Goal: Information Seeking & Learning: Check status

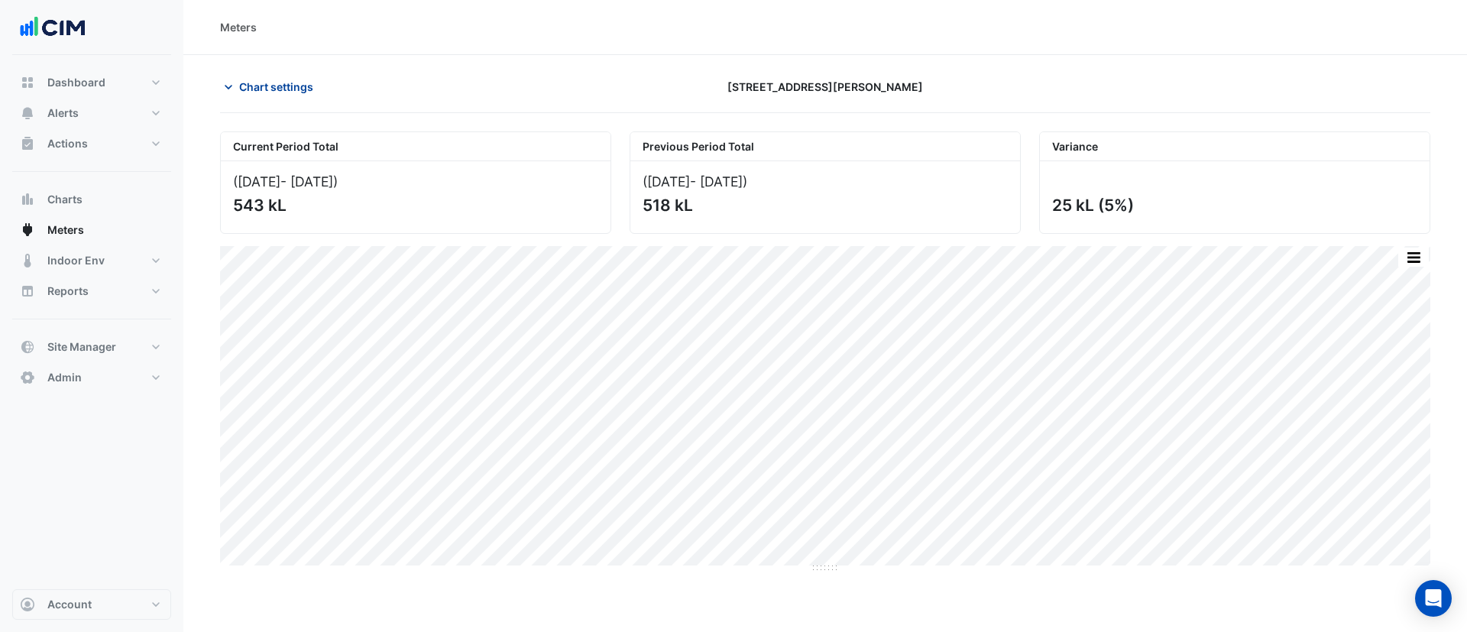
click at [285, 87] on span "Chart settings" at bounding box center [276, 87] width 74 height 16
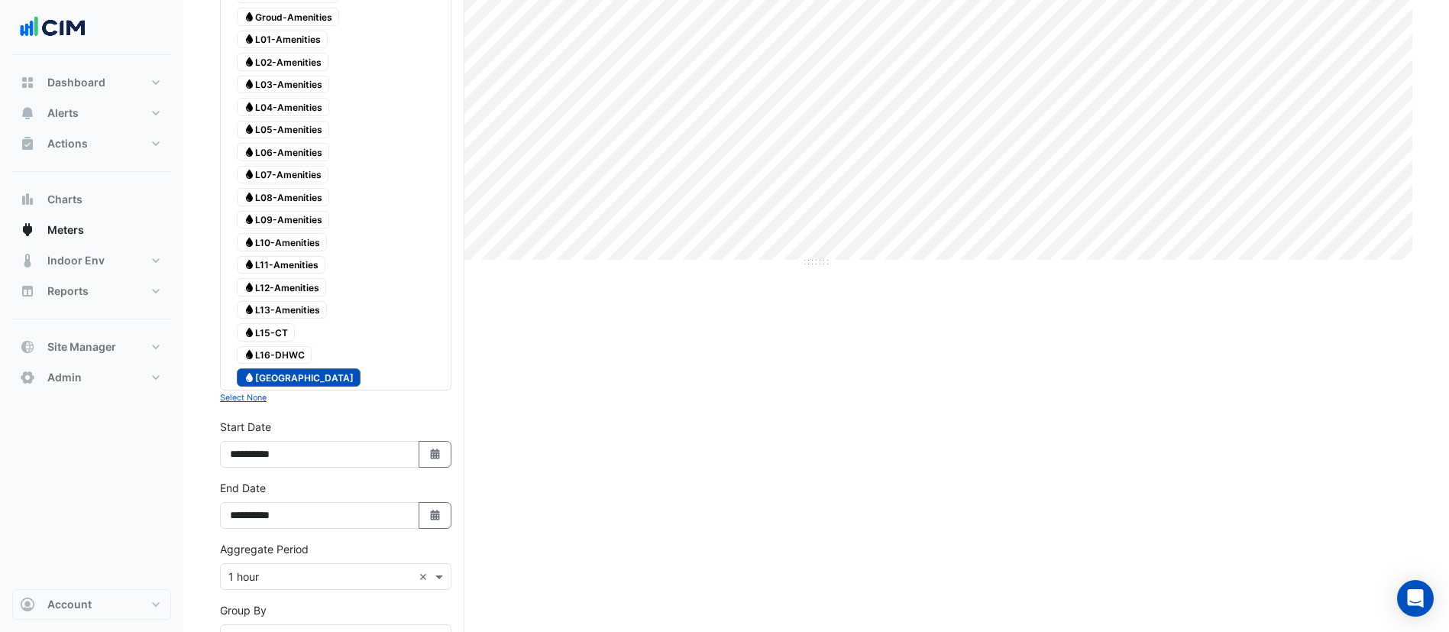
click at [289, 371] on span "Water Main Building" at bounding box center [299, 377] width 124 height 18
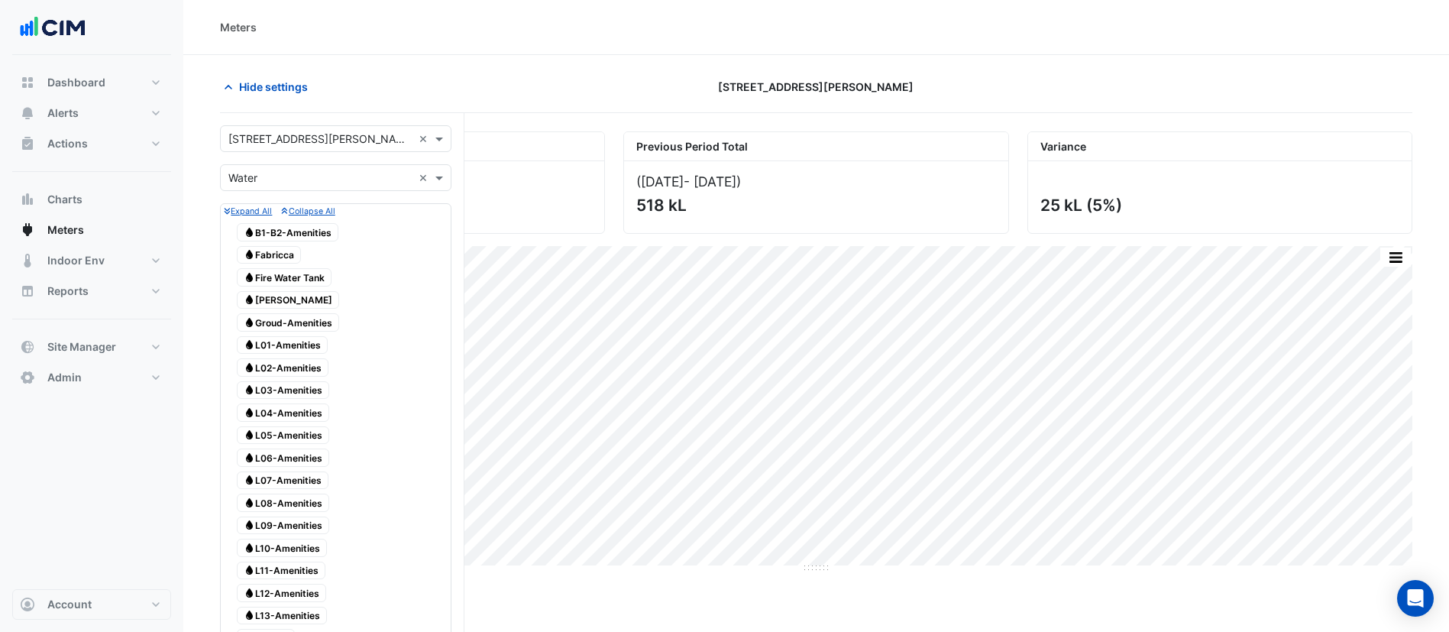
scroll to position [458, 0]
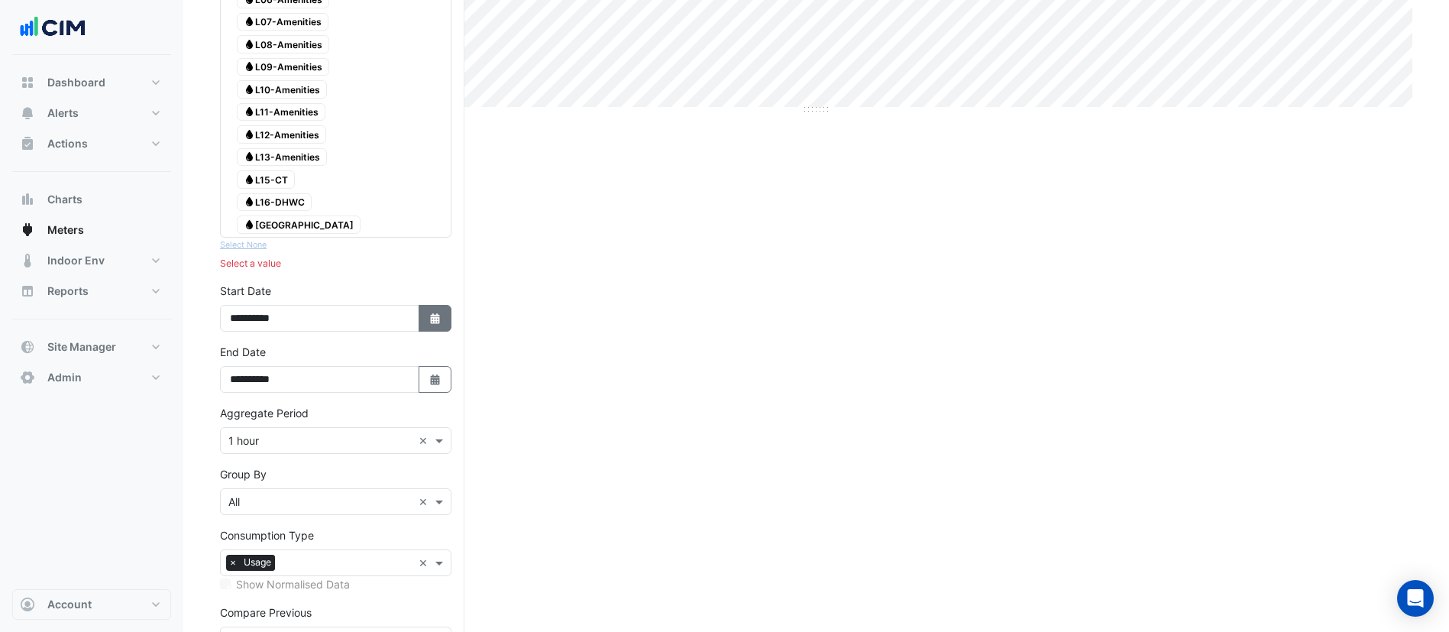
click at [431, 325] on button "Select Date" at bounding box center [436, 318] width 34 height 27
select select "*"
select select "****"
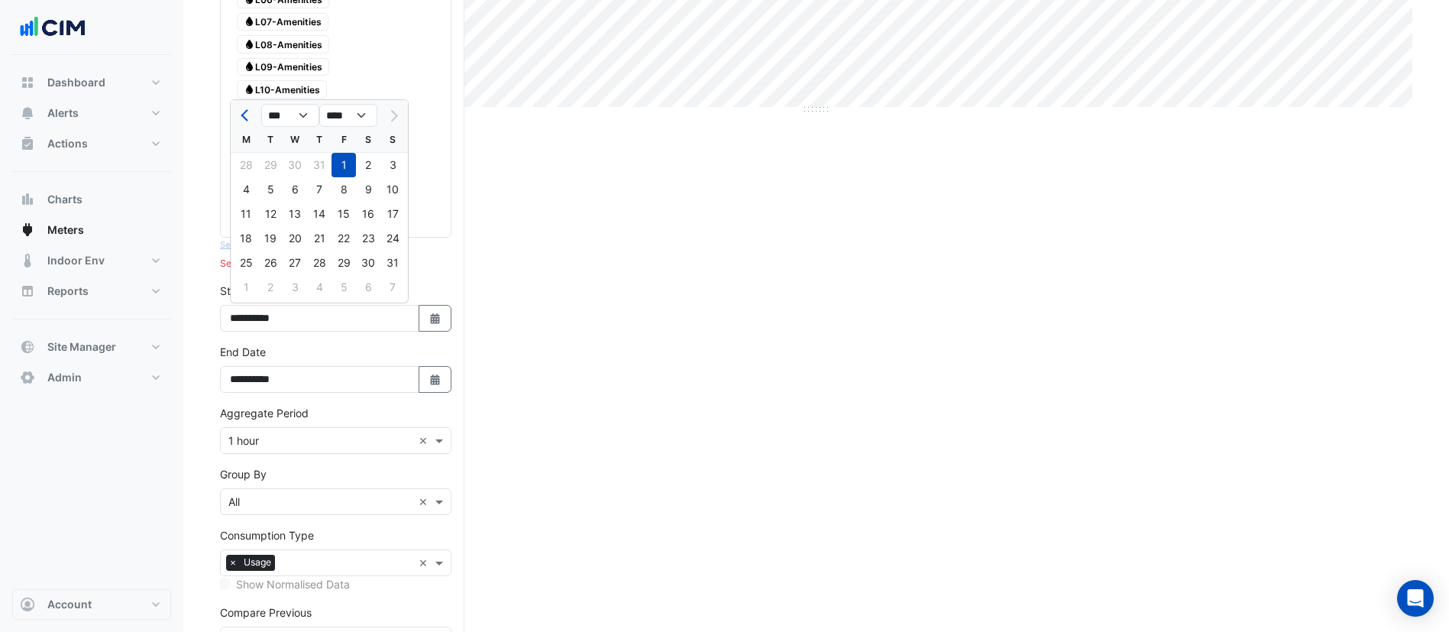
click at [235, 122] on div at bounding box center [246, 115] width 31 height 24
click at [239, 121] on button "Previous month" at bounding box center [246, 115] width 18 height 24
click at [241, 121] on button "Previous month" at bounding box center [246, 115] width 18 height 24
select select "*"
click at [388, 167] on div "1" at bounding box center [392, 165] width 24 height 24
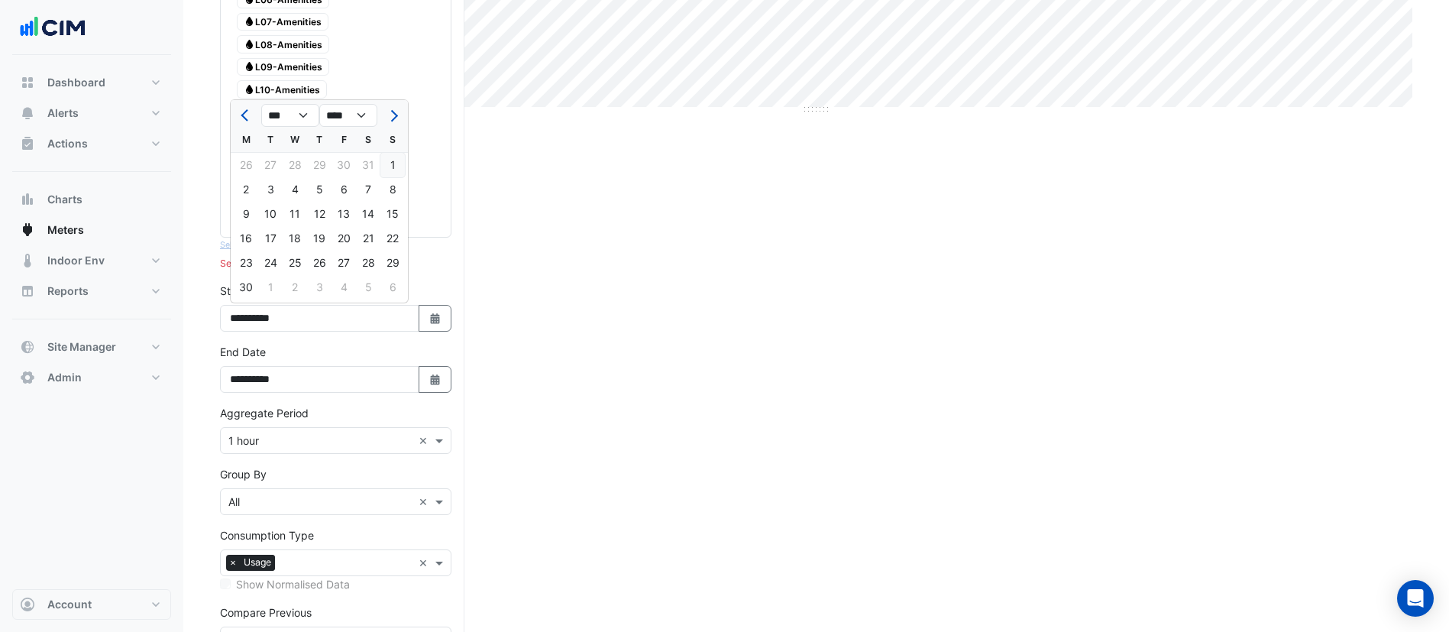
type input "**********"
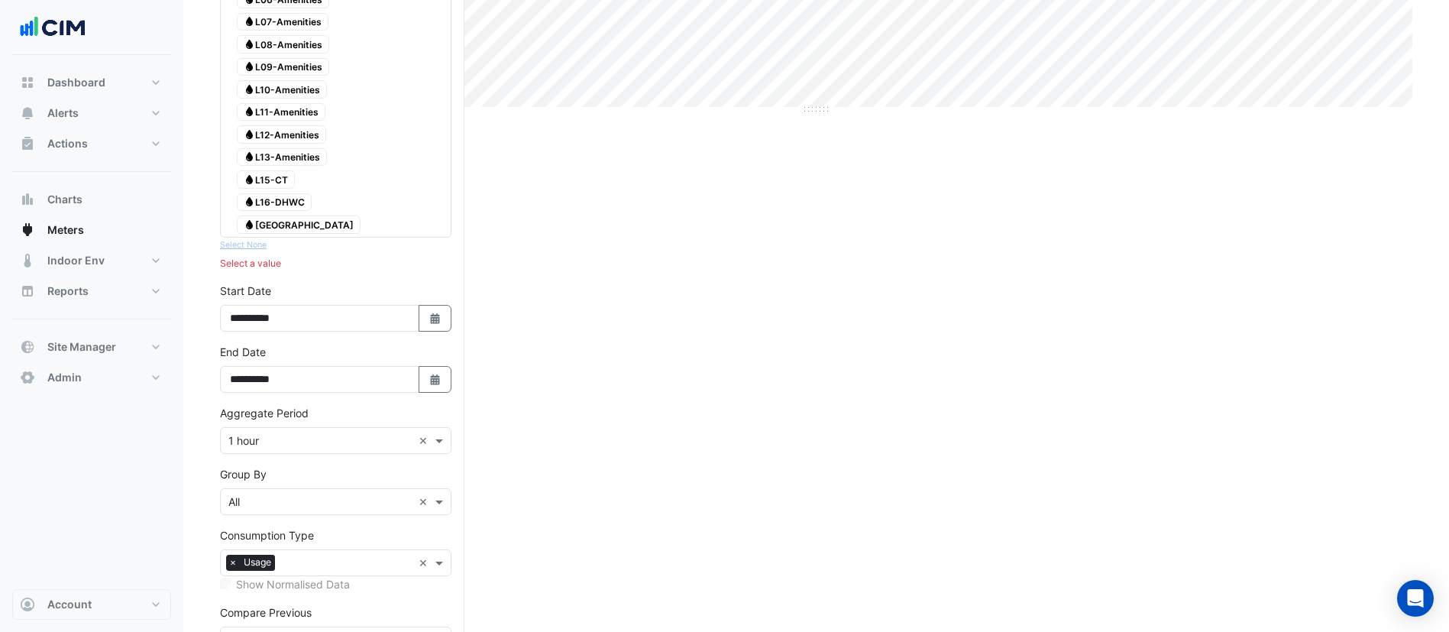
click at [466, 369] on div "Current Period Total (01 Aug 25 - 31 Aug 25 ) 543 kL Previous Period Total (02 …" at bounding box center [816, 216] width 1193 height 1087
click at [437, 384] on icon "button" at bounding box center [434, 379] width 9 height 11
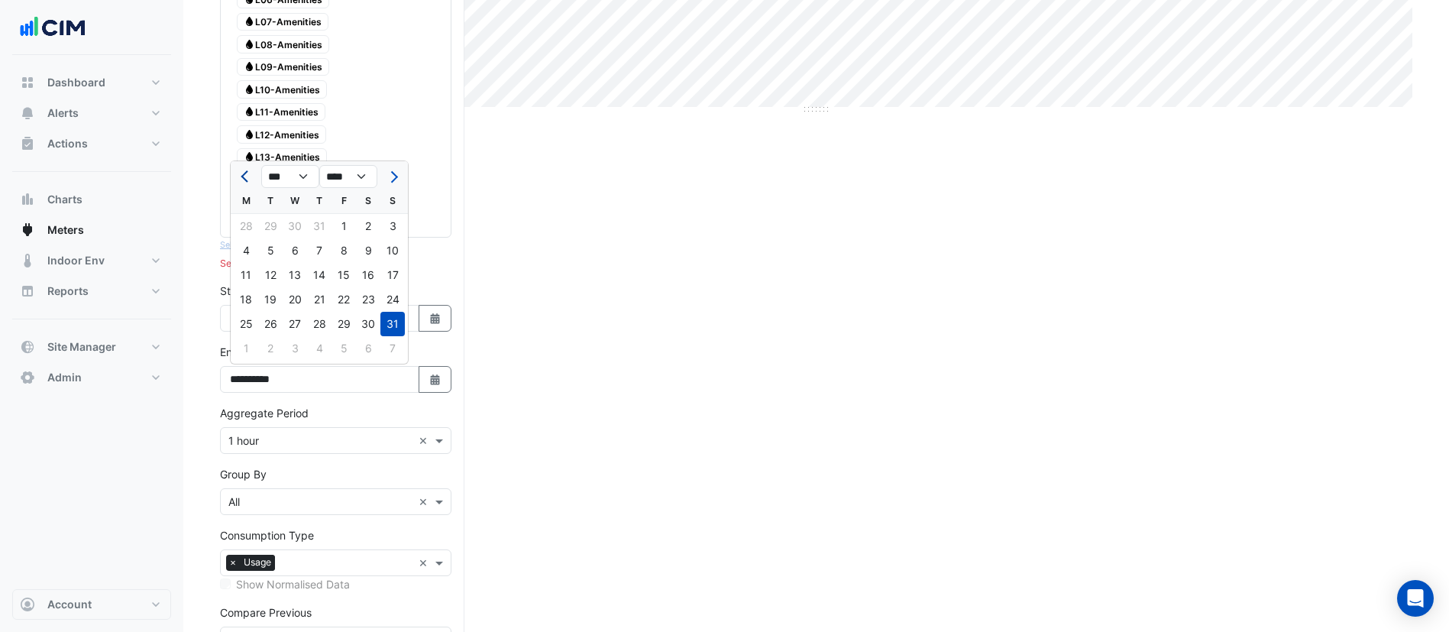
click at [247, 170] on button "Previous month" at bounding box center [246, 176] width 18 height 24
select select "*"
click at [324, 328] on div "31" at bounding box center [319, 324] width 24 height 24
type input "**********"
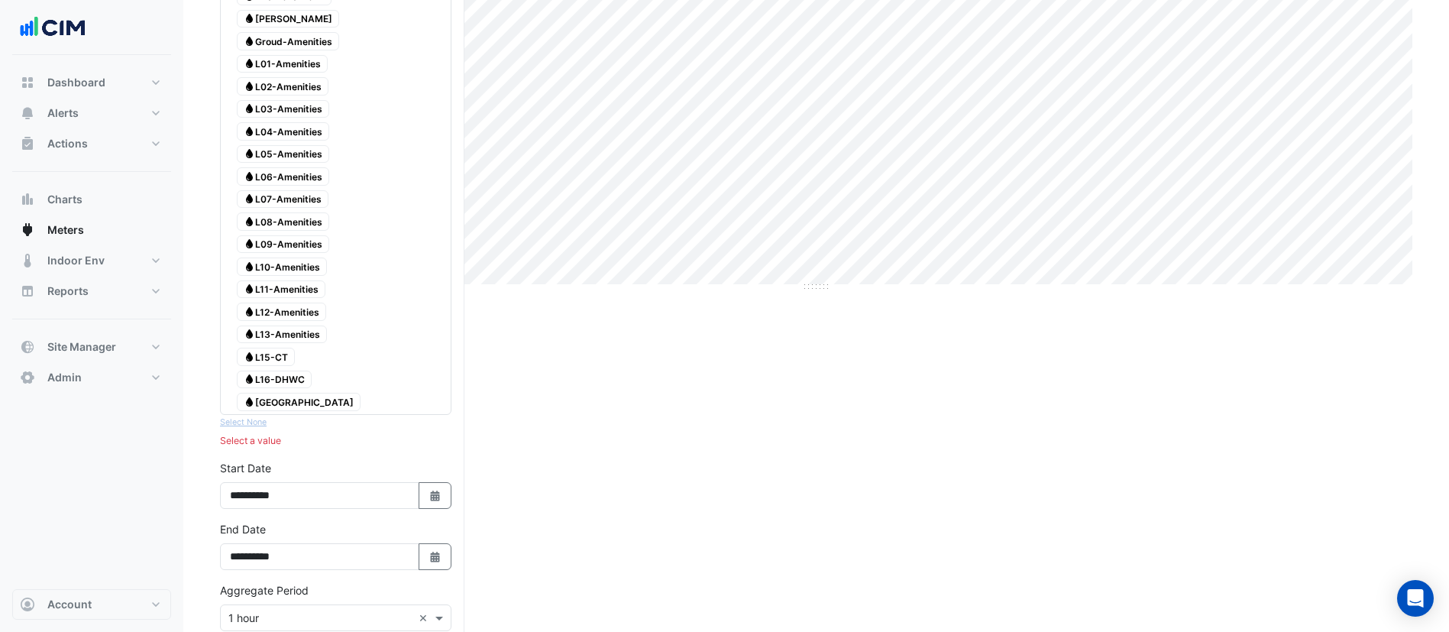
click at [283, 399] on span "Water Main Building" at bounding box center [299, 402] width 124 height 18
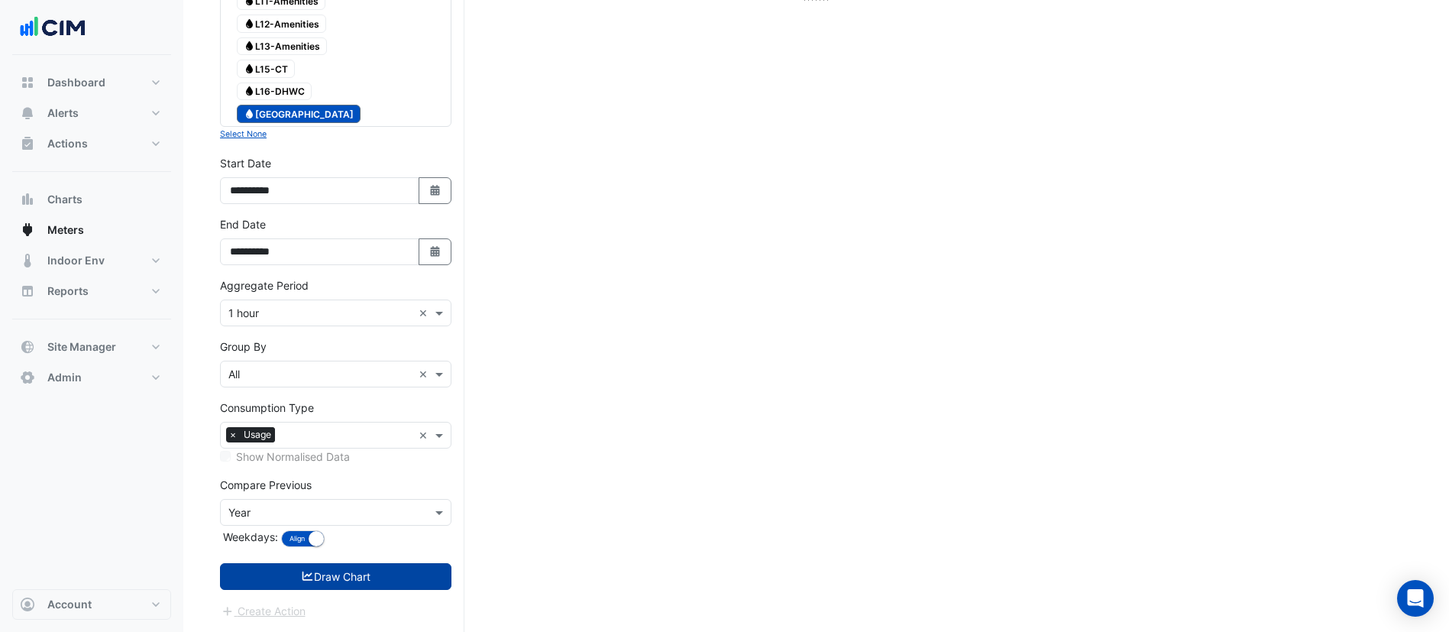
click at [351, 573] on button "Draw Chart" at bounding box center [336, 576] width 232 height 27
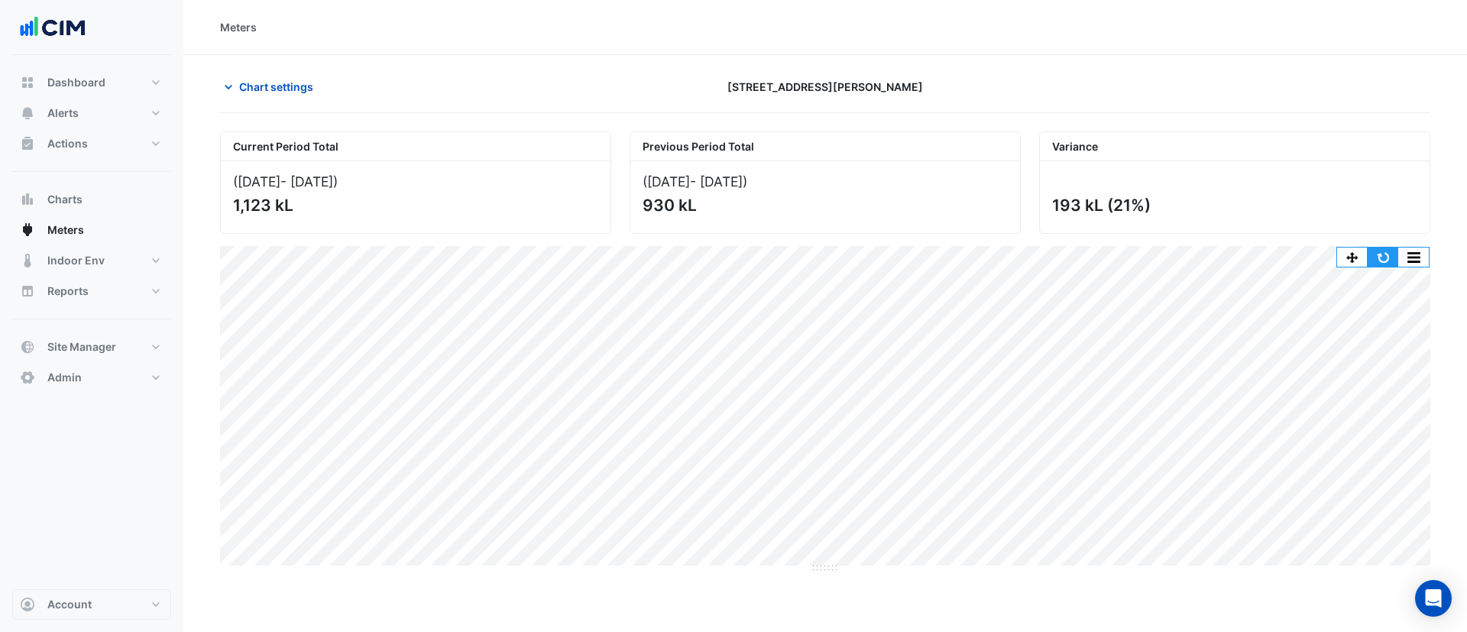
click at [1378, 262] on button "button" at bounding box center [1383, 257] width 31 height 19
click at [1375, 259] on button "button" at bounding box center [1383, 257] width 31 height 19
click at [1383, 254] on button "button" at bounding box center [1383, 257] width 31 height 19
click at [1384, 261] on button "button" at bounding box center [1383, 257] width 31 height 19
click at [102, 115] on button "Alerts" at bounding box center [91, 113] width 159 height 31
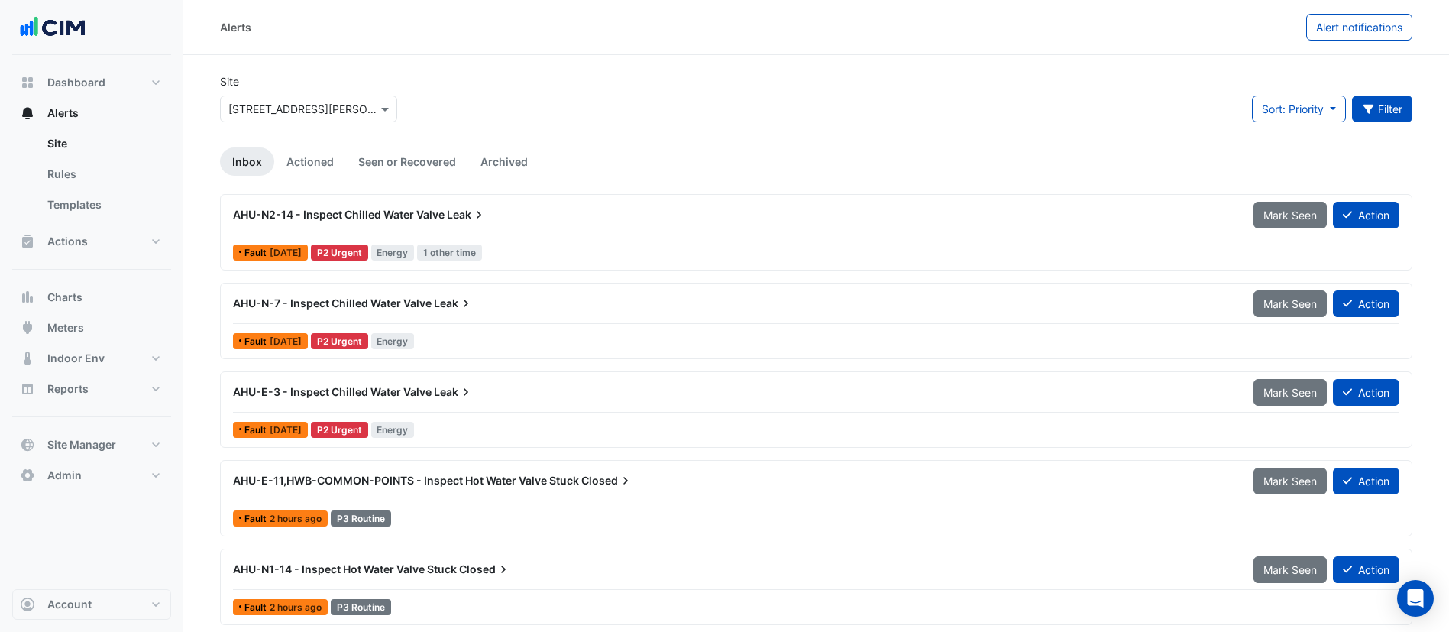
click at [1394, 106] on button "Filter" at bounding box center [1382, 109] width 61 height 27
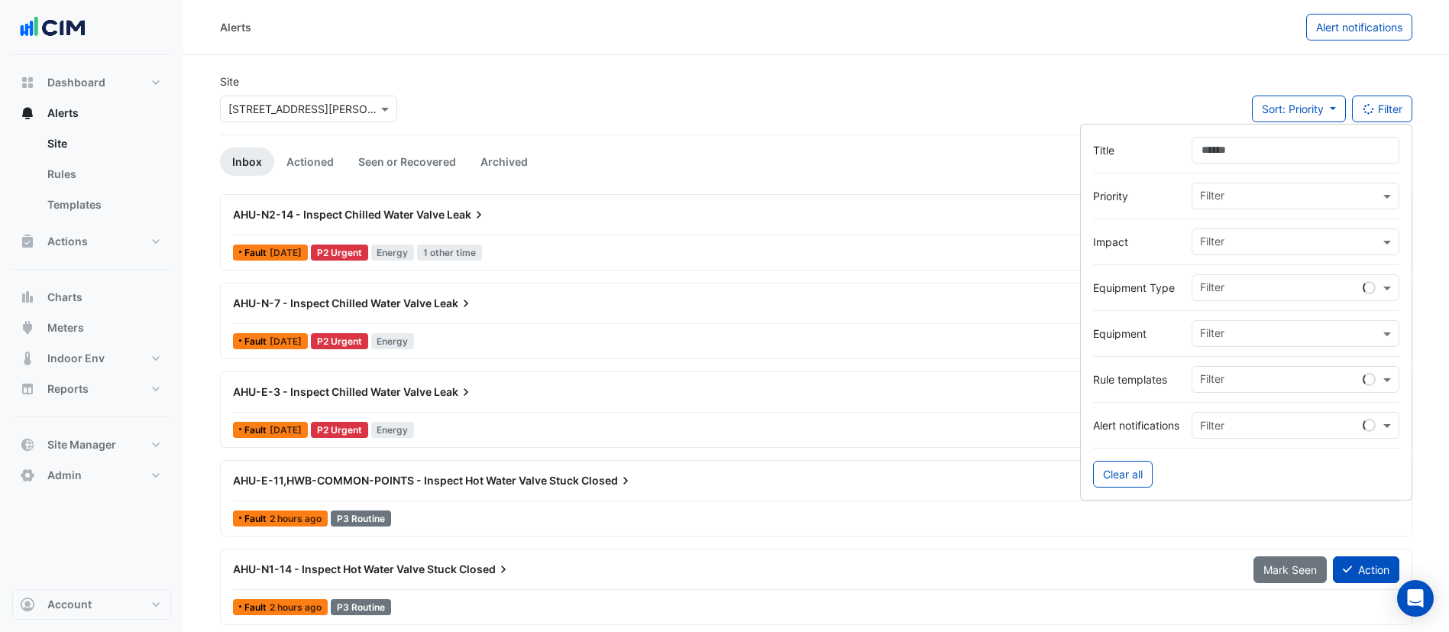
click at [1270, 410] on div at bounding box center [1246, 402] width 306 height 19
click at [1270, 420] on input "text" at bounding box center [1280, 426] width 160 height 16
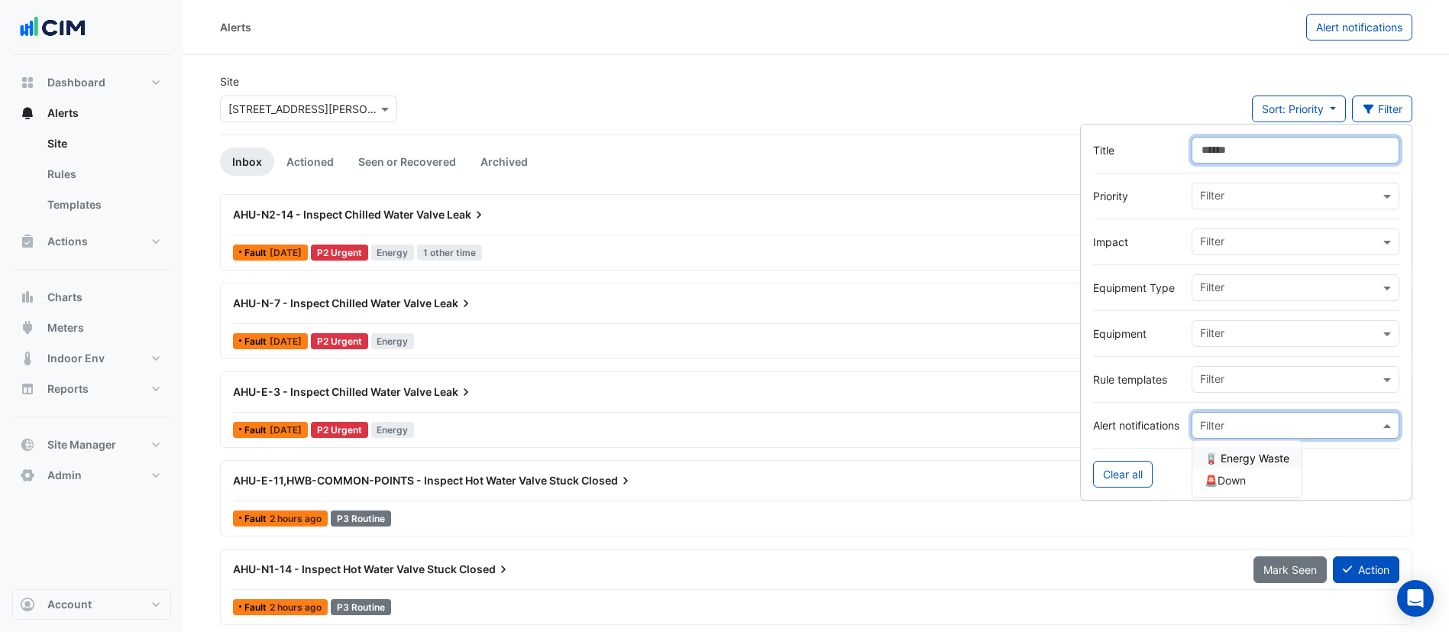
drag, startPoint x: 1222, startPoint y: 157, endPoint x: 1232, endPoint y: 191, distance: 35.3
click at [1224, 161] on input "Title" at bounding box center [1296, 150] width 208 height 27
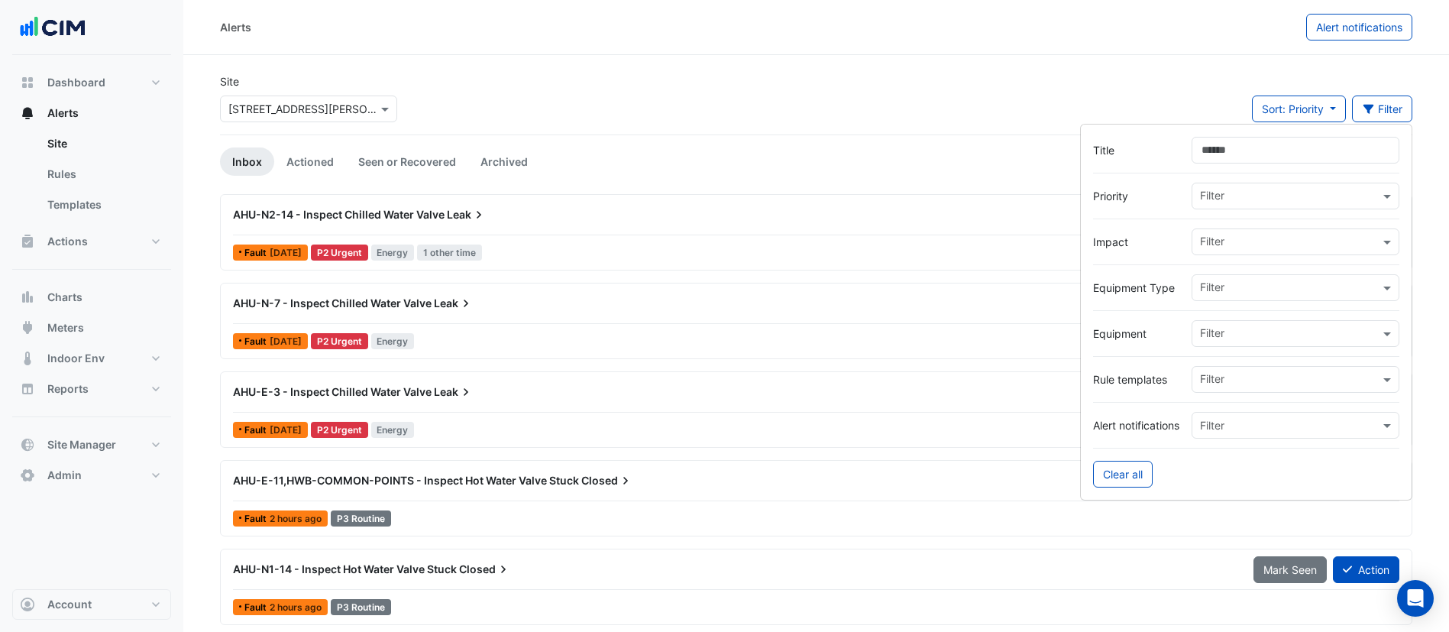
drag, startPoint x: 1122, startPoint y: 331, endPoint x: 1233, endPoint y: 358, distance: 114.1
click at [1139, 335] on label "Equipment" at bounding box center [1136, 333] width 86 height 16
drag, startPoint x: 1233, startPoint y: 358, endPoint x: 1240, endPoint y: 370, distance: 13.4
click at [1235, 361] on div at bounding box center [1246, 356] width 306 height 19
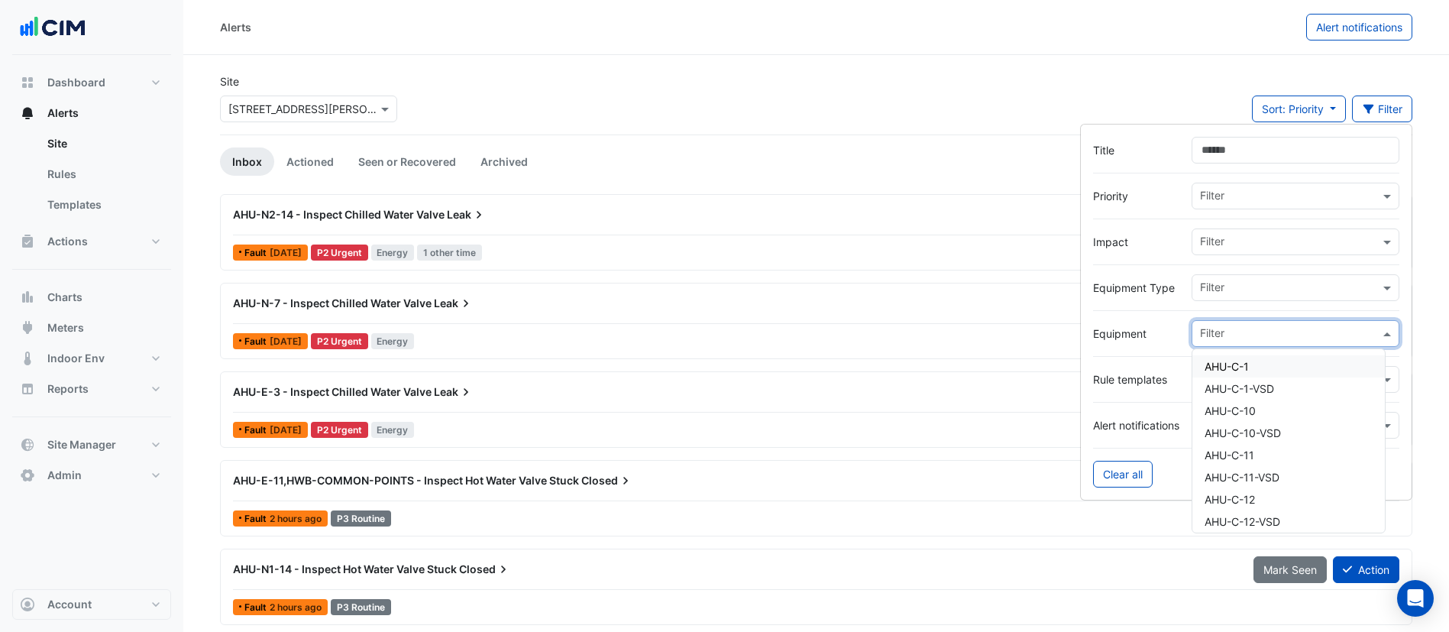
click at [1238, 335] on input "text" at bounding box center [1290, 335] width 180 height 16
type input "**"
click at [1157, 359] on div at bounding box center [1246, 356] width 306 height 19
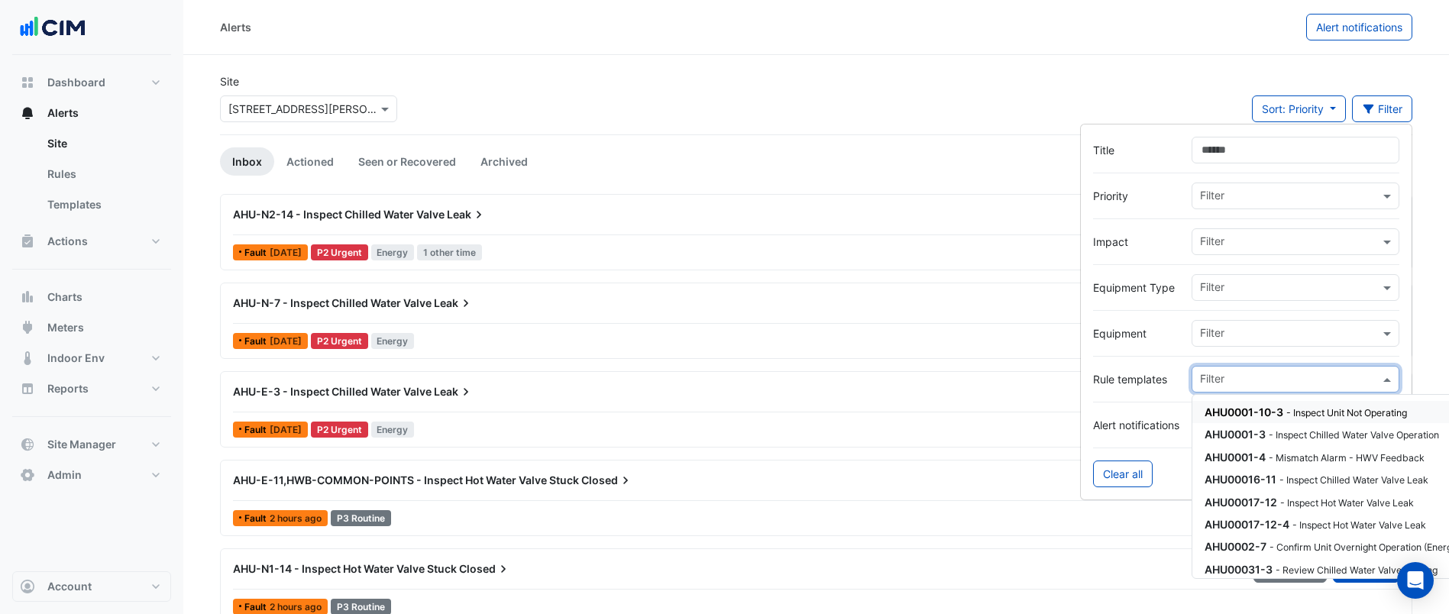
click at [1232, 368] on div "Filter" at bounding box center [1286, 380] width 187 height 24
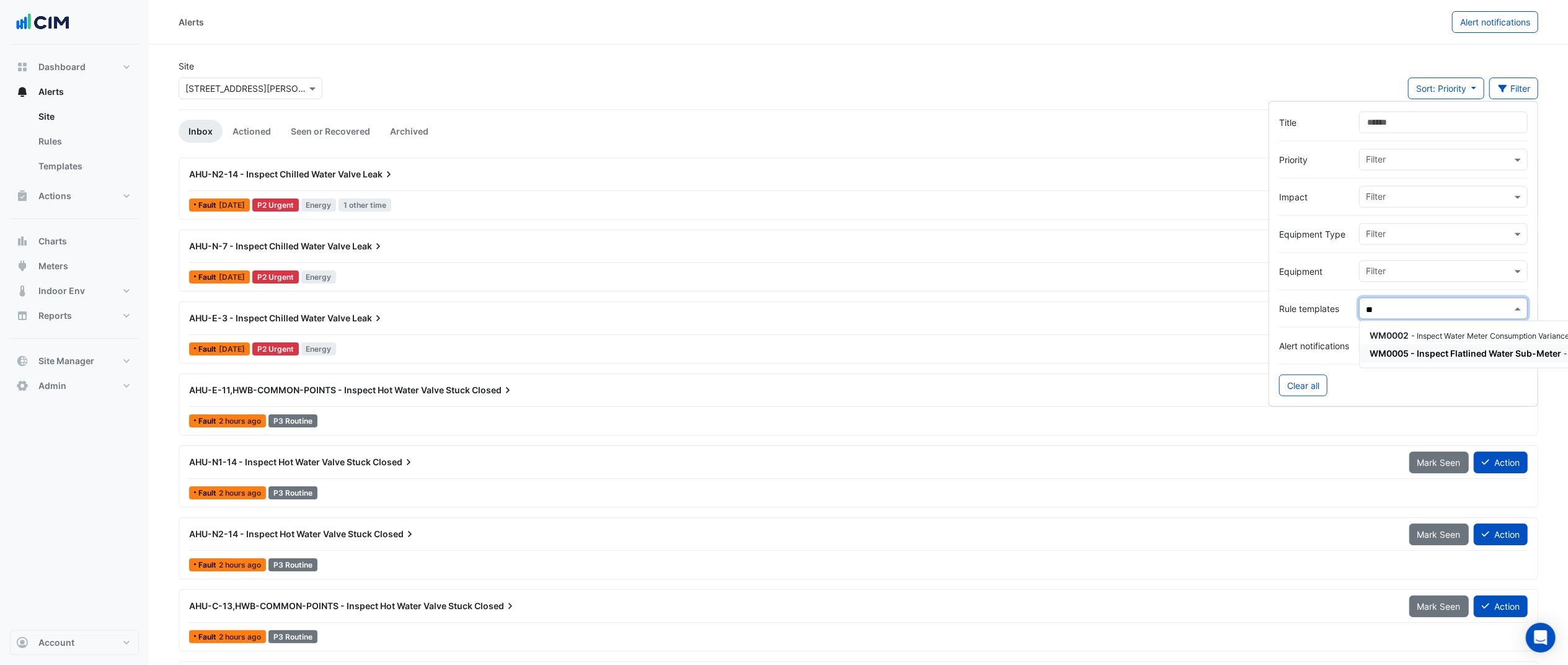
click at [1190, 348] on div "WM0005 - Inspect Flatlined Water Sub-Meter - Inspect Flatlined Water Sub-Meter" at bounding box center [1518, 353] width 298 height 13
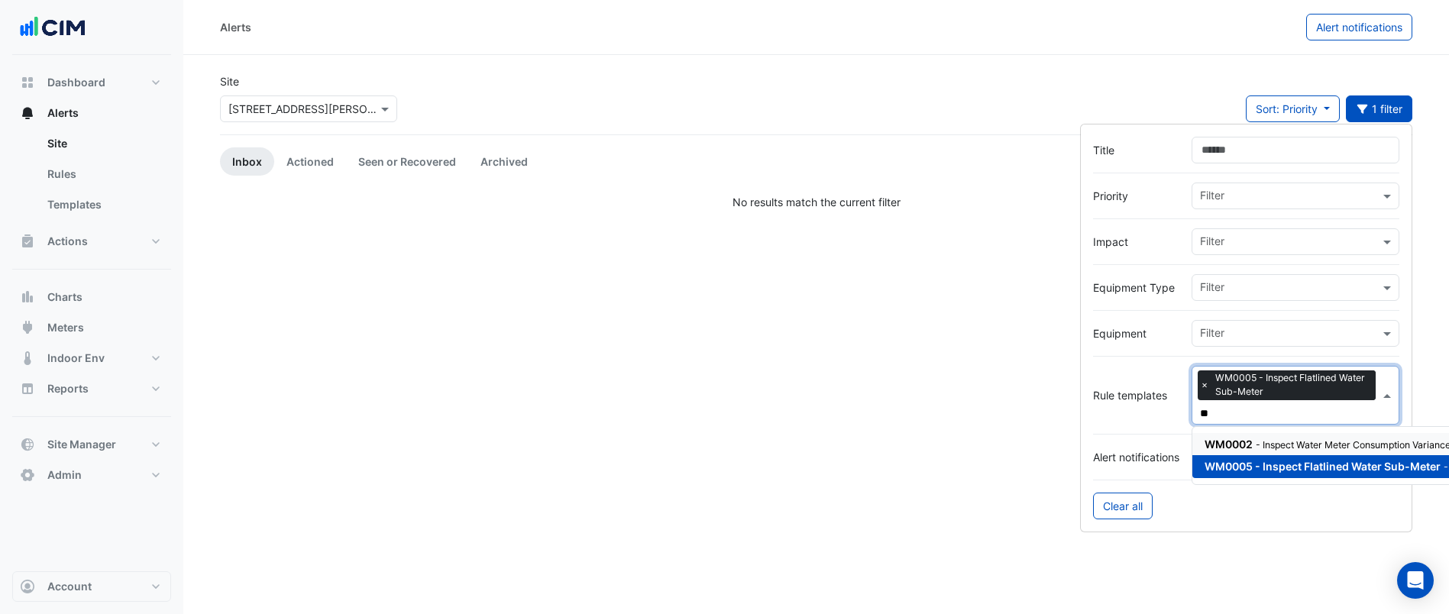
click at [1284, 444] on small "- Inspect Water Meter Consumption Variance" at bounding box center [1353, 444] width 195 height 11
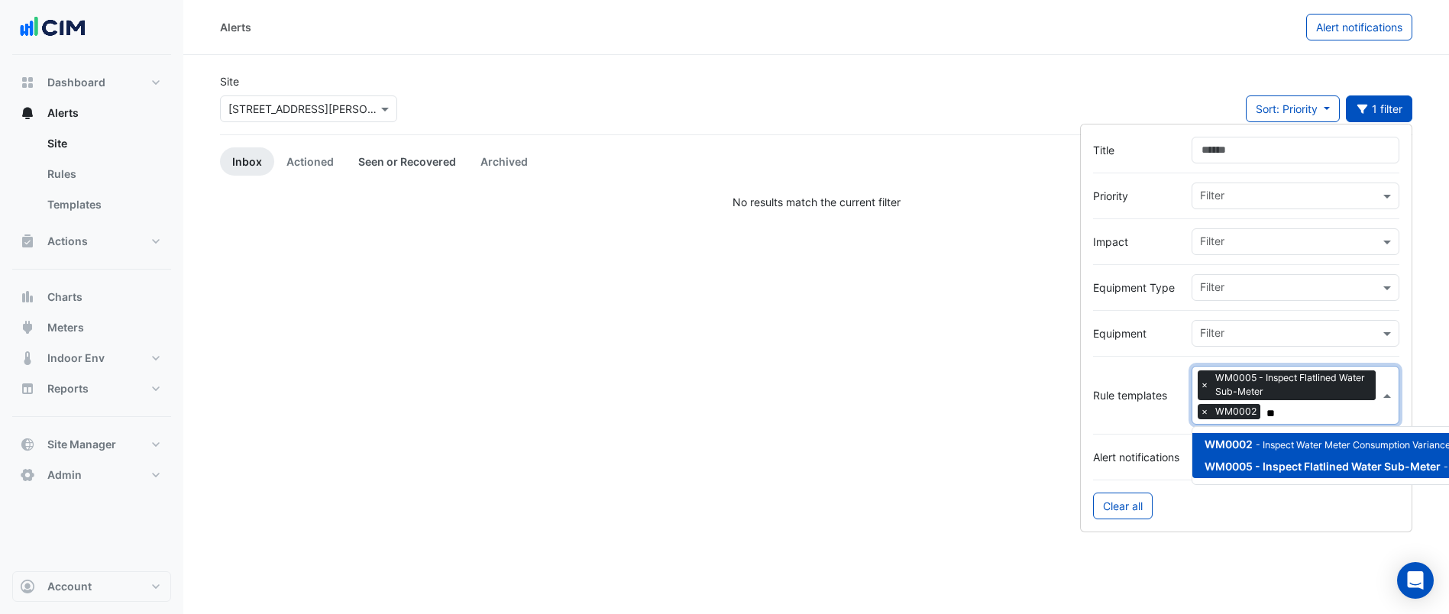
type input "**"
click at [359, 161] on link "Seen or Recovered" at bounding box center [407, 161] width 122 height 28
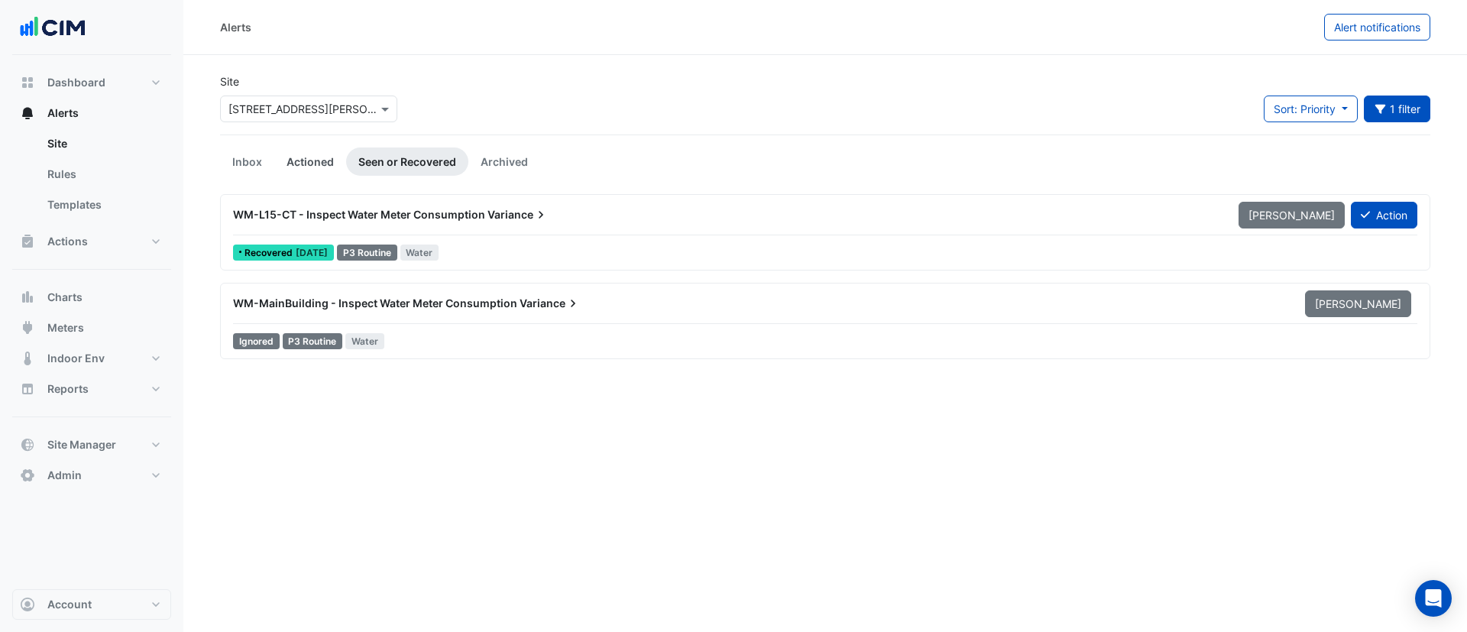
click at [329, 162] on link "Actioned" at bounding box center [310, 161] width 72 height 28
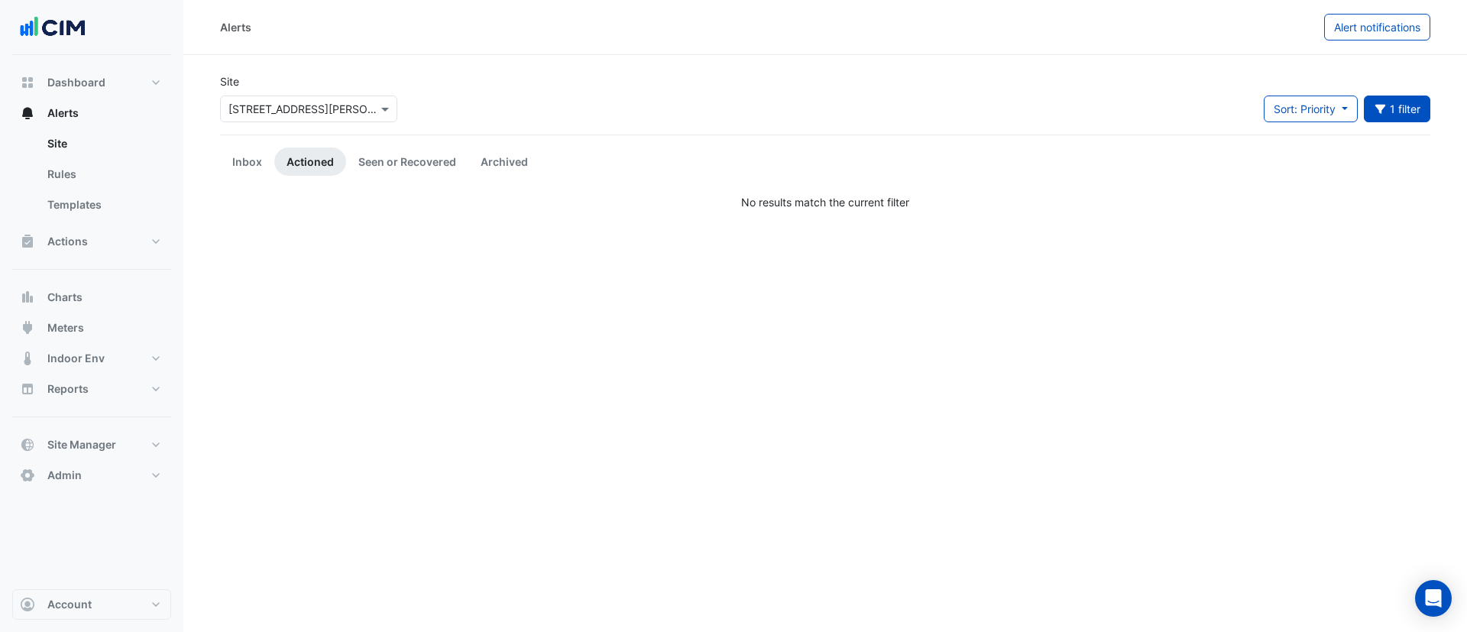
click at [413, 179] on app-alert-tickets "Site Select a Site × 99 Elizabeth St Sort: Priority Priority Updated 1 filter T…" at bounding box center [825, 141] width 1210 height 137
click at [409, 147] on link "Seen or Recovered" at bounding box center [407, 161] width 122 height 28
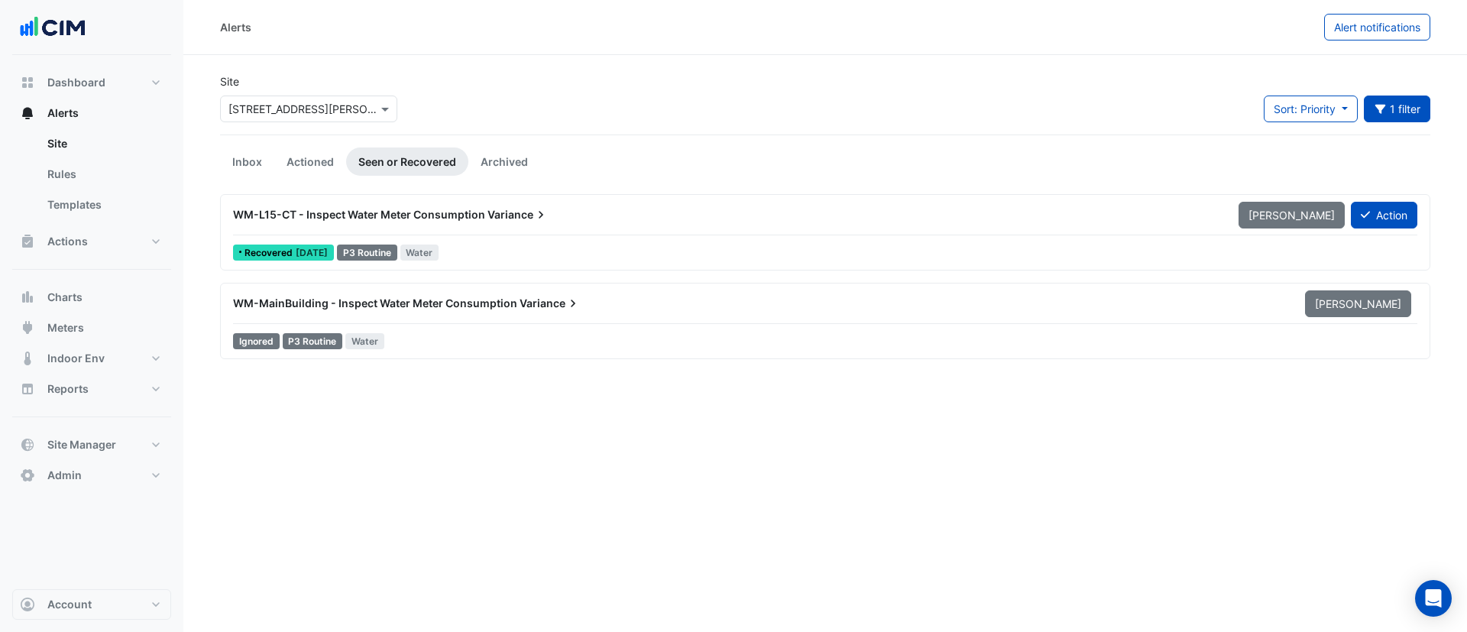
click at [931, 221] on div "WM-L15-CT - Inspect Water Meter Consumption Variance" at bounding box center [726, 214] width 987 height 15
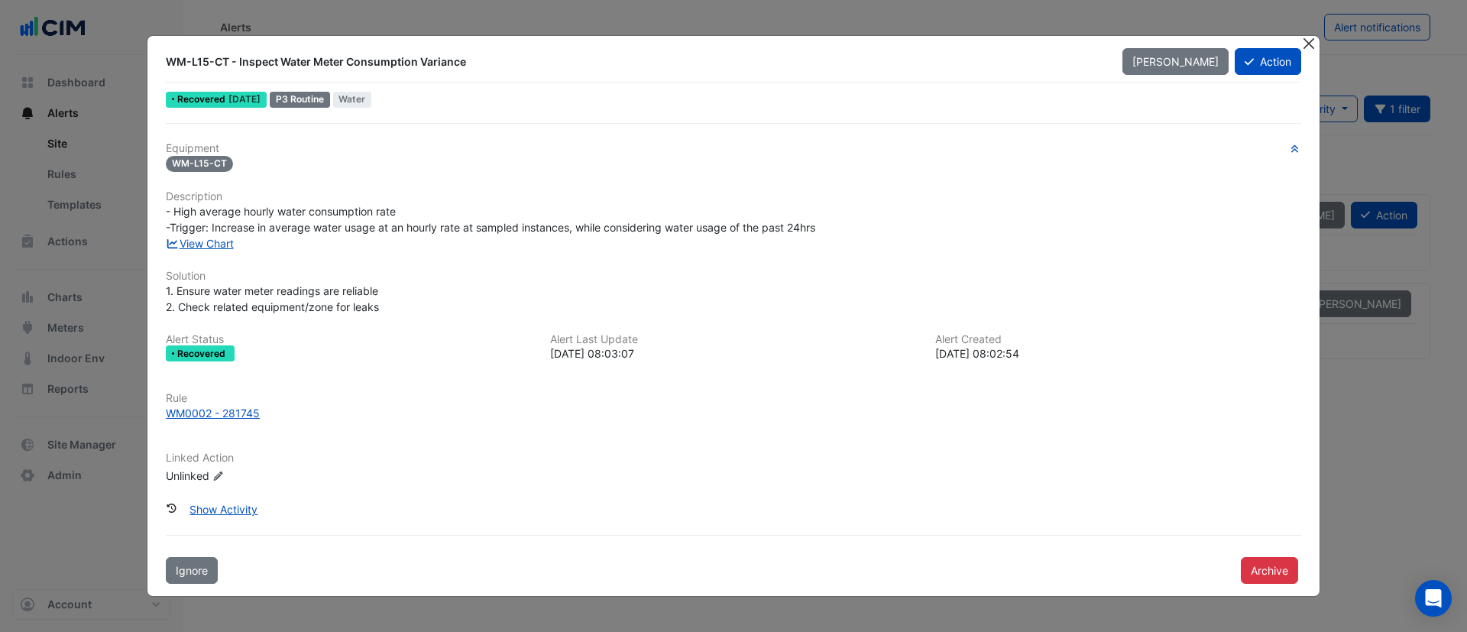
drag, startPoint x: 1307, startPoint y: 40, endPoint x: 1297, endPoint y: 44, distance: 10.6
click at [1307, 40] on button "Close" at bounding box center [1308, 44] width 16 height 16
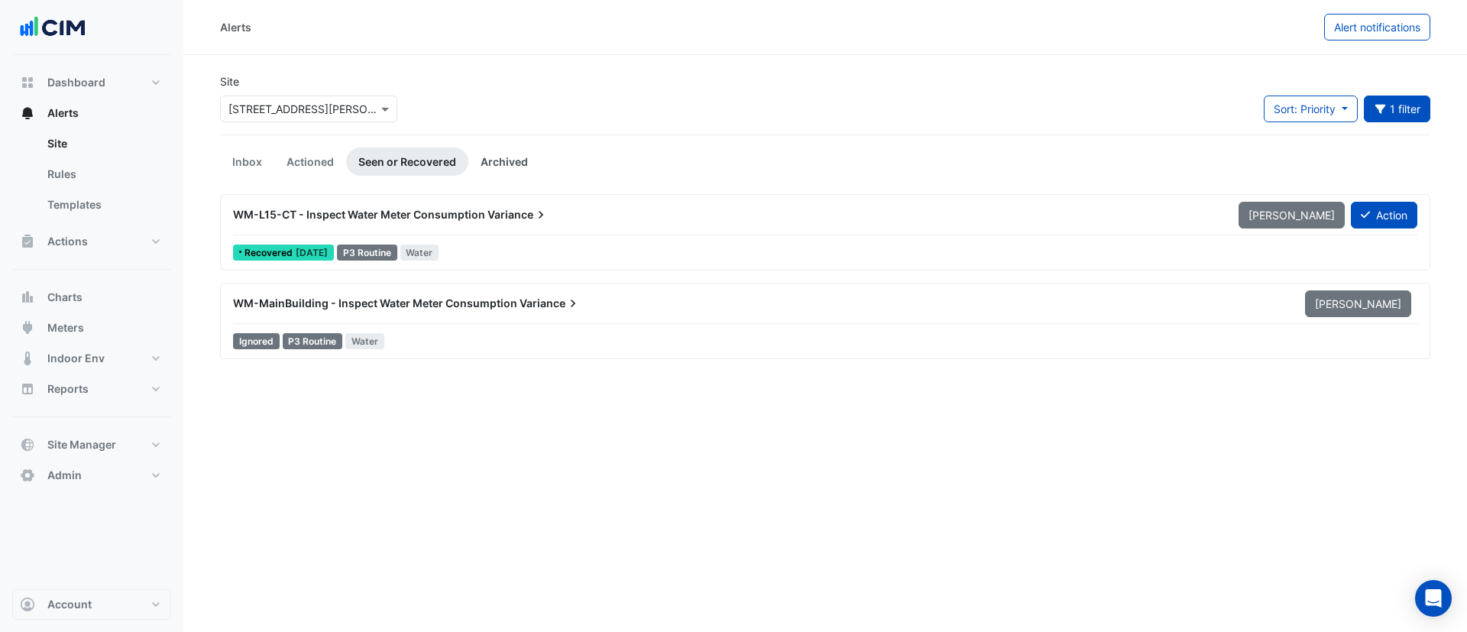
click at [474, 167] on link "Archived" at bounding box center [504, 161] width 72 height 28
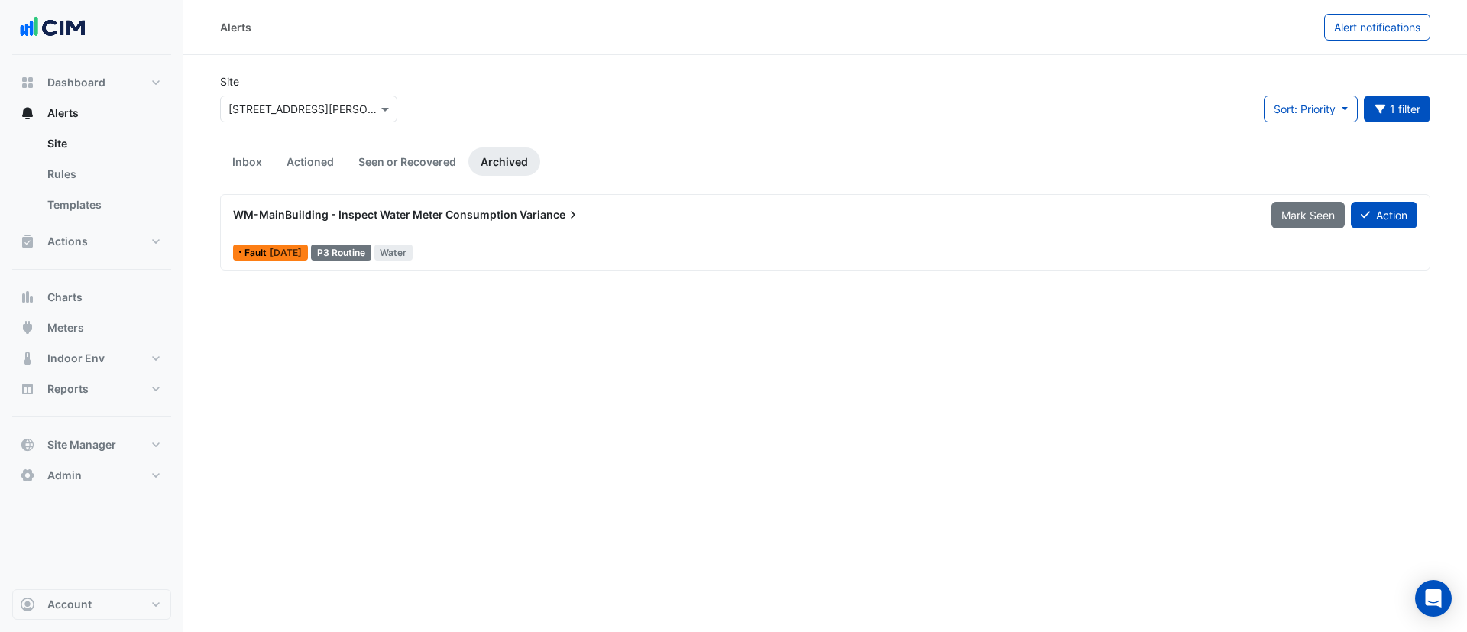
click at [464, 240] on div "WM-MainBuilding - Inspect Water Meter Consumption Variance Mark Seen Action Fau…" at bounding box center [825, 232] width 1196 height 63
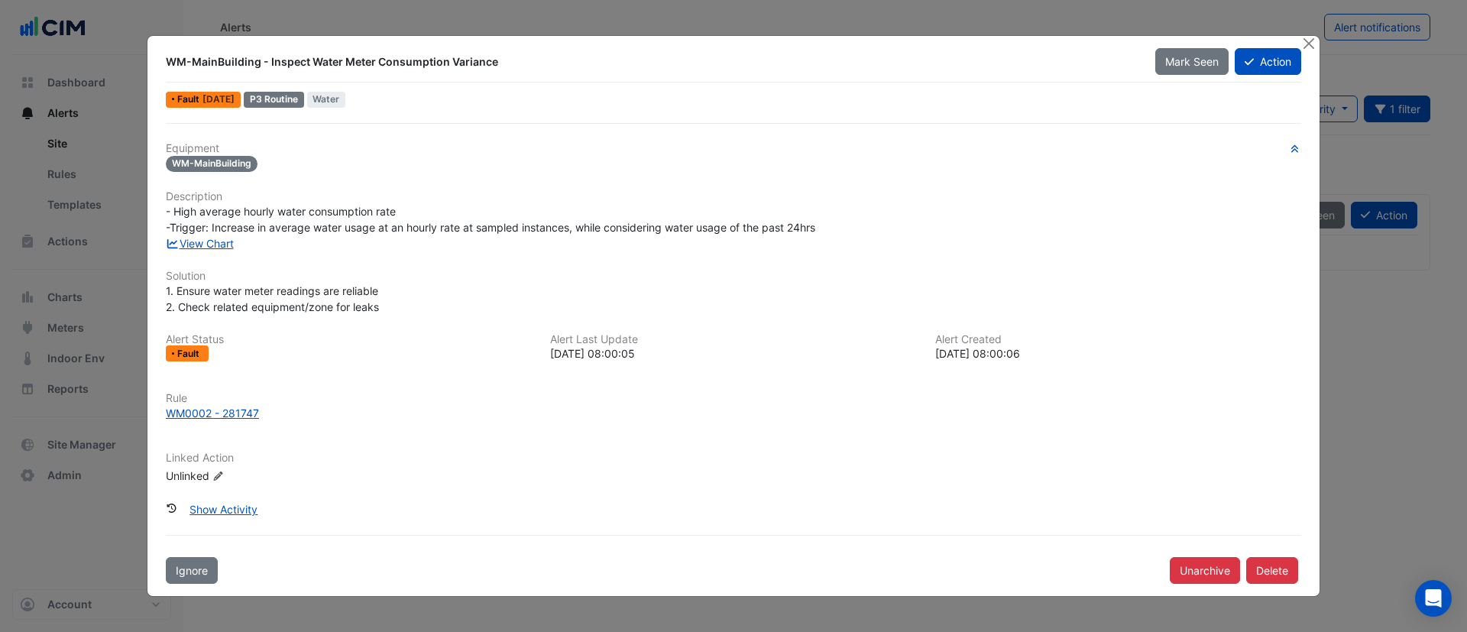
drag, startPoint x: 1304, startPoint y: 40, endPoint x: 1104, endPoint y: 60, distance: 201.2
click at [1305, 42] on button "Close" at bounding box center [1308, 44] width 16 height 16
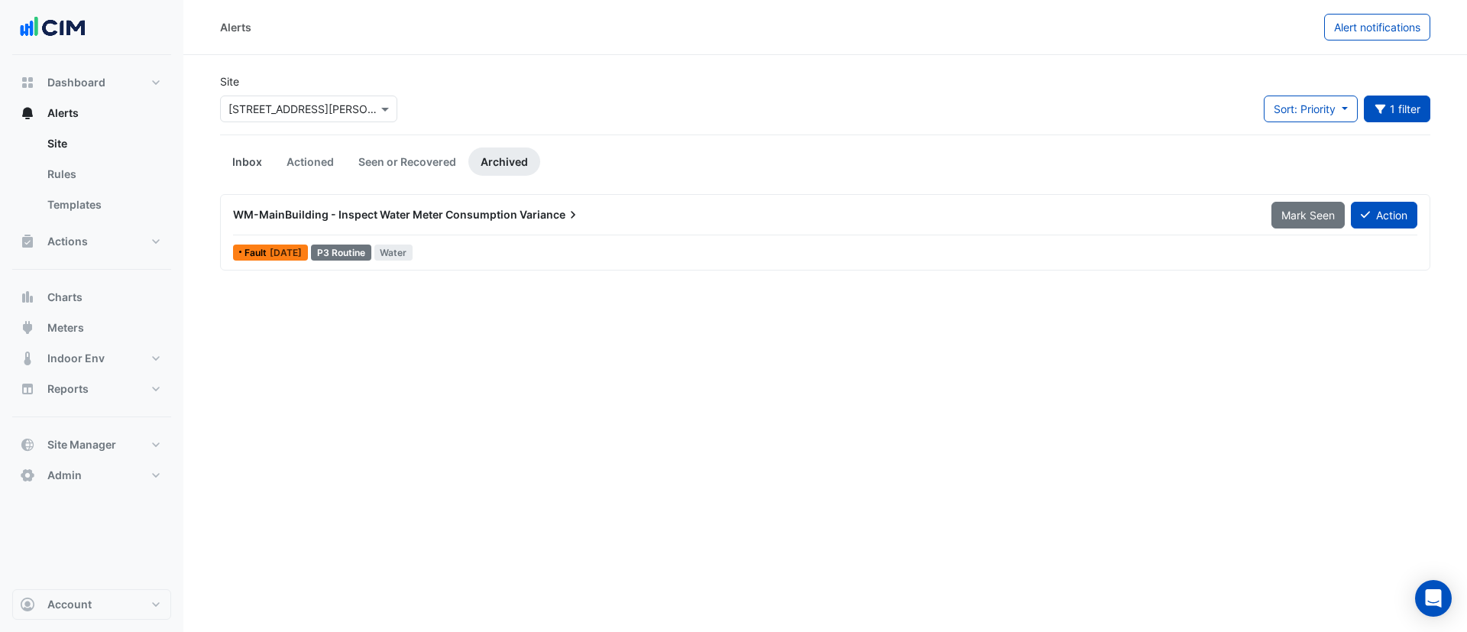
click at [257, 161] on link "Inbox" at bounding box center [247, 161] width 54 height 28
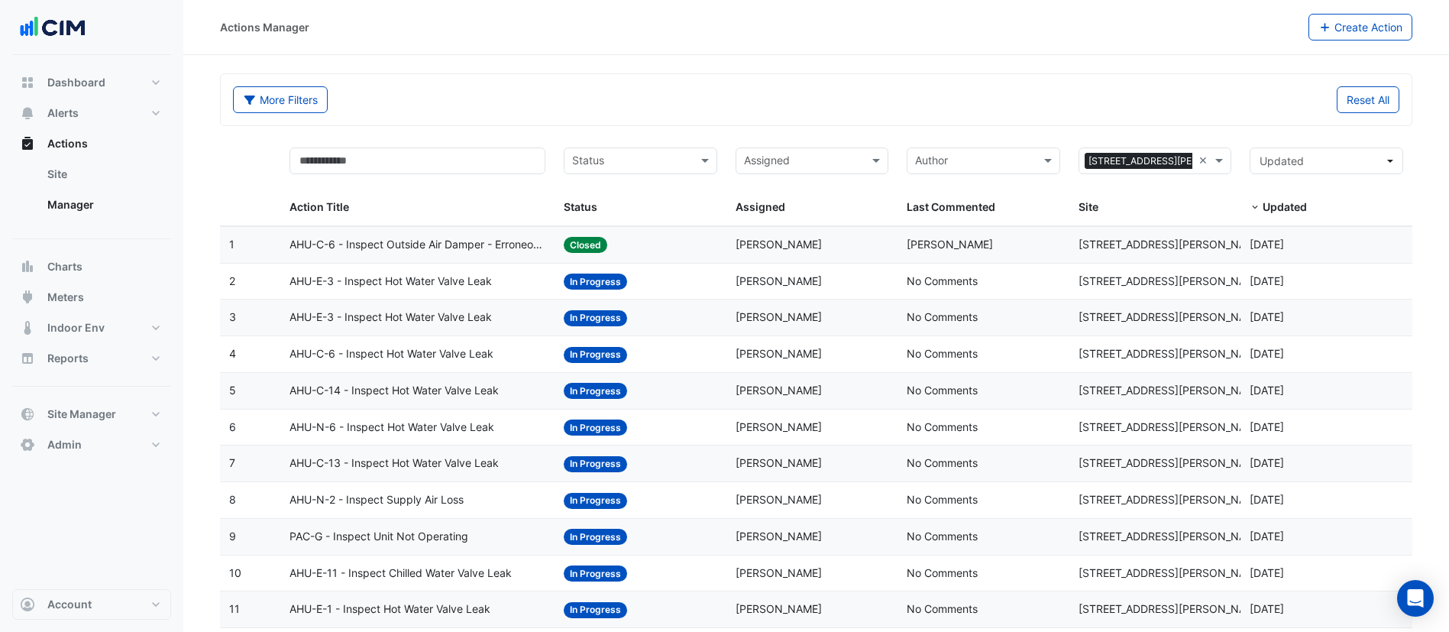
select select "**"
click at [382, 345] on span "AHU-C-6 - Inspect Hot Water Valve Leak" at bounding box center [392, 354] width 204 height 18
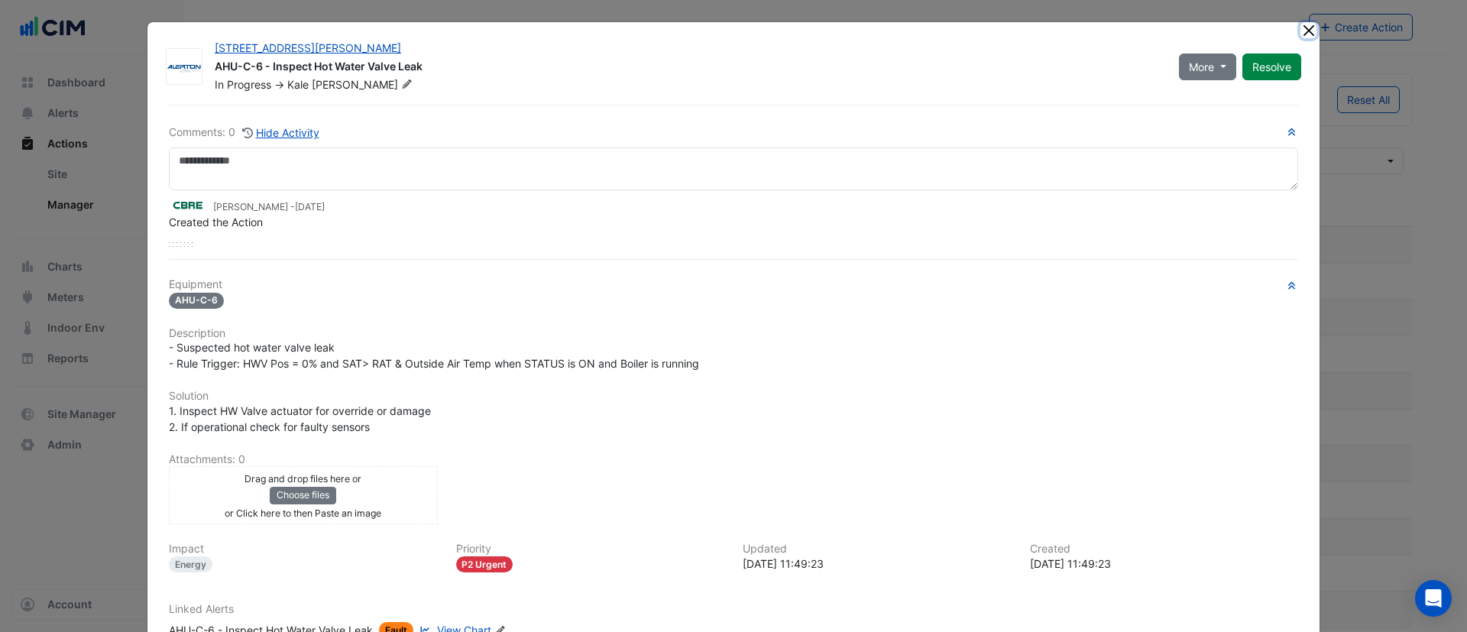
click at [1300, 26] on button "Close" at bounding box center [1308, 30] width 16 height 16
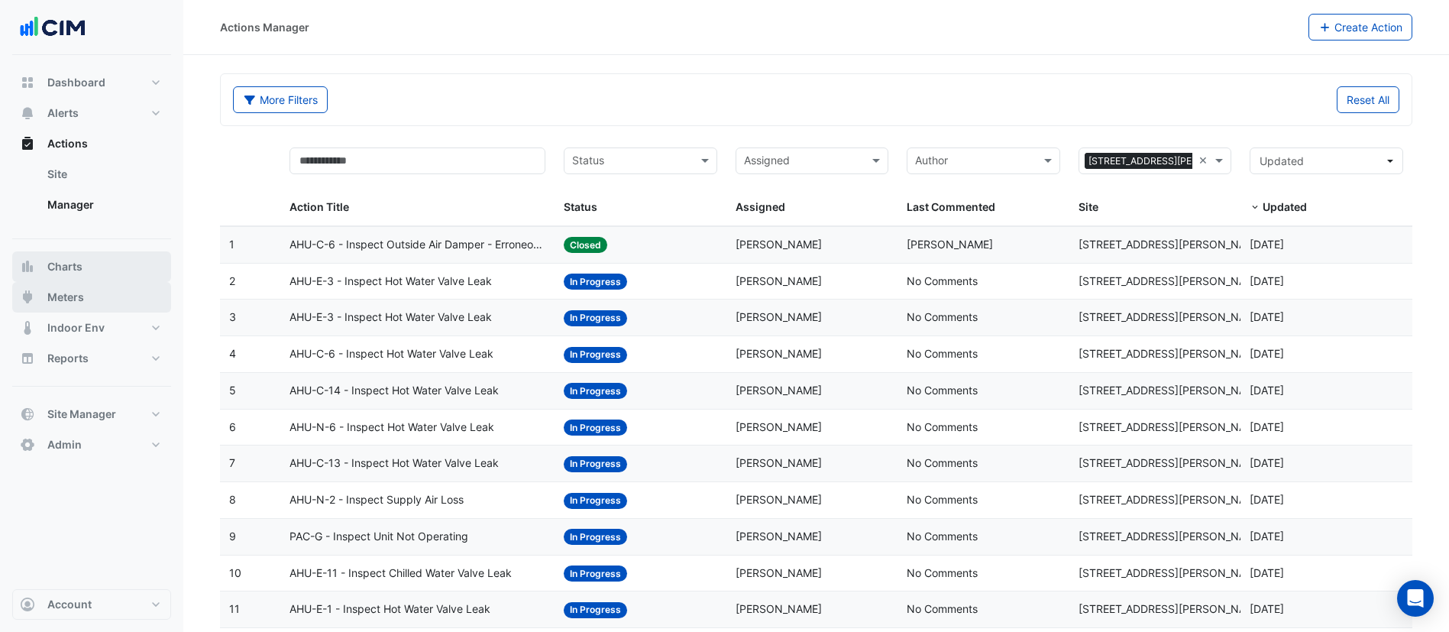
drag, startPoint x: 72, startPoint y: 286, endPoint x: 67, endPoint y: 268, distance: 18.2
click at [70, 284] on button "Meters" at bounding box center [91, 297] width 159 height 31
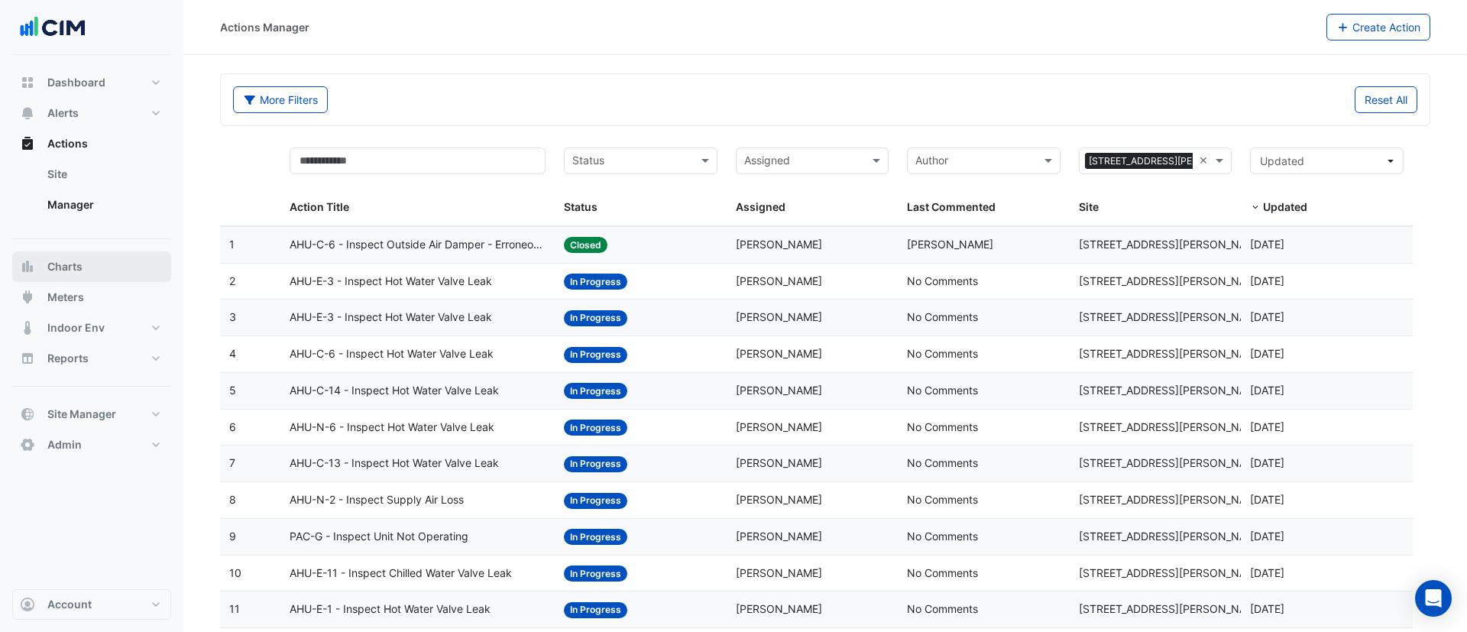
click at [67, 268] on div "Dashboard Portfolio Ratings Performance Alerts Site Rules Templates Actions Sit…" at bounding box center [91, 263] width 159 height 393
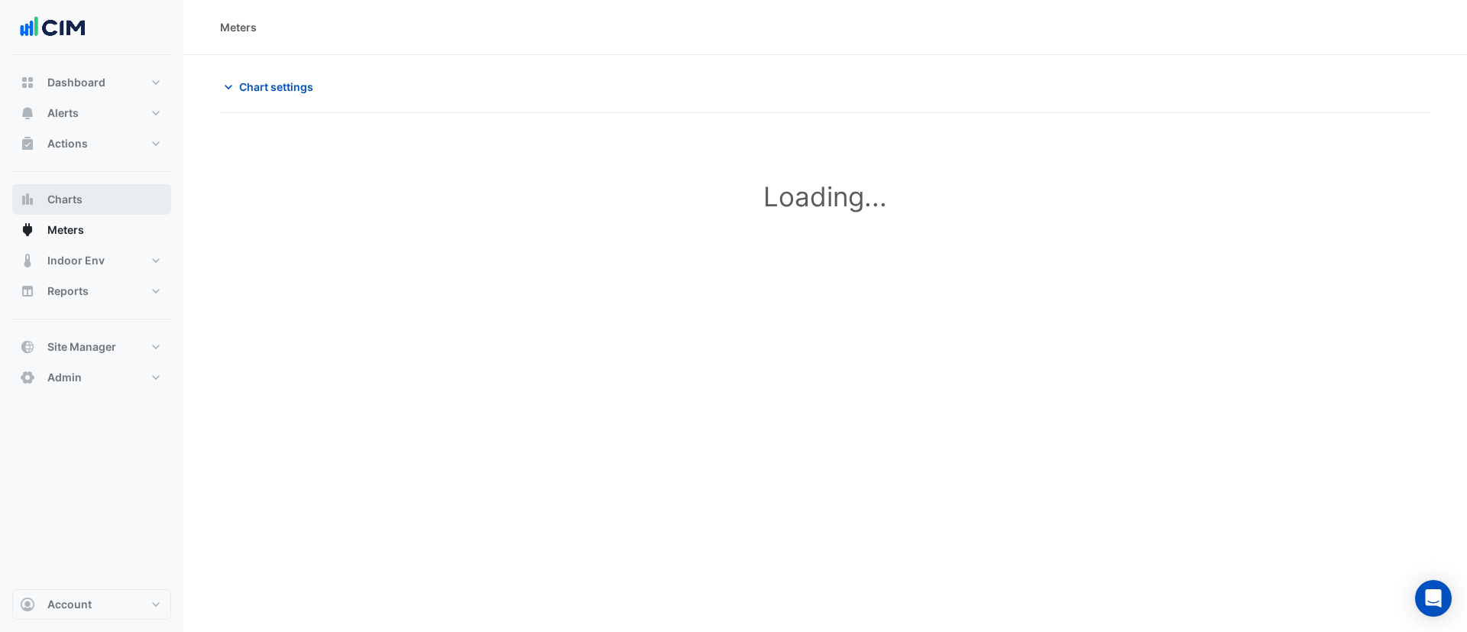
click at [77, 197] on span "Charts" at bounding box center [64, 199] width 35 height 15
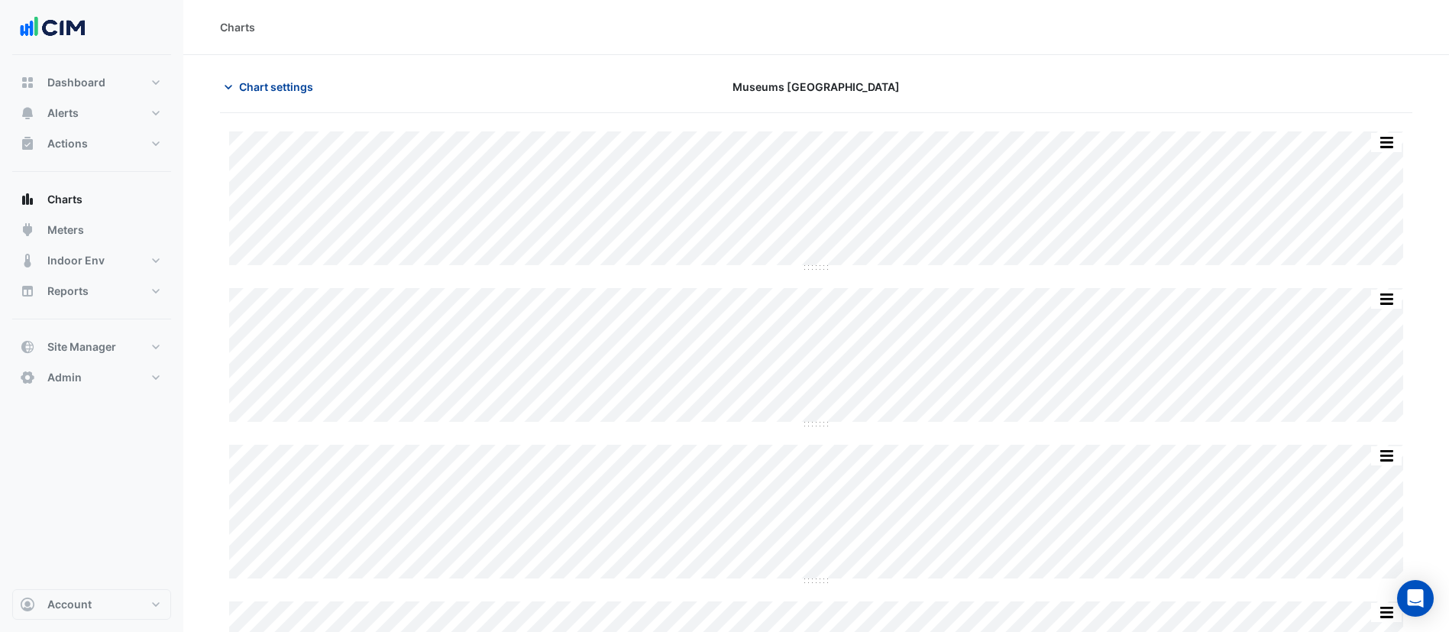
click at [282, 79] on span "Chart settings" at bounding box center [276, 87] width 74 height 16
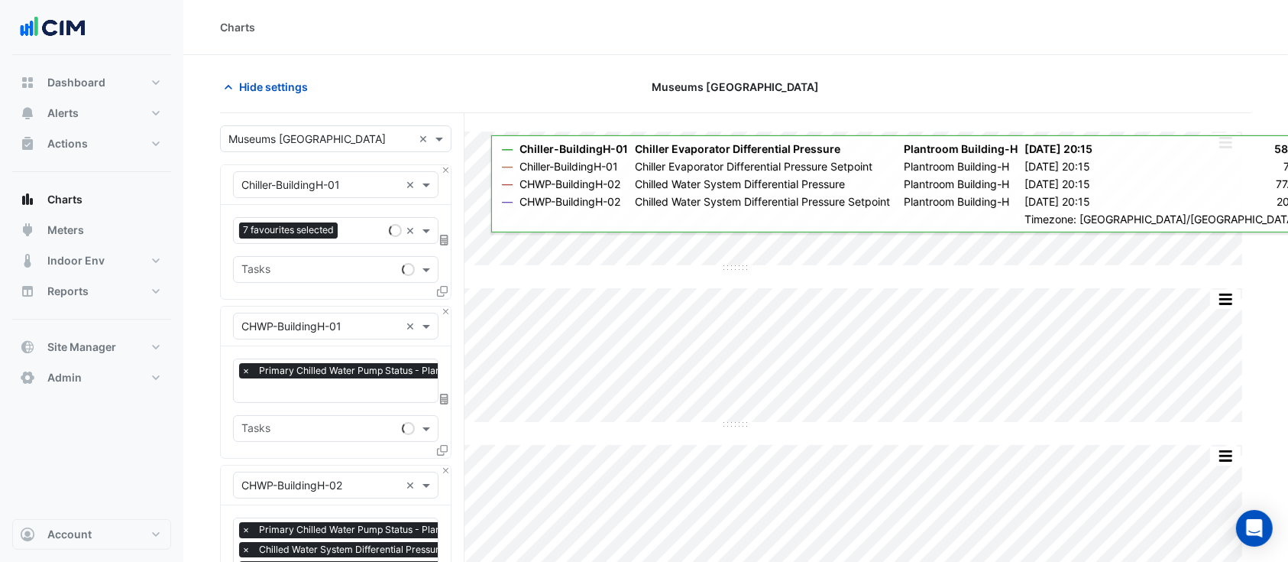
type input "**********"
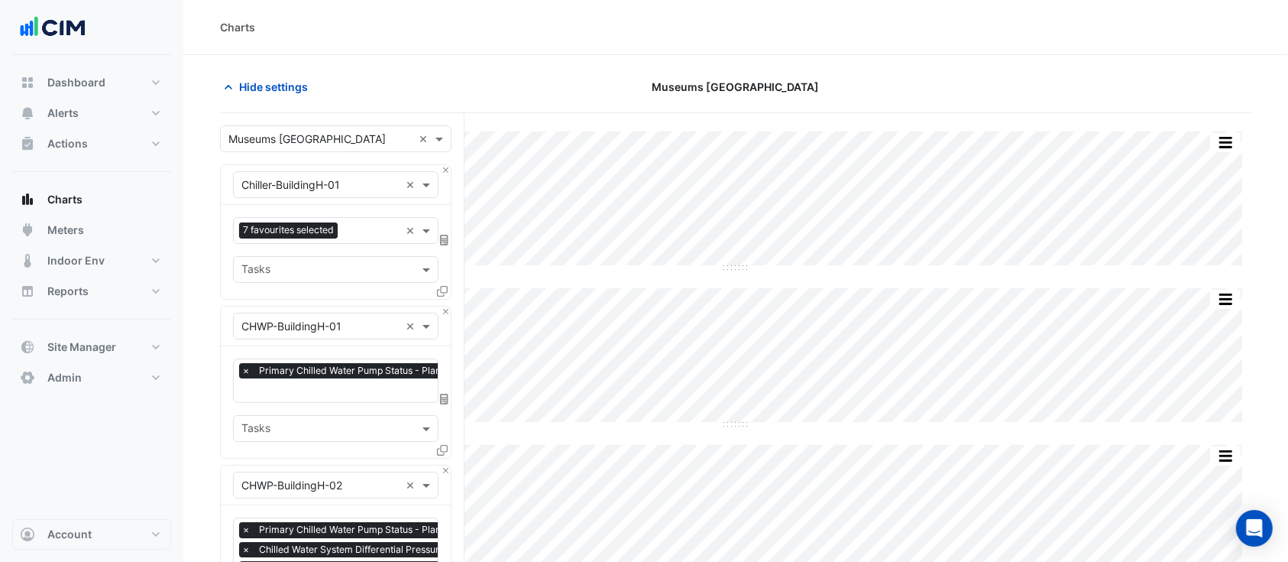
click at [322, 122] on div "Select a Site × Museums Discovery Centre × Equipment × Chiller-BuildingH-01 × F…" at bounding box center [342, 540] width 244 height 855
click at [322, 131] on input "text" at bounding box center [320, 139] width 184 height 16
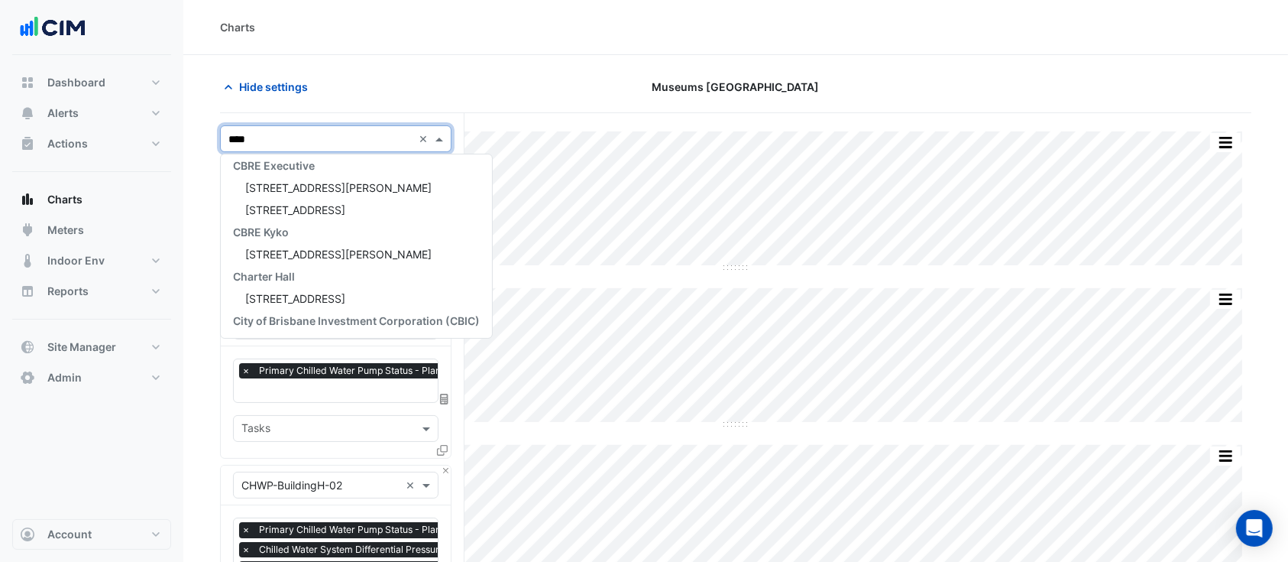
scroll to position [6, 0]
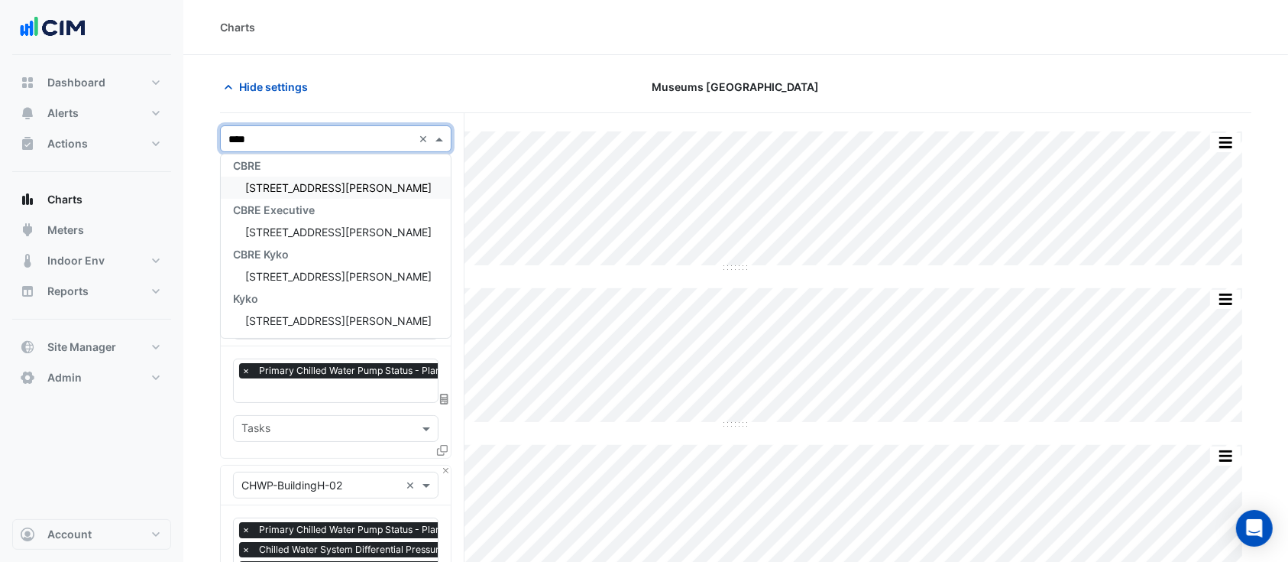
type input "*****"
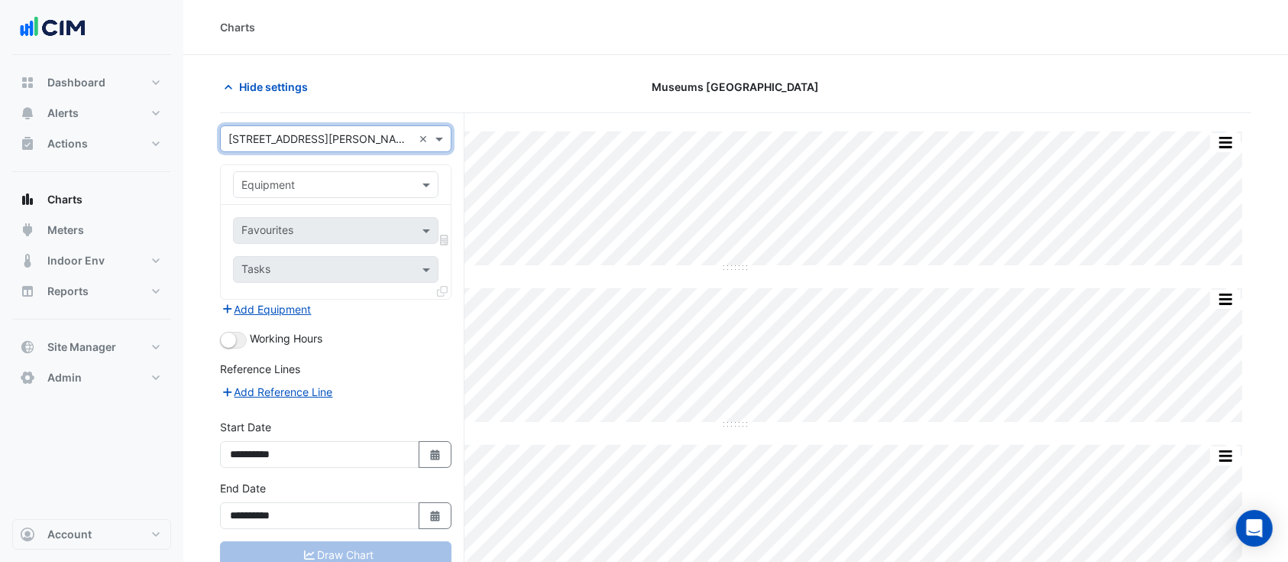
click at [385, 186] on input "text" at bounding box center [320, 185] width 158 height 16
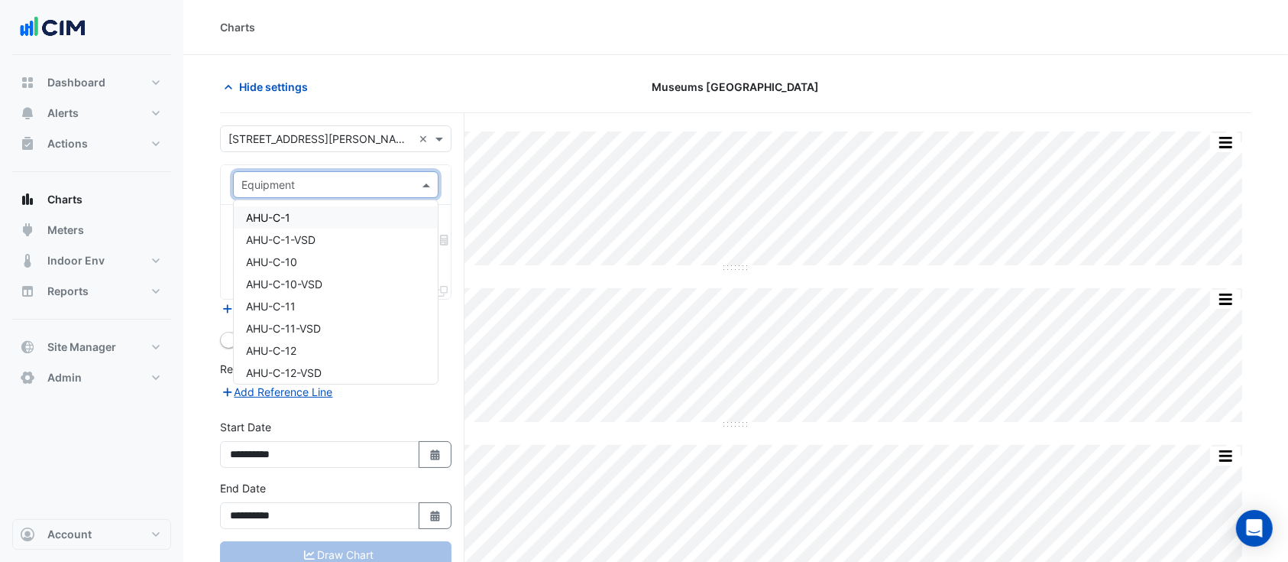
type input "*"
type input "**"
click at [327, 218] on div "CT-1" at bounding box center [336, 217] width 204 height 22
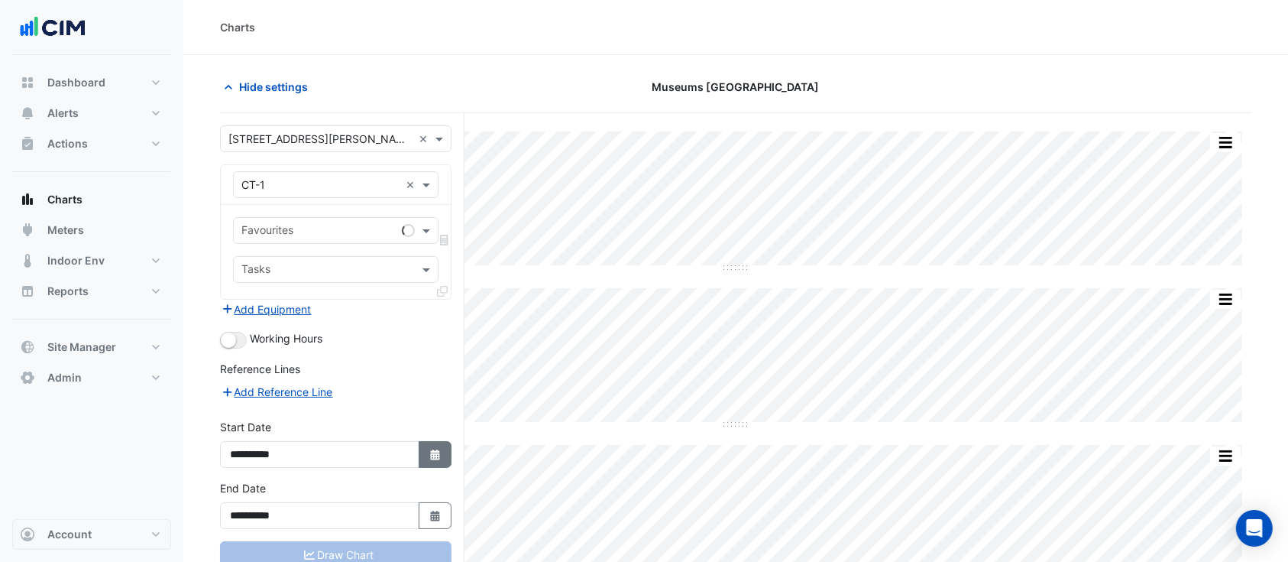
click at [434, 459] on button "Select Date" at bounding box center [436, 454] width 34 height 27
select select "*"
select select "****"
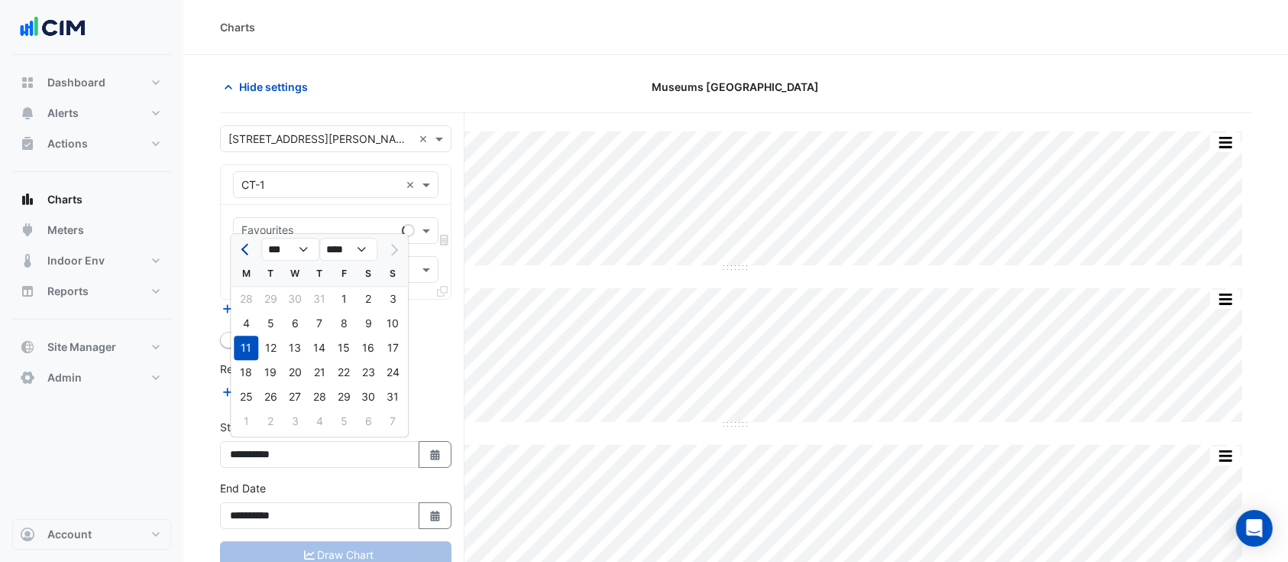
click at [240, 250] on button "Previous month" at bounding box center [246, 249] width 18 height 24
select select "*"
click at [384, 301] on div "1" at bounding box center [392, 299] width 24 height 24
type input "**********"
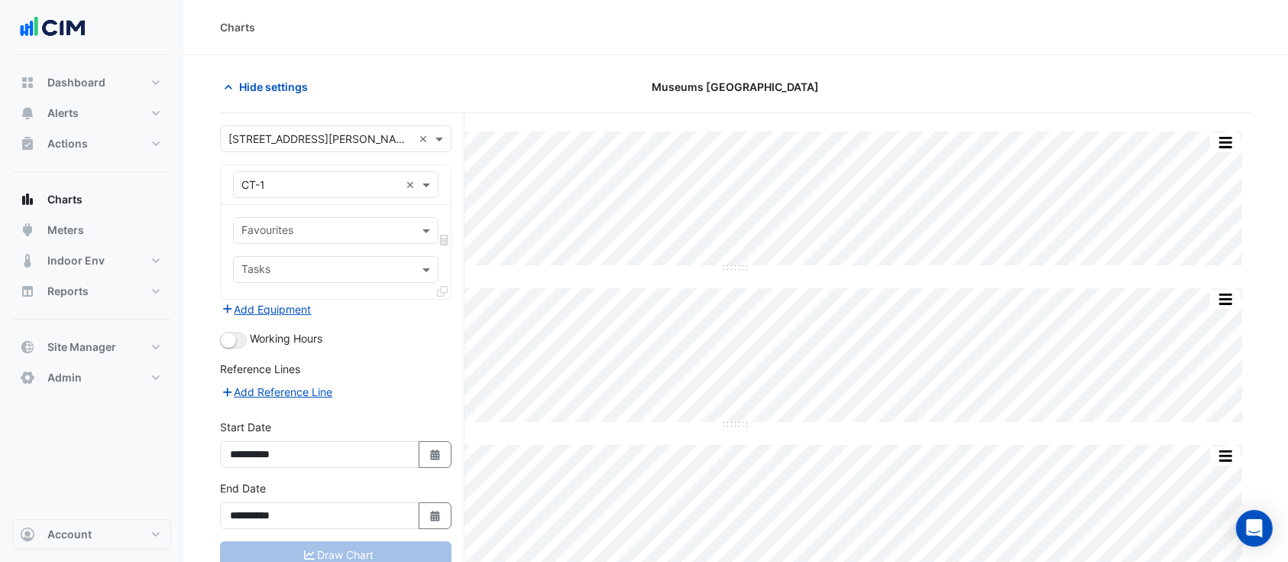
click at [433, 494] on div "**********" at bounding box center [336, 504] width 232 height 49
click at [422, 497] on div "**********" at bounding box center [336, 504] width 232 height 49
click at [429, 516] on icon "Select Date" at bounding box center [436, 515] width 14 height 11
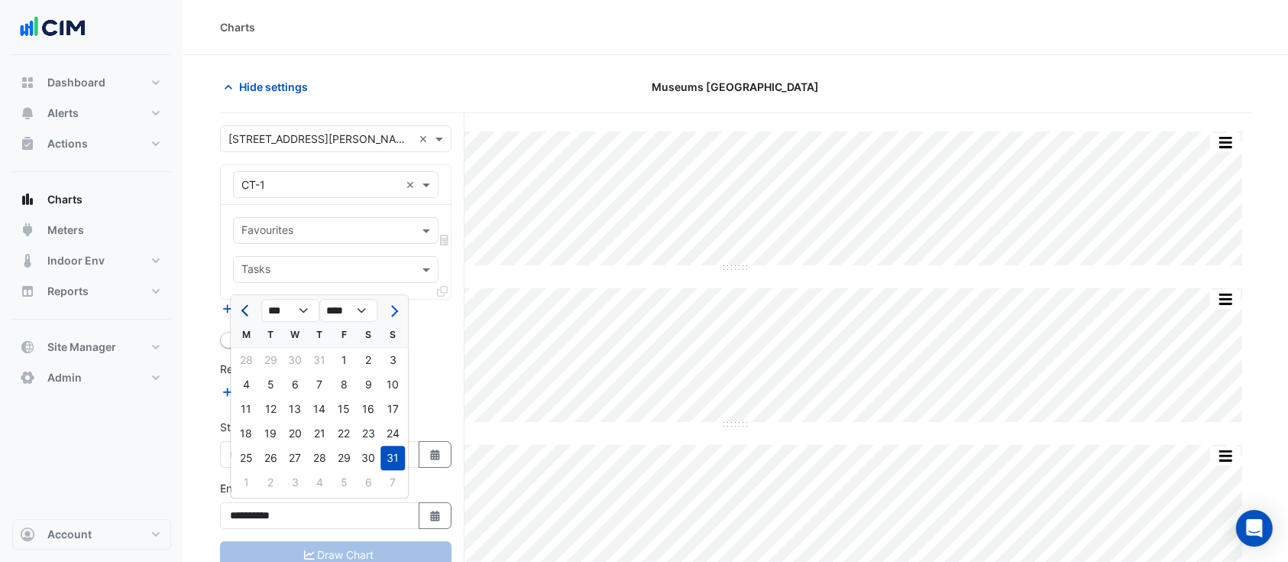
click at [244, 306] on span "Previous month" at bounding box center [246, 310] width 11 height 11
select select "*"
click at [312, 453] on div "31" at bounding box center [319, 457] width 24 height 24
type input "**********"
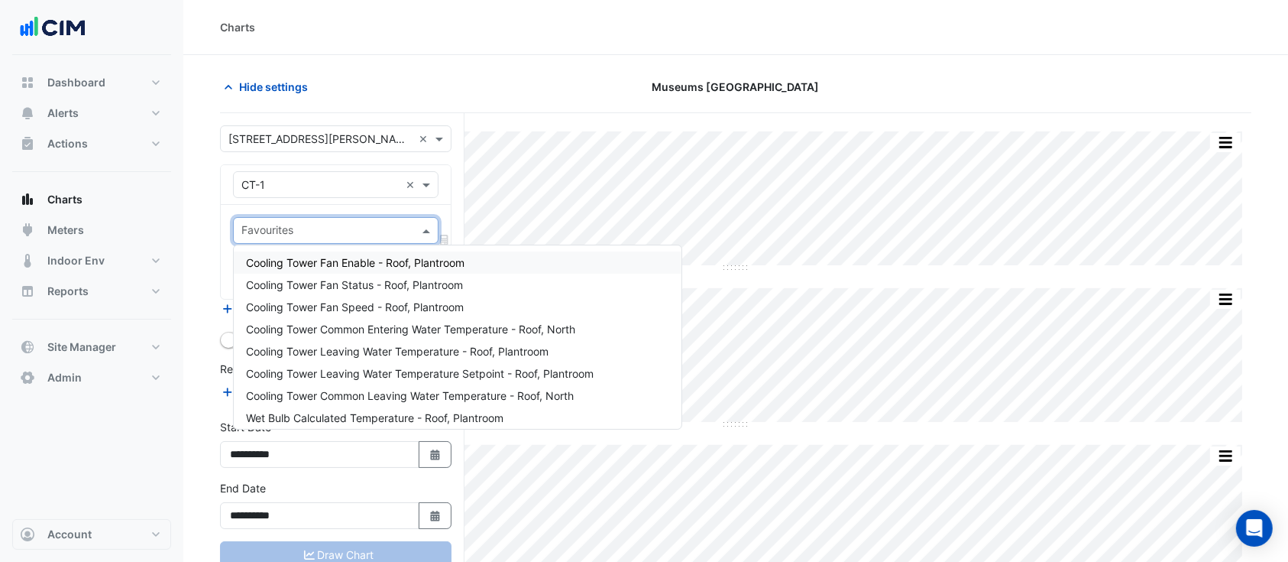
click at [294, 232] on input "text" at bounding box center [326, 232] width 171 height 16
click at [439, 283] on span "Cooling Tower Fan Status - Roof, Plantroom" at bounding box center [354, 284] width 217 height 13
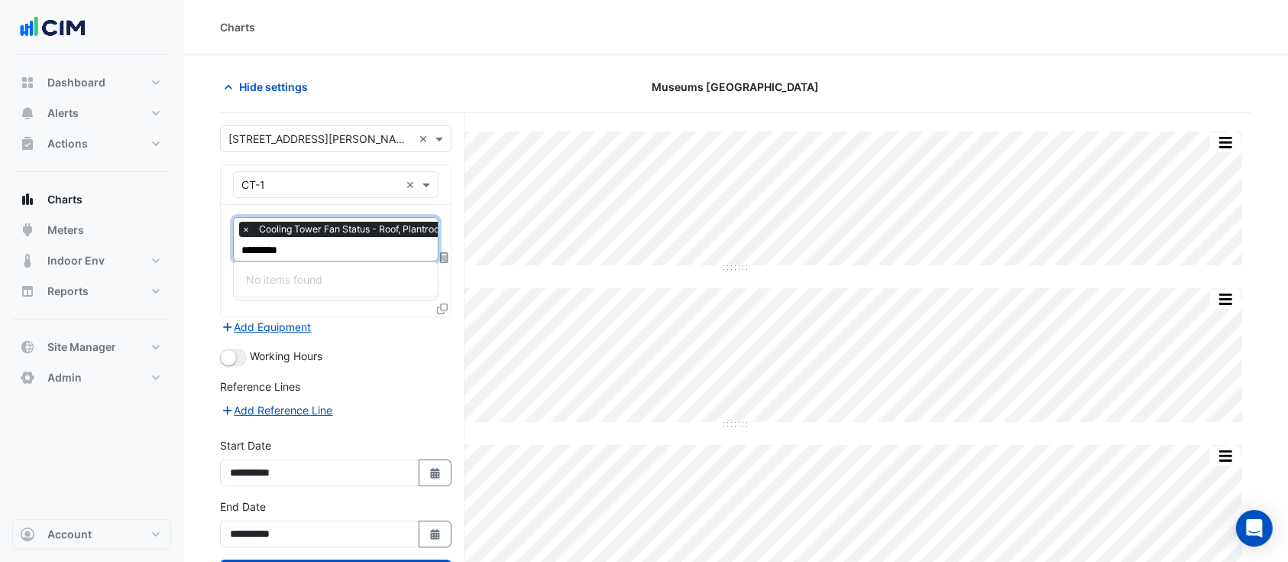
type input "*******"
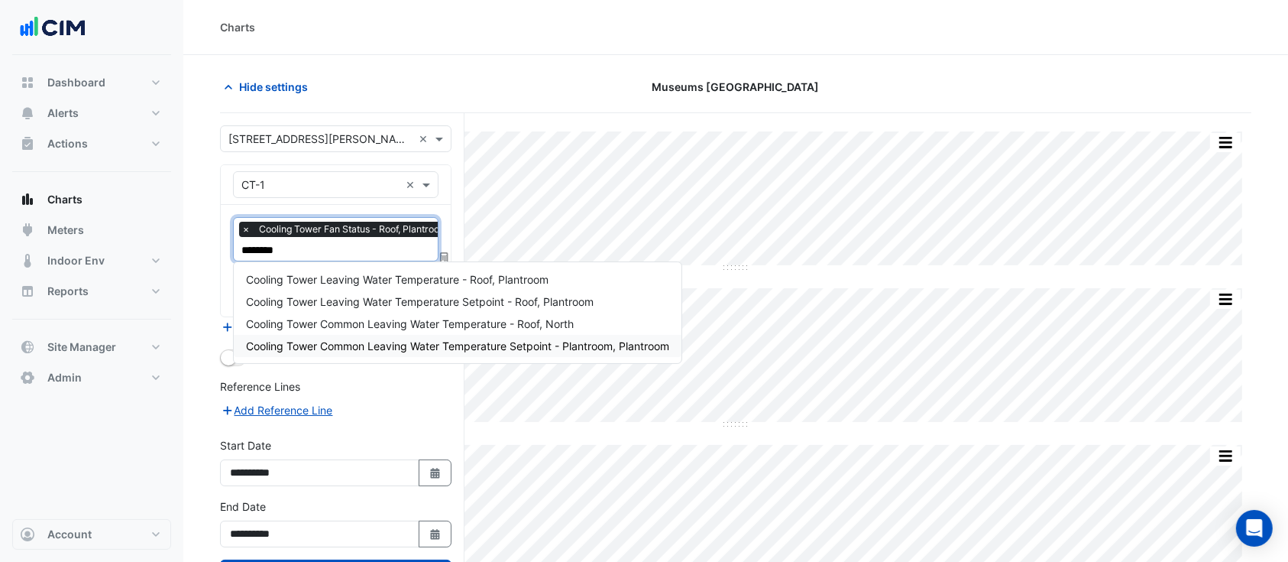
click at [418, 348] on span "Cooling Tower Common Leaving Water Temperature Setpoint - Plantroom, Plantroom" at bounding box center [457, 345] width 423 height 13
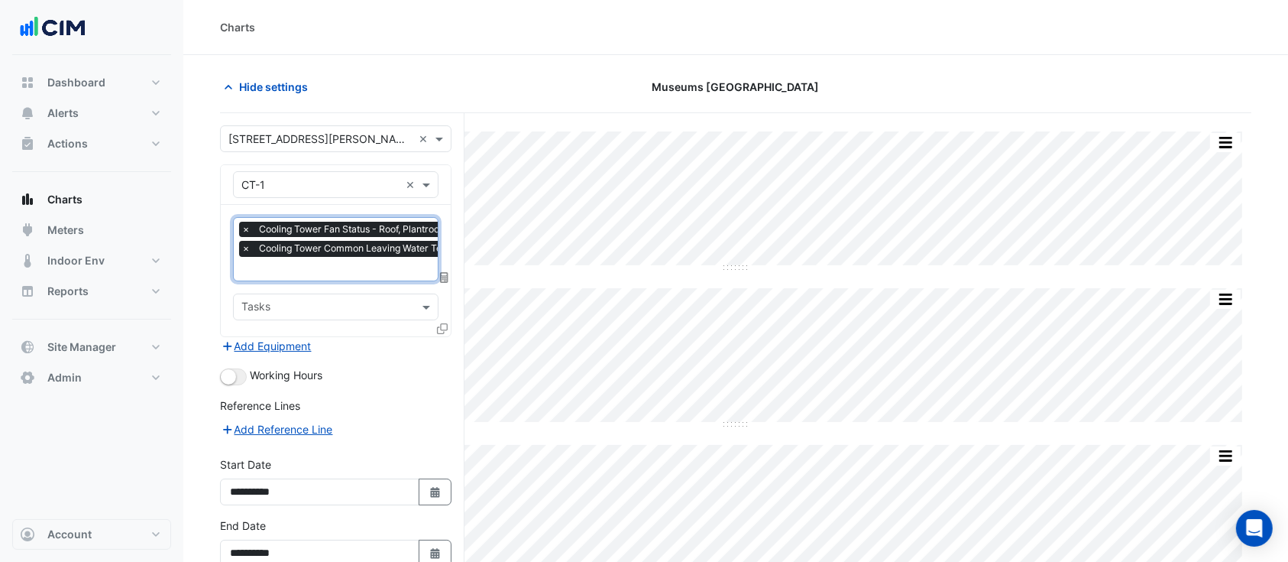
paste input "*******"
type input "*******"
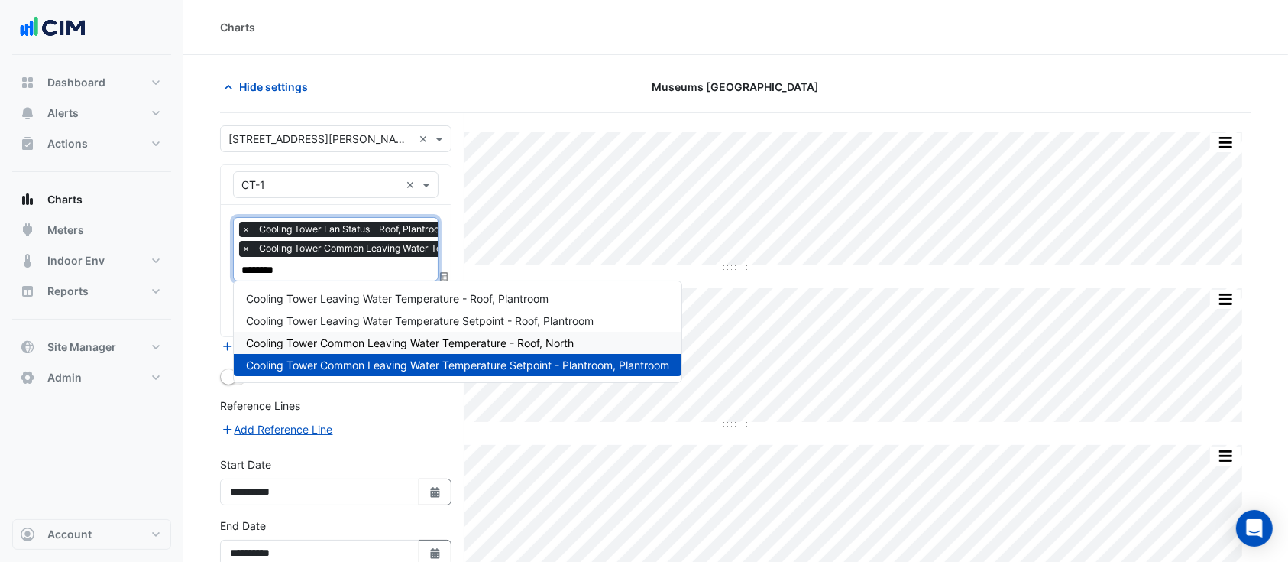
click at [415, 338] on span "Cooling Tower Common Leaving Water Temperature - Roof, North" at bounding box center [410, 342] width 328 height 13
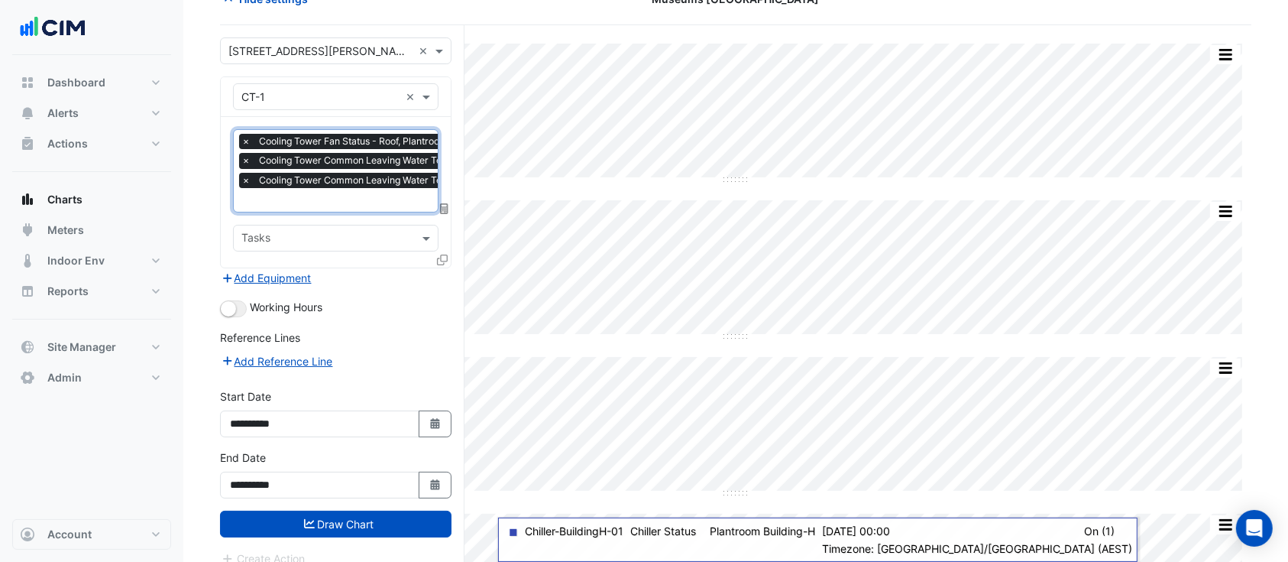
scroll to position [135, 0]
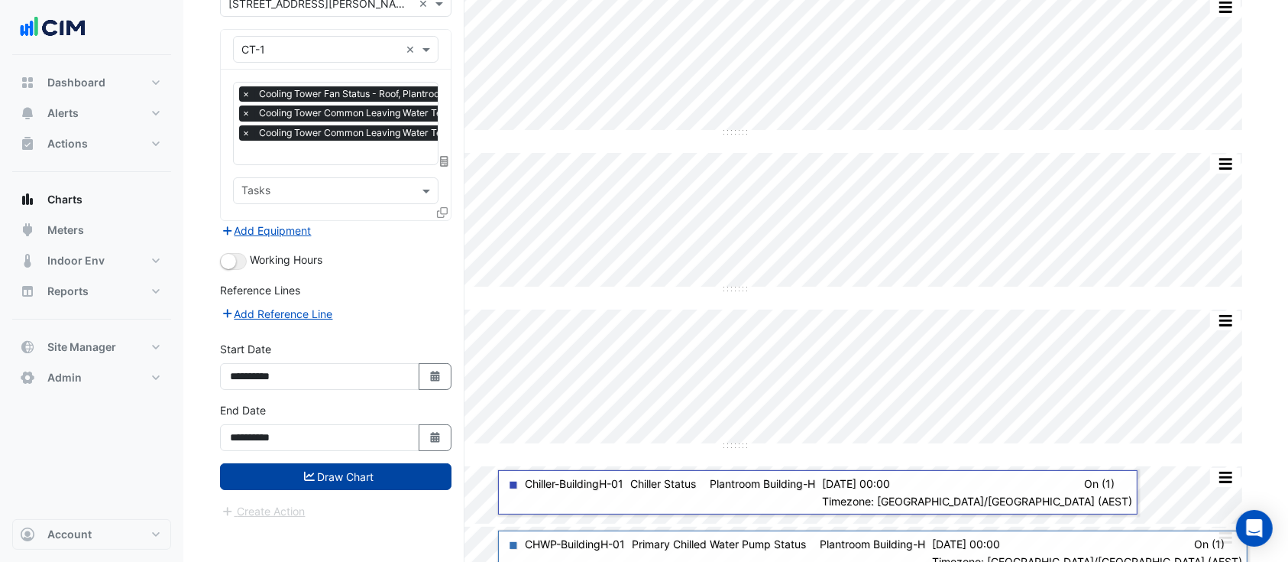
click at [350, 464] on button "Draw Chart" at bounding box center [336, 476] width 232 height 27
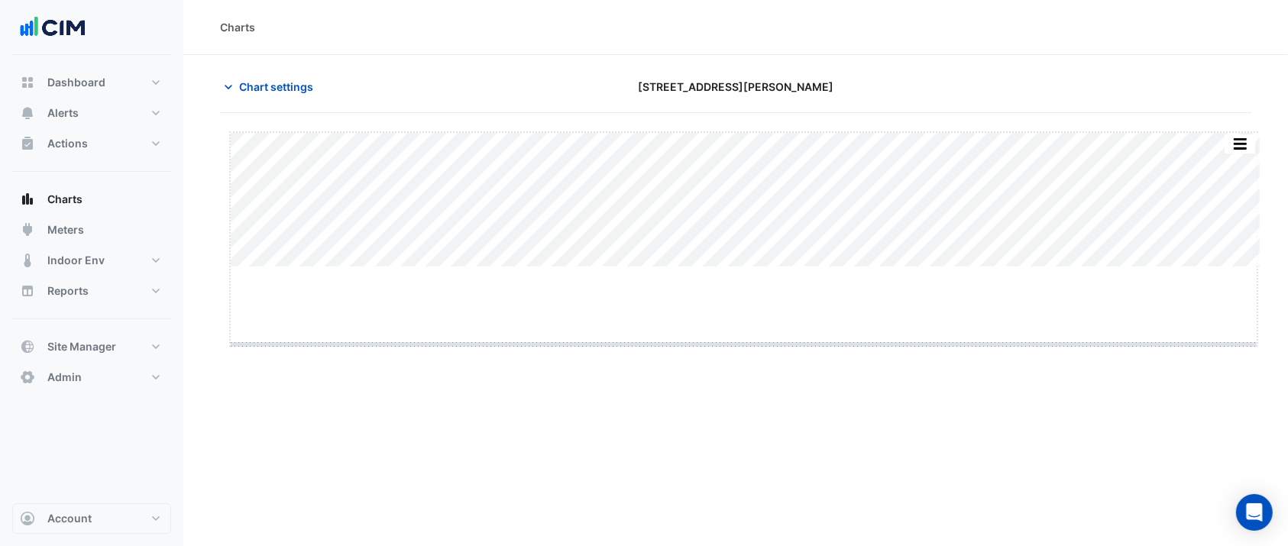
drag, startPoint x: 736, startPoint y: 266, endPoint x: 727, endPoint y: 343, distance: 77.6
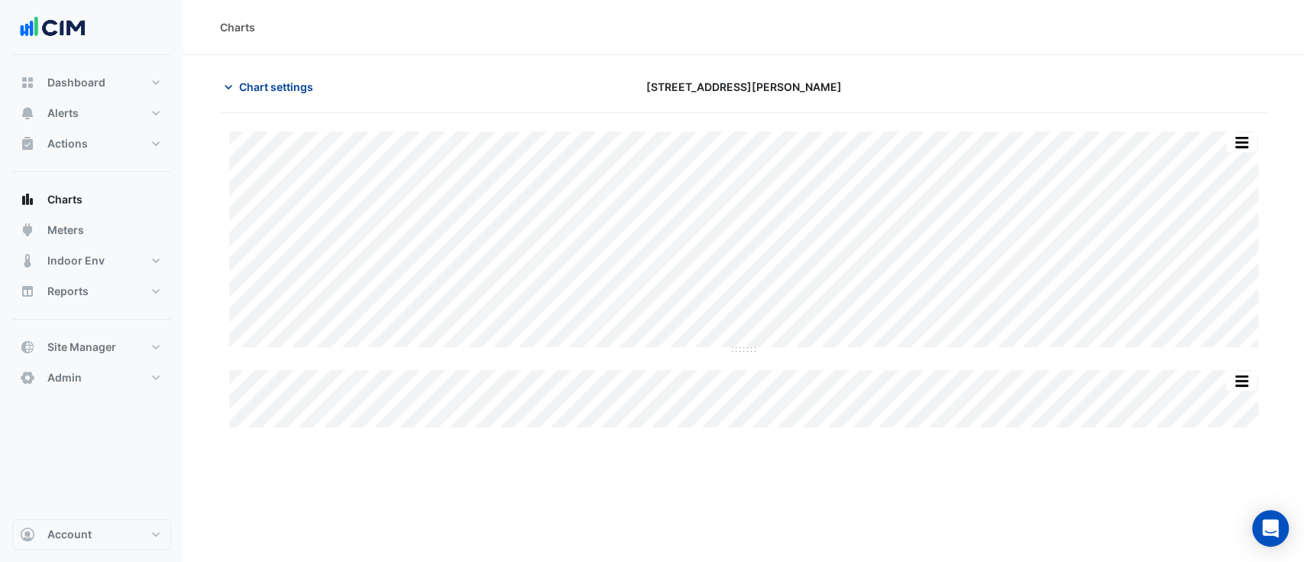
click at [269, 82] on span "Chart settings" at bounding box center [276, 87] width 74 height 16
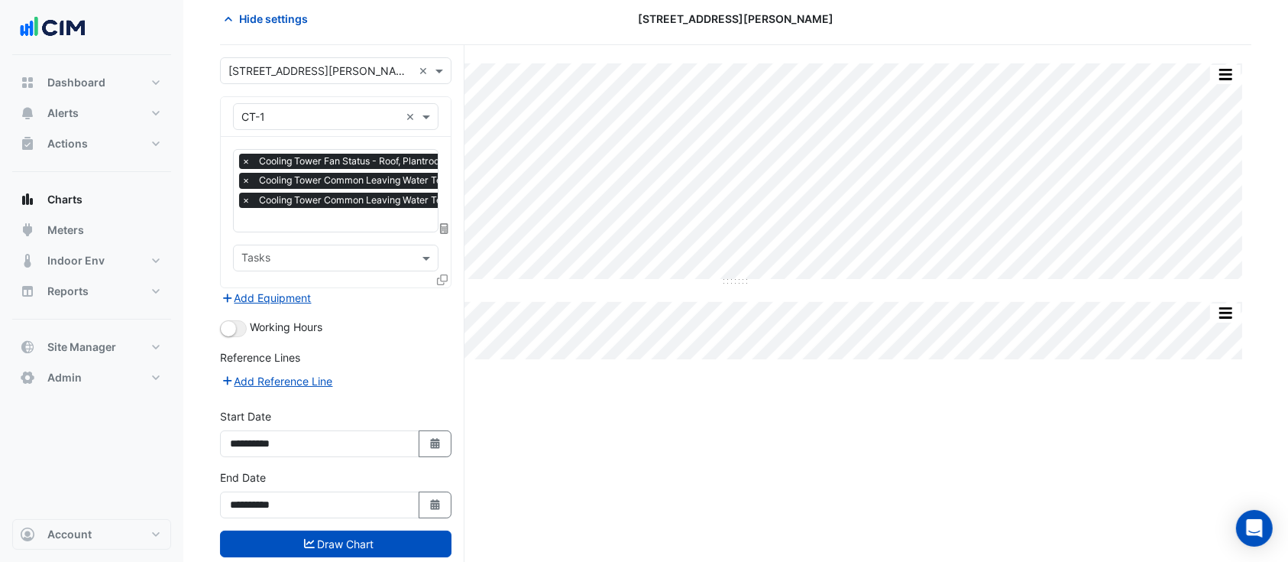
scroll to position [100, 0]
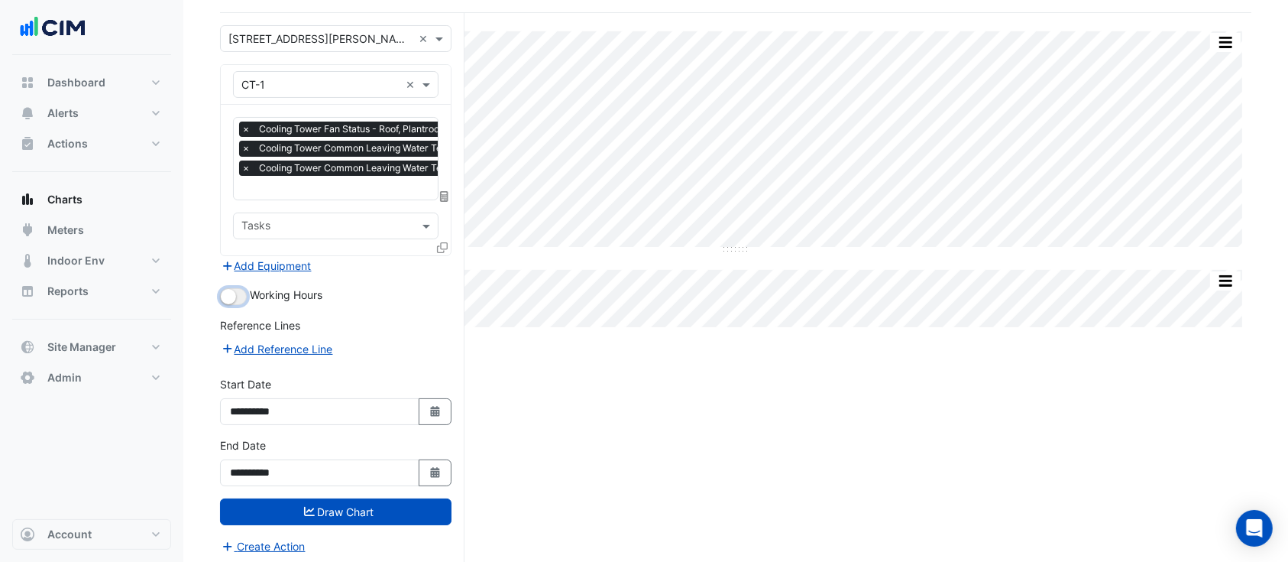
click at [234, 294] on small "button" at bounding box center [228, 296] width 15 height 15
click at [393, 516] on button "Draw Chart" at bounding box center [336, 511] width 232 height 27
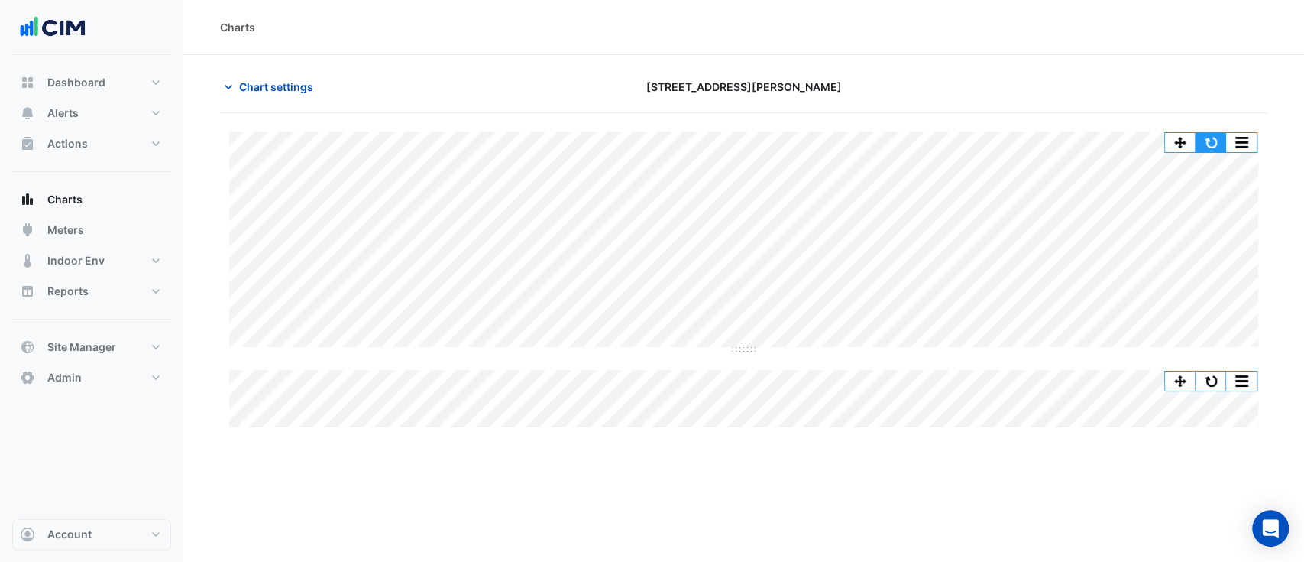
click at [1207, 143] on button "button" at bounding box center [1211, 142] width 31 height 19
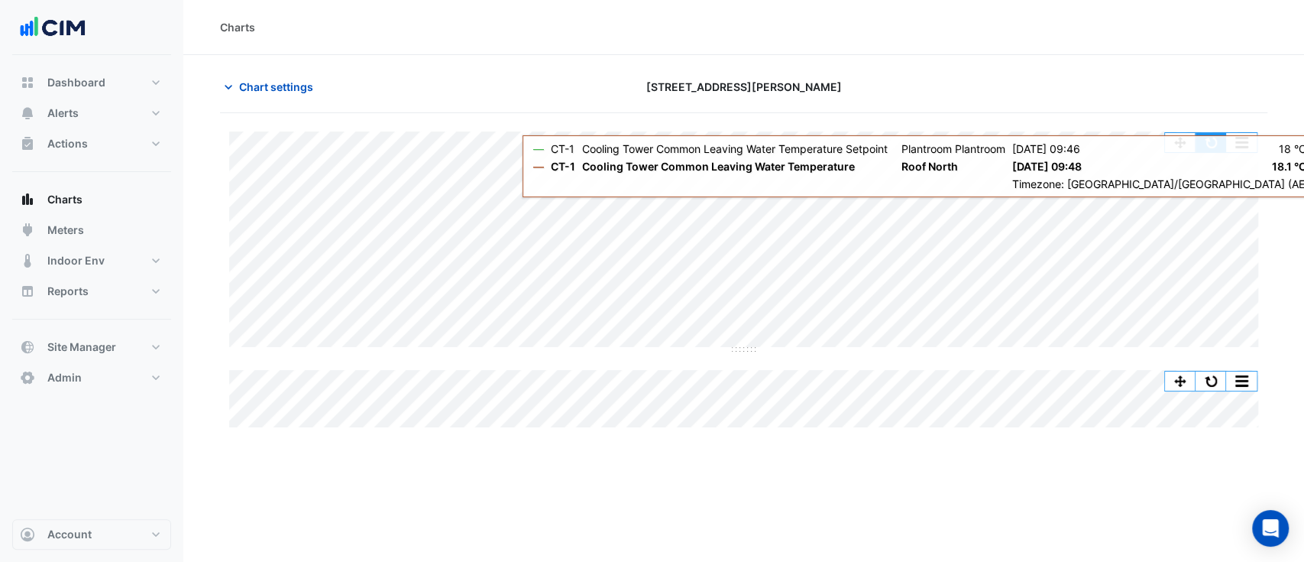
click at [1222, 144] on button "button" at bounding box center [1211, 142] width 31 height 19
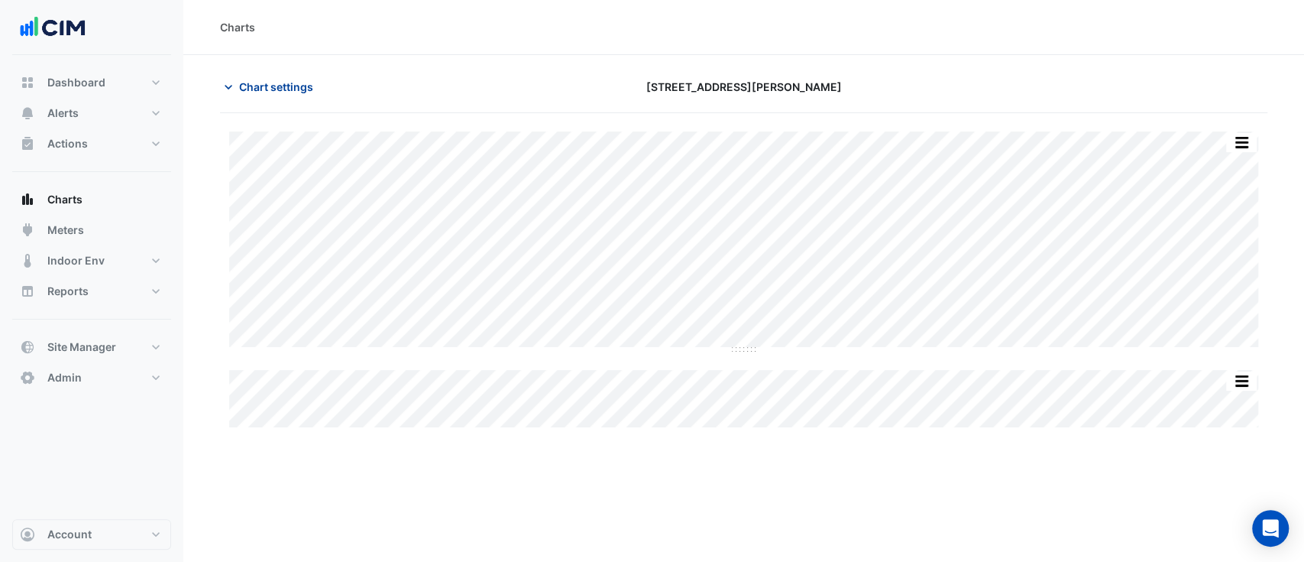
click at [270, 76] on button "Chart settings" at bounding box center [271, 86] width 103 height 27
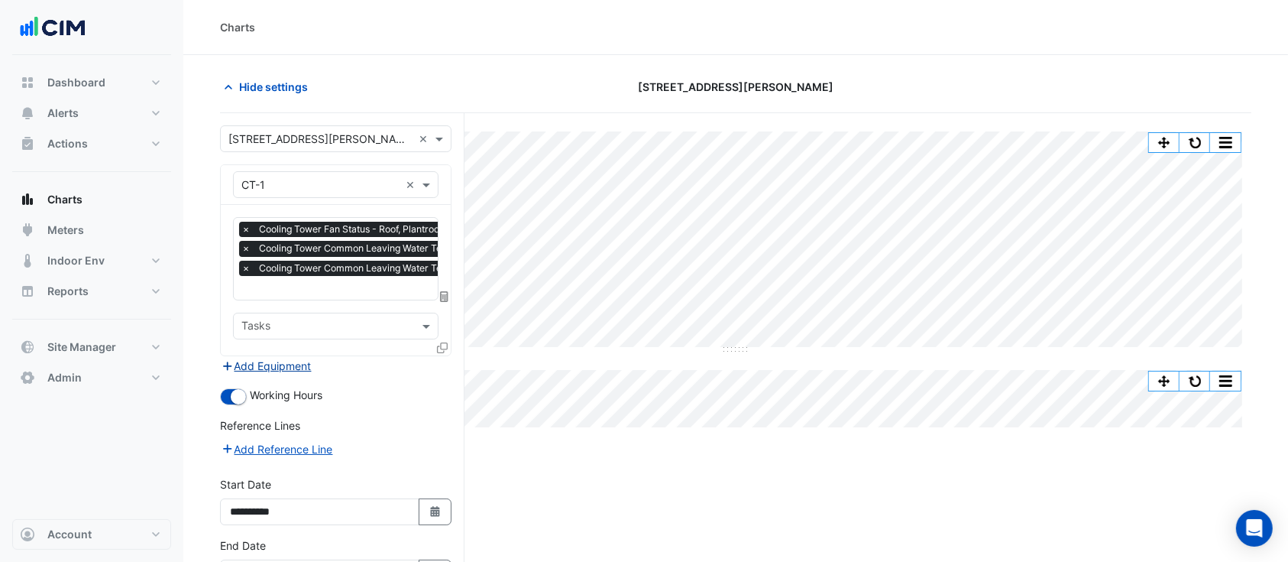
click at [274, 357] on button "Add Equipment" at bounding box center [266, 366] width 92 height 18
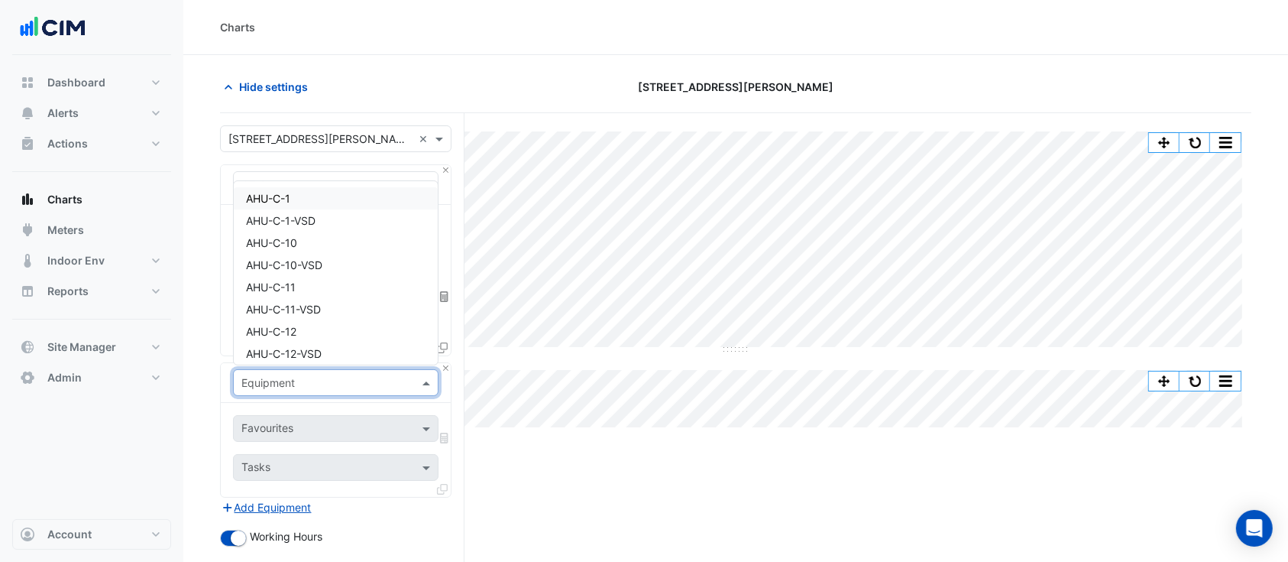
click at [280, 376] on input "text" at bounding box center [320, 383] width 158 height 16
type input "**"
click at [325, 252] on div "CT-2" at bounding box center [336, 259] width 204 height 22
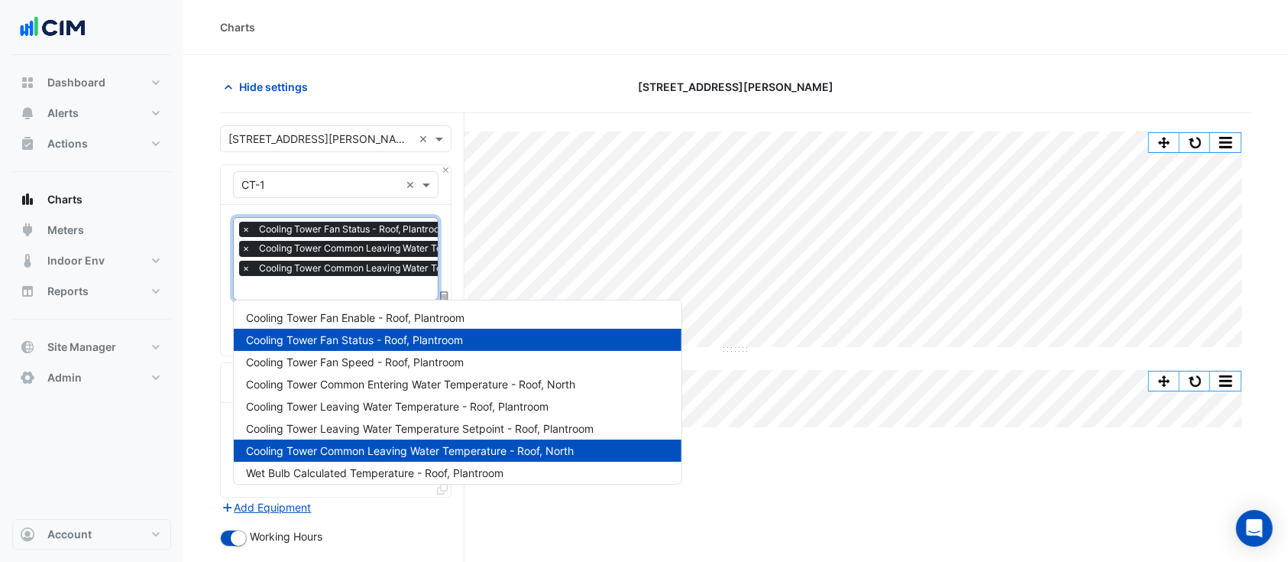
scroll to position [0, 7]
click at [321, 233] on span "Cooling Tower Fan Status - Roof, Plantroom" at bounding box center [346, 229] width 196 height 15
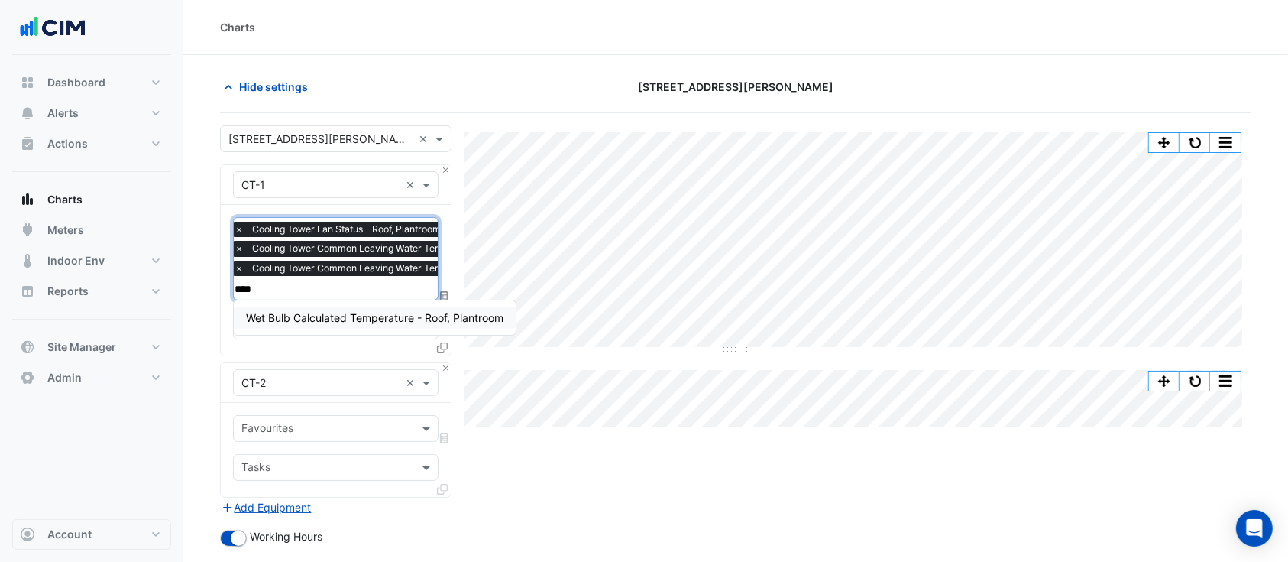
type input "*****"
click at [353, 319] on span "Wet Bulb Calculated Temperature - Roof, Plantroom" at bounding box center [374, 317] width 257 height 13
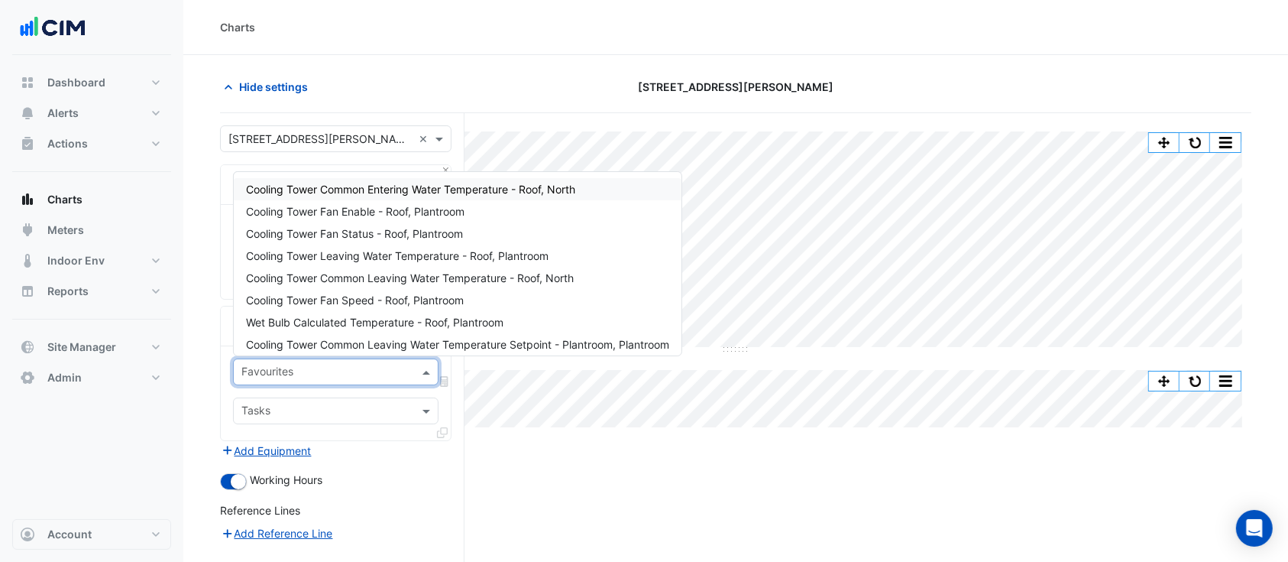
click at [316, 367] on input "text" at bounding box center [326, 373] width 171 height 16
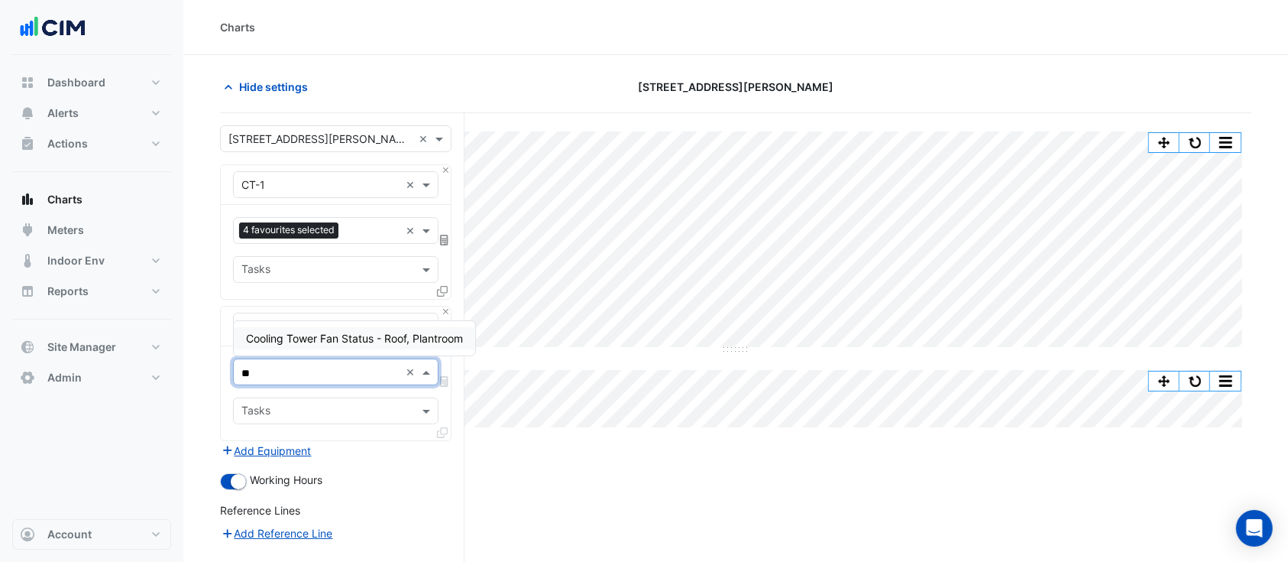
type input "***"
drag, startPoint x: 257, startPoint y: 374, endPoint x: 158, endPoint y: 366, distance: 98.9
click at [158, 366] on div "Charts Hide settings 99 Elizabeth St Split All Split None Print Save as JPEG Sa…" at bounding box center [644, 376] width 1288 height 752
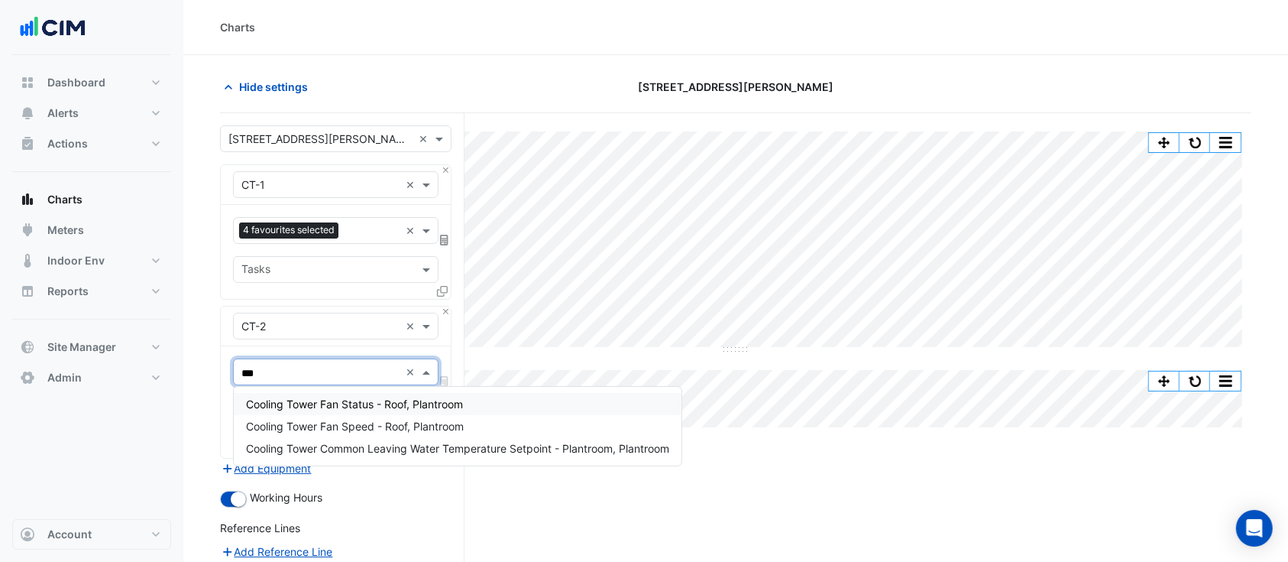
type input "****"
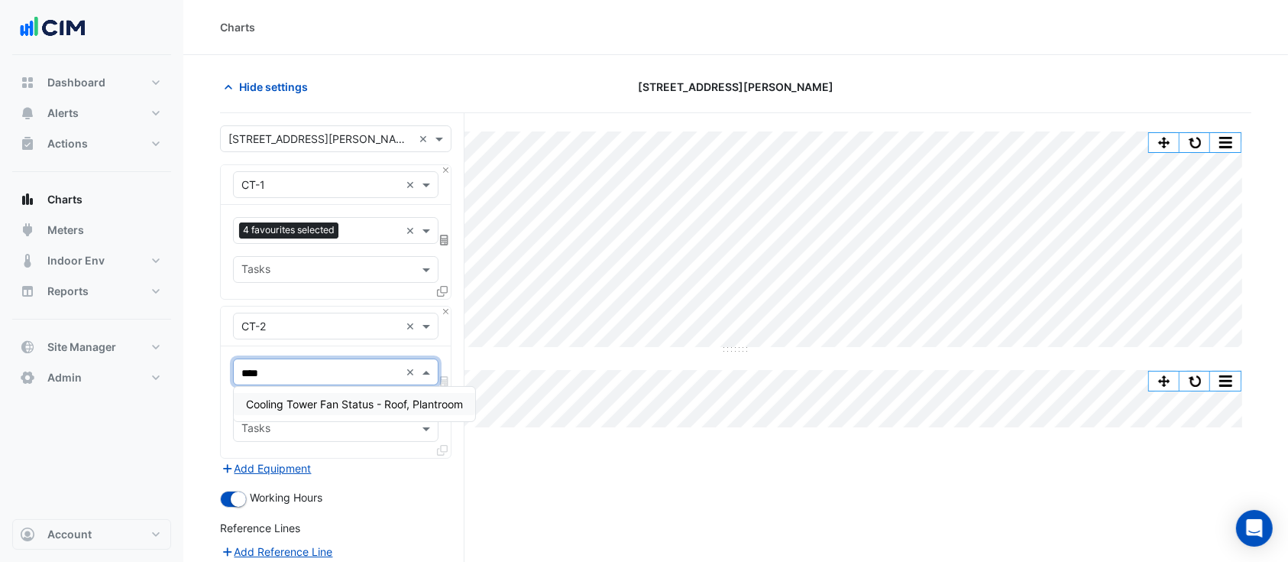
click at [325, 397] on span "Cooling Tower Fan Status - Roof, Plantroom" at bounding box center [354, 403] width 217 height 13
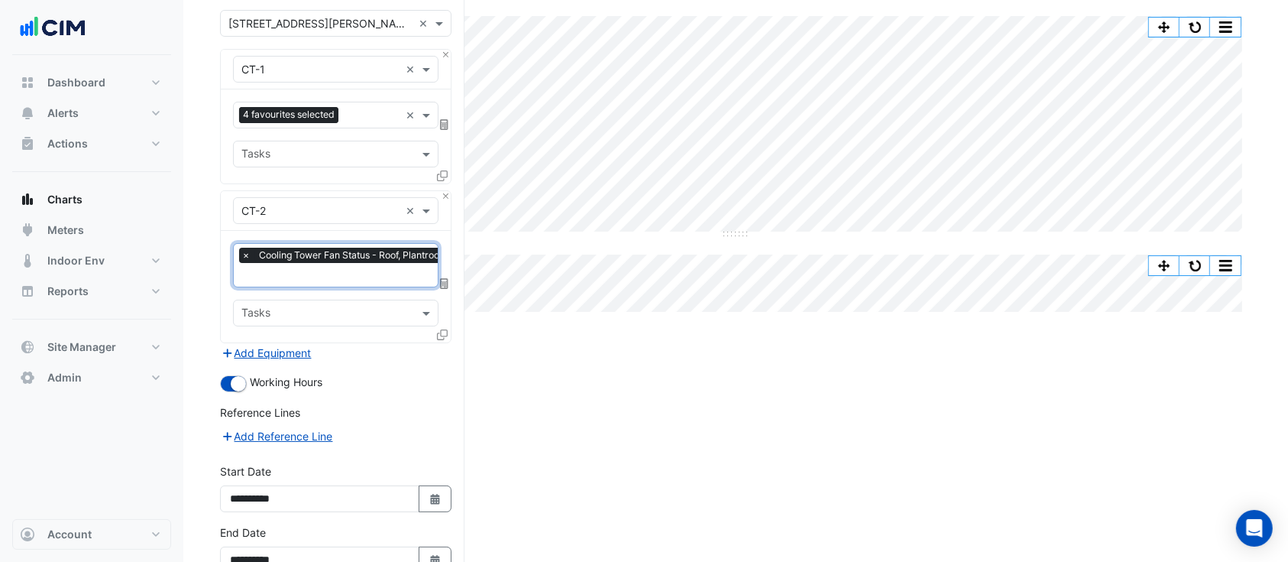
scroll to position [202, 0]
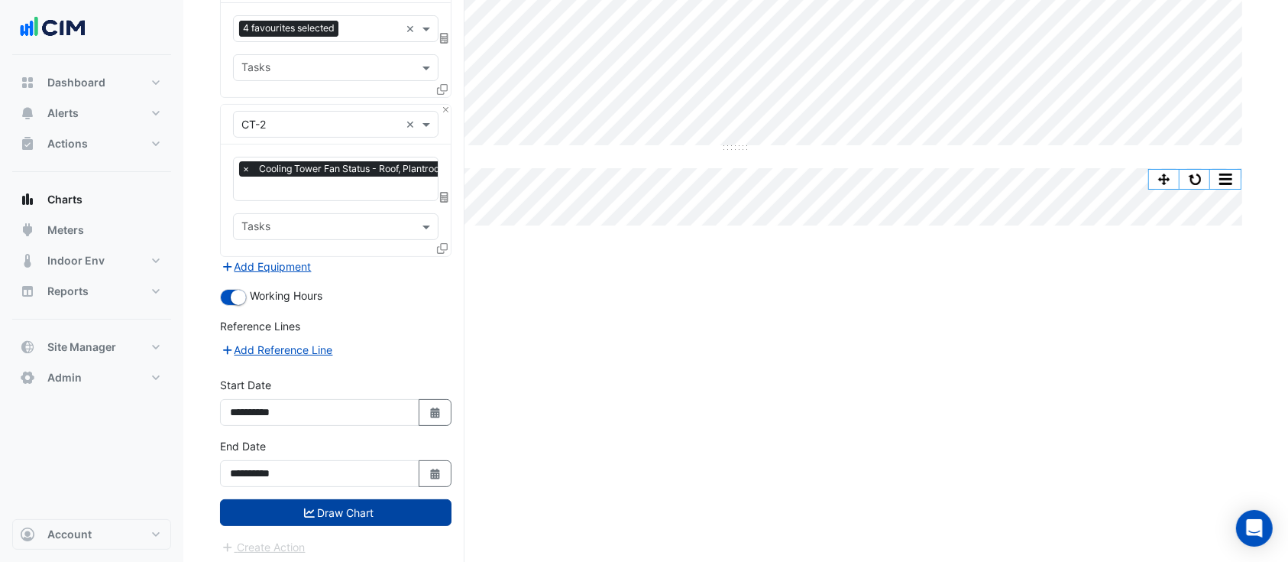
click at [377, 504] on button "Draw Chart" at bounding box center [336, 512] width 232 height 27
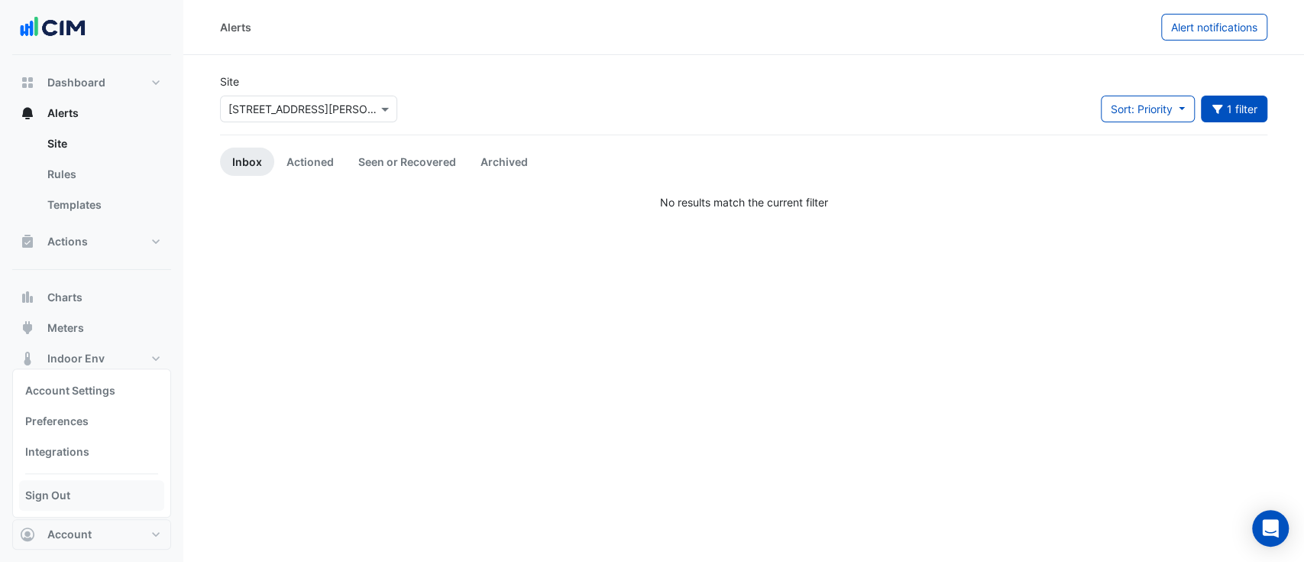
click at [78, 497] on link "Sign Out" at bounding box center [91, 495] width 145 height 31
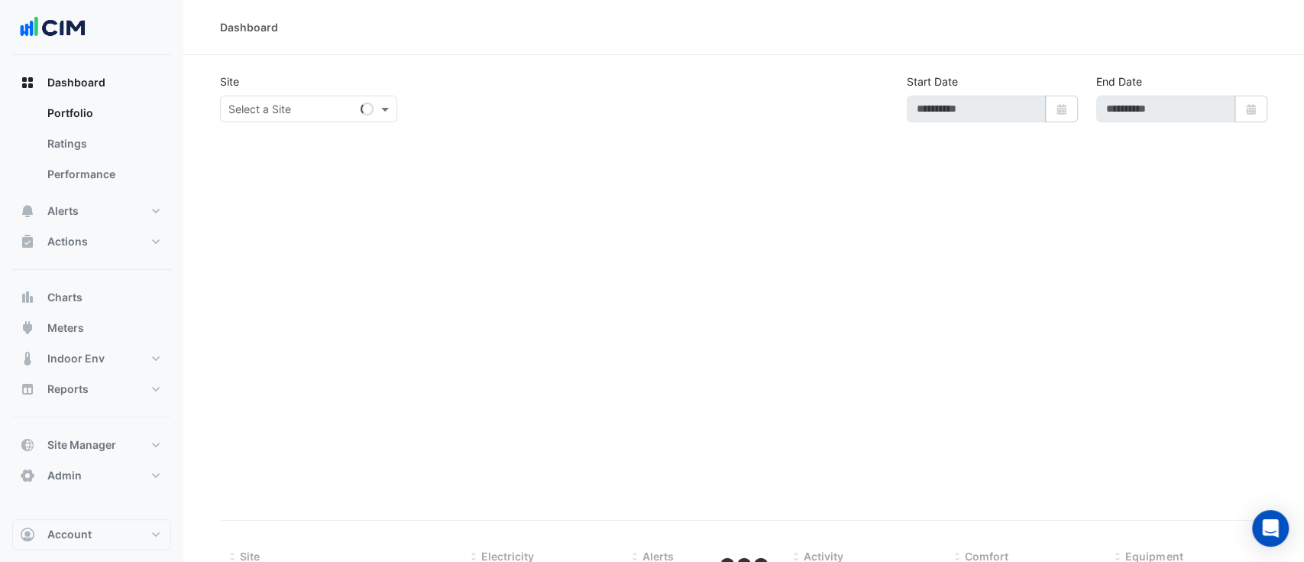
select select "**"
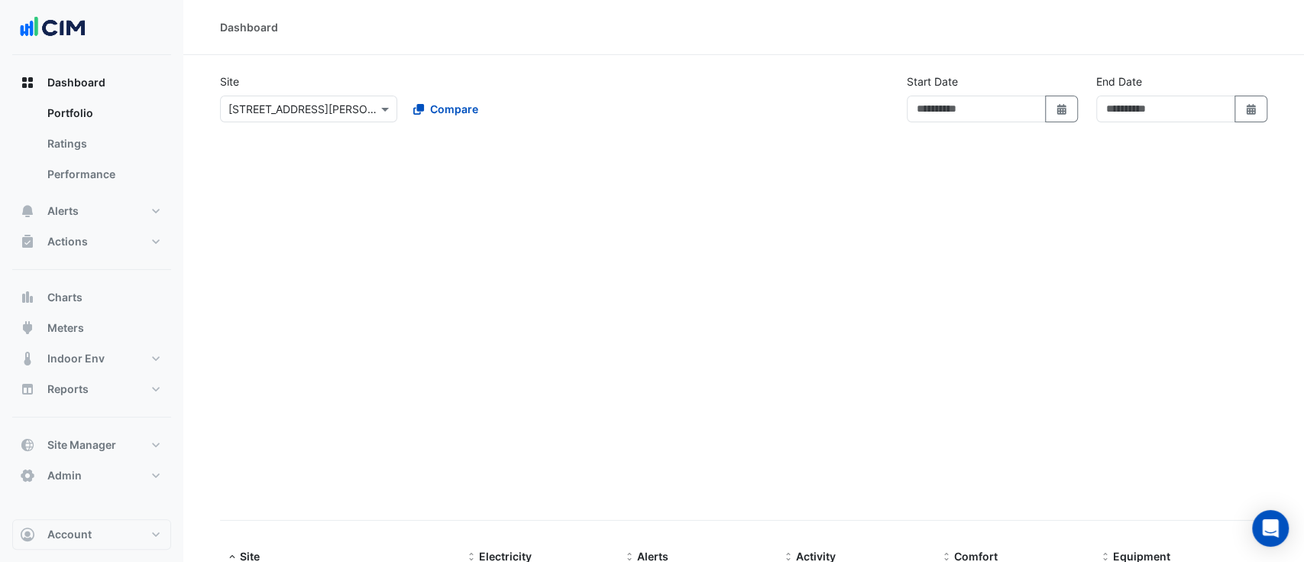
type input "**********"
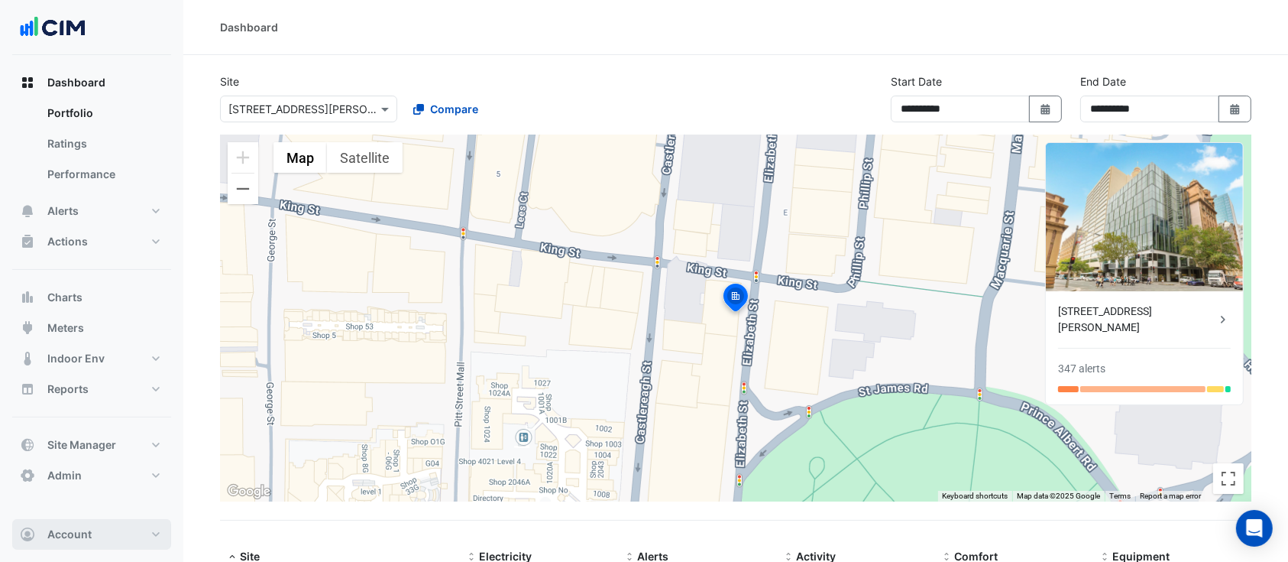
click at [92, 524] on button "Account" at bounding box center [91, 534] width 159 height 31
click at [356, 59] on section "**********" at bounding box center [735, 364] width 1105 height 618
click at [107, 447] on span "Site Manager" at bounding box center [81, 444] width 69 height 15
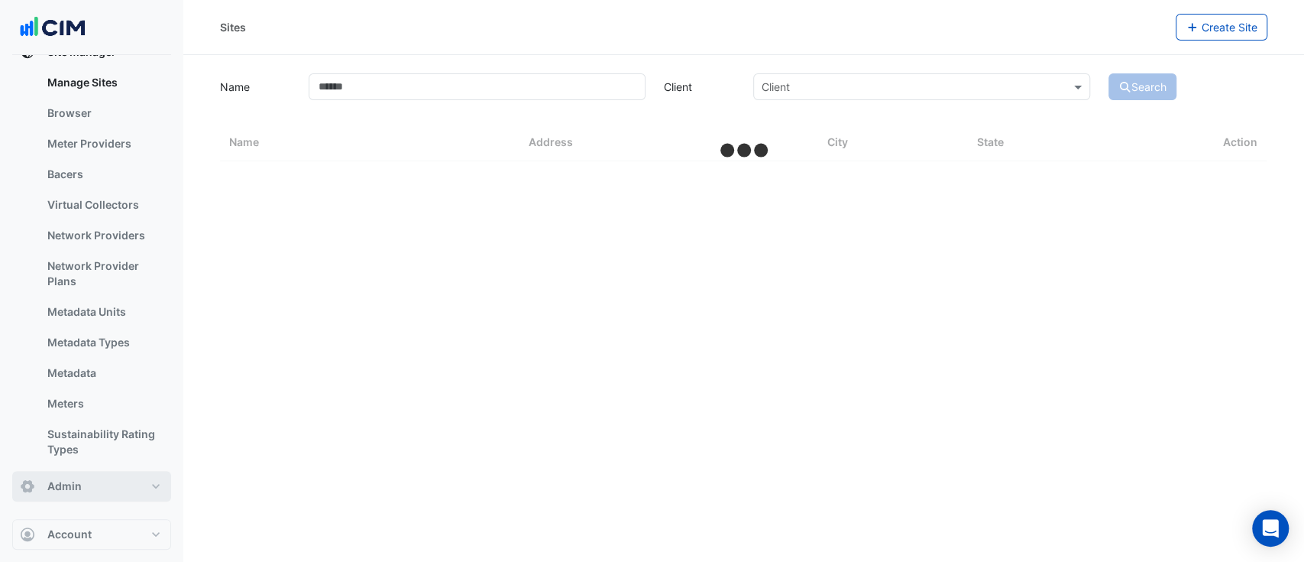
click at [96, 484] on button "Admin" at bounding box center [91, 486] width 159 height 31
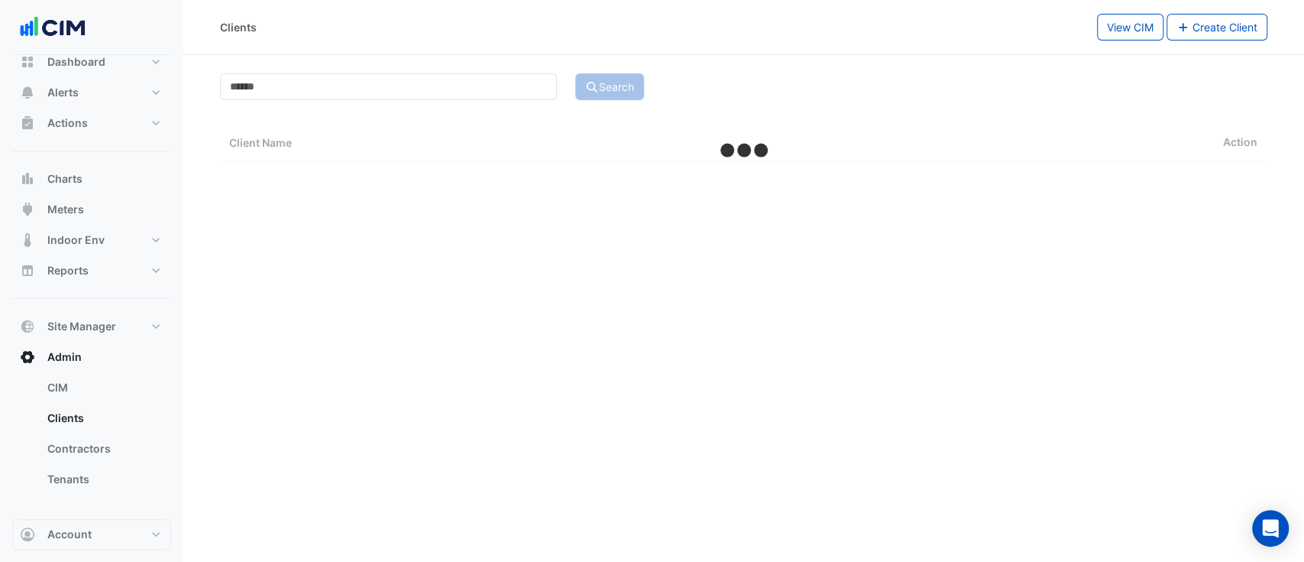
select select "**"
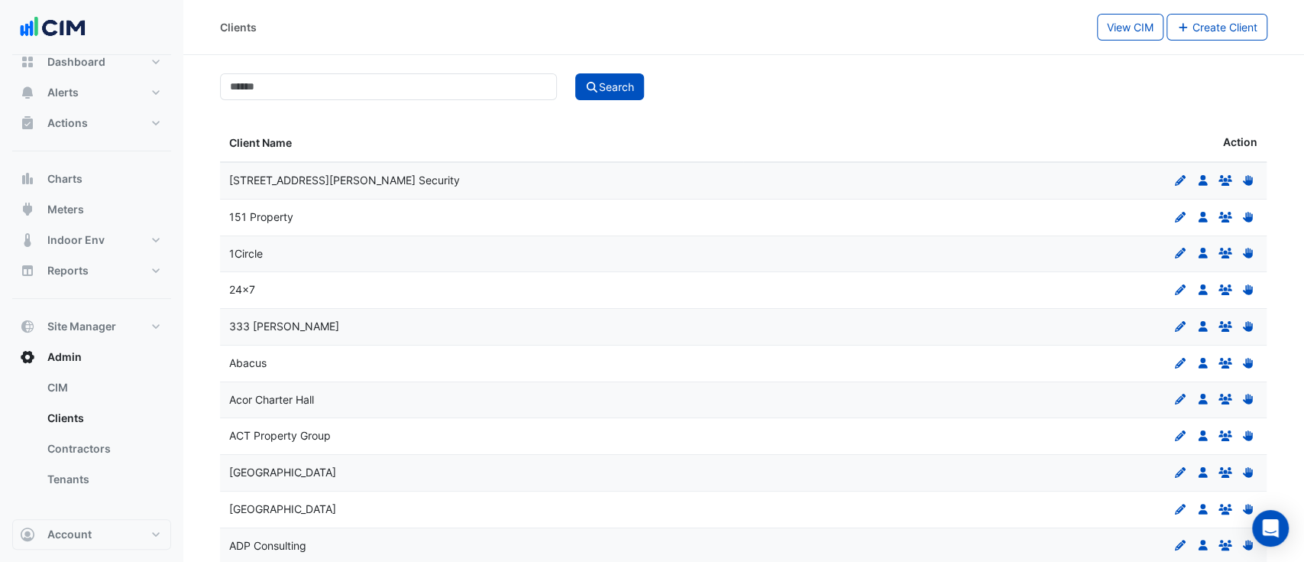
scroll to position [20, 0]
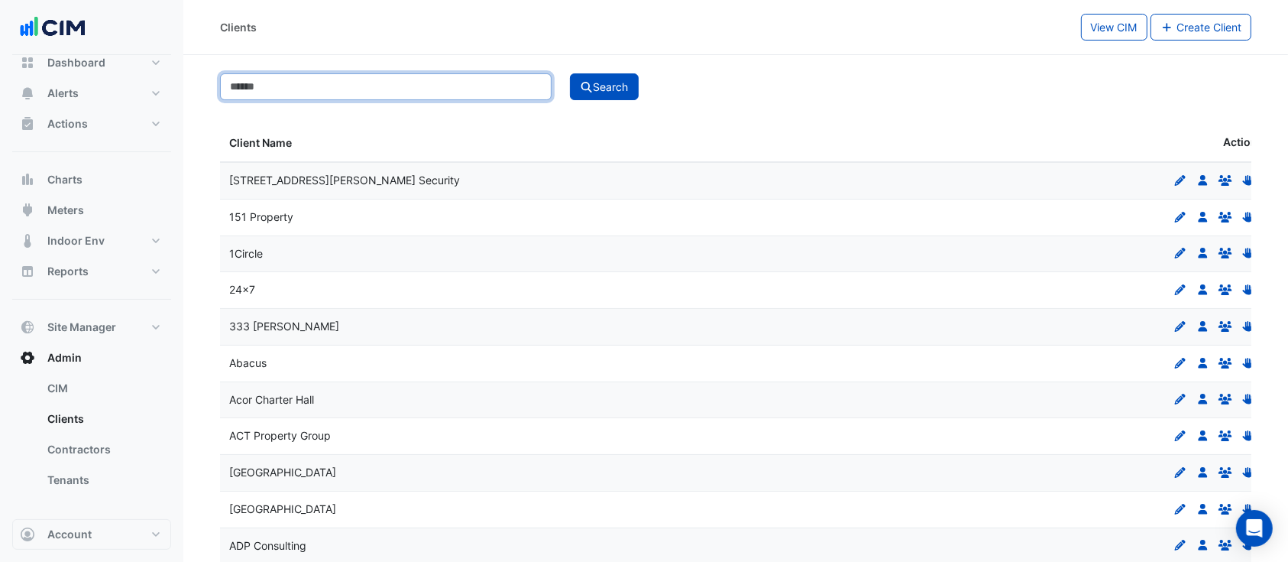
click at [466, 89] on input at bounding box center [386, 86] width 332 height 27
click at [570, 73] on button "Search" at bounding box center [604, 86] width 69 height 27
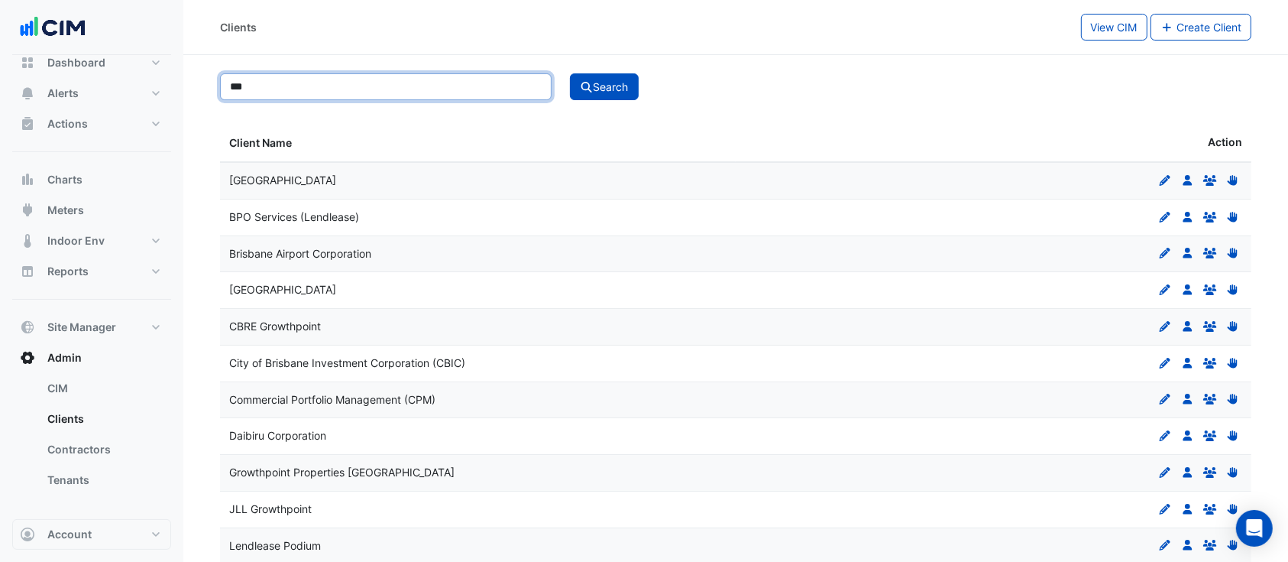
click at [570, 73] on button "Search" at bounding box center [604, 86] width 69 height 27
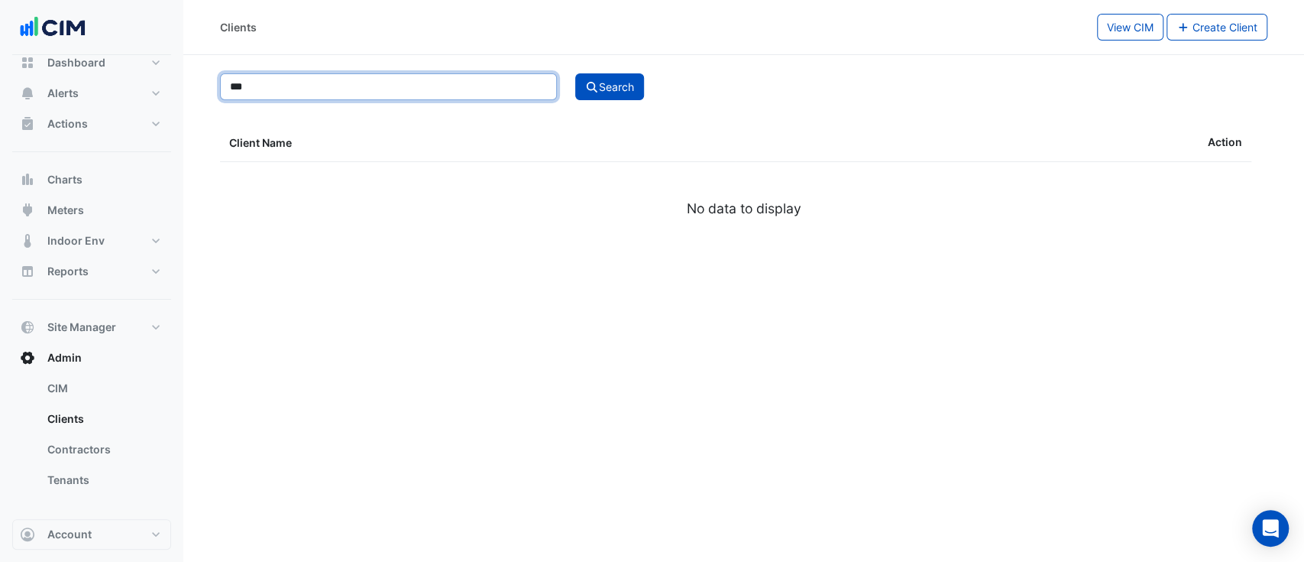
type input "***"
click at [575, 73] on button "Search" at bounding box center [609, 86] width 69 height 27
select select "**"
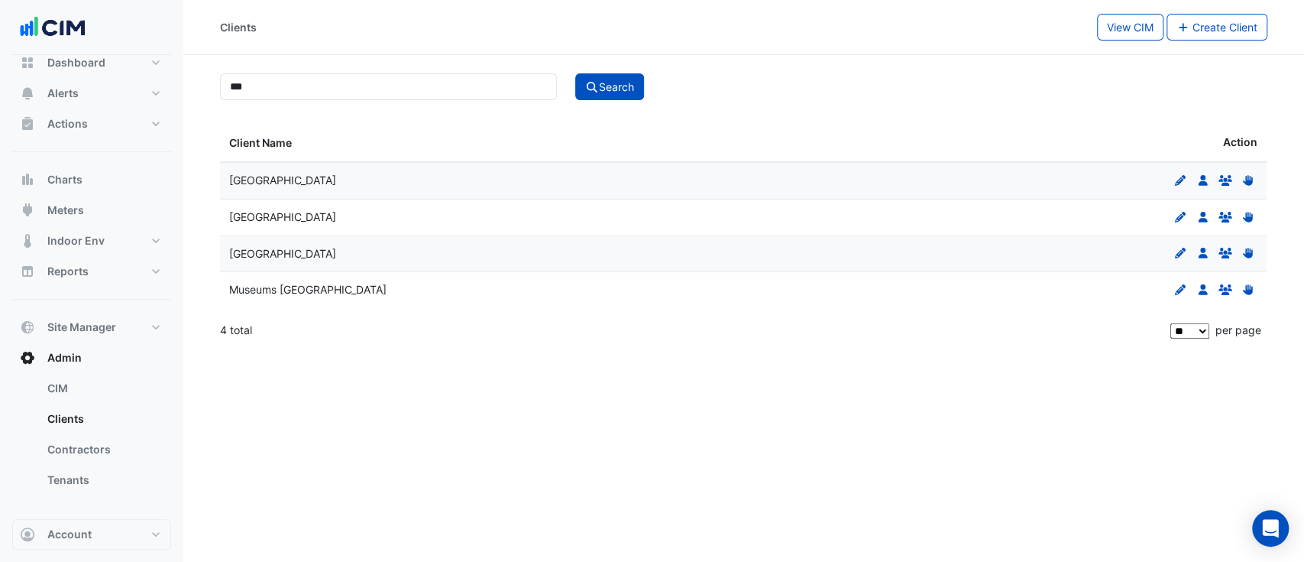
drag, startPoint x: 392, startPoint y: 254, endPoint x: 962, endPoint y: 248, distance: 570.0
click at [874, 247] on div "Museum of Applied Arts and Sciences Edit Users Groups Permissions" at bounding box center [743, 254] width 1047 height 36
click at [1201, 256] on icon at bounding box center [1202, 253] width 9 height 11
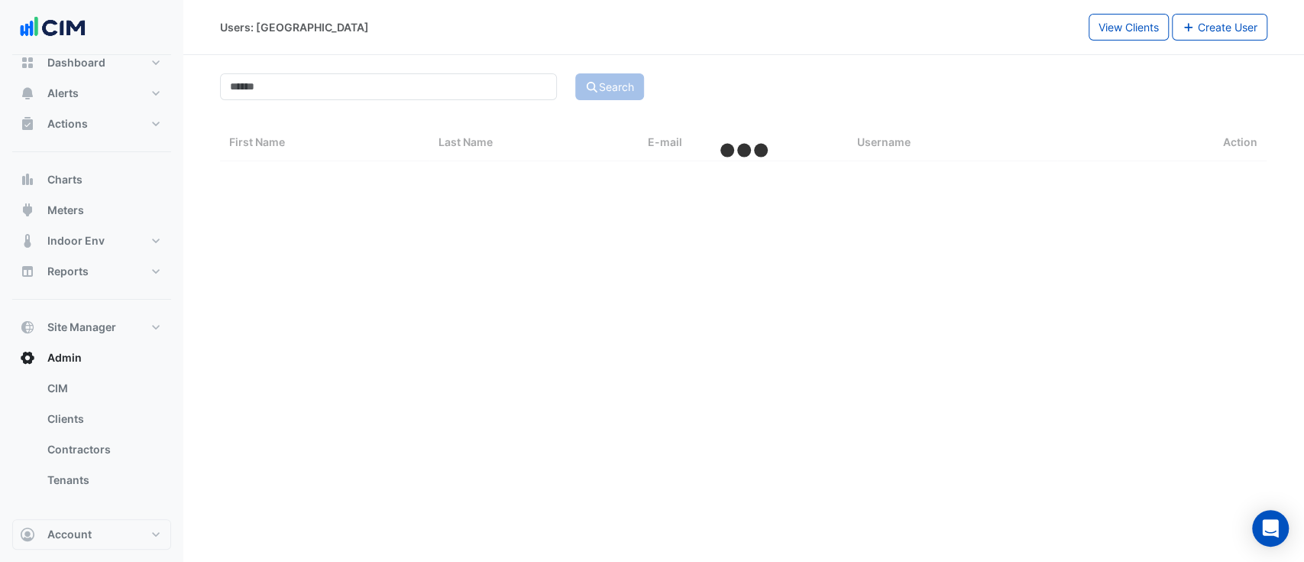
select select "**"
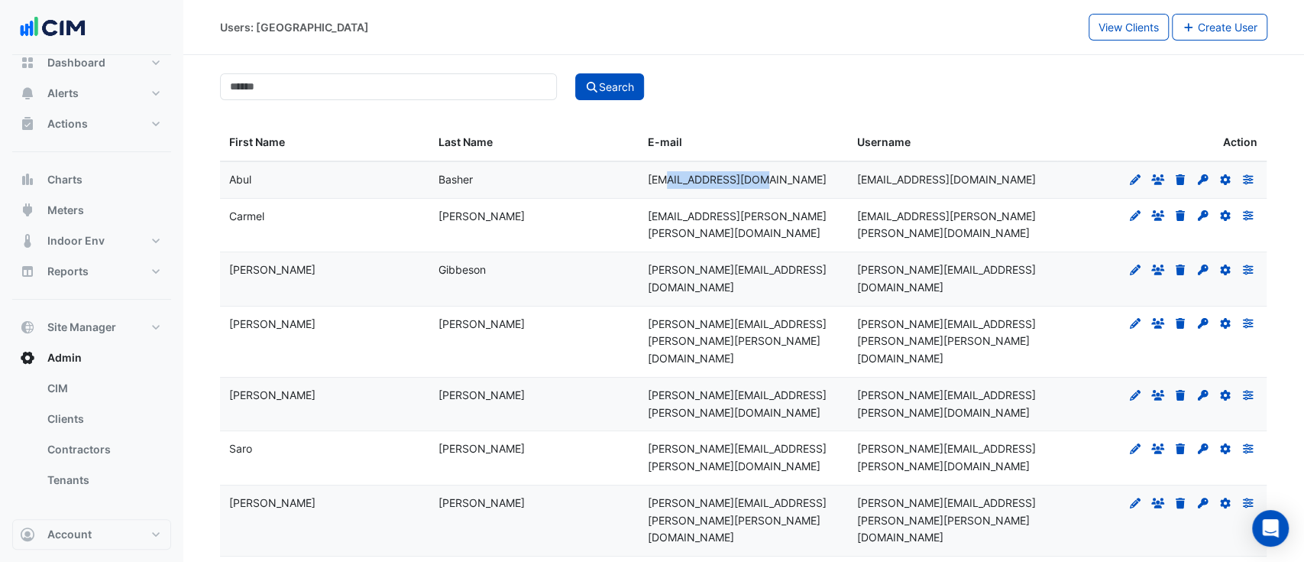
drag, startPoint x: 666, startPoint y: 169, endPoint x: 780, endPoint y: 176, distance: 114.1
click at [776, 176] on datatable-body-cell "abul.basher@powerhouse.com.au" at bounding box center [743, 180] width 209 height 36
click at [780, 177] on span "abul.basher@powerhouse.com.au" at bounding box center [737, 179] width 179 height 13
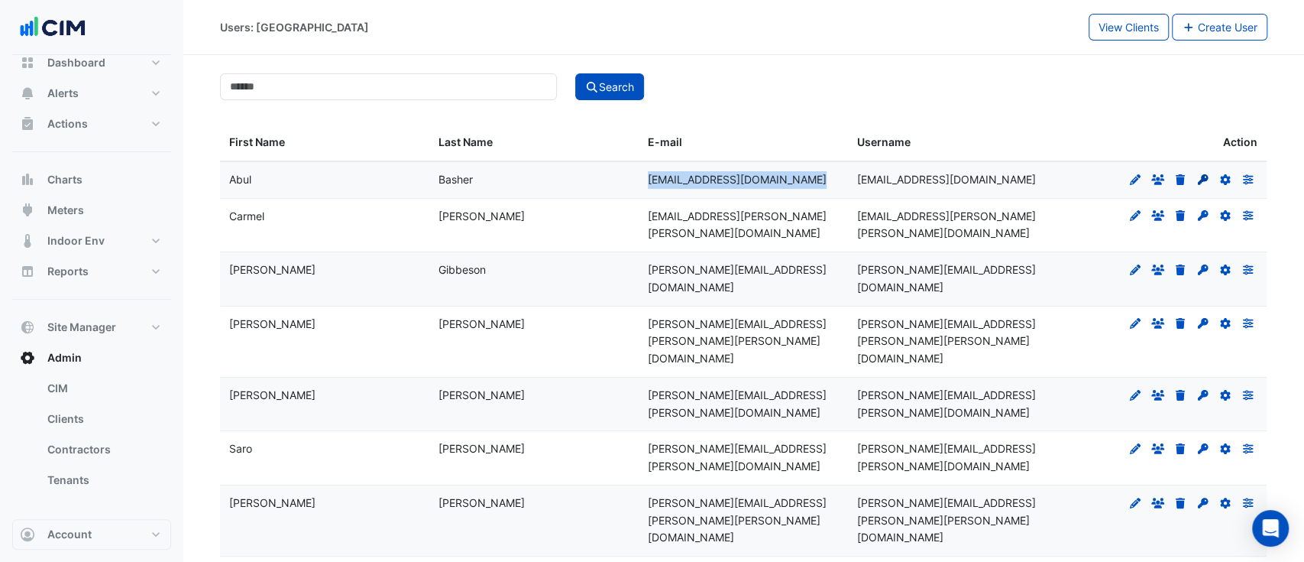
click at [1204, 175] on icon at bounding box center [1202, 179] width 11 height 11
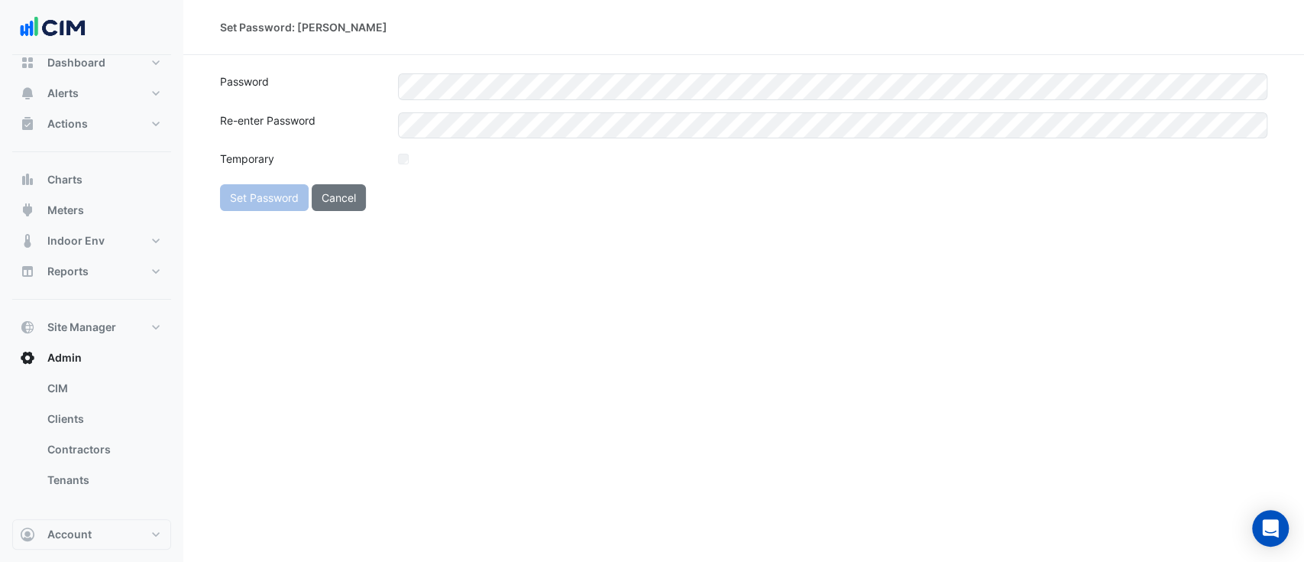
click at [607, 101] on form "Password Re-enter Password Temporary Set Password Cancel" at bounding box center [743, 142] width 1047 height 138
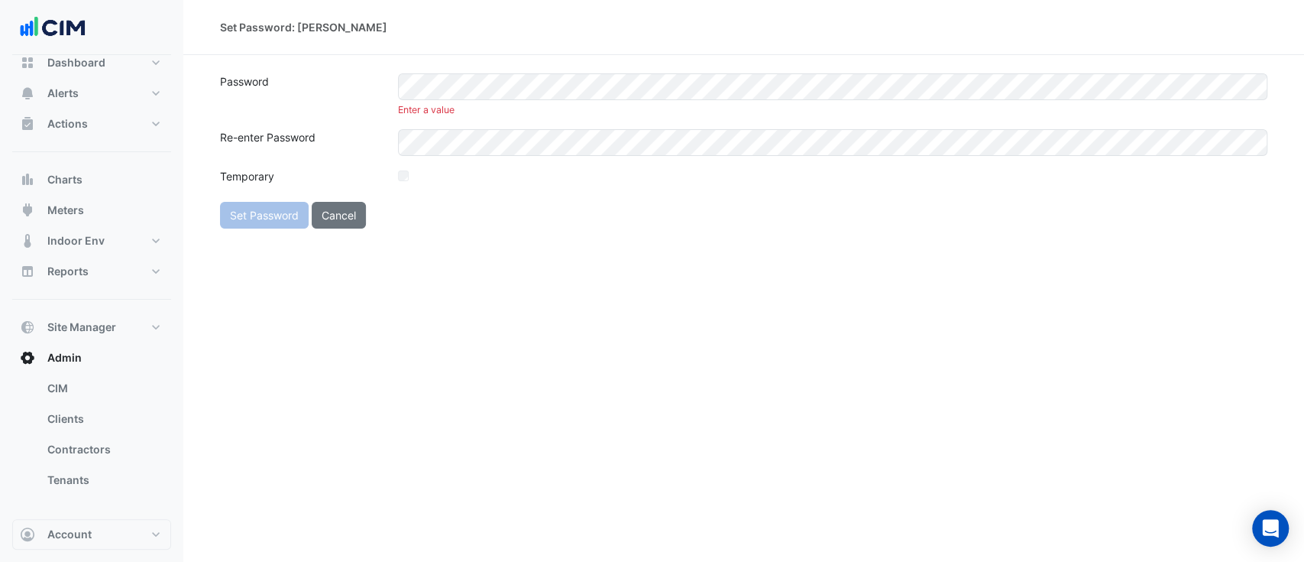
drag, startPoint x: 1113, startPoint y: 293, endPoint x: 800, endPoint y: 181, distance: 332.8
click at [1093, 282] on div "Set Password: Abul Basher Password Enter a value Re-enter Password Temporary Se…" at bounding box center [743, 281] width 1121 height 562
click at [602, 104] on div "Enter a value" at bounding box center [833, 110] width 870 height 14
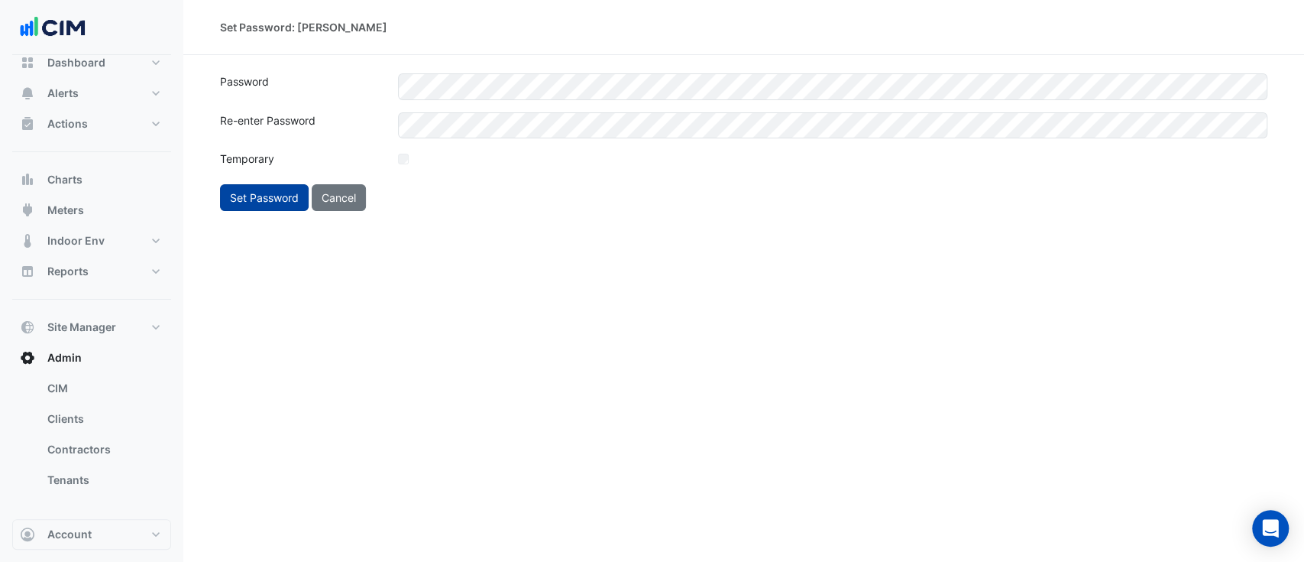
click at [245, 195] on button "Set Password" at bounding box center [264, 197] width 89 height 27
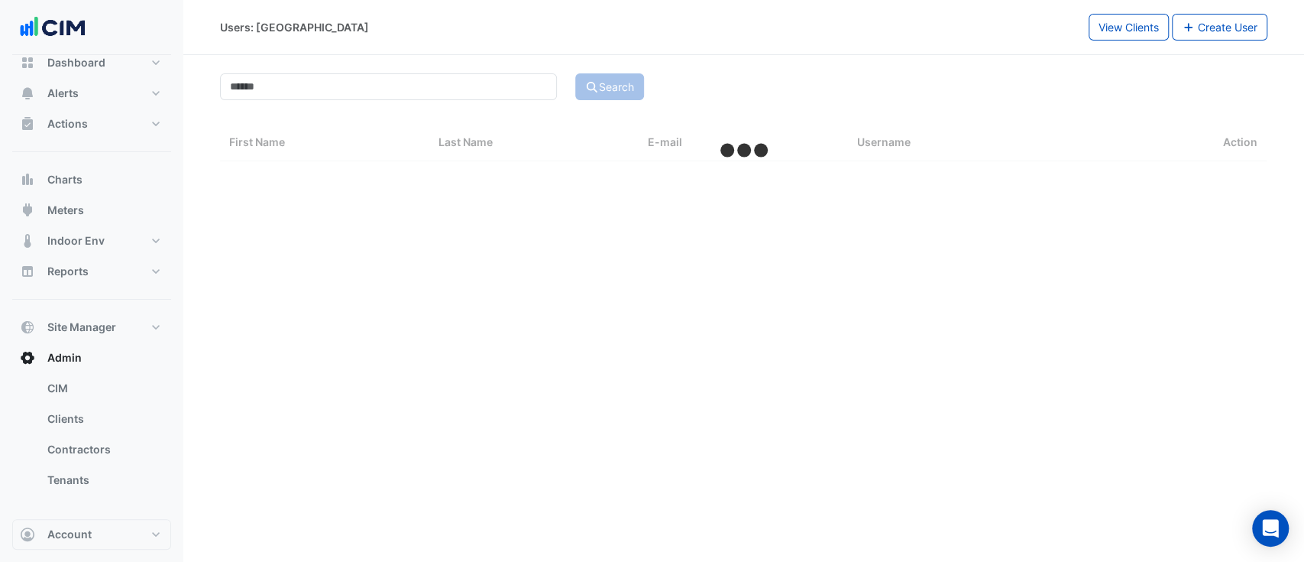
select select "**"
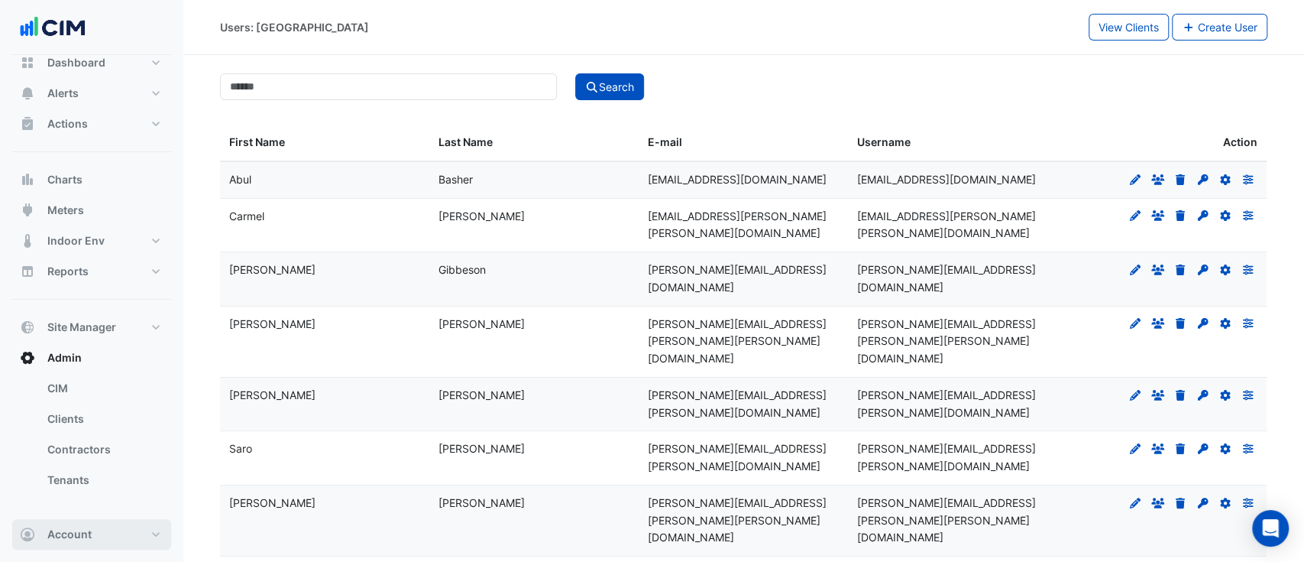
click at [84, 541] on span "Account" at bounding box center [69, 533] width 44 height 15
click at [76, 505] on link "Sign Out" at bounding box center [91, 495] width 145 height 31
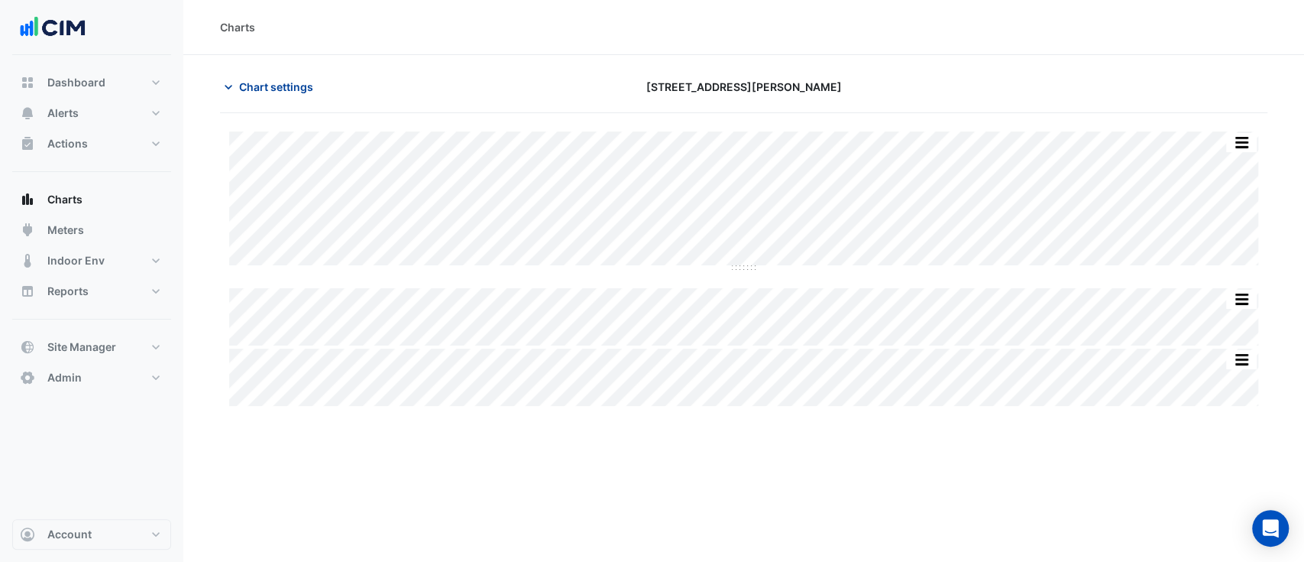
click at [260, 75] on button "Chart settings" at bounding box center [271, 86] width 103 height 27
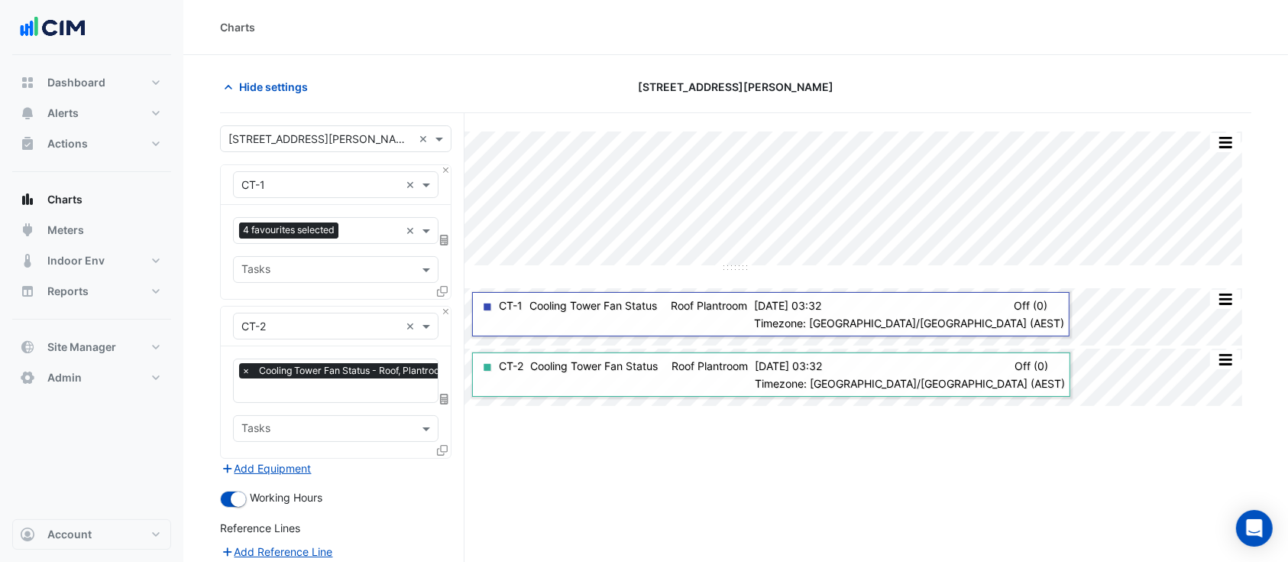
scroll to position [202, 0]
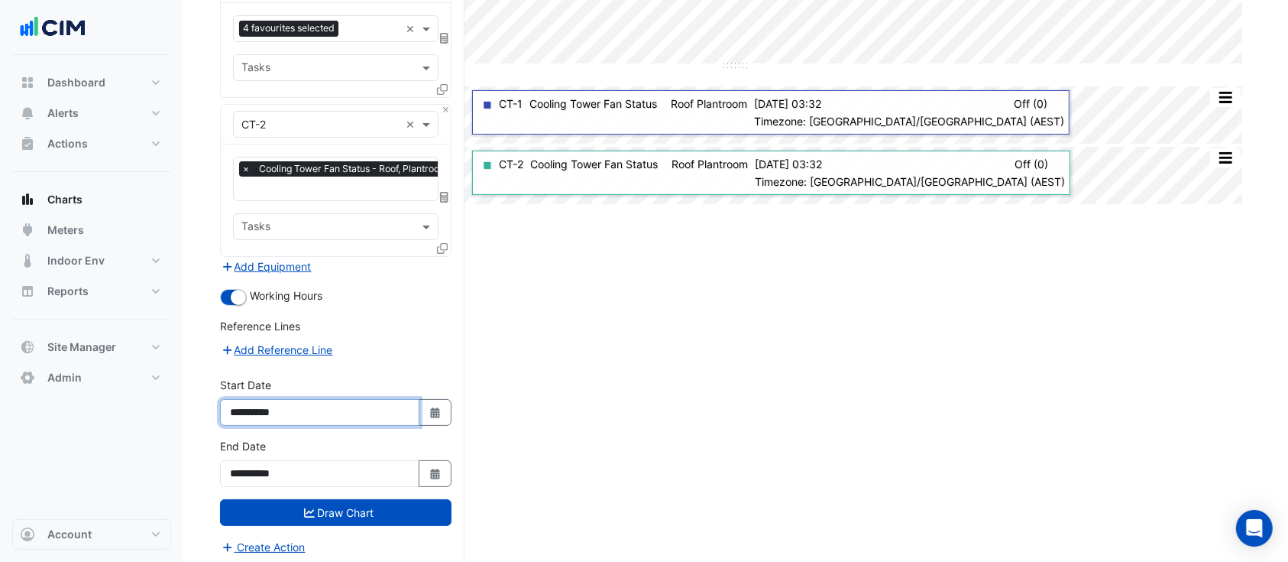
click at [253, 412] on input "**********" at bounding box center [319, 412] width 199 height 27
type input "**********"
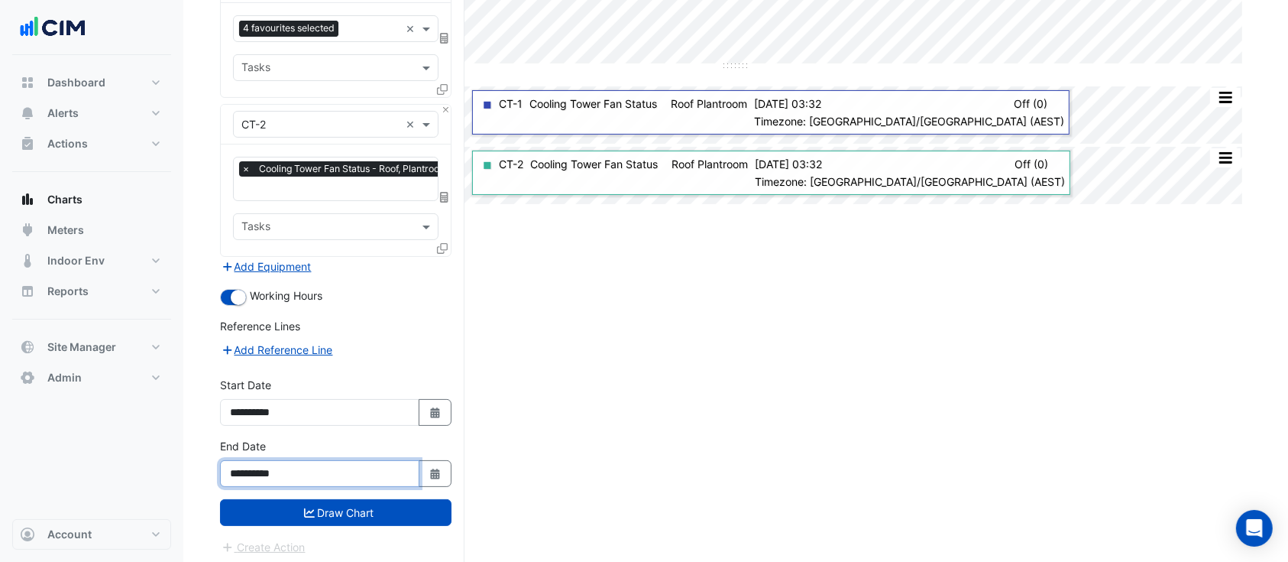
click at [254, 470] on input "**********" at bounding box center [319, 473] width 199 height 27
type input "**********"
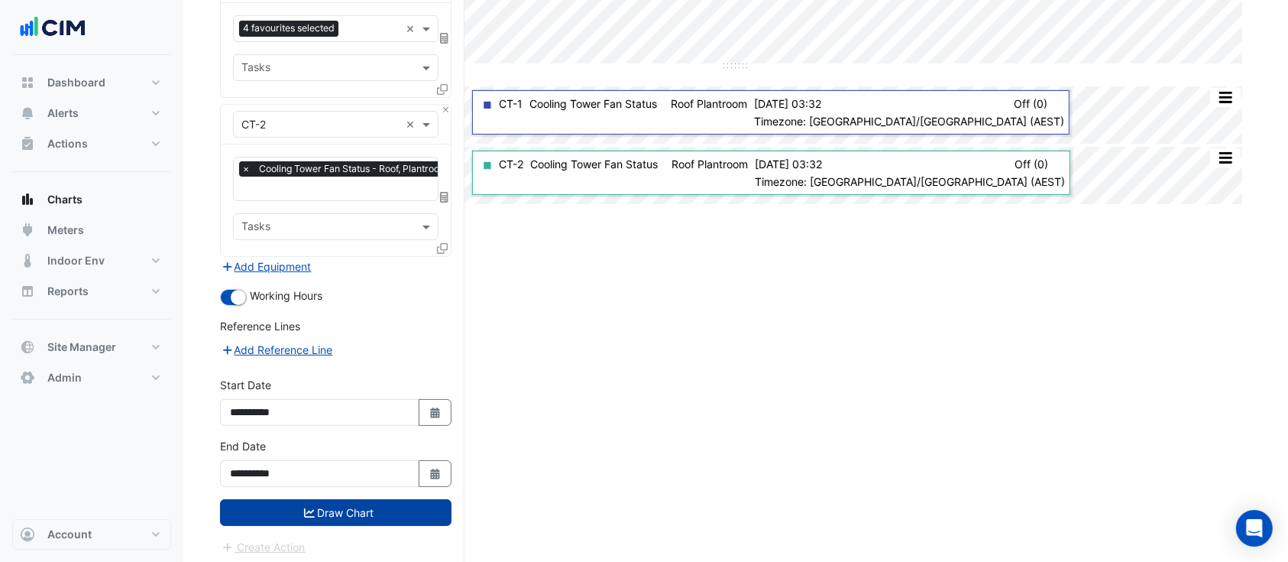
click at [316, 513] on button "Draw Chart" at bounding box center [336, 512] width 232 height 27
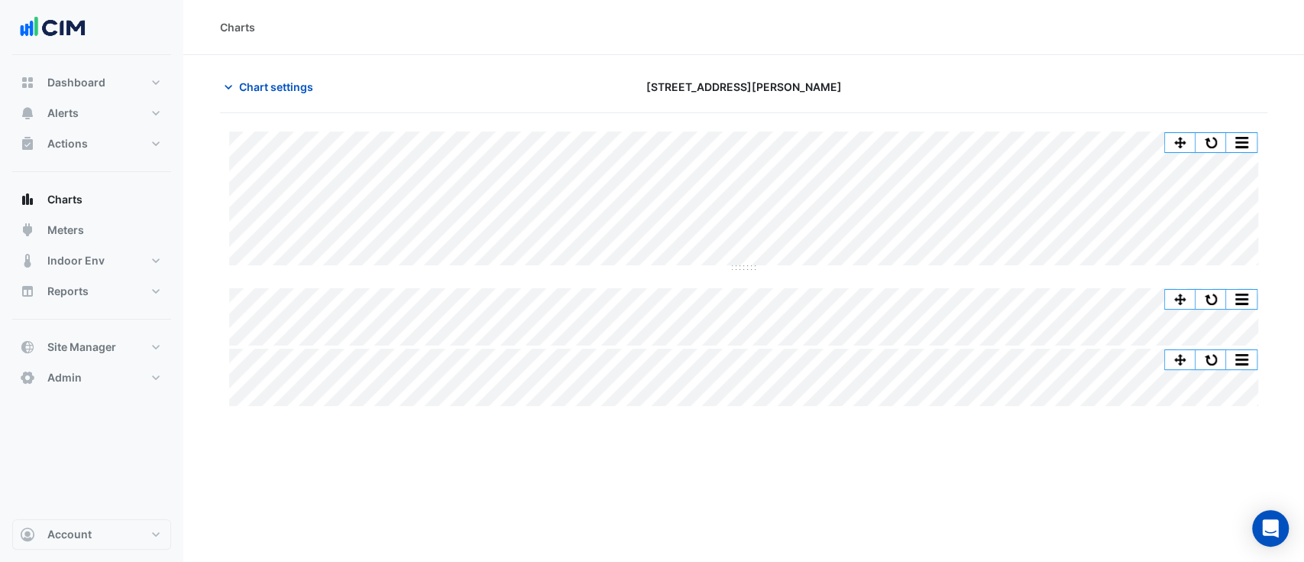
drag, startPoint x: 1206, startPoint y: 142, endPoint x: 866, endPoint y: 2, distance: 367.9
click at [1205, 142] on button "button" at bounding box center [1211, 142] width 31 height 19
click at [236, 81] on button "Chart settings" at bounding box center [271, 86] width 103 height 27
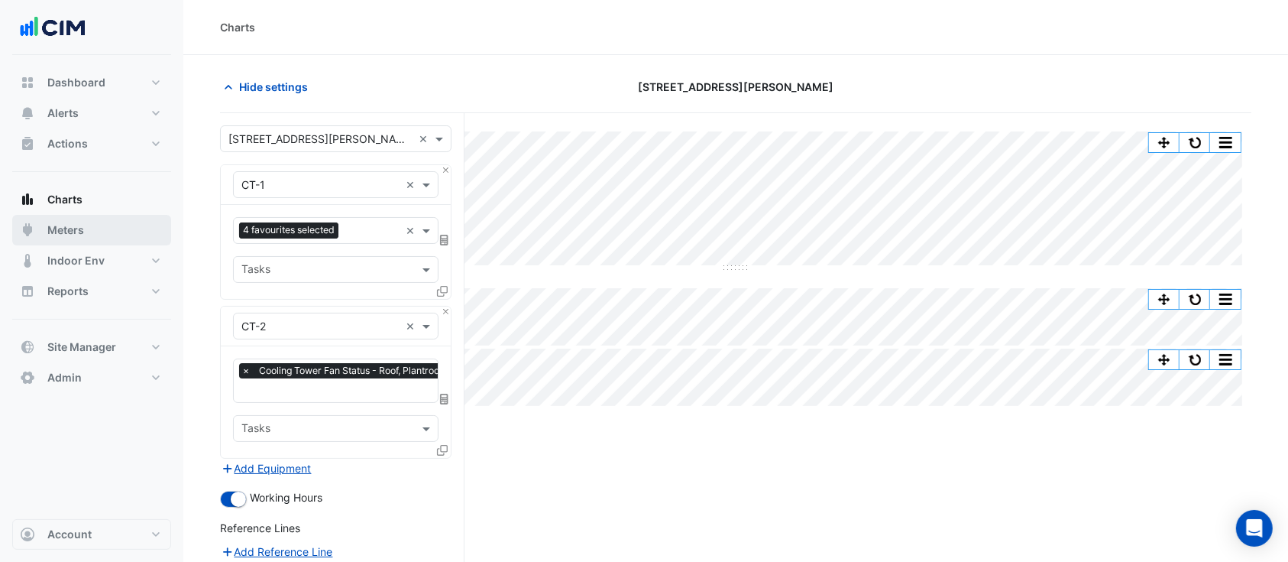
click at [100, 218] on button "Meters" at bounding box center [91, 230] width 159 height 31
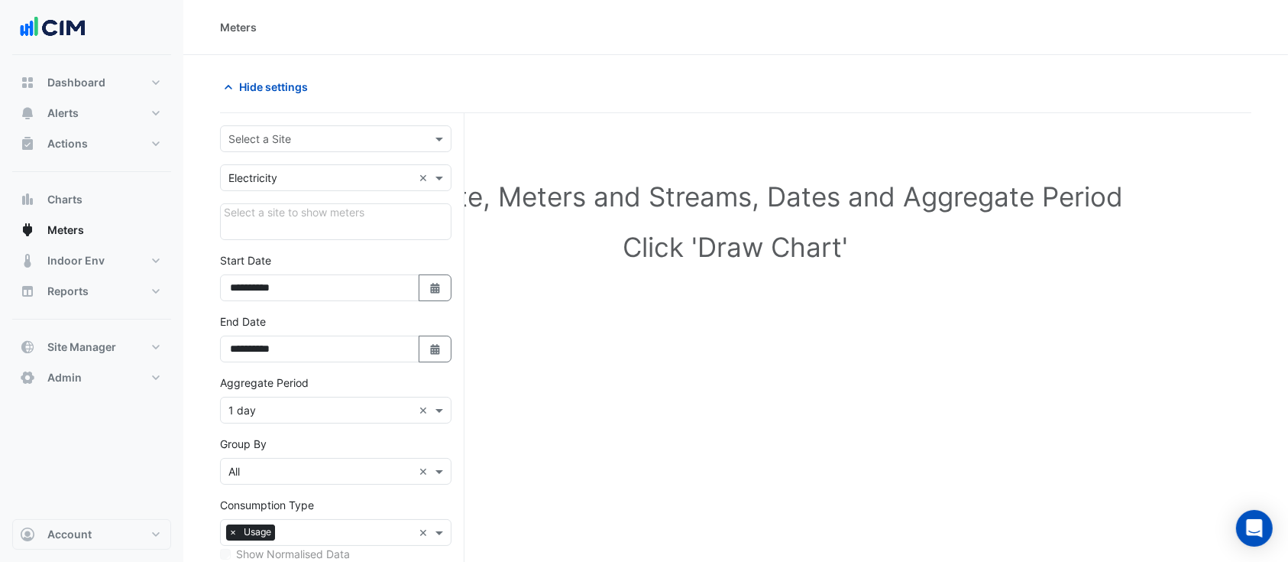
click at [313, 135] on input "text" at bounding box center [320, 139] width 184 height 16
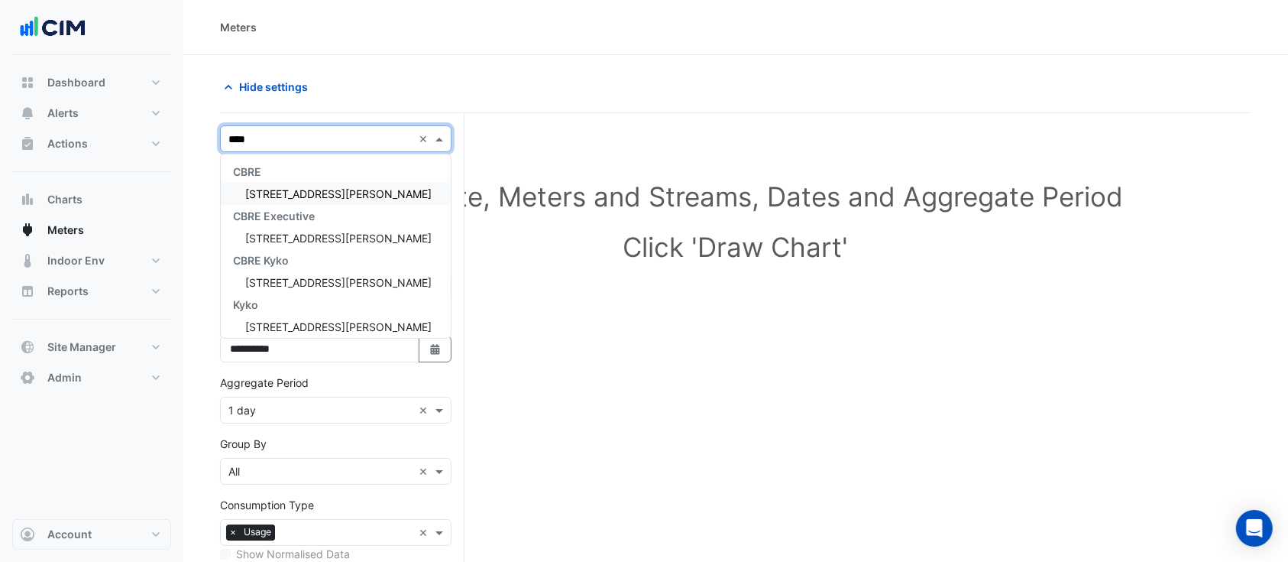
type input "*****"
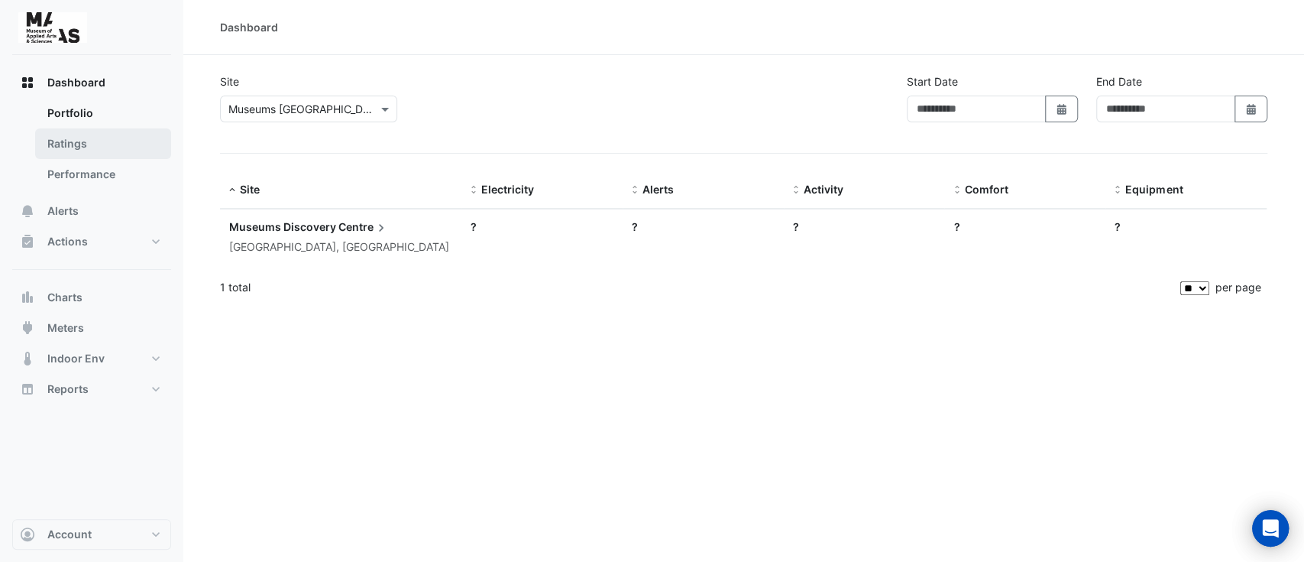
type input "**********"
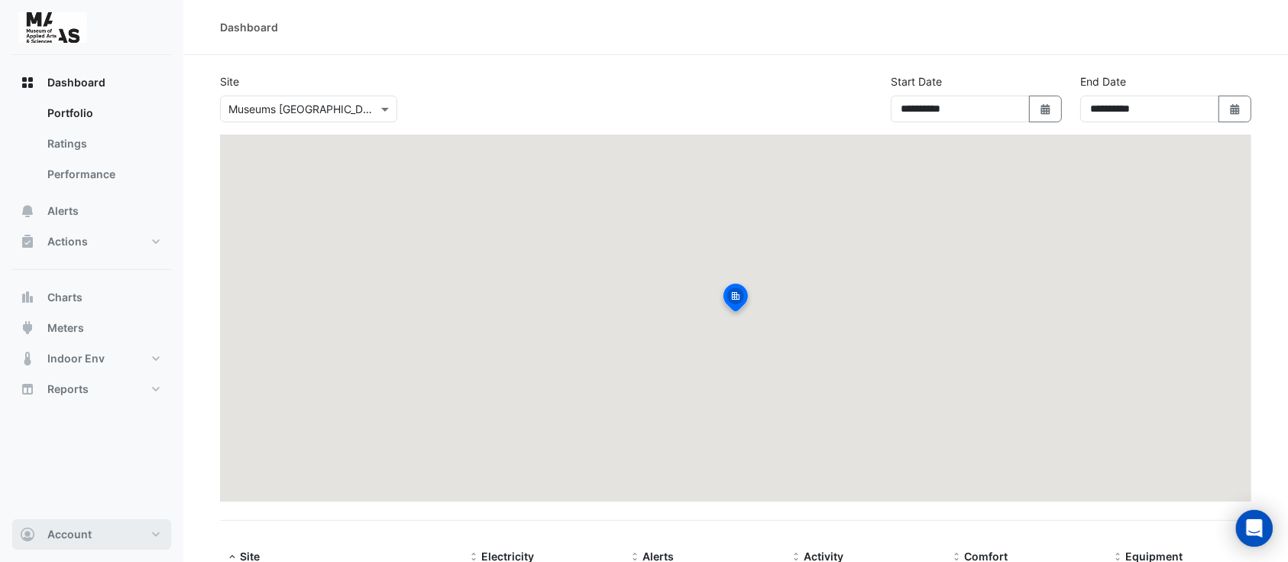
click at [63, 522] on button "Account" at bounding box center [91, 534] width 159 height 31
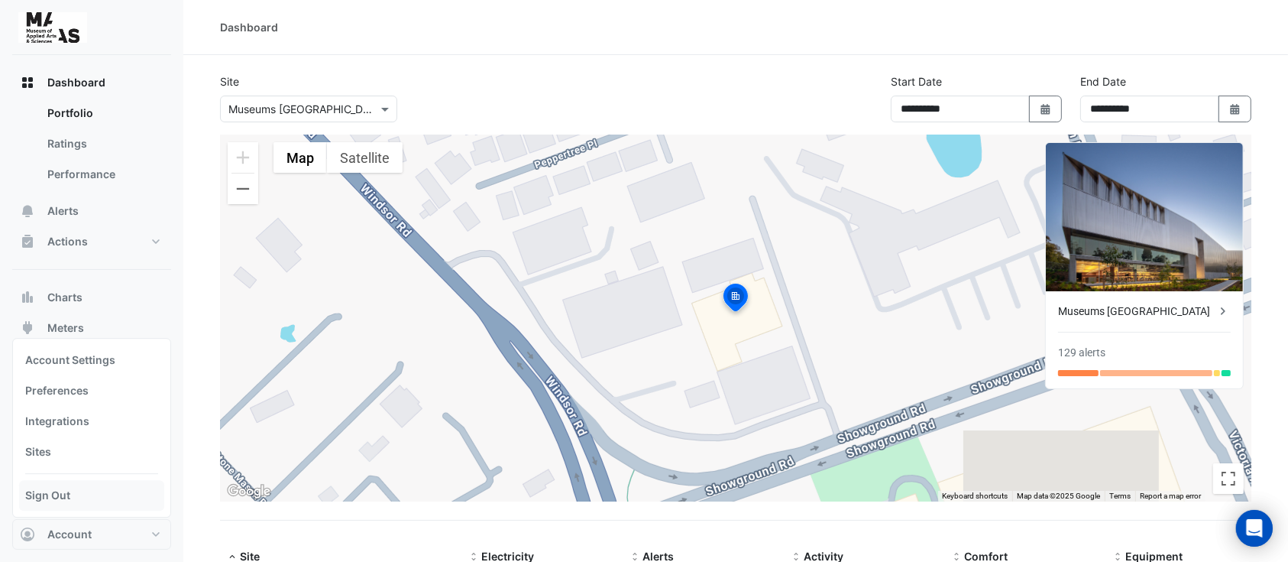
click at [74, 503] on link "Sign Out" at bounding box center [91, 495] width 145 height 31
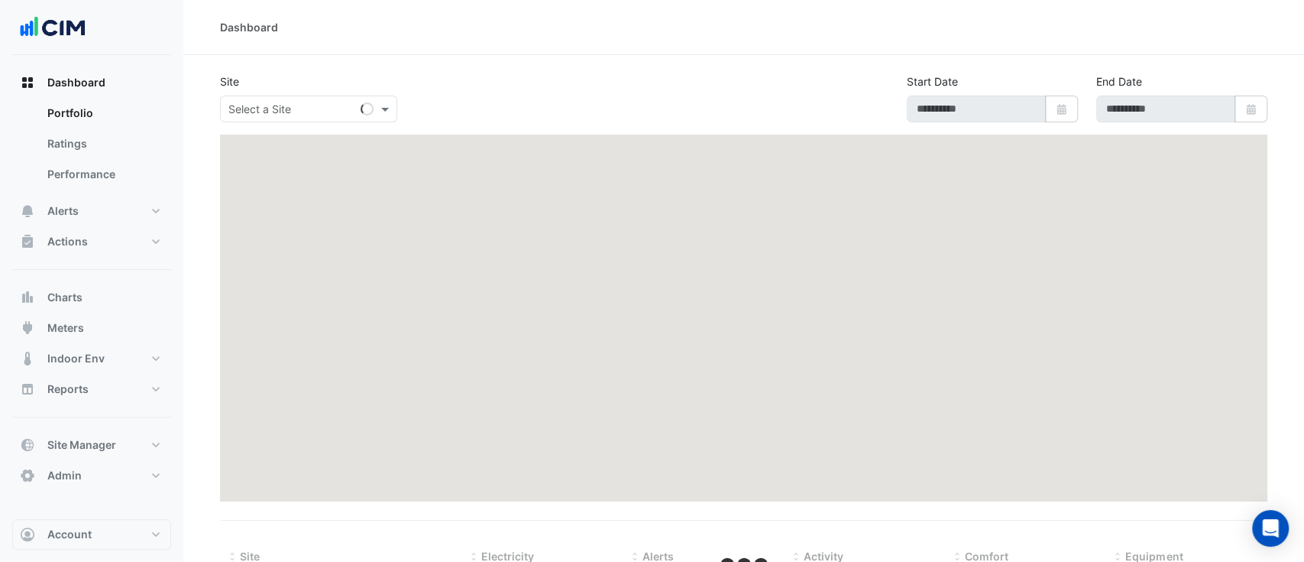
type input "**********"
select select "**"
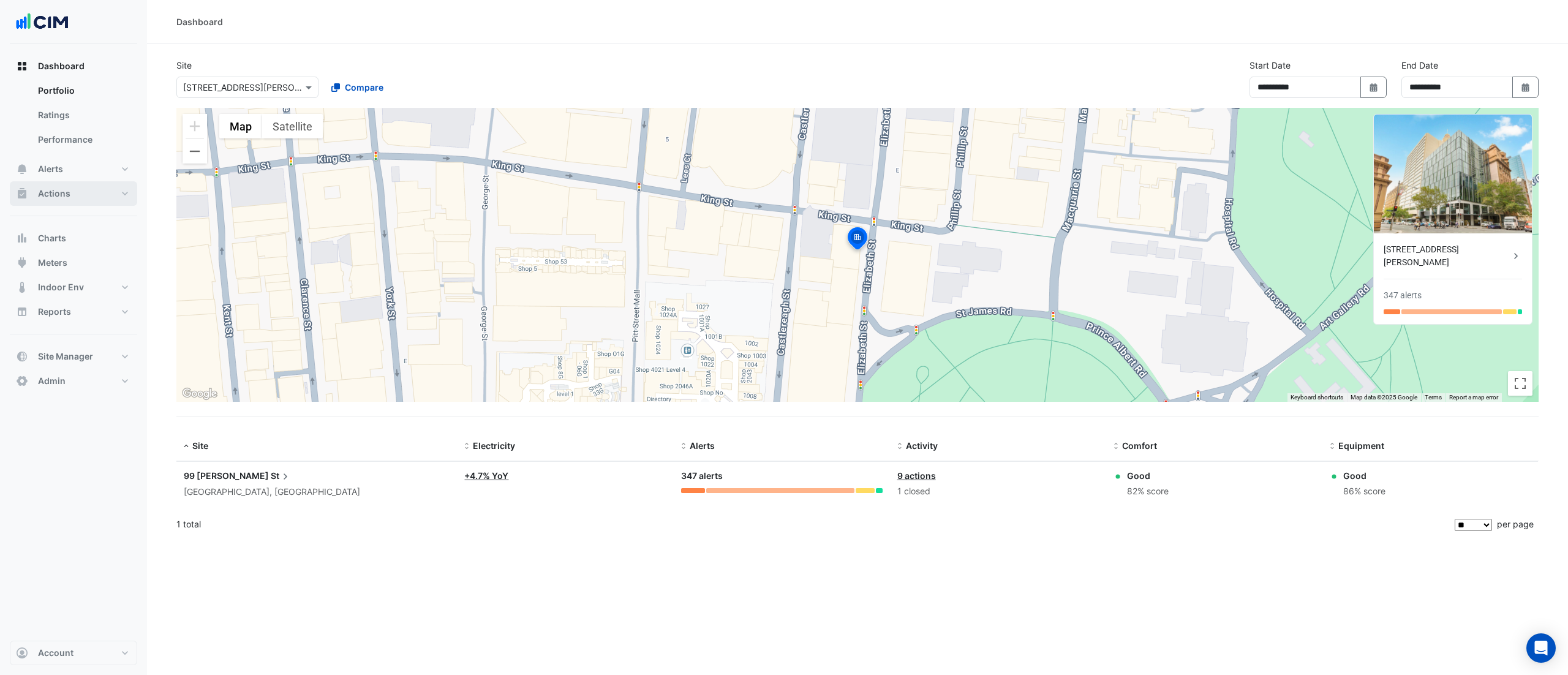
click at [99, 193] on button "Actions" at bounding box center [73, 193] width 127 height 25
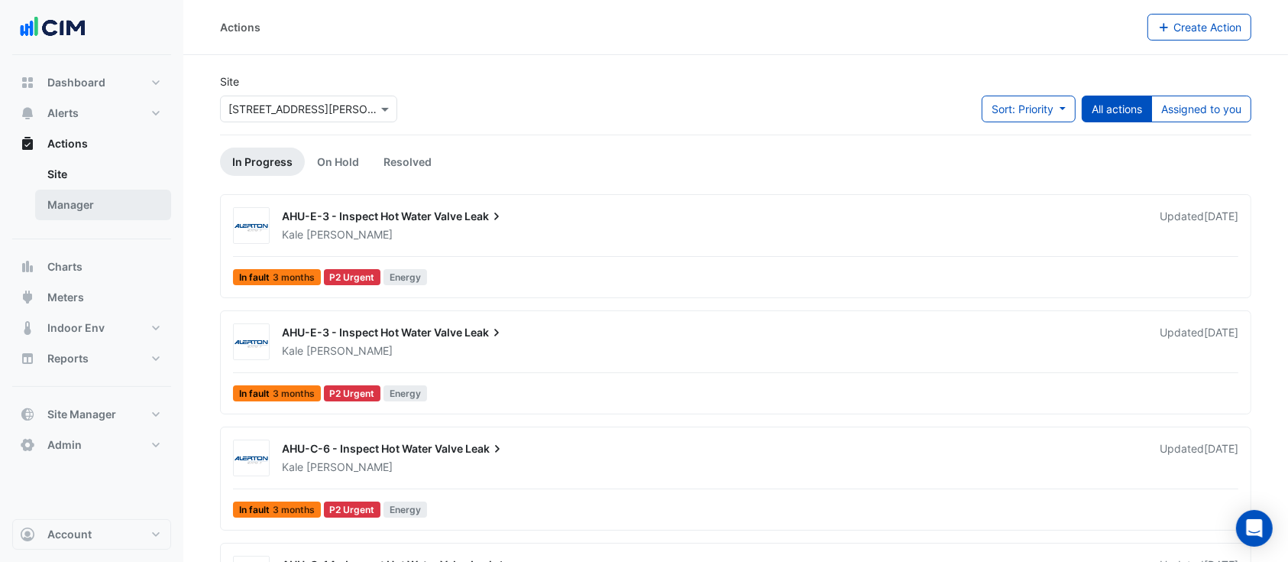
click at [104, 216] on link "Manager" at bounding box center [103, 204] width 136 height 31
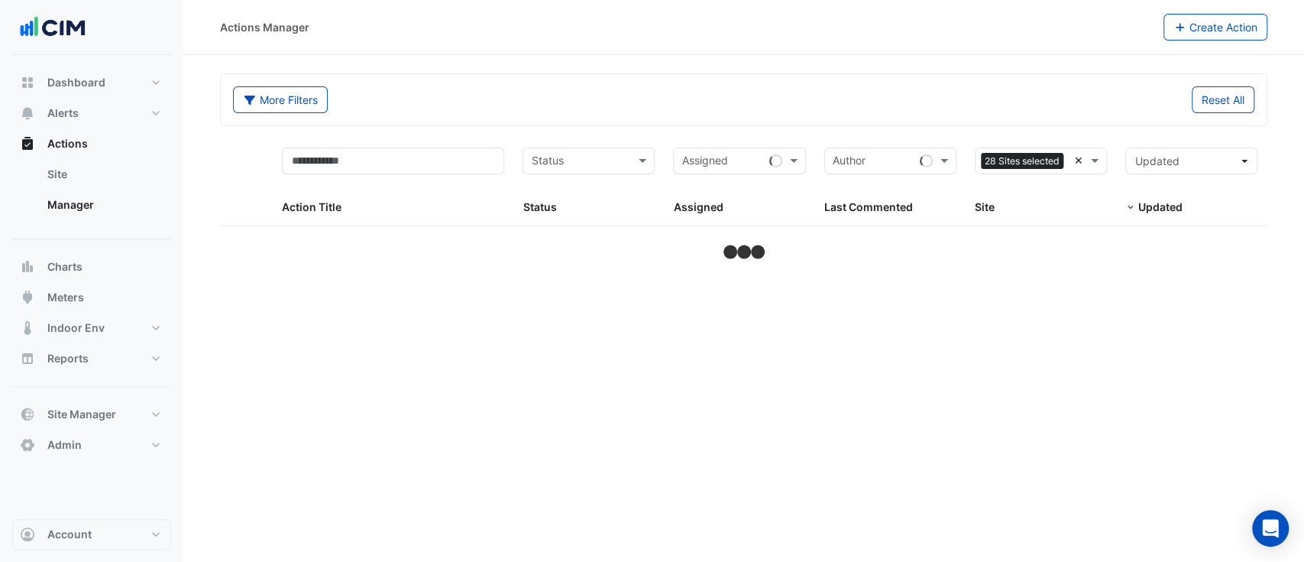
select select "**"
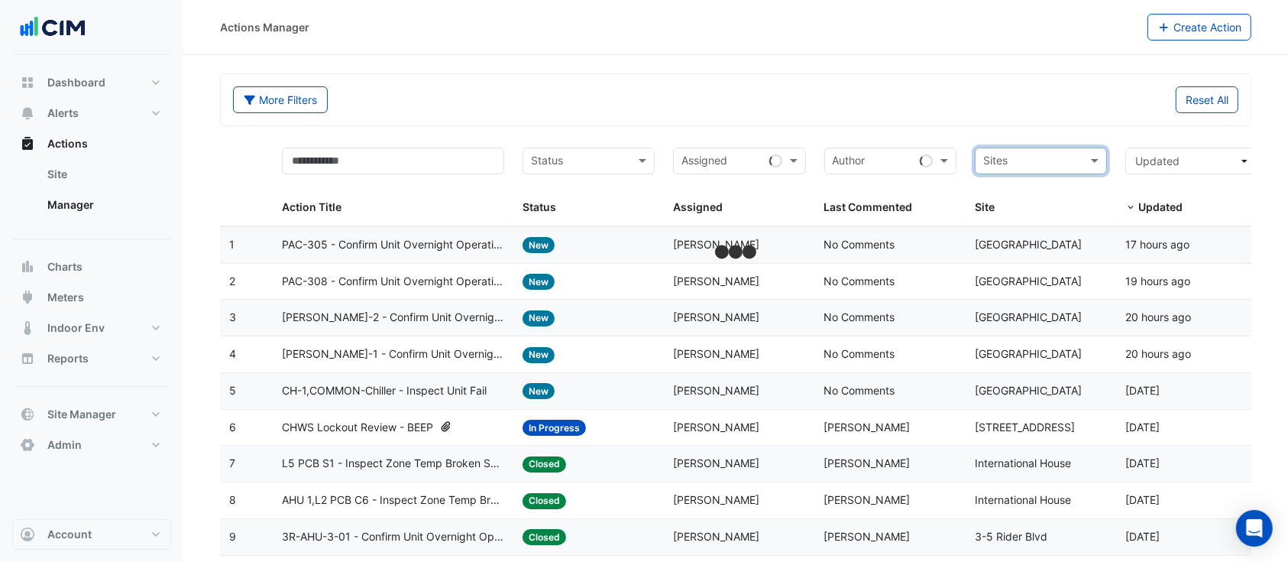
click at [1066, 158] on input "text" at bounding box center [1032, 163] width 98 height 18
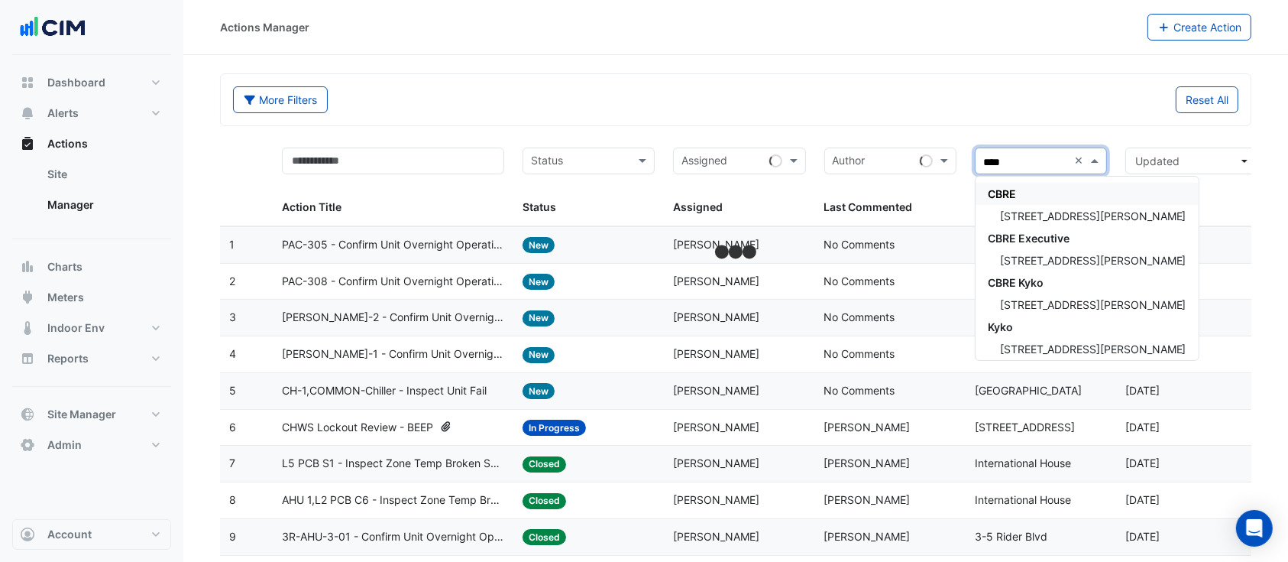
type input "*****"
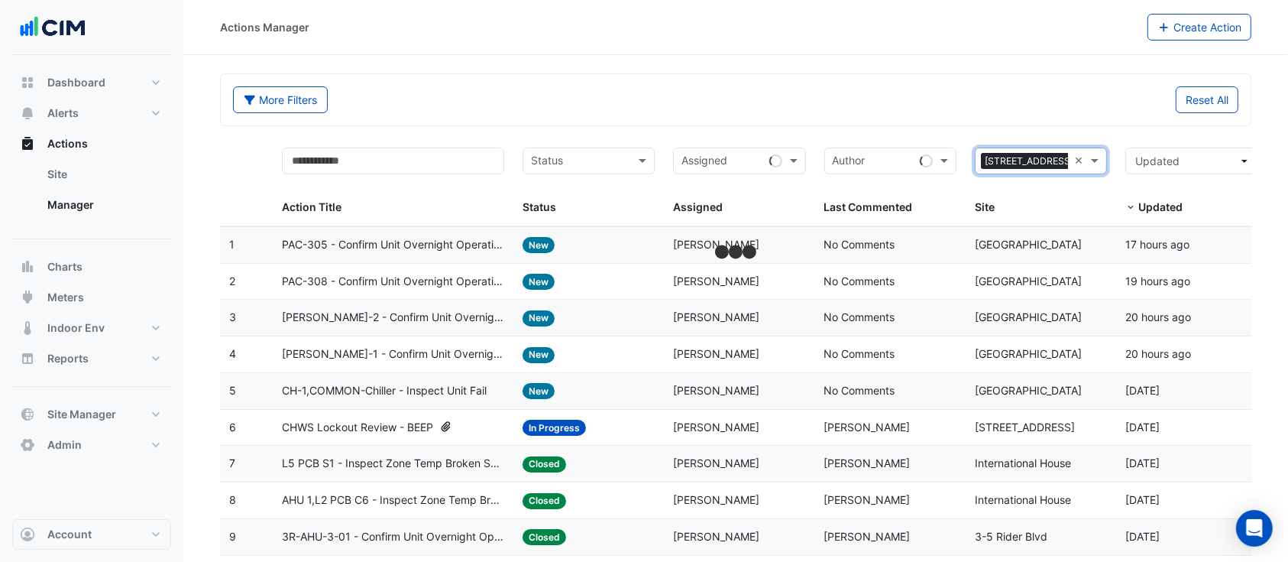
click at [931, 102] on div "Reset All" at bounding box center [992, 99] width 512 height 27
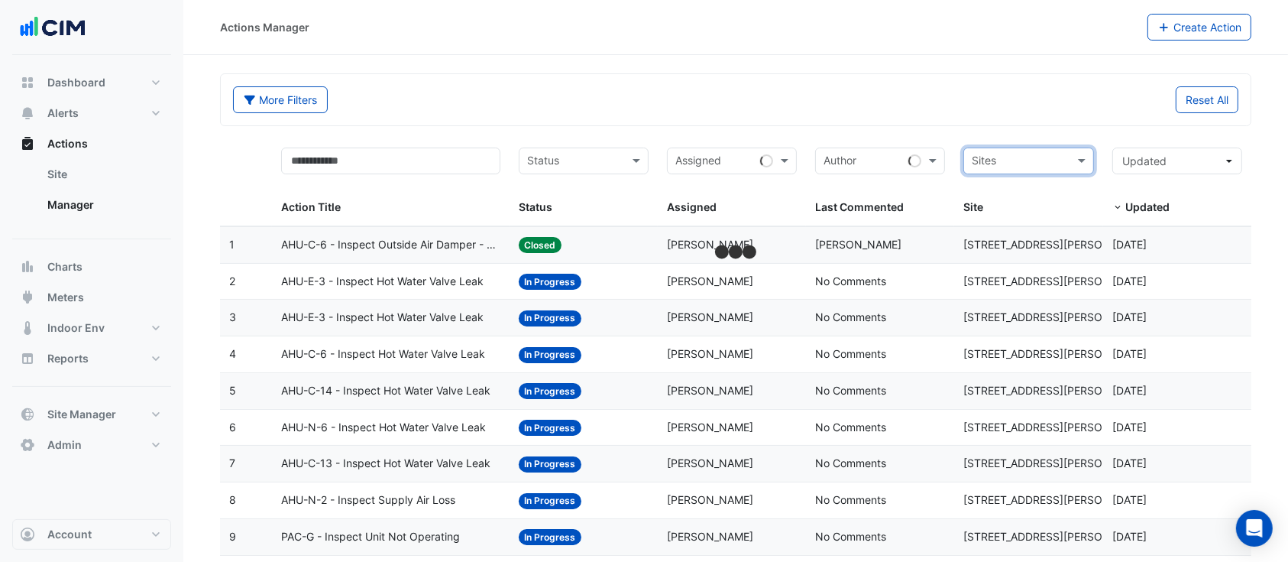
click at [1067, 158] on input "text" at bounding box center [1020, 163] width 96 height 18
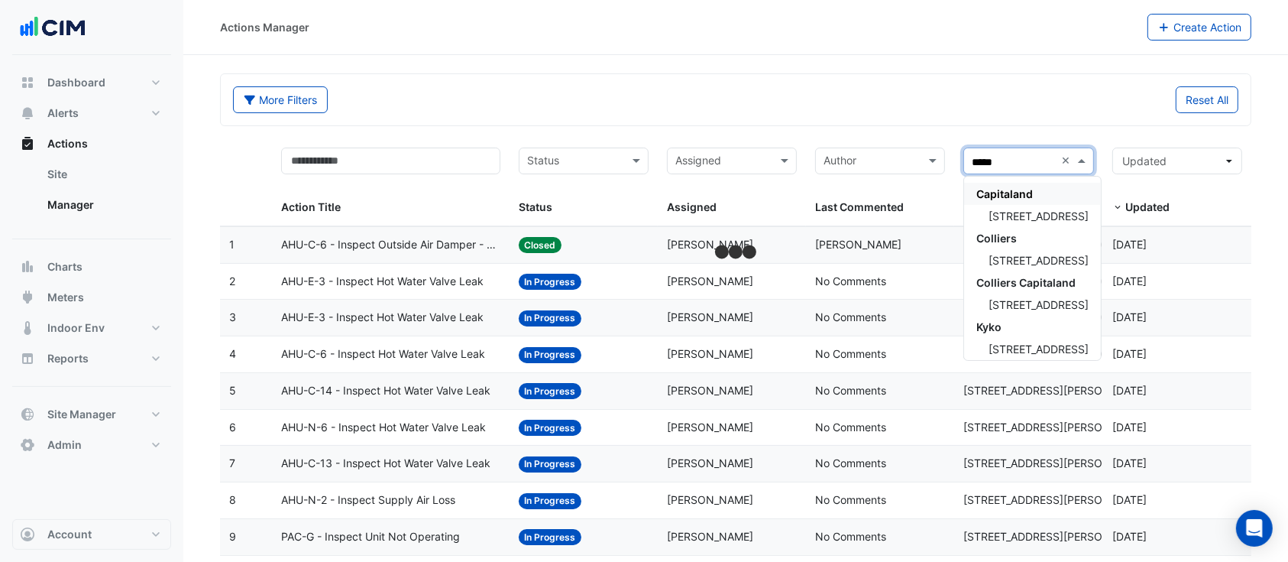
type input "******"
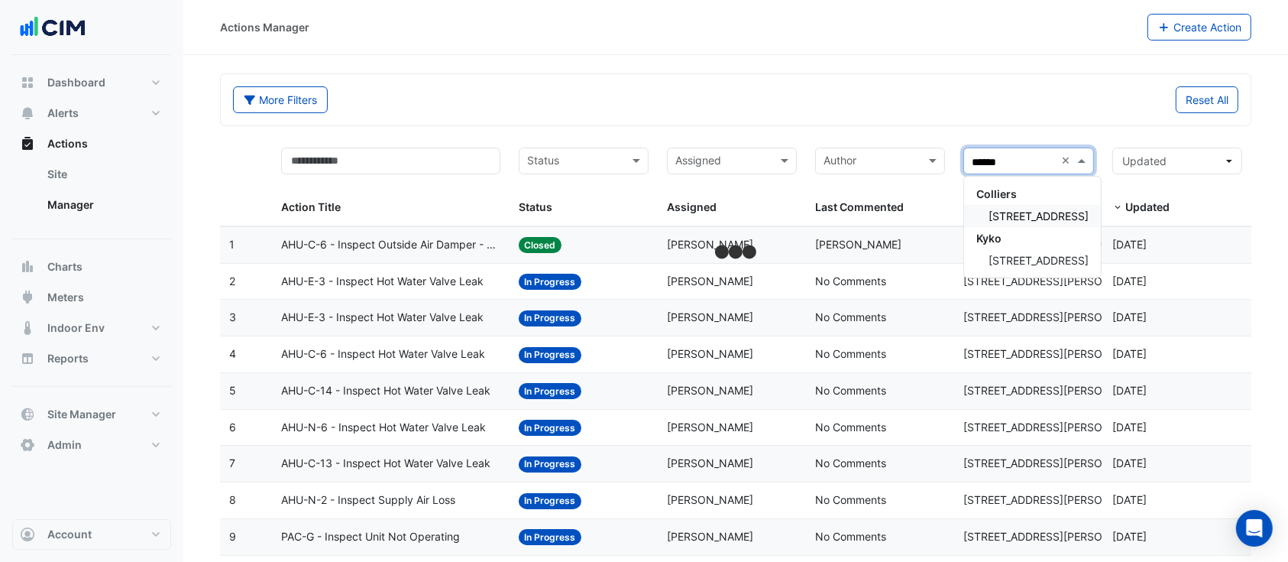
click at [1043, 216] on span "201 Charlotte Street" at bounding box center [1039, 215] width 100 height 13
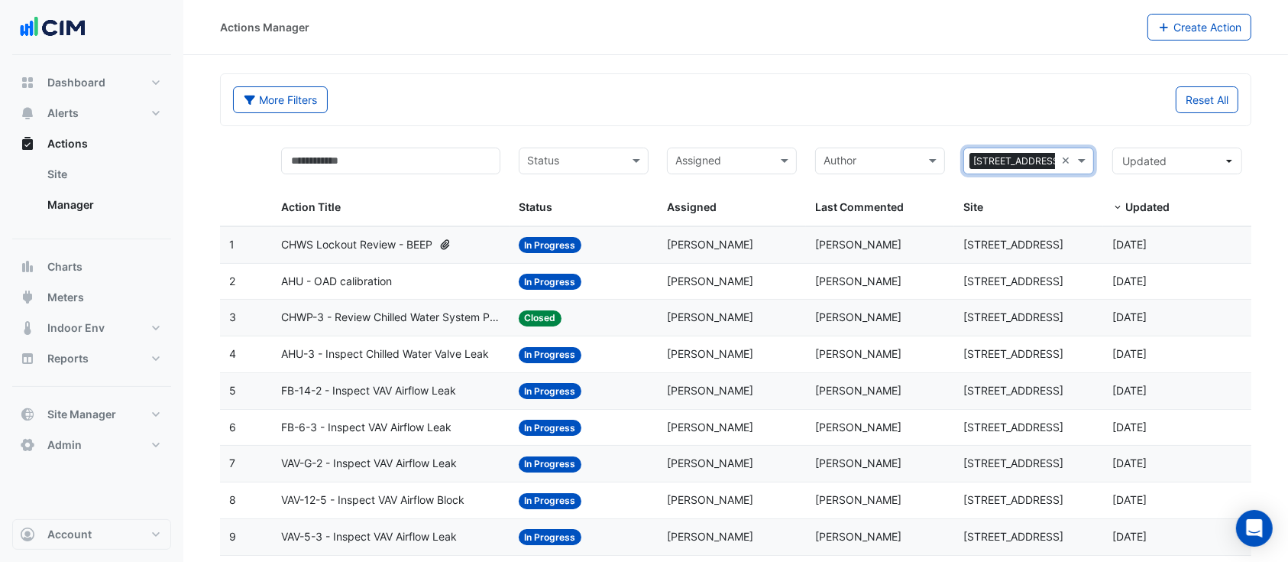
click at [362, 278] on span "AHU - OAD calibration" at bounding box center [336, 282] width 111 height 18
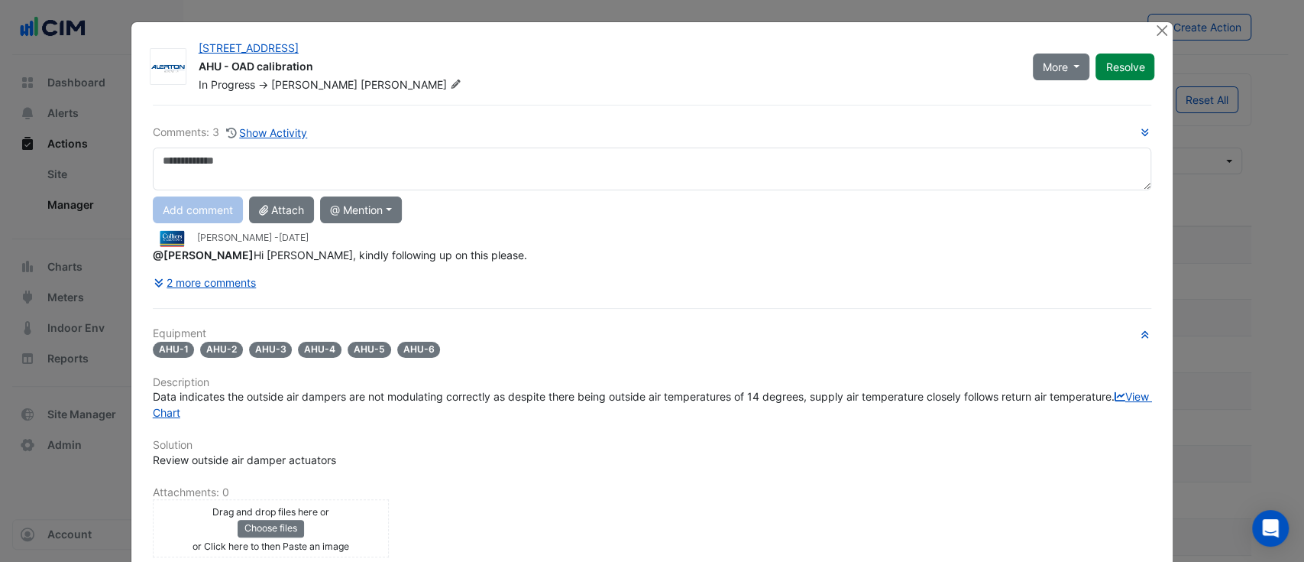
click at [183, 295] on div "Comments: 3 Show Activity Add comment Attach @ Mention AG Coombs Brandon Frank …" at bounding box center [653, 423] width 1018 height 637
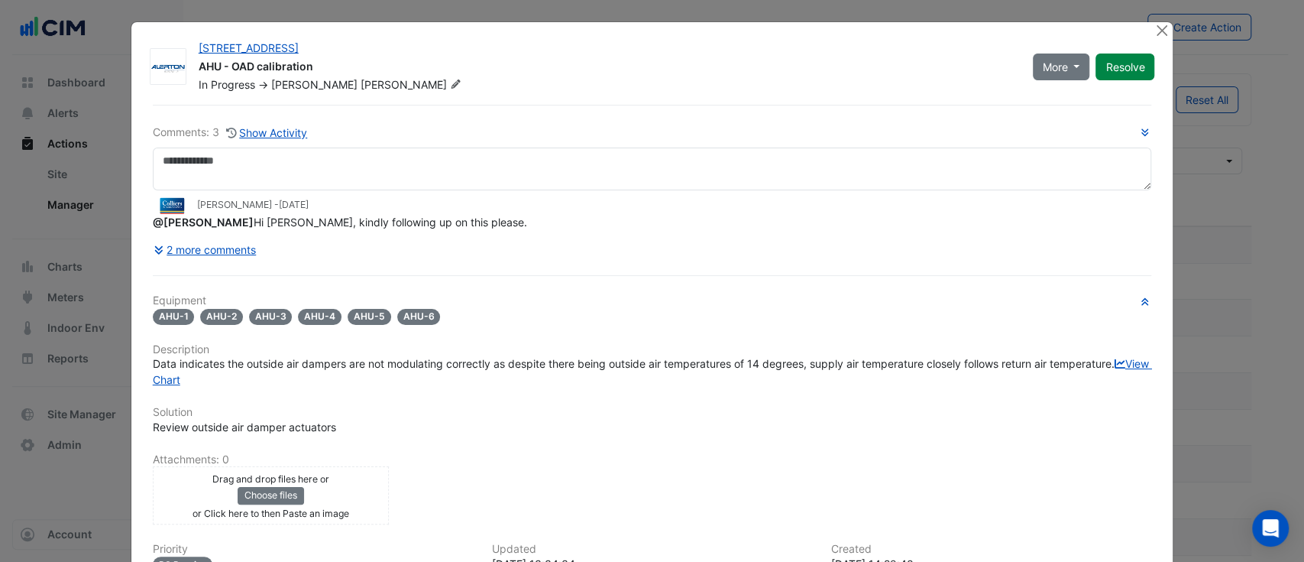
click at [191, 263] on div "Comments: 3 Show Activity Perry Yiannakis - 1 week and 6 days ago @Ryan Emerson…" at bounding box center [653, 407] width 1018 height 604
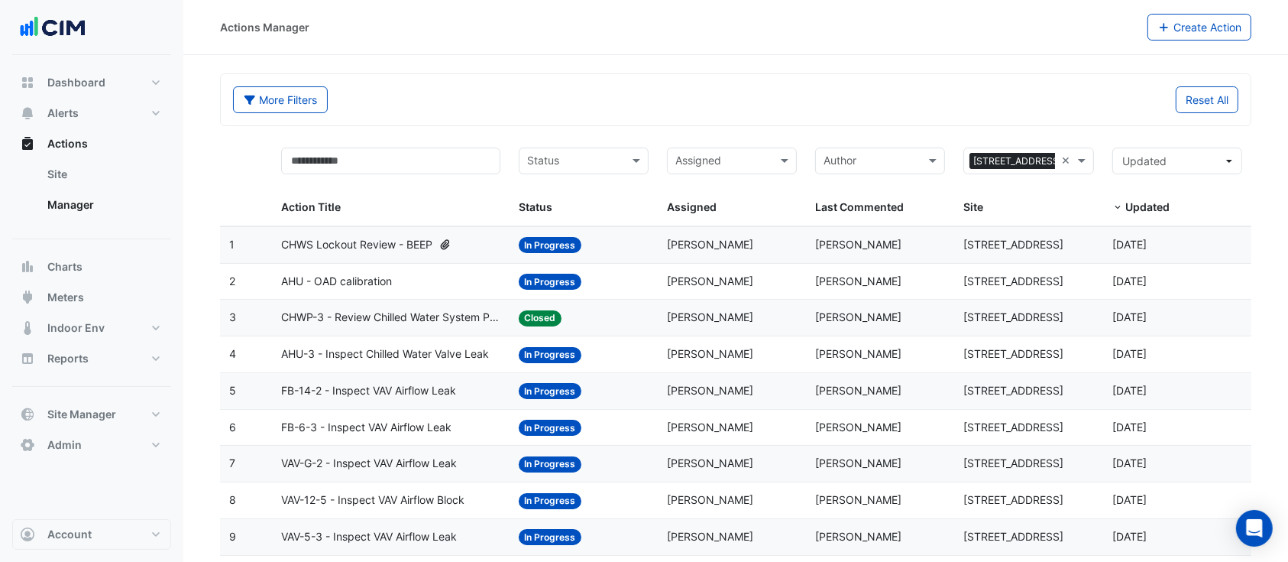
click at [420, 325] on datatable-body-cell "Action Title: CHWP-3 - Review Chilled Water System Pressure Oversupply (Energy …" at bounding box center [391, 318] width 238 height 36
click at [379, 249] on span "CHWS Lockout Review - BEEP" at bounding box center [356, 245] width 151 height 18
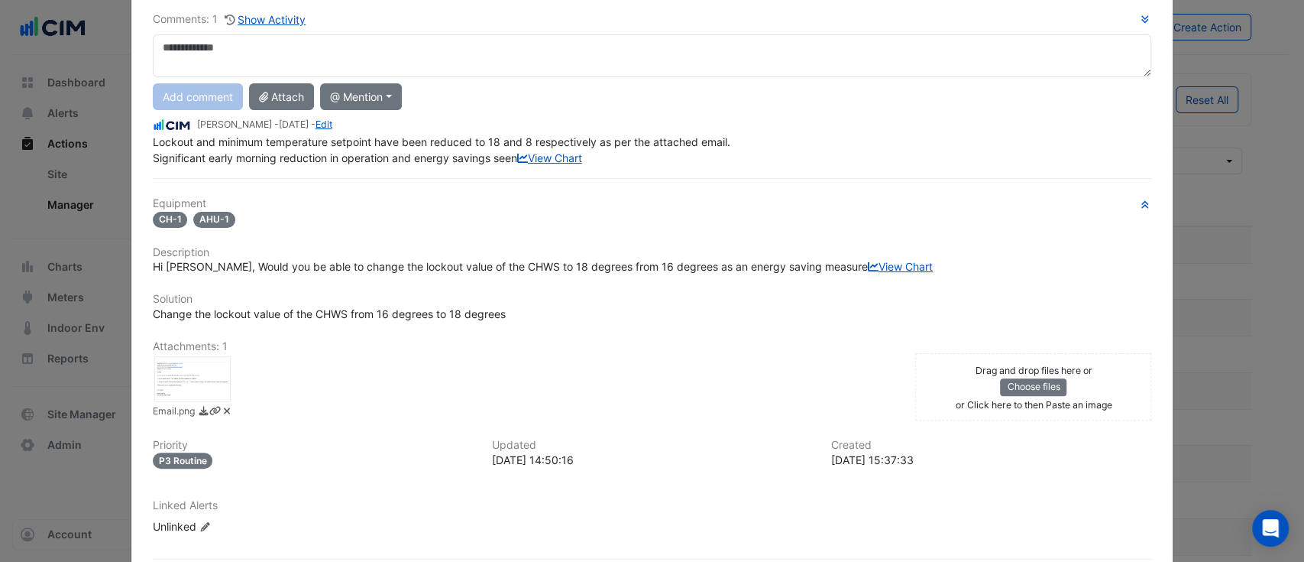
scroll to position [219, 0]
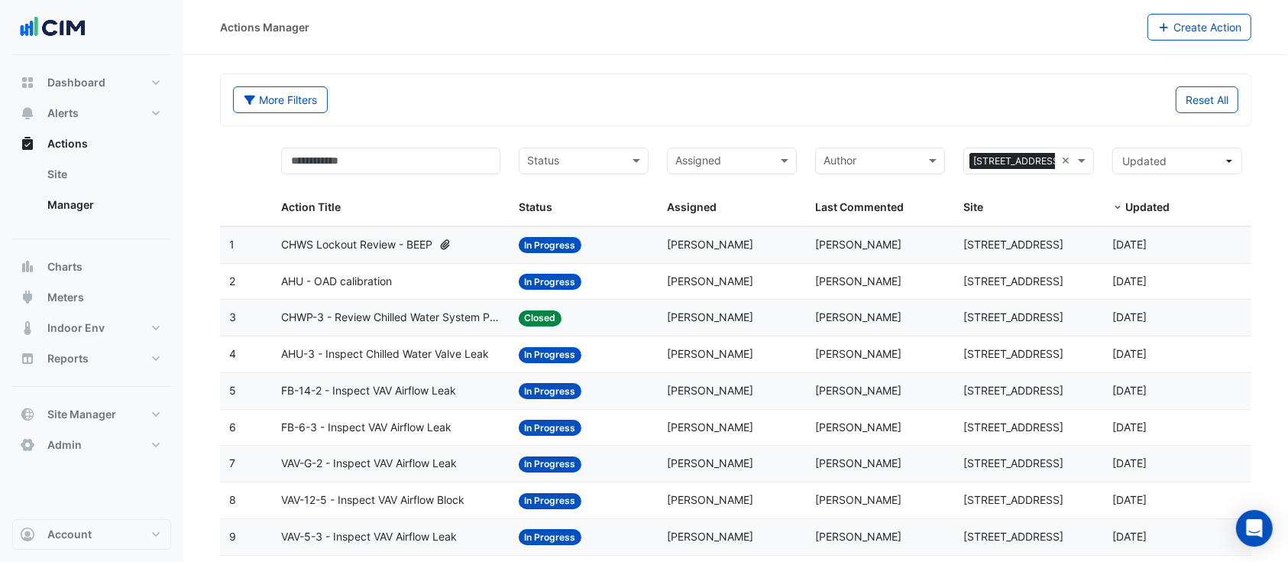
click at [414, 277] on div "AHU - OAD calibration" at bounding box center [390, 282] width 219 height 18
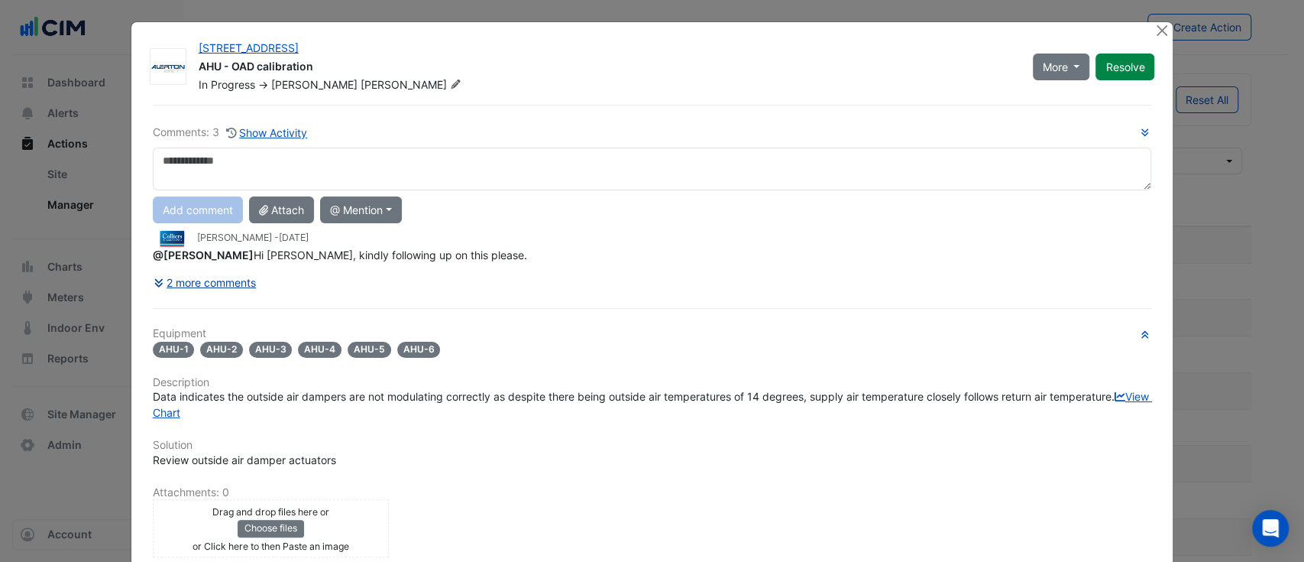
click at [218, 273] on button "2 more comments" at bounding box center [205, 282] width 105 height 27
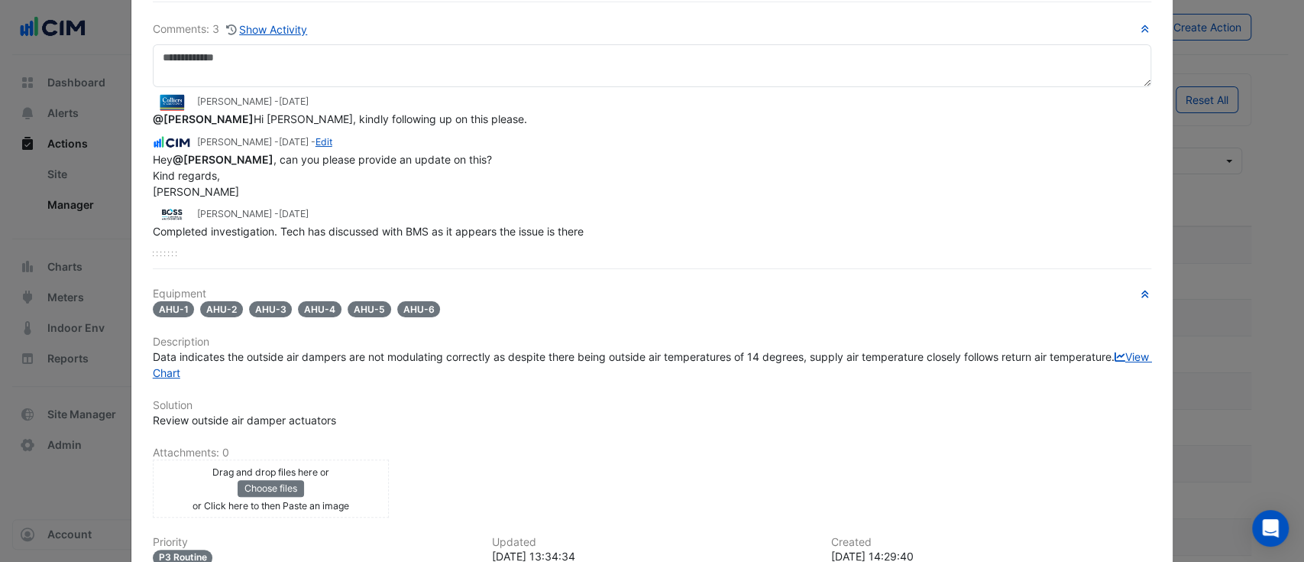
scroll to position [135, 0]
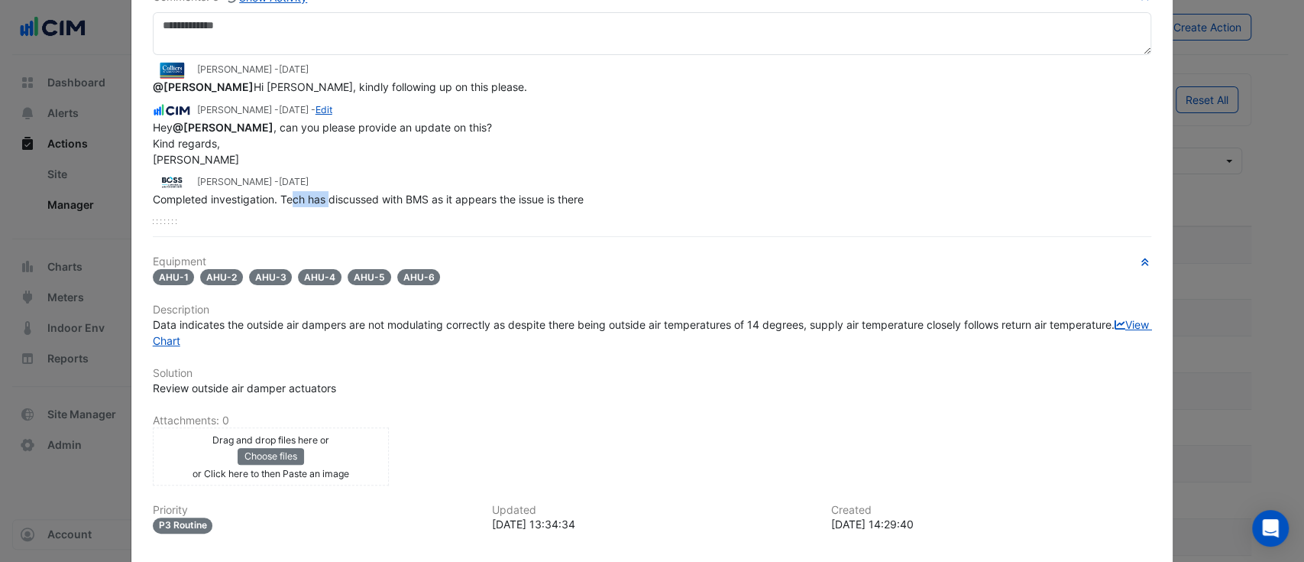
drag, startPoint x: 285, startPoint y: 192, endPoint x: 320, endPoint y: 199, distance: 35.8
click at [320, 199] on span "Completed investigation. Tech has discussed with BMS as it appears the issue is…" at bounding box center [368, 199] width 431 height 13
drag, startPoint x: 245, startPoint y: 191, endPoint x: 173, endPoint y: 214, distance: 75.4
click at [244, 193] on span "Completed investigation. Tech has discussed with BMS as it appears the issue is…" at bounding box center [368, 199] width 431 height 13
click at [167, 215] on div "Perry Yiannakis - 1 week and 6 days ago @Ryan Emerson Hi Ryan, kindly following…" at bounding box center [652, 139] width 999 height 169
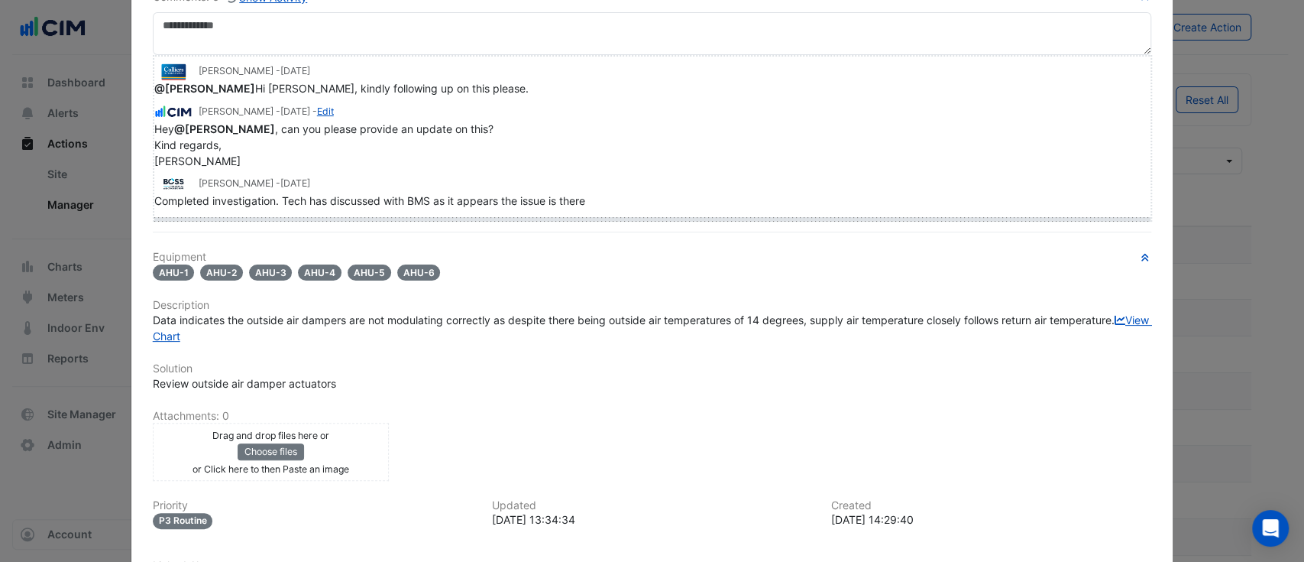
drag, startPoint x: 155, startPoint y: 217, endPoint x: 173, endPoint y: 278, distance: 63.6
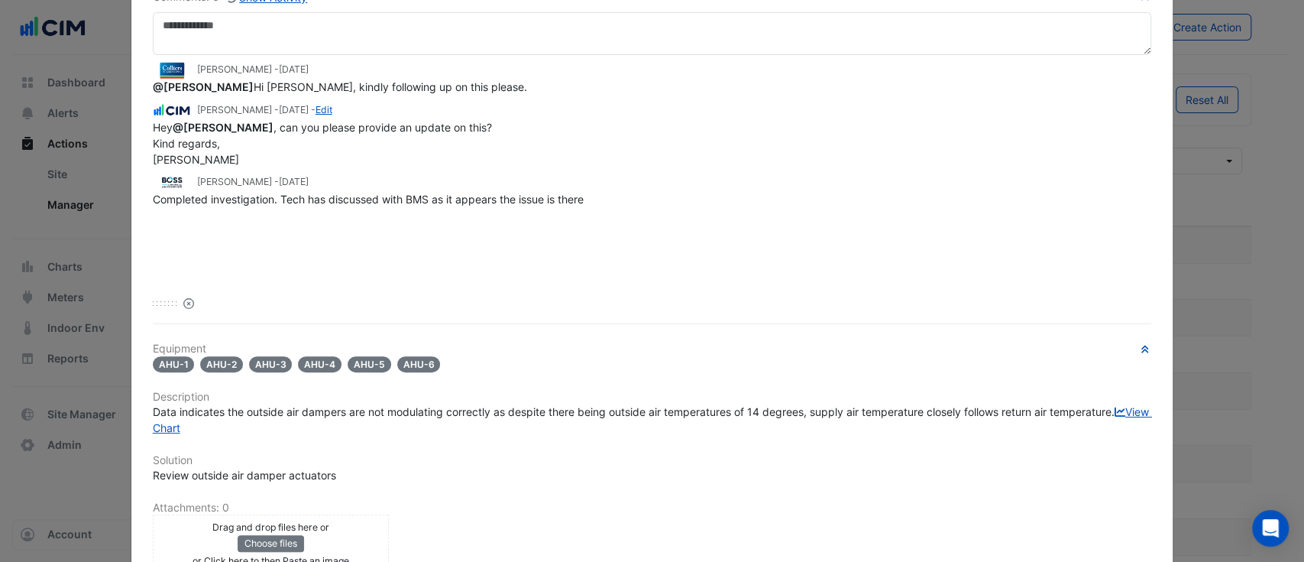
click at [342, 215] on div "Perry Yiannakis - 1 week and 6 days ago @Ryan Emerson Hi Ryan, kindly following…" at bounding box center [652, 169] width 999 height 228
drag, startPoint x: 265, startPoint y: 193, endPoint x: 320, endPoint y: 191, distance: 55.0
click at [320, 193] on span "Completed investigation. Tech has discussed with BMS as it appears the issue is…" at bounding box center [368, 199] width 431 height 13
click at [253, 191] on div "Completed investigation. Tech has discussed with BMS as it appears the issue is…" at bounding box center [652, 199] width 999 height 16
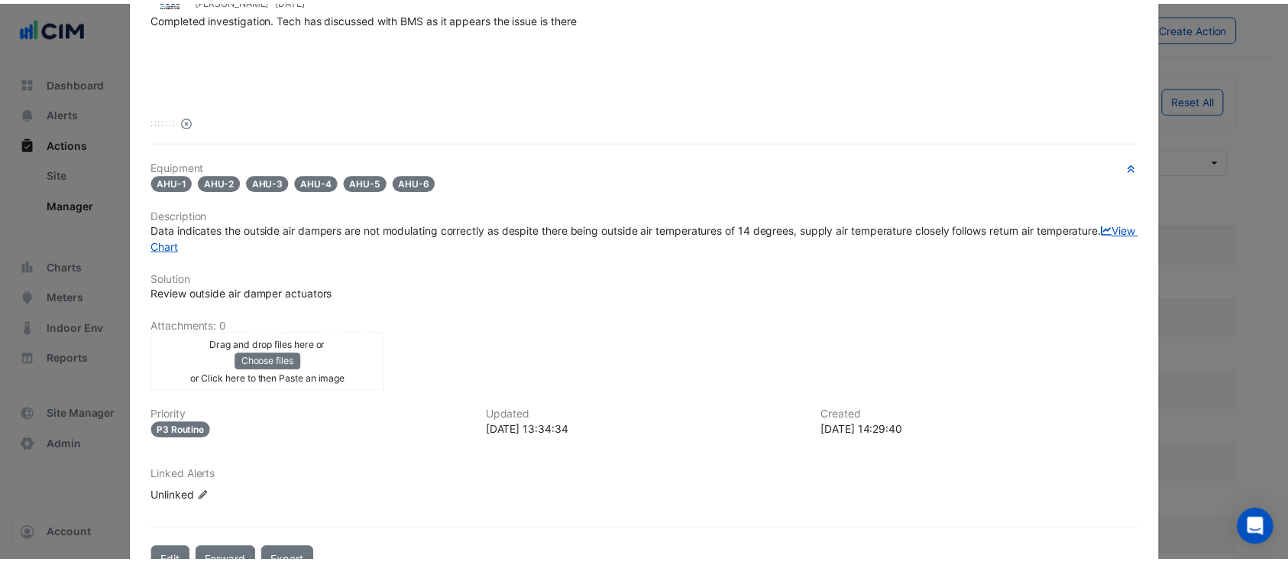
scroll to position [0, 0]
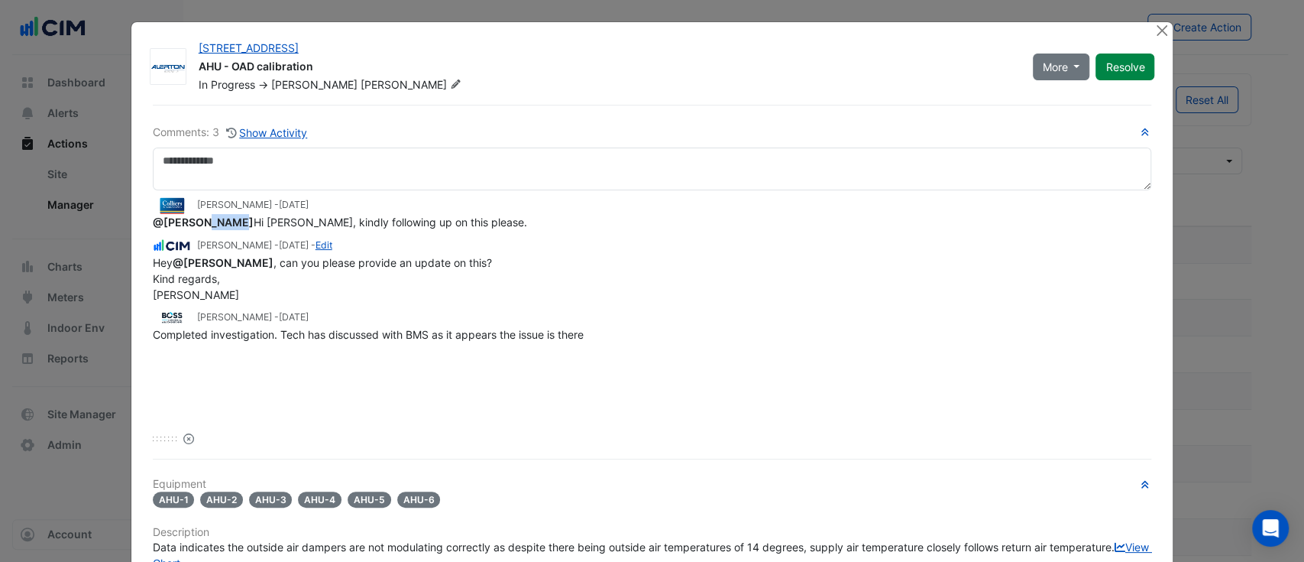
drag, startPoint x: 199, startPoint y: 217, endPoint x: 233, endPoint y: 233, distance: 37.3
click at [227, 224] on span "@Ryan Emerson" at bounding box center [203, 221] width 101 height 13
click at [277, 270] on div "Hey @Ryan Emerson , can you please provide an update on this? Kind regards, Man…" at bounding box center [652, 278] width 999 height 48
click at [1155, 28] on button "Close" at bounding box center [1162, 30] width 16 height 16
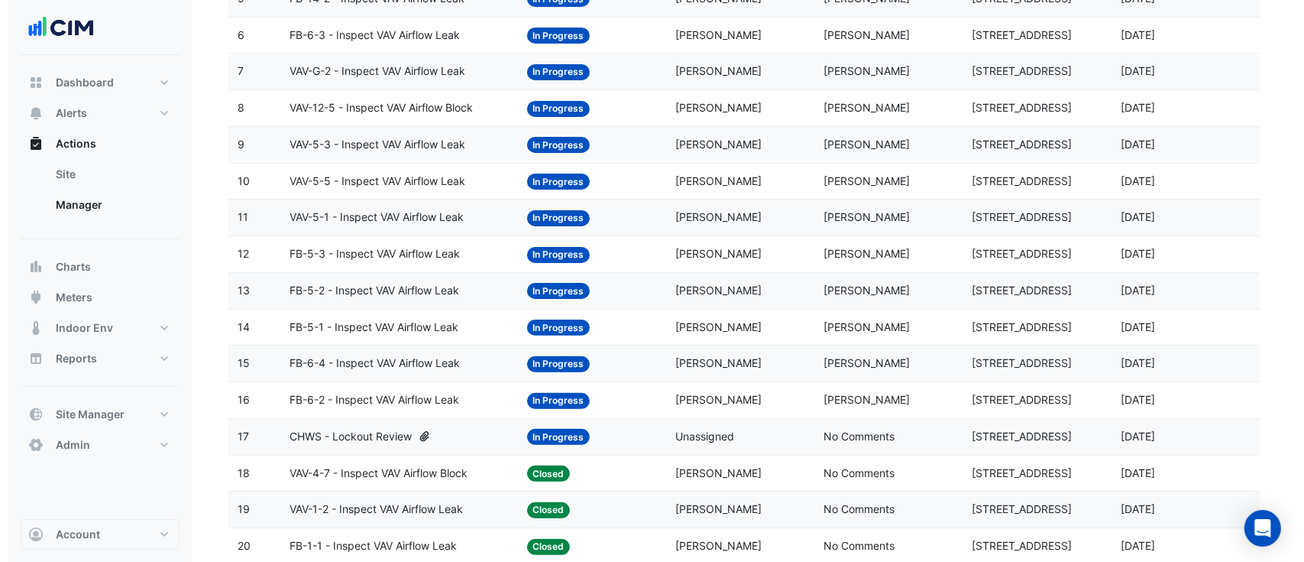
scroll to position [543, 0]
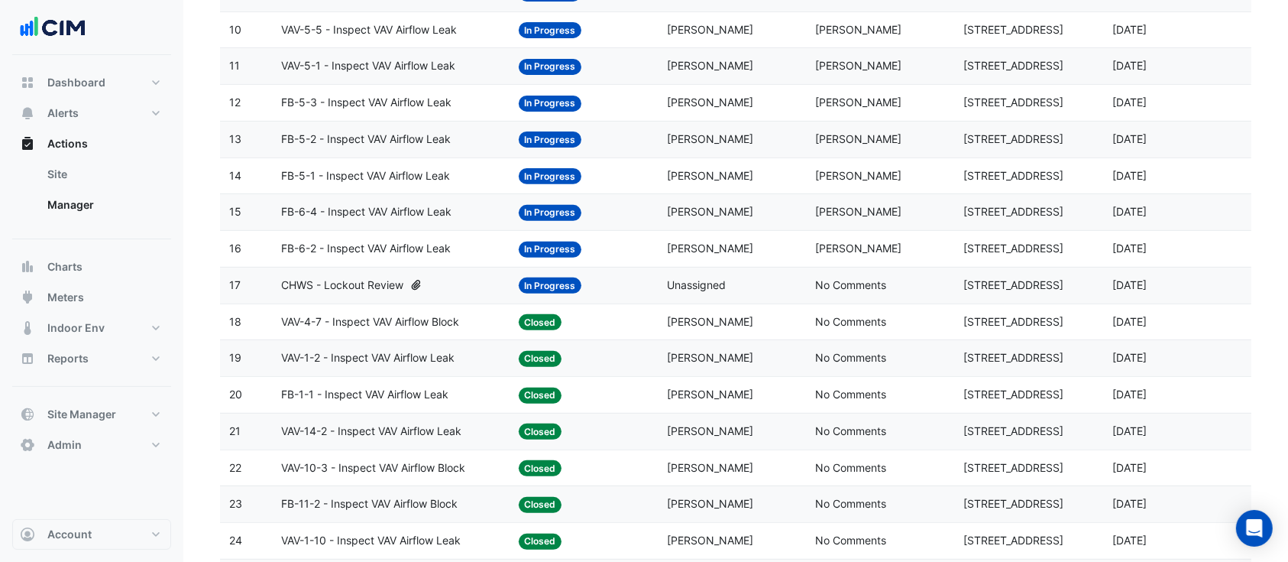
click at [397, 280] on span "CHWS - Lockout Review" at bounding box center [342, 286] width 122 height 18
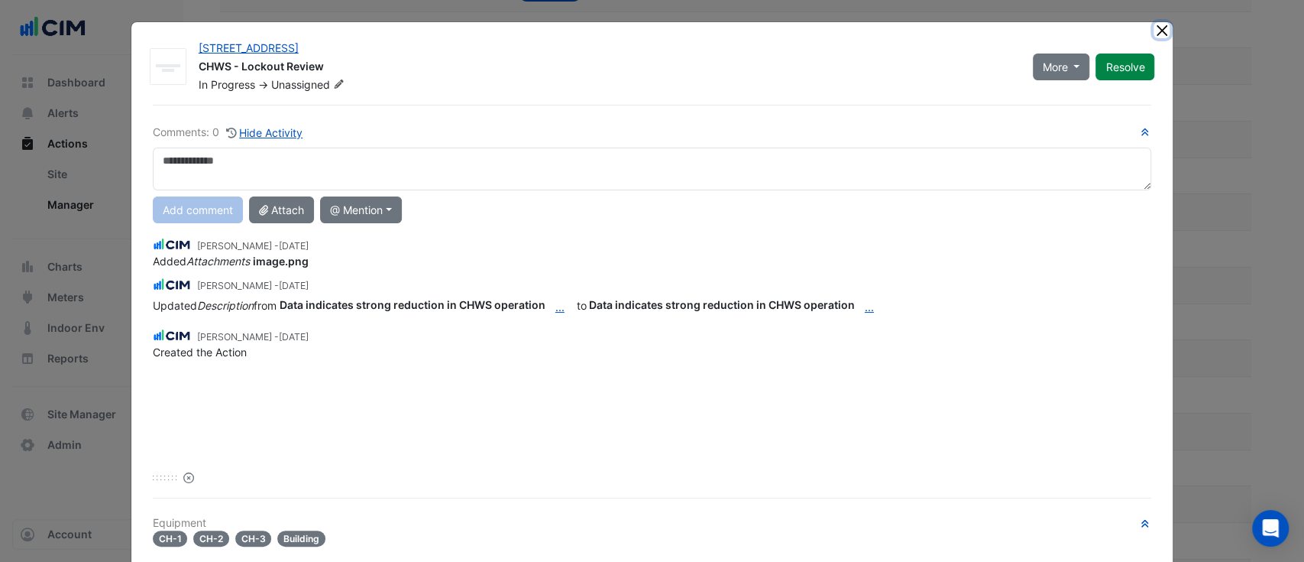
click at [1154, 24] on button "Close" at bounding box center [1162, 30] width 16 height 16
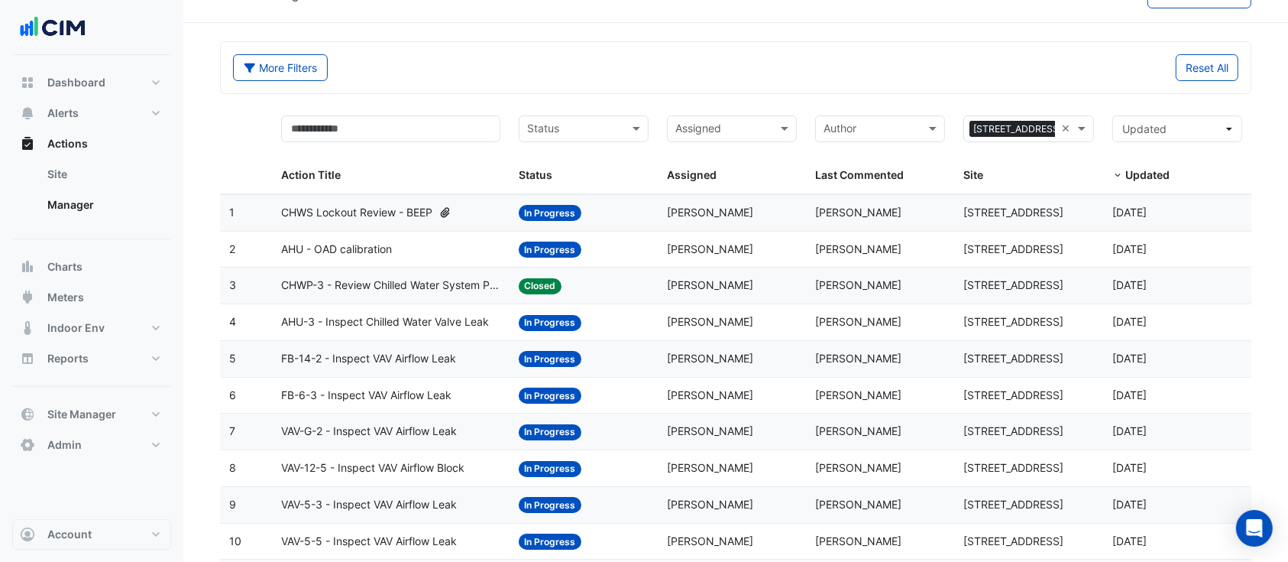
scroll to position [0, 0]
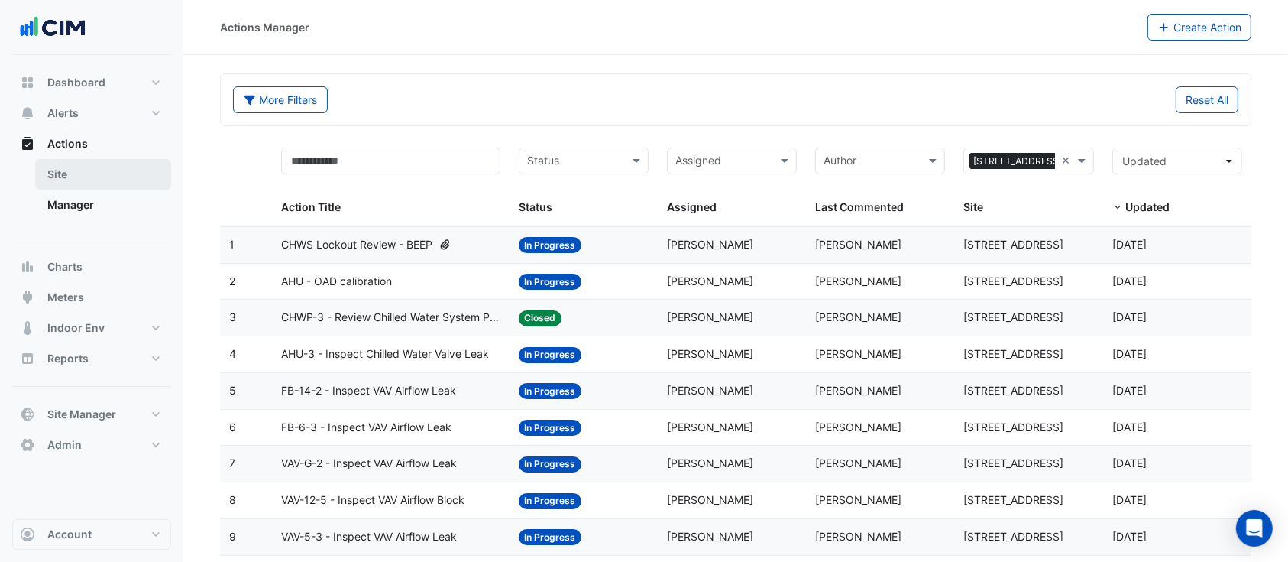
click at [73, 189] on link "Site" at bounding box center [103, 174] width 136 height 31
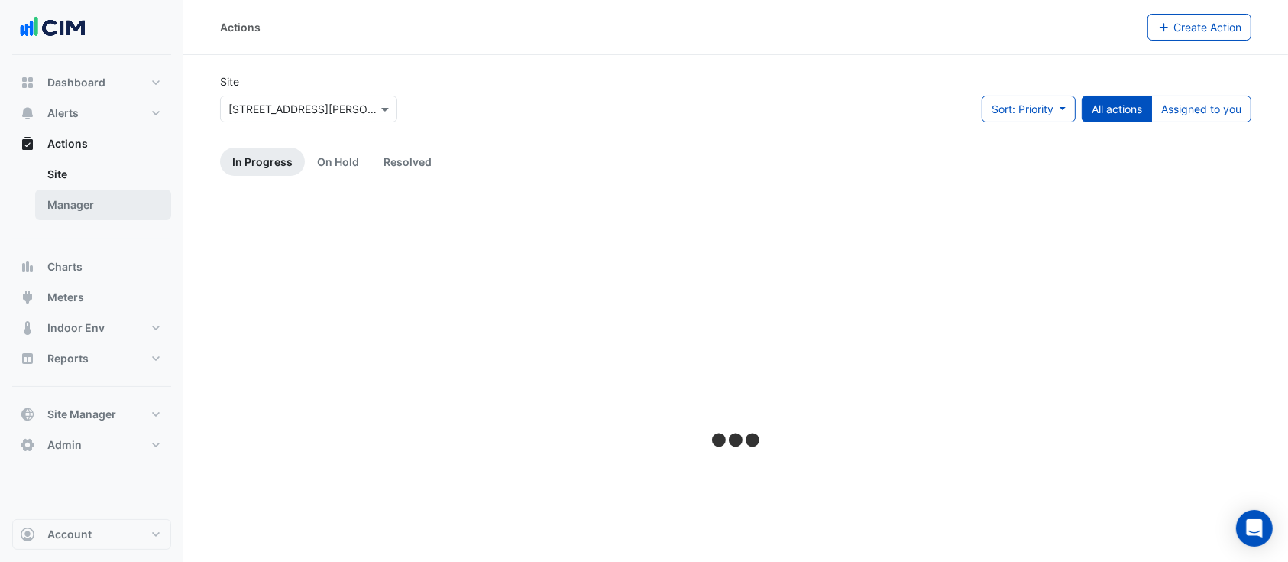
click at [79, 196] on link "Manager" at bounding box center [103, 204] width 136 height 31
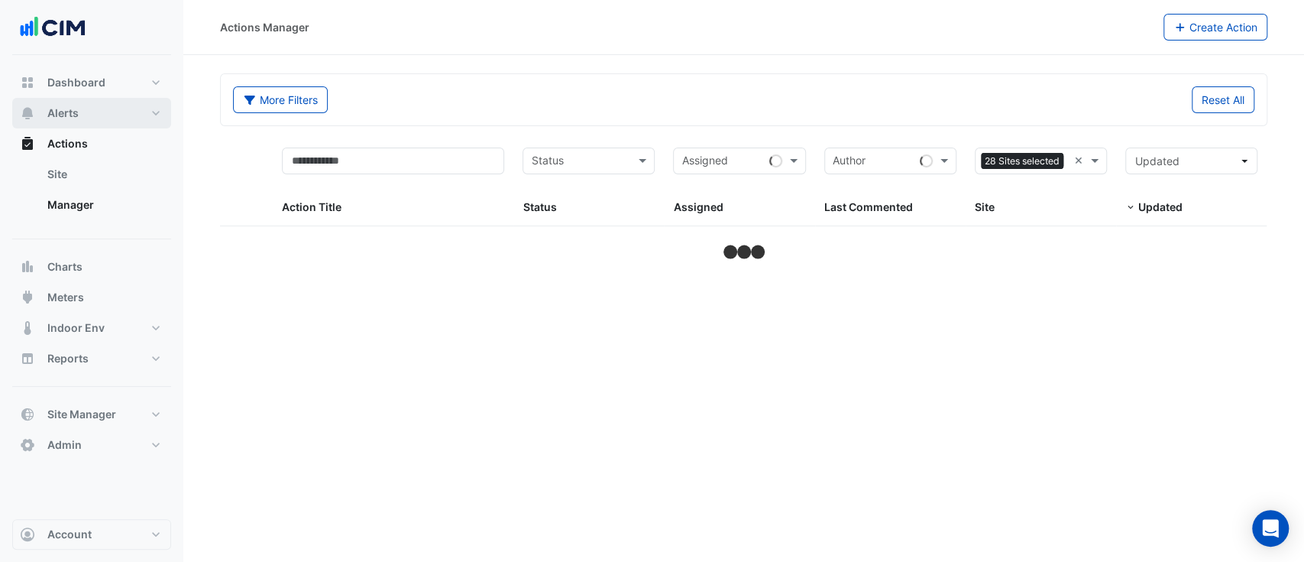
select select "**"
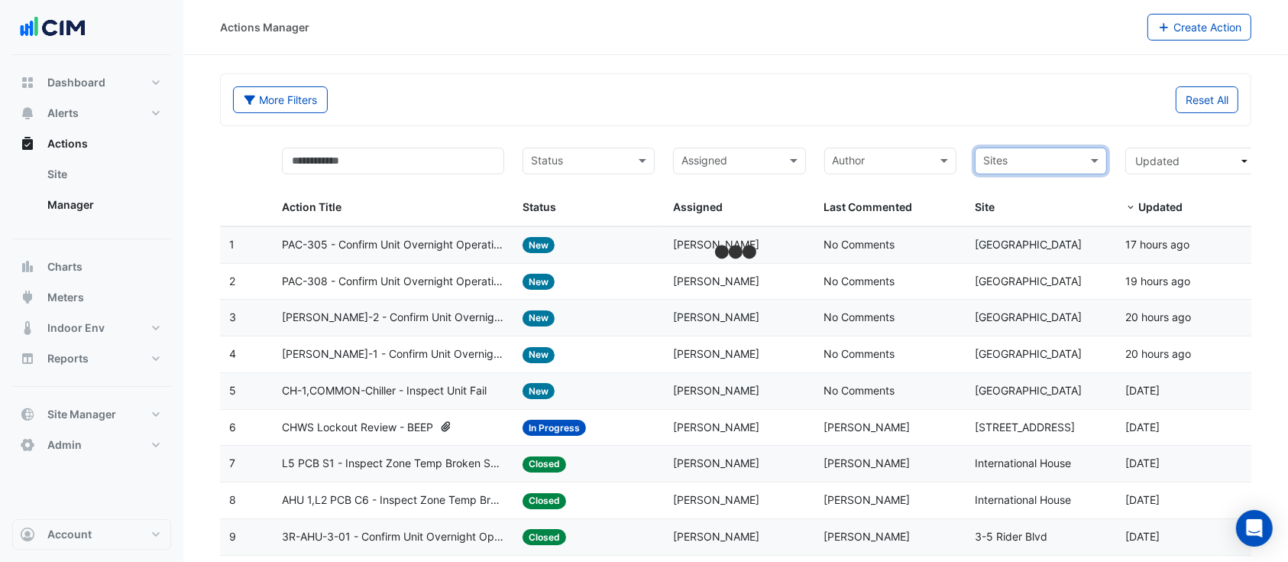
click at [1077, 160] on input "text" at bounding box center [1032, 163] width 98 height 18
type input "****"
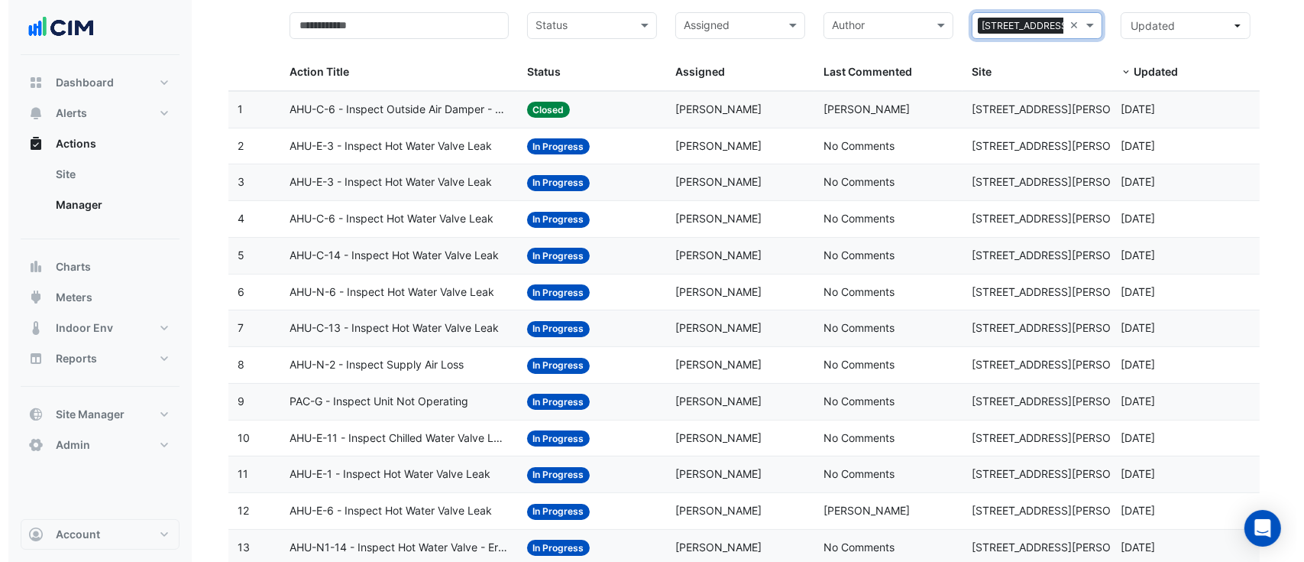
scroll to position [271, 0]
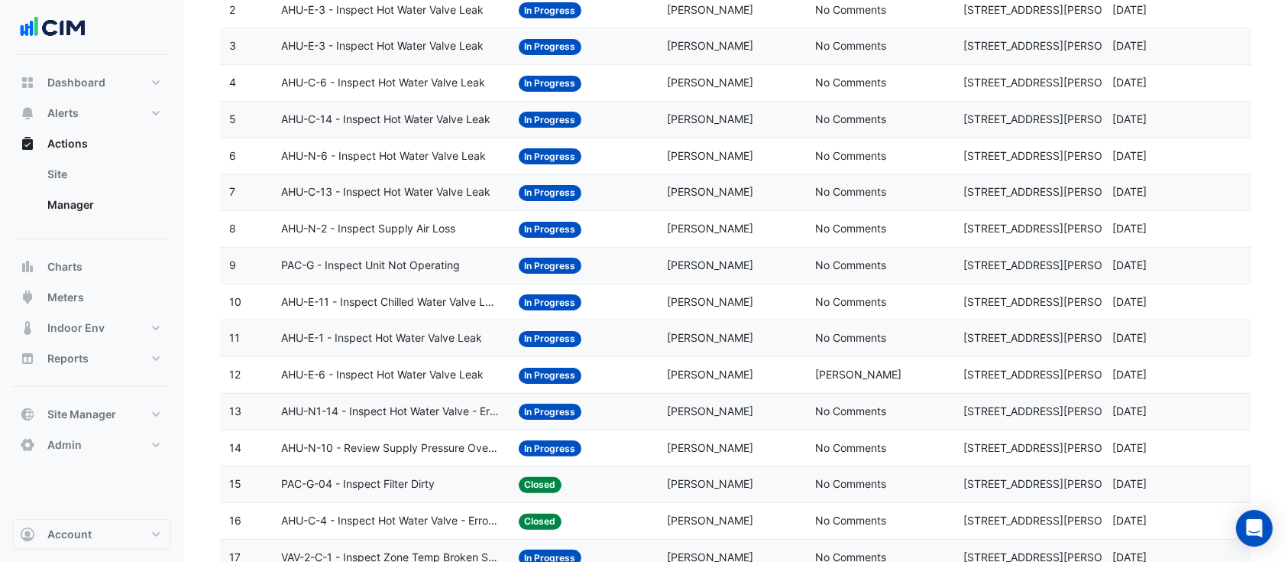
click at [336, 141] on datatable-body-cell "Action Title: AHU-N-6 - Inspect Hot Water Valve Leak" at bounding box center [391, 156] width 238 height 36
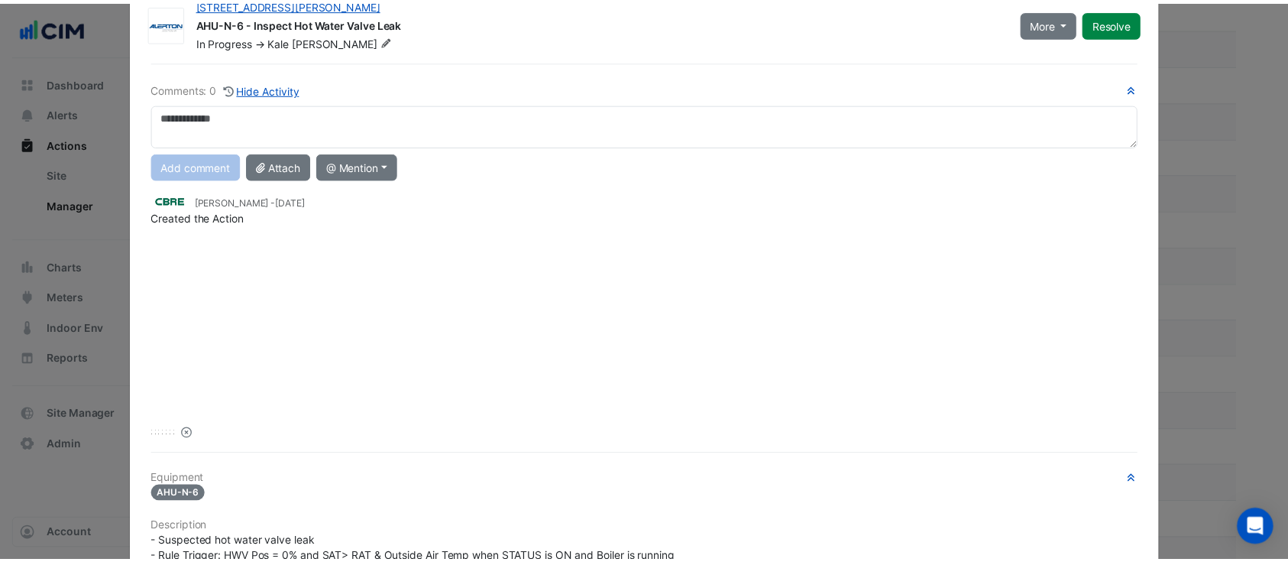
scroll to position [0, 0]
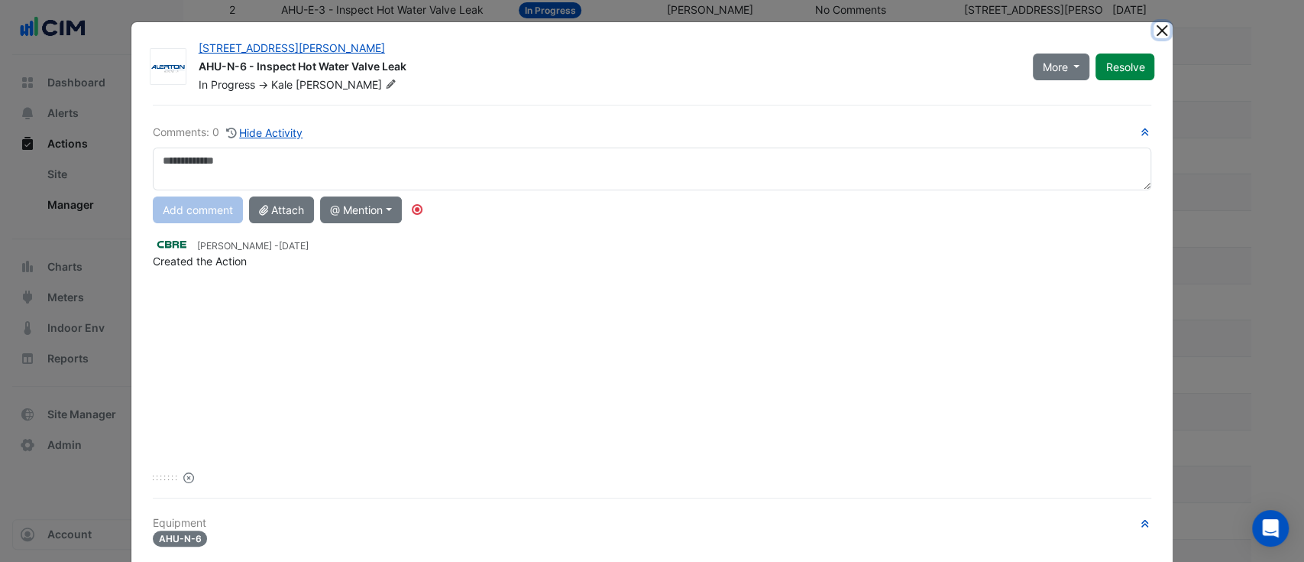
click at [1154, 28] on button "Close" at bounding box center [1162, 30] width 16 height 16
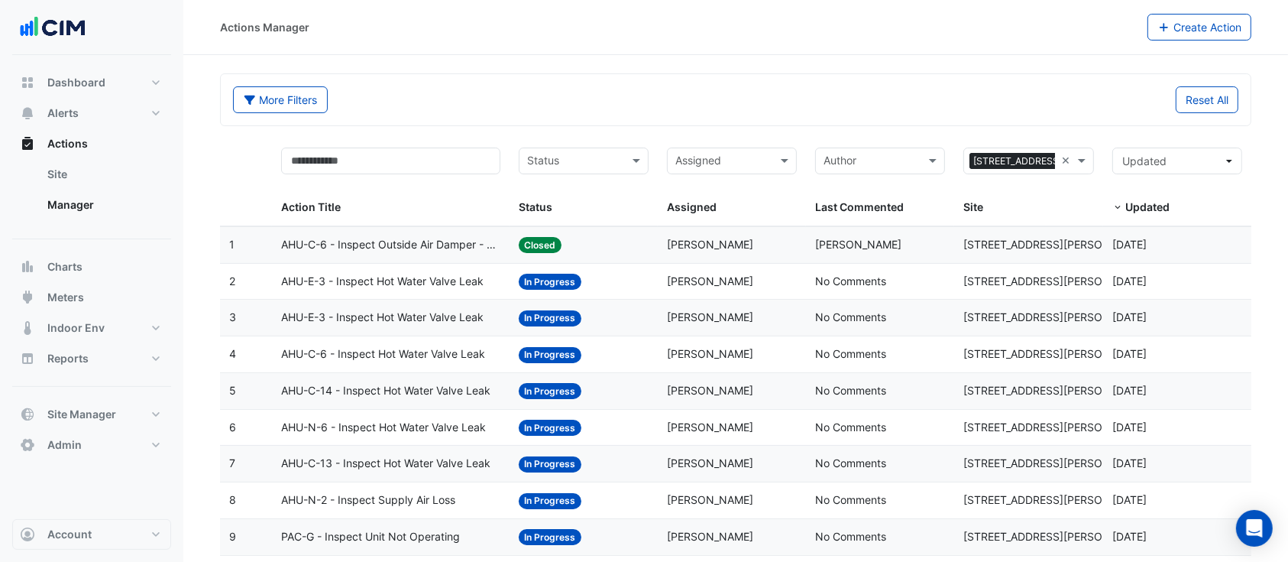
click at [524, 277] on span "In Progress" at bounding box center [550, 282] width 63 height 16
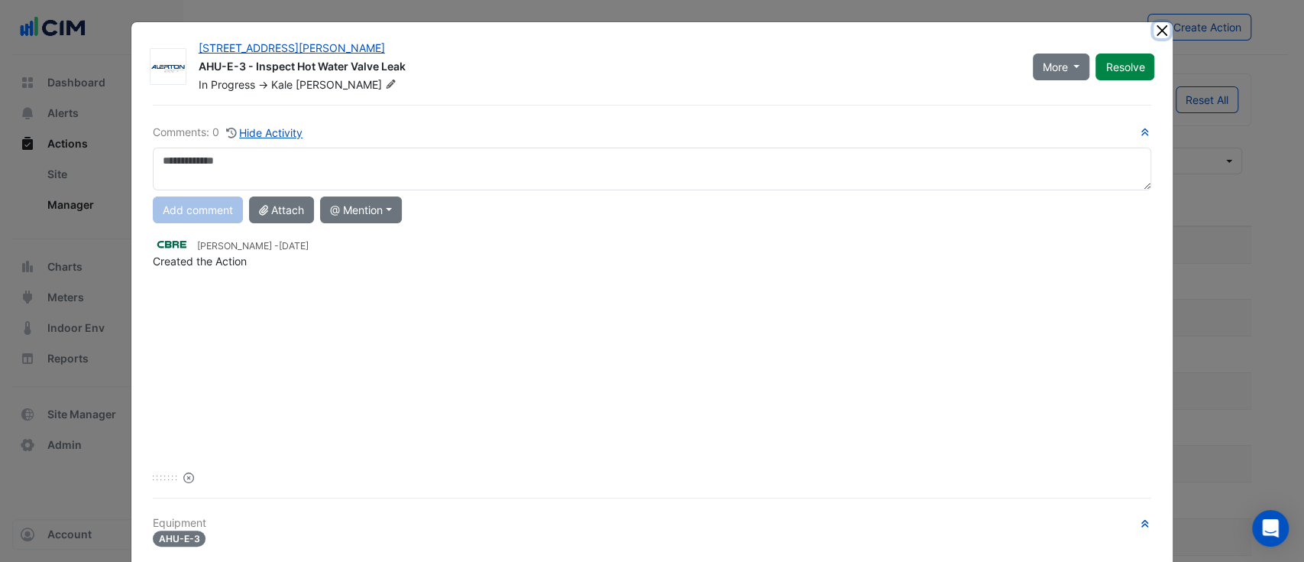
click at [1154, 23] on button "Close" at bounding box center [1162, 30] width 16 height 16
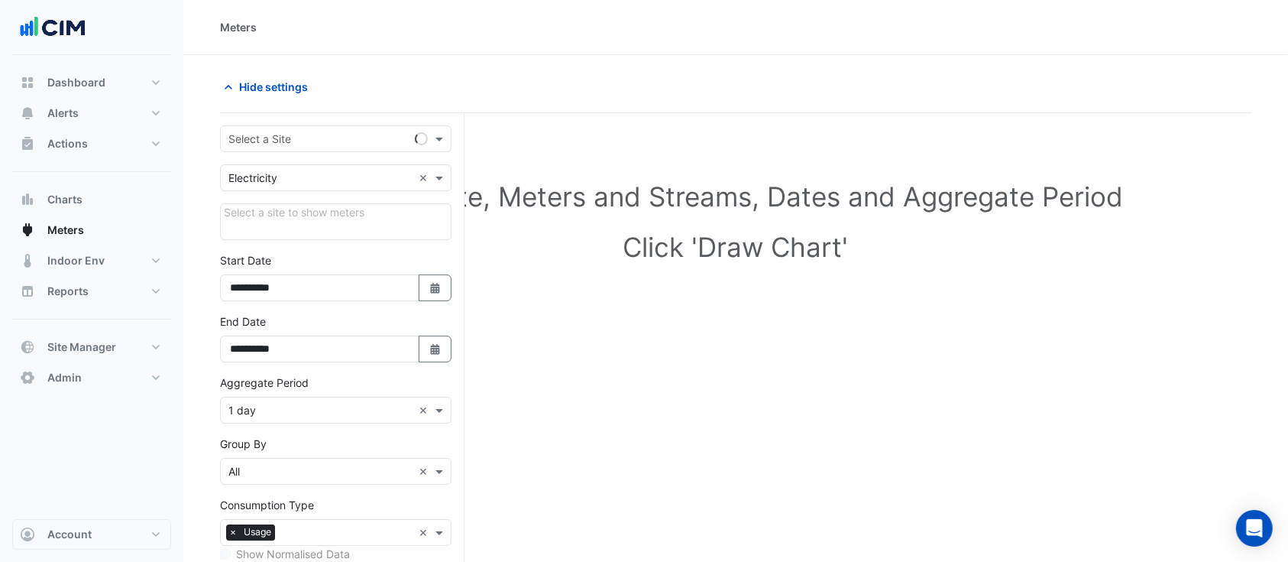
click at [308, 156] on form "**********" at bounding box center [336, 421] width 232 height 592
click at [308, 148] on div "Select a Site" at bounding box center [336, 138] width 232 height 27
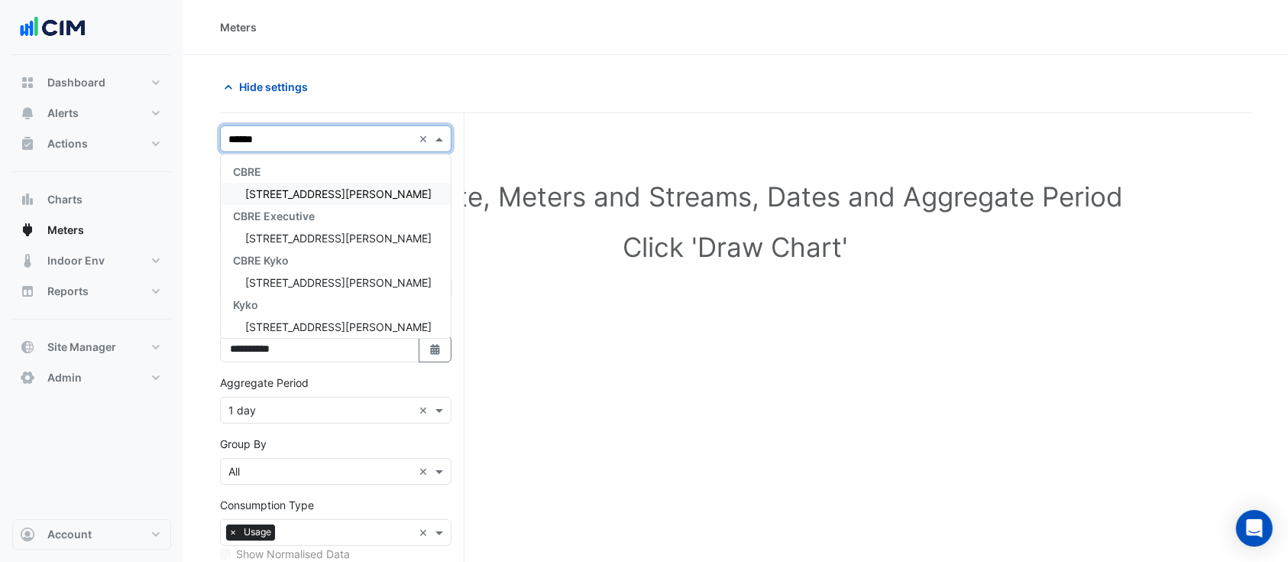
type input "*******"
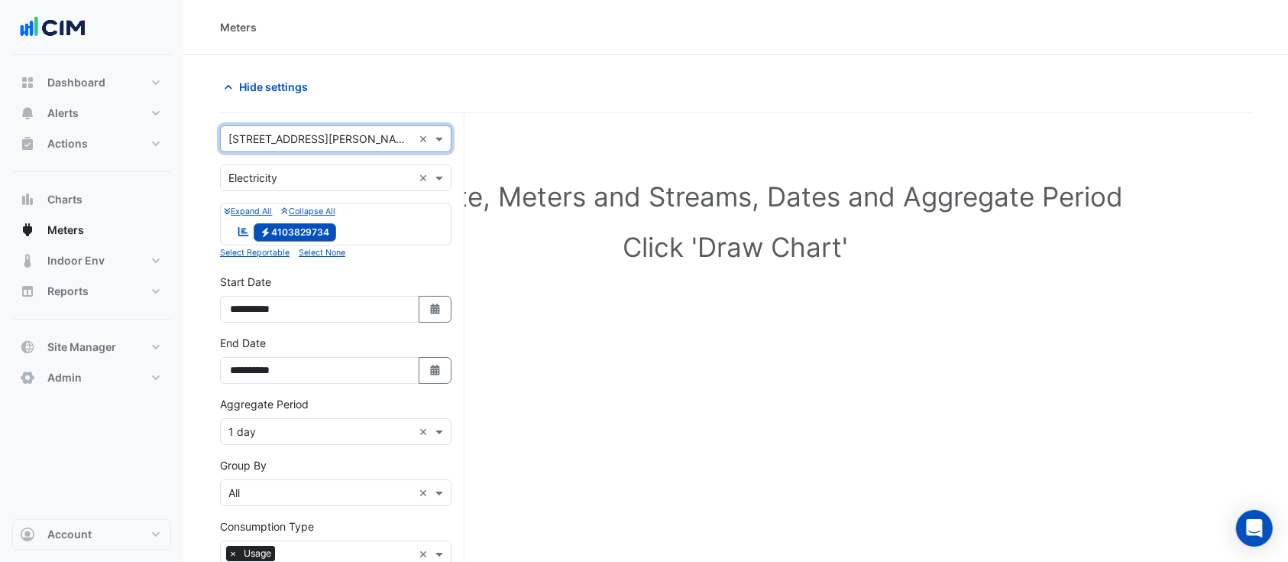
click at [276, 170] on input "text" at bounding box center [320, 178] width 184 height 16
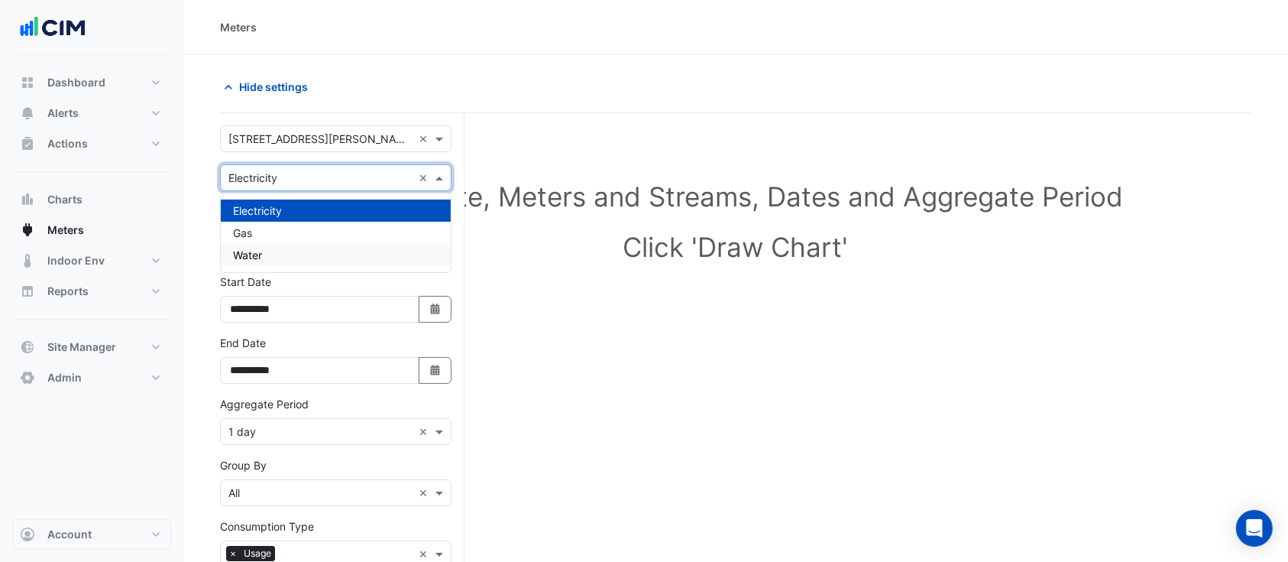
click at [259, 257] on span "Water" at bounding box center [247, 254] width 29 height 13
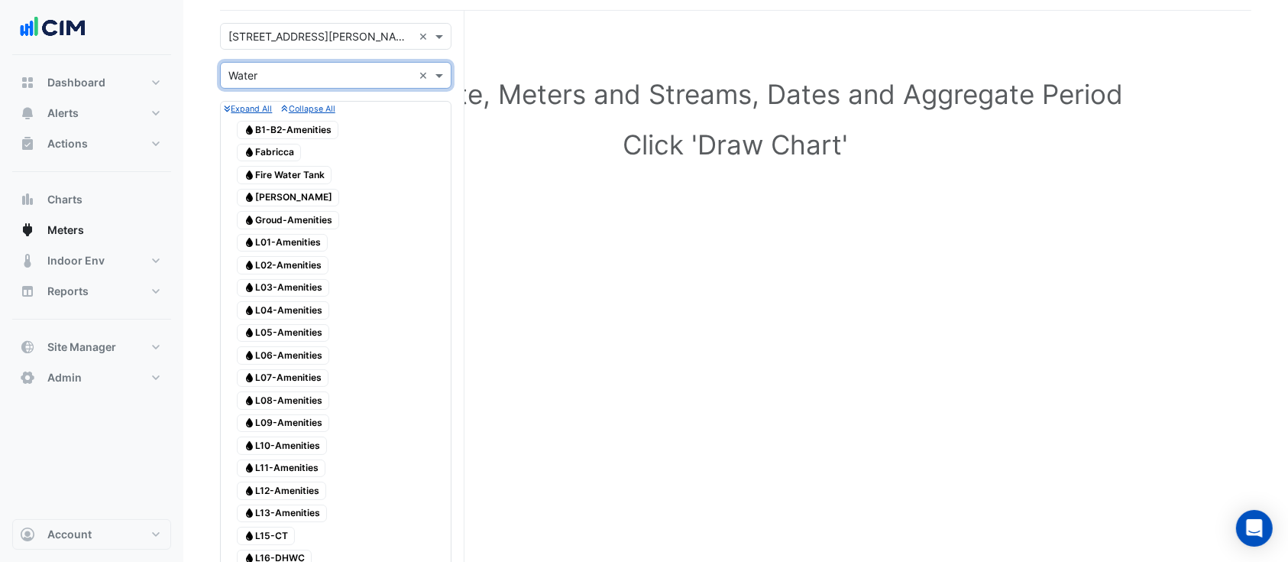
scroll to position [135, 0]
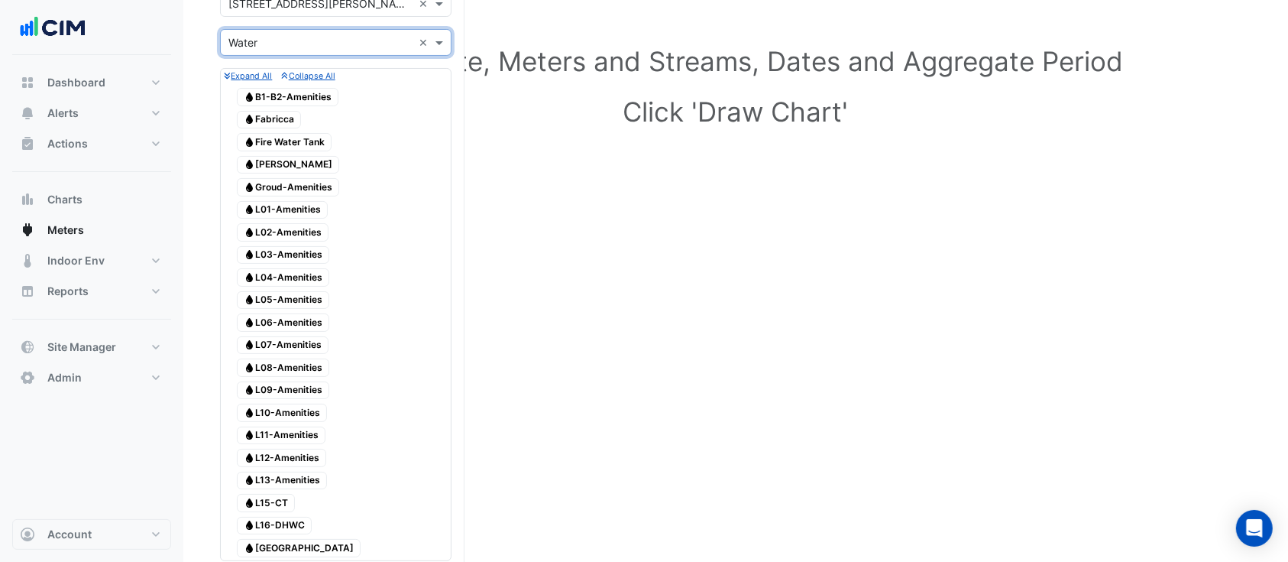
click at [289, 223] on span "Water L02-Amenities" at bounding box center [283, 232] width 92 height 18
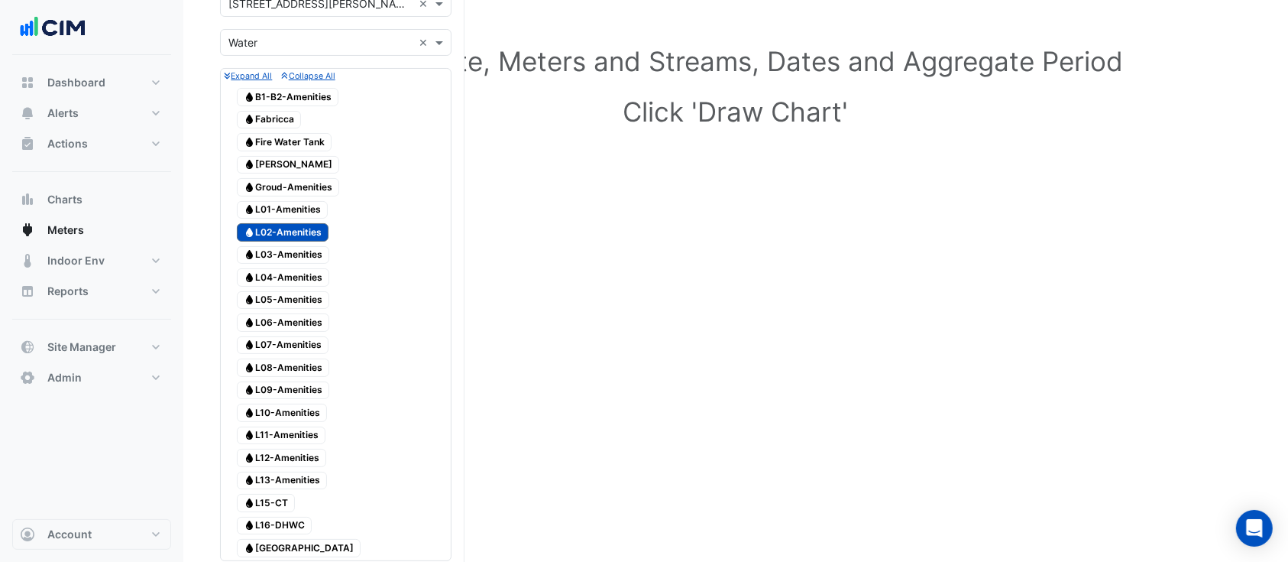
click at [292, 211] on span "Water L01-Amenities" at bounding box center [282, 210] width 91 height 18
click at [280, 268] on span "Water L04-Amenities" at bounding box center [283, 277] width 92 height 18
click at [279, 249] on span "Water L03-Amenities" at bounding box center [283, 255] width 92 height 18
click at [287, 296] on span "Water L05-Amenities" at bounding box center [283, 300] width 92 height 18
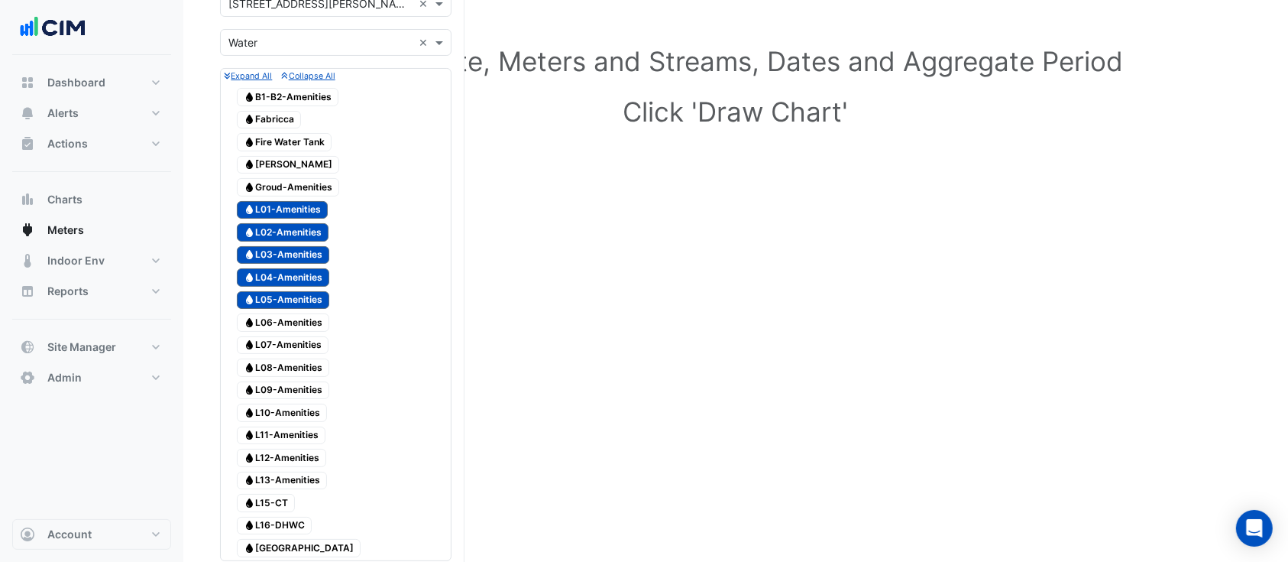
drag, startPoint x: 288, startPoint y: 326, endPoint x: 290, endPoint y: 341, distance: 14.7
click at [289, 328] on span "Water L06-Amenities" at bounding box center [283, 322] width 92 height 18
click at [290, 344] on span "Water L07-Amenities" at bounding box center [283, 345] width 92 height 18
click at [288, 364] on span "Water L08-Amenities" at bounding box center [283, 367] width 92 height 18
drag, startPoint x: 289, startPoint y: 396, endPoint x: 293, endPoint y: 413, distance: 17.4
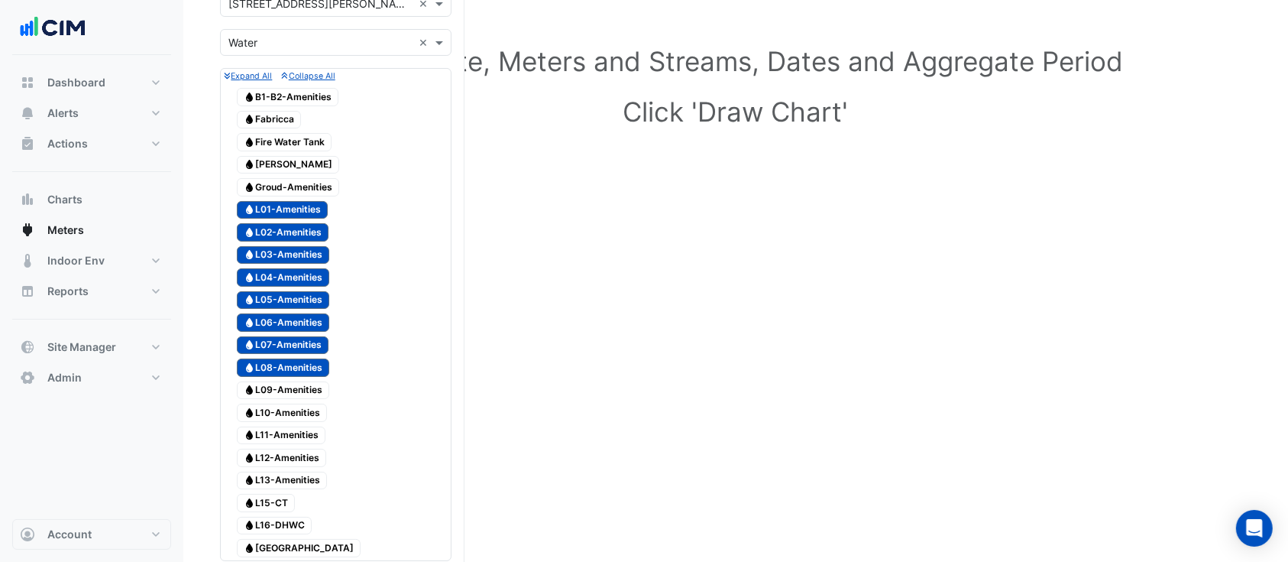
click at [290, 397] on span "Water L09-Amenities" at bounding box center [283, 390] width 92 height 18
drag, startPoint x: 293, startPoint y: 414, endPoint x: 293, endPoint y: 434, distance: 19.9
click at [293, 417] on span "Water L10-Amenities" at bounding box center [282, 412] width 90 height 18
click at [294, 439] on span "Water L11-Amenities" at bounding box center [281, 435] width 89 height 18
click at [292, 465] on span "Water L12-Amenities" at bounding box center [281, 457] width 89 height 18
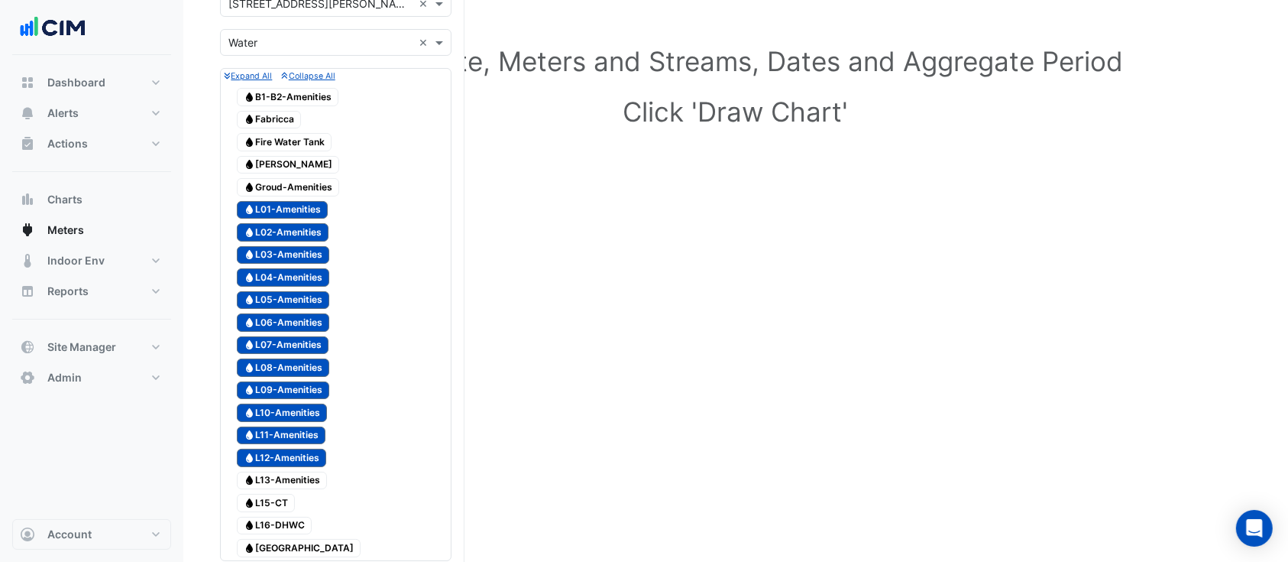
click at [291, 484] on span "Water L13-Amenities" at bounding box center [282, 480] width 90 height 18
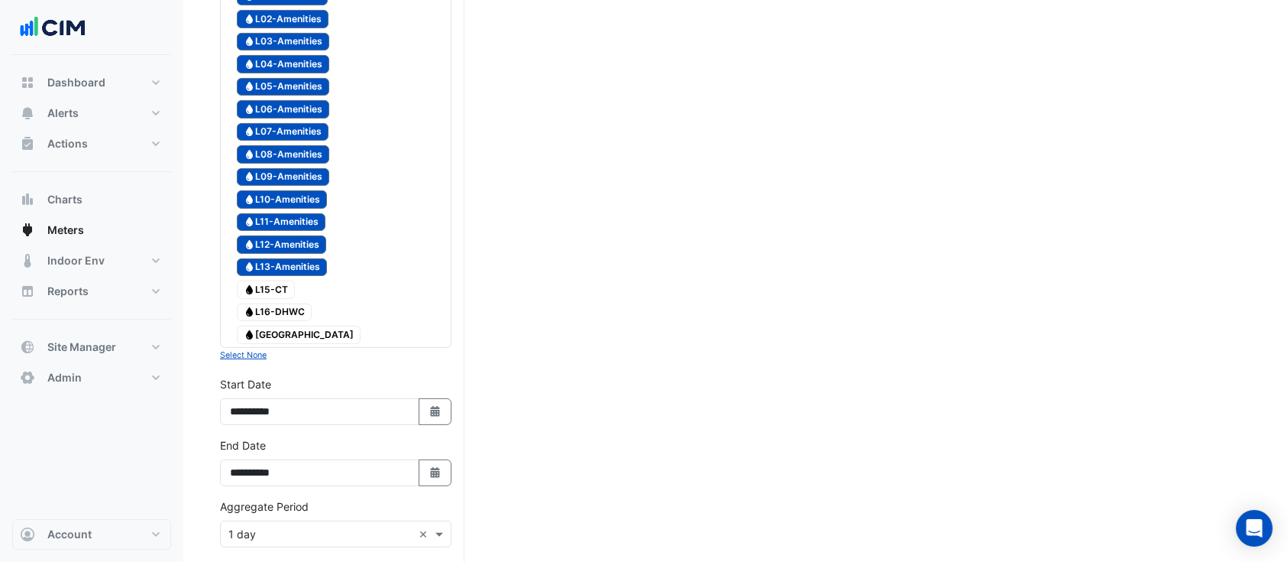
scroll to position [543, 0]
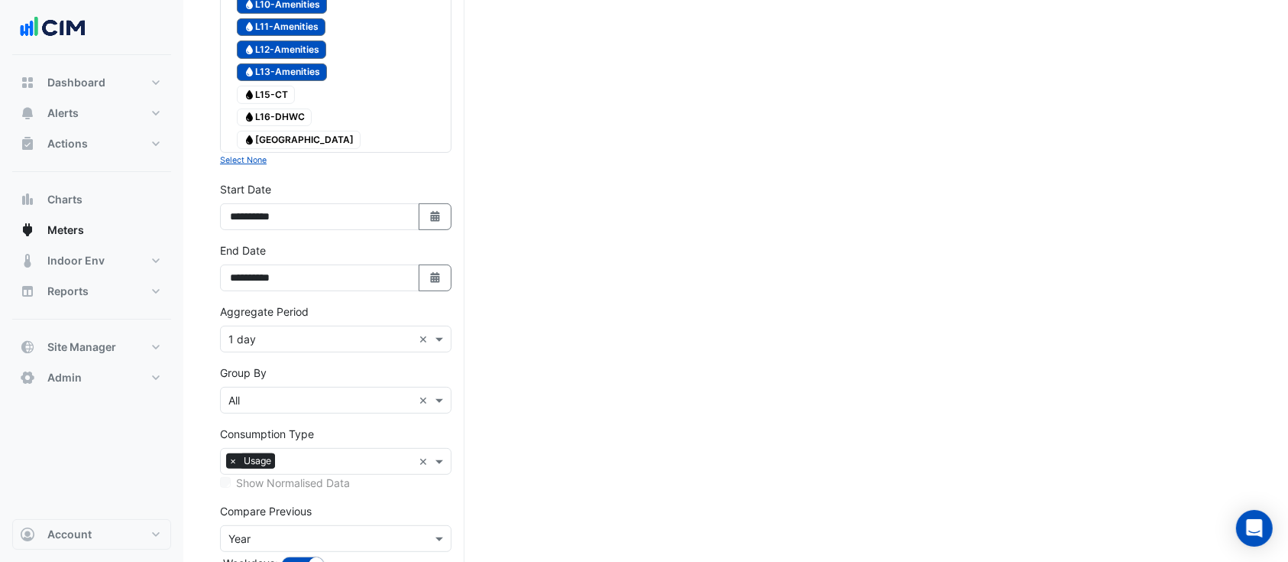
click at [287, 335] on input "text" at bounding box center [320, 340] width 184 height 16
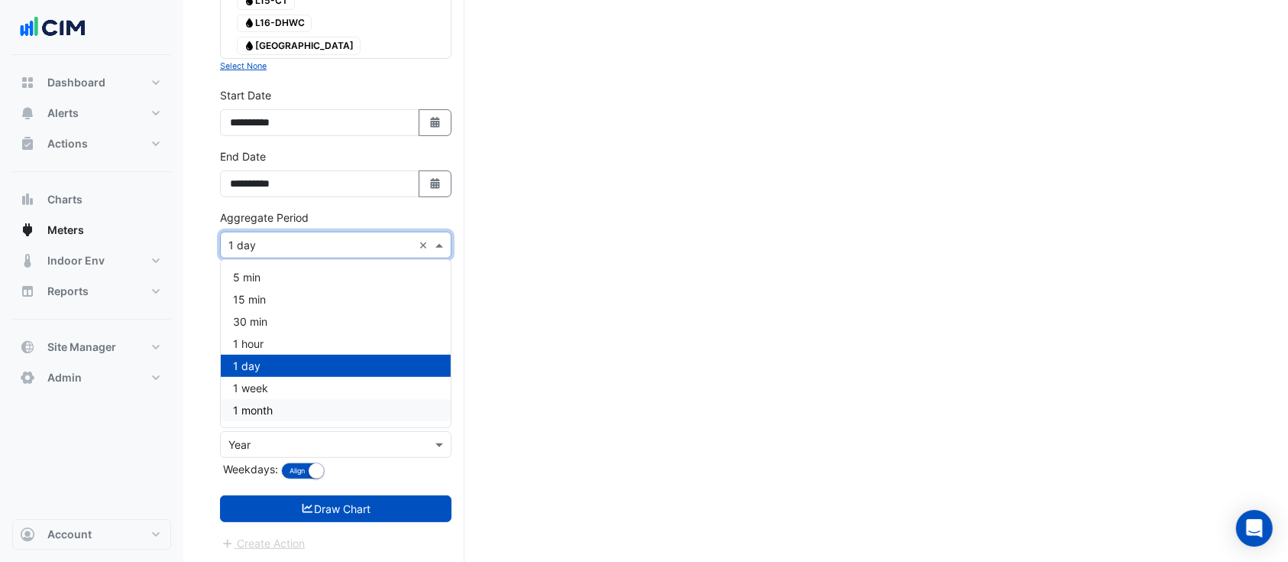
click at [281, 410] on div "1 month" at bounding box center [336, 410] width 230 height 22
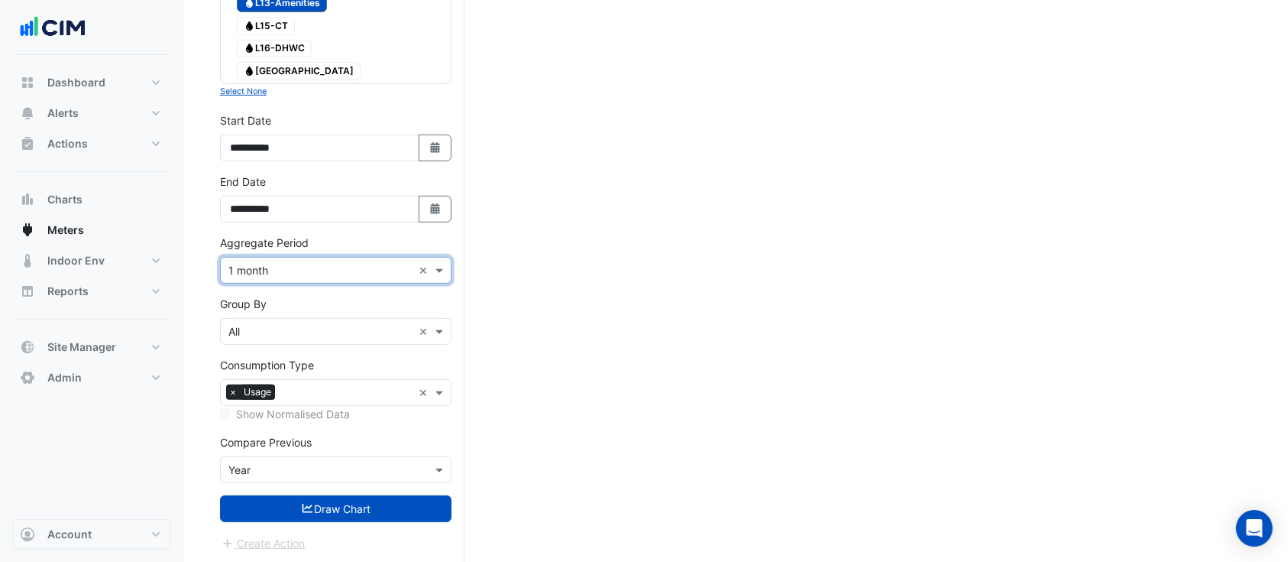
drag, startPoint x: 446, startPoint y: 120, endPoint x: 436, endPoint y: 131, distance: 15.1
click at [446, 122] on div "**********" at bounding box center [336, 136] width 232 height 49
click at [426, 141] on button "Select Date" at bounding box center [436, 147] width 34 height 27
select select "*"
select select "****"
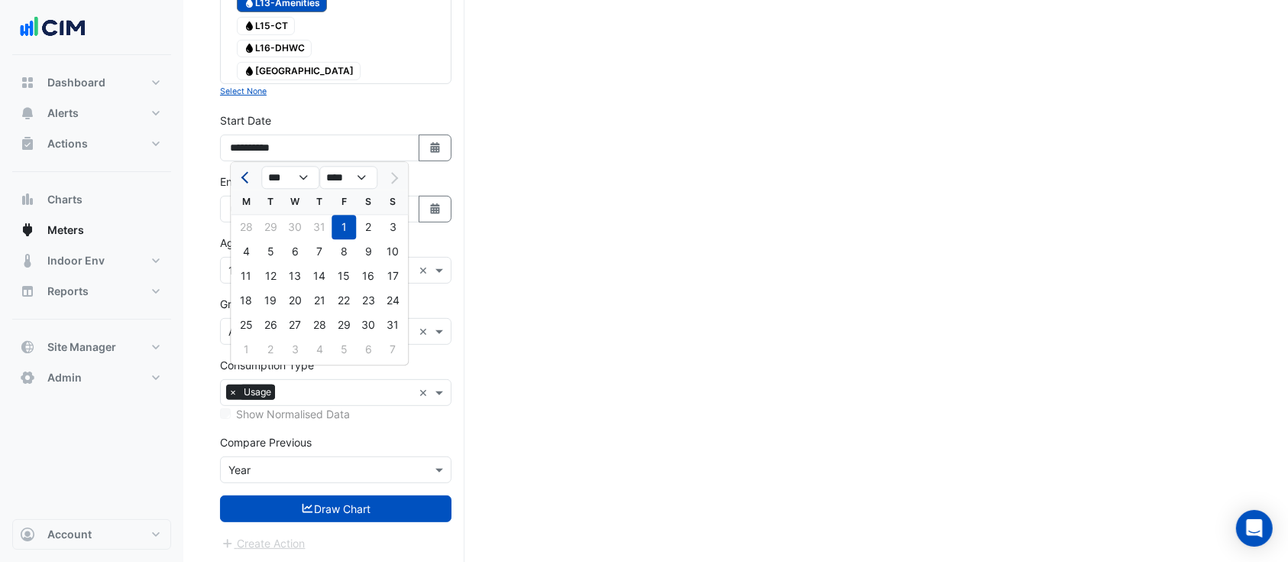
click at [251, 183] on button "Previous month" at bounding box center [246, 177] width 18 height 24
click at [248, 183] on button "Previous month" at bounding box center [246, 177] width 18 height 24
select select "*"
click at [391, 232] on div "1" at bounding box center [392, 227] width 24 height 24
type input "**********"
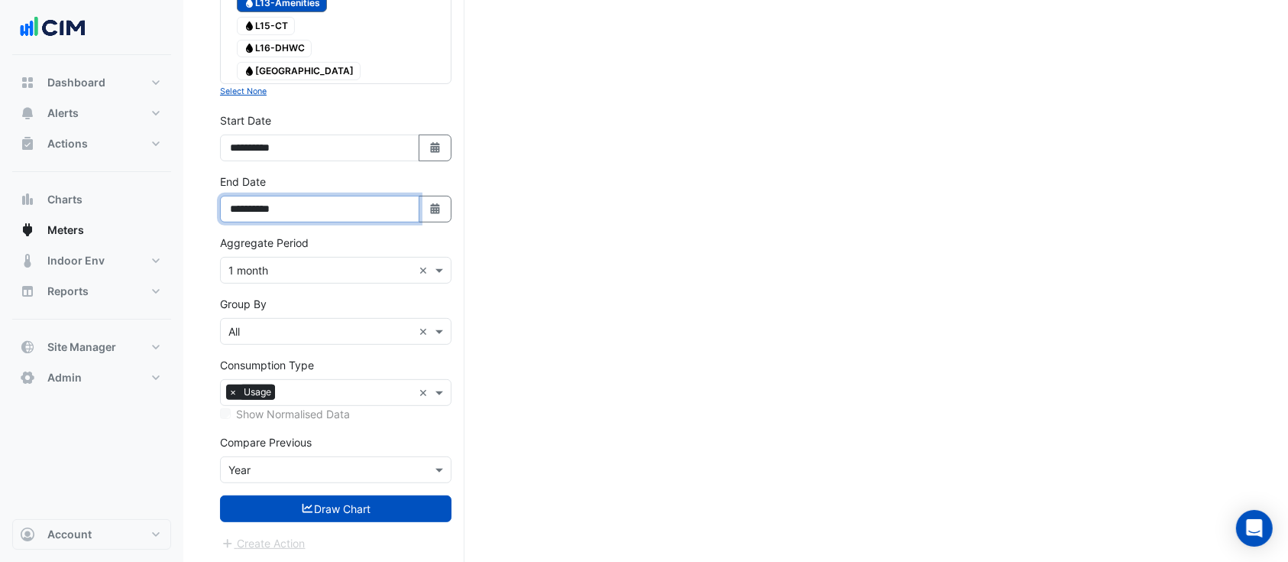
click at [409, 207] on input "**********" at bounding box center [319, 209] width 199 height 27
click at [431, 207] on icon "button" at bounding box center [434, 208] width 9 height 11
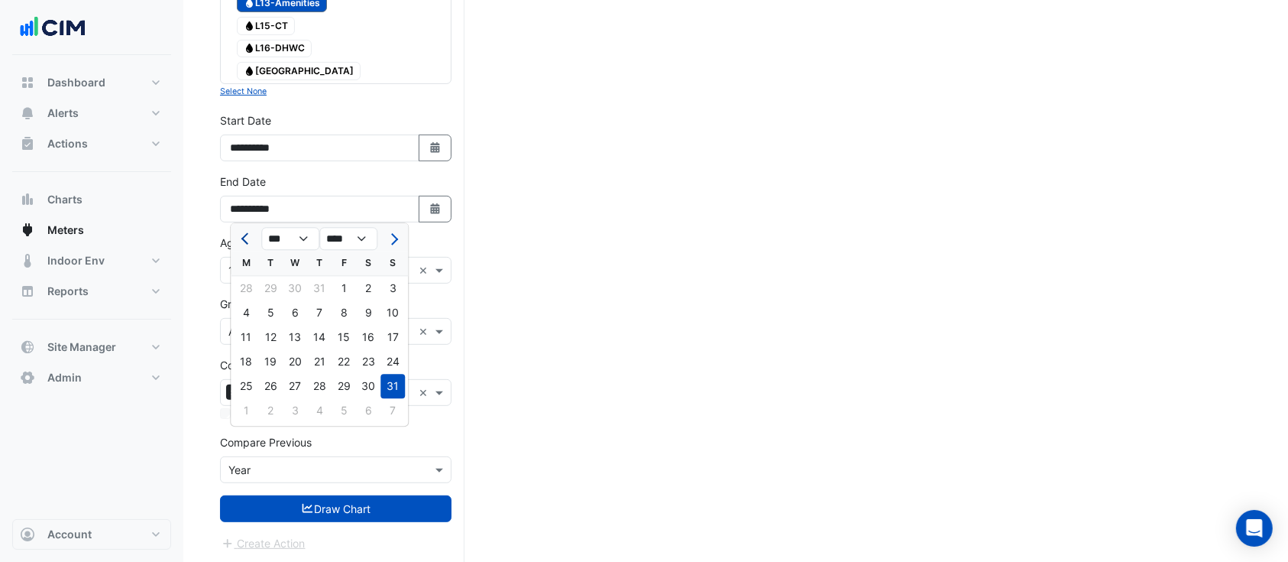
click at [244, 238] on span "Previous month" at bounding box center [246, 238] width 11 height 11
select select "*"
click at [251, 406] on div "30" at bounding box center [246, 410] width 24 height 24
type input "**********"
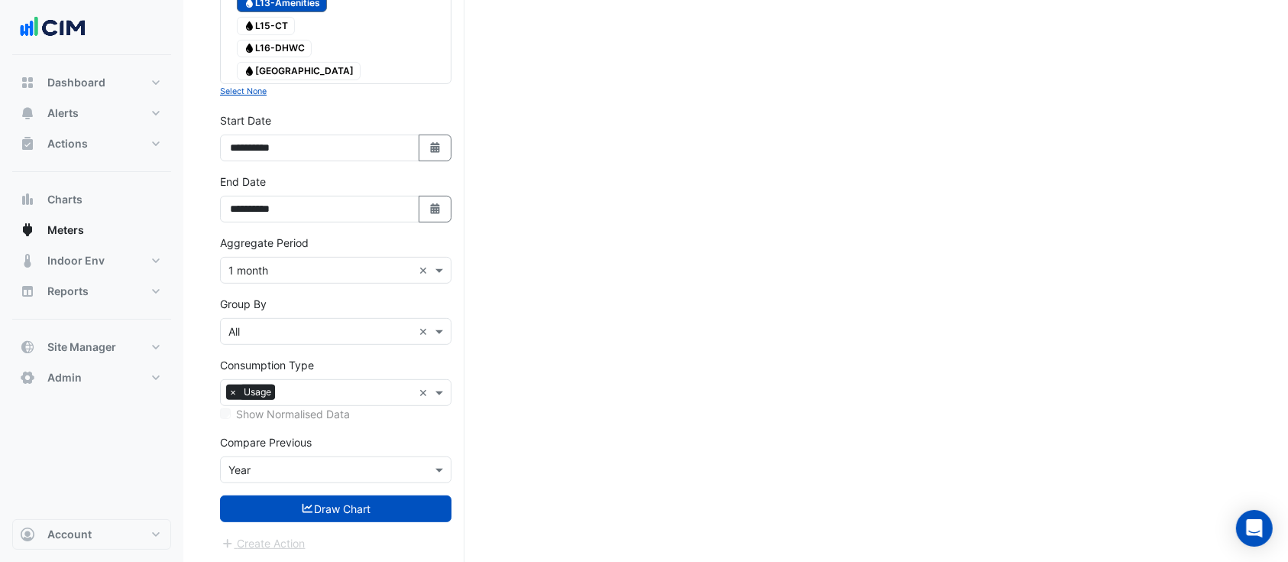
click at [335, 274] on input "text" at bounding box center [320, 271] width 184 height 16
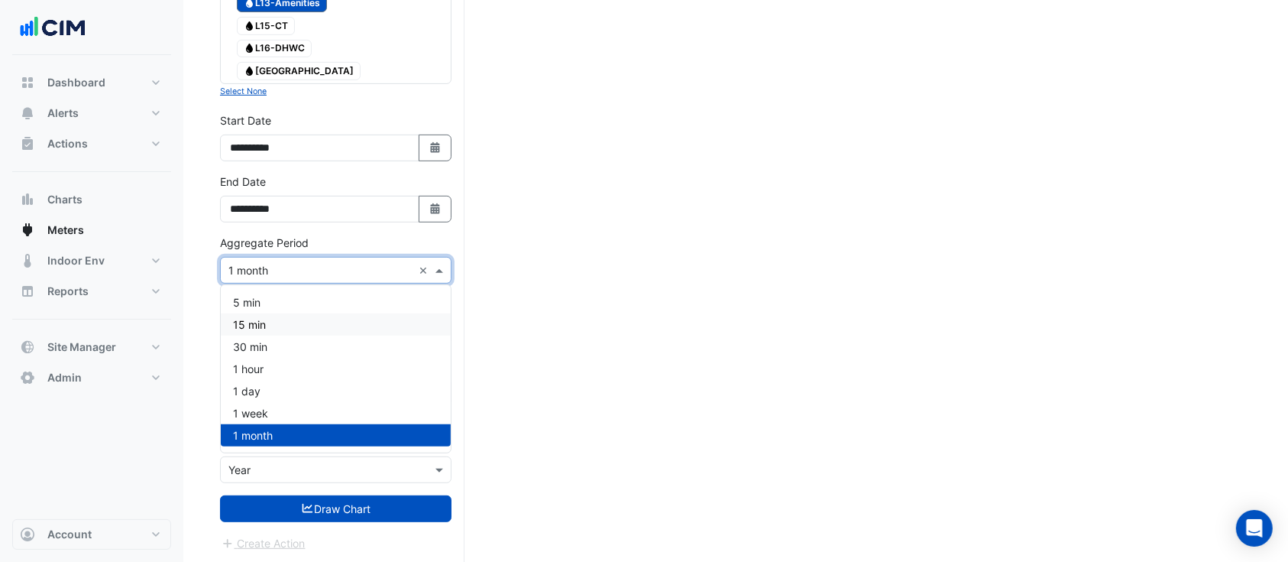
drag, startPoint x: 630, startPoint y: 324, endPoint x: 312, endPoint y: 347, distance: 317.9
click at [623, 324] on div "Select Site, Meters and Streams, Dates and Aggregate Period Click 'Draw Chart'" at bounding box center [735, 41] width 1031 height 1044
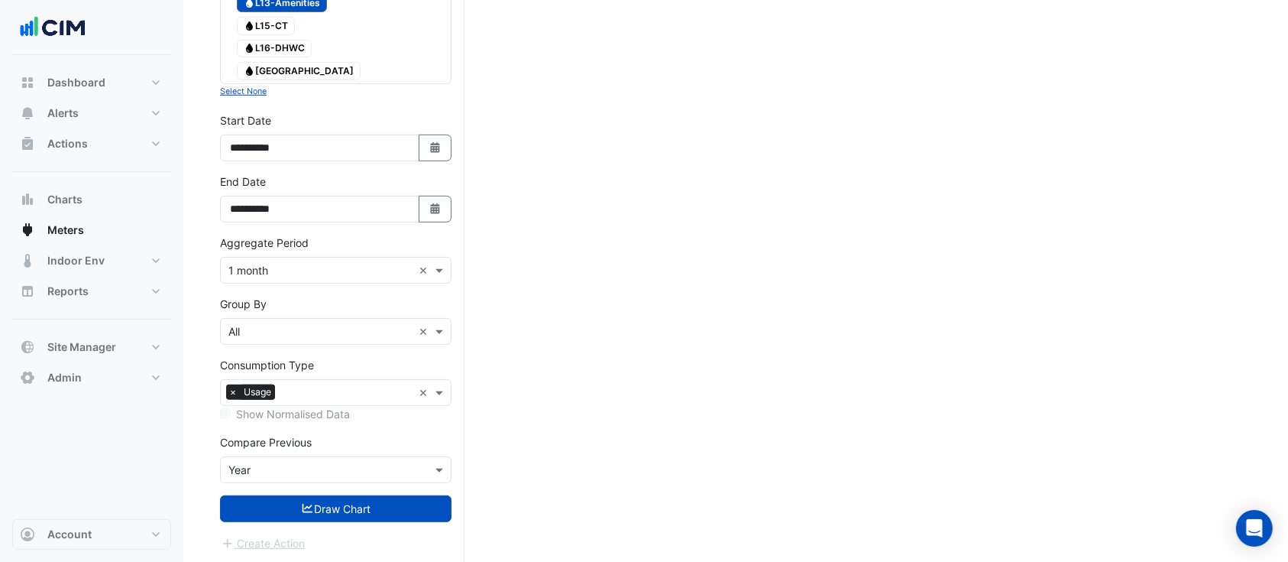
click at [305, 346] on form "Select a Site × [STREET_ADDRESS][PERSON_NAME] × Utility Type × Water × Expand A…" at bounding box center [336, 32] width 232 height 1038
click at [291, 335] on input "text" at bounding box center [320, 332] width 184 height 16
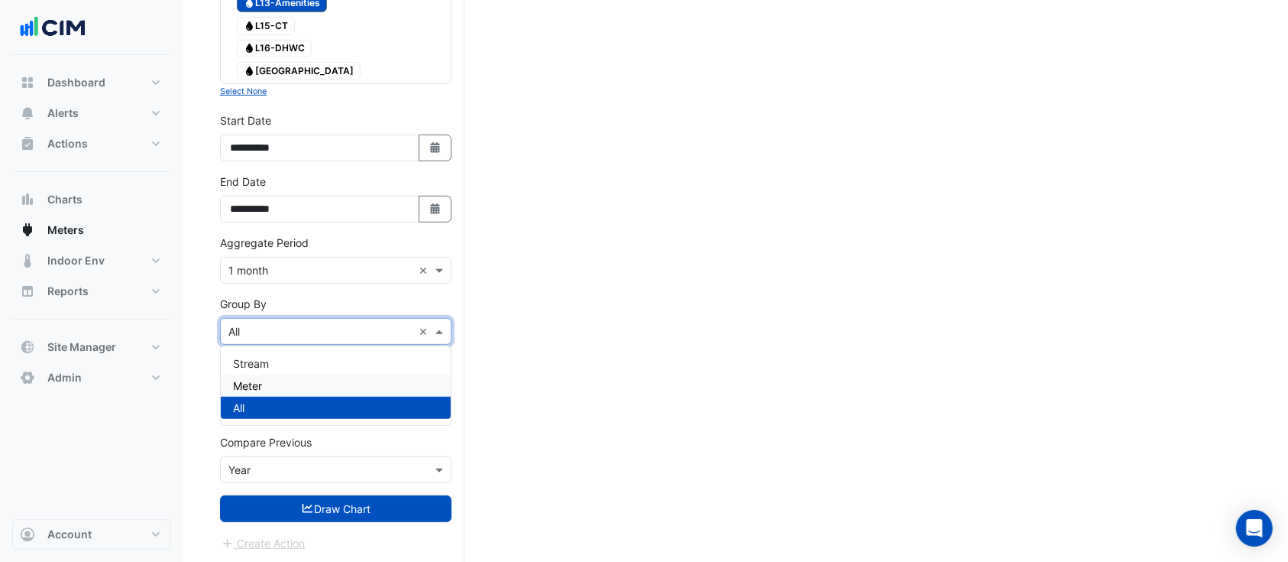
click at [266, 390] on div "Meter" at bounding box center [336, 385] width 230 height 22
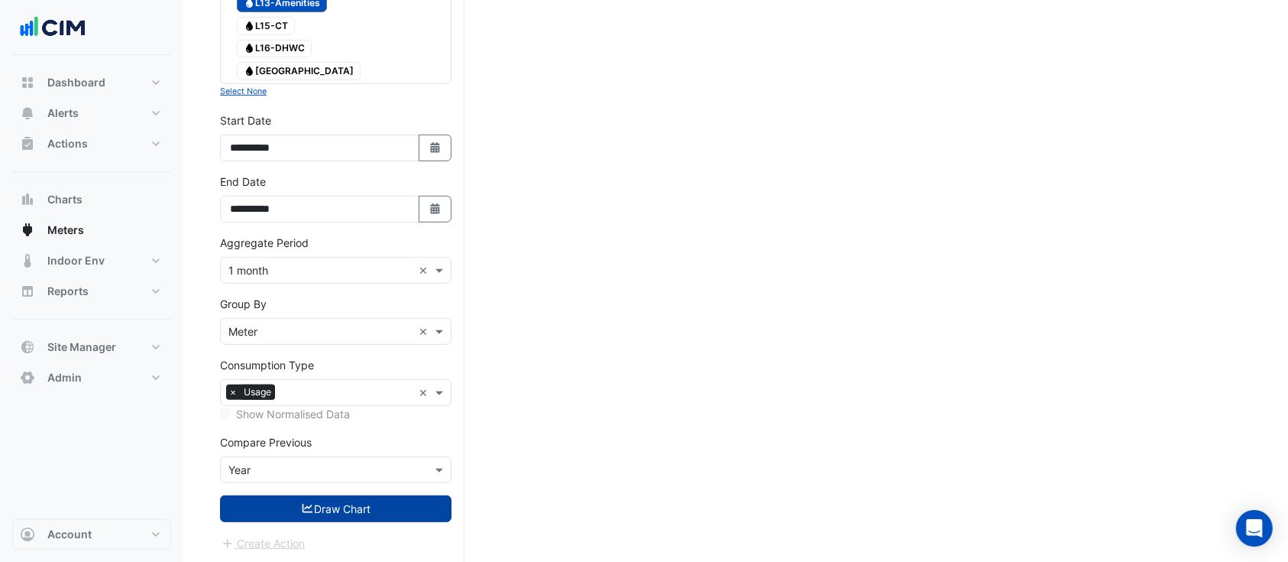
click at [352, 501] on button "Draw Chart" at bounding box center [336, 508] width 232 height 27
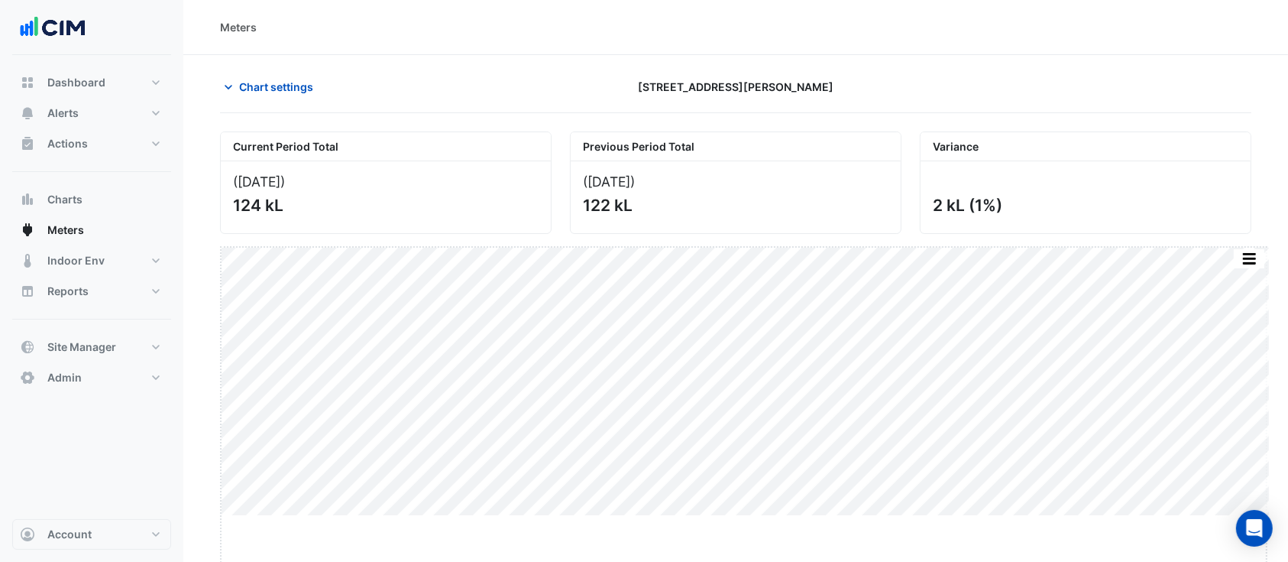
drag, startPoint x: 740, startPoint y: 516, endPoint x: 733, endPoint y: 609, distance: 93.4
click at [733, 561] on html "Meters Chart settings [STREET_ADDRESS][PERSON_NAME] Current Period Total ([DATE…" at bounding box center [644, 281] width 1288 height 562
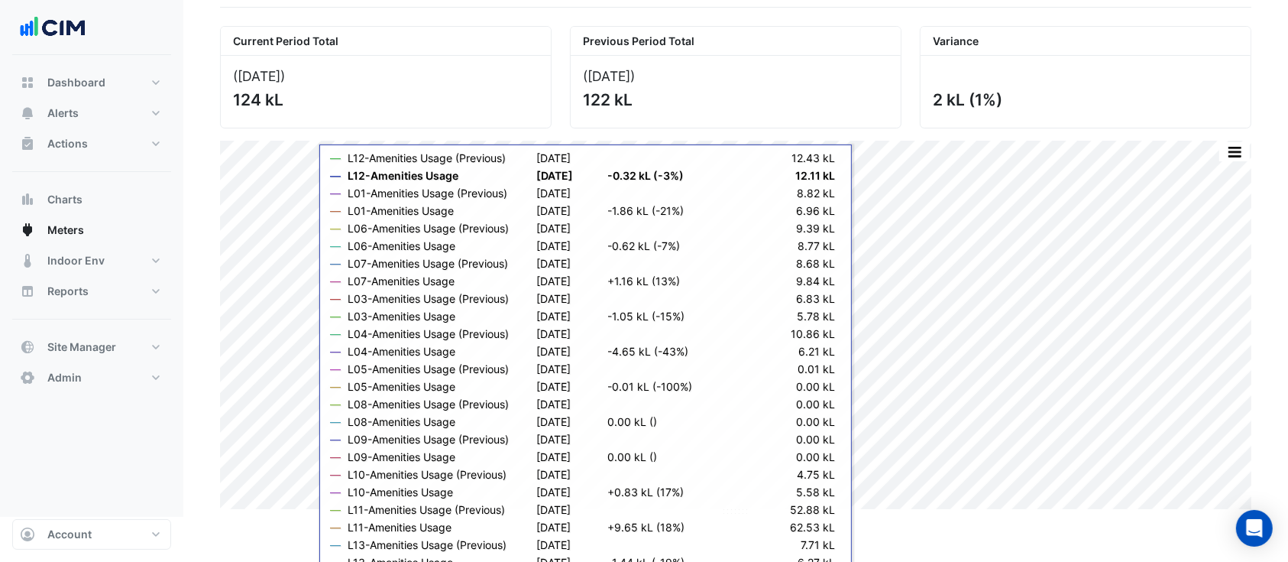
scroll to position [60, 0]
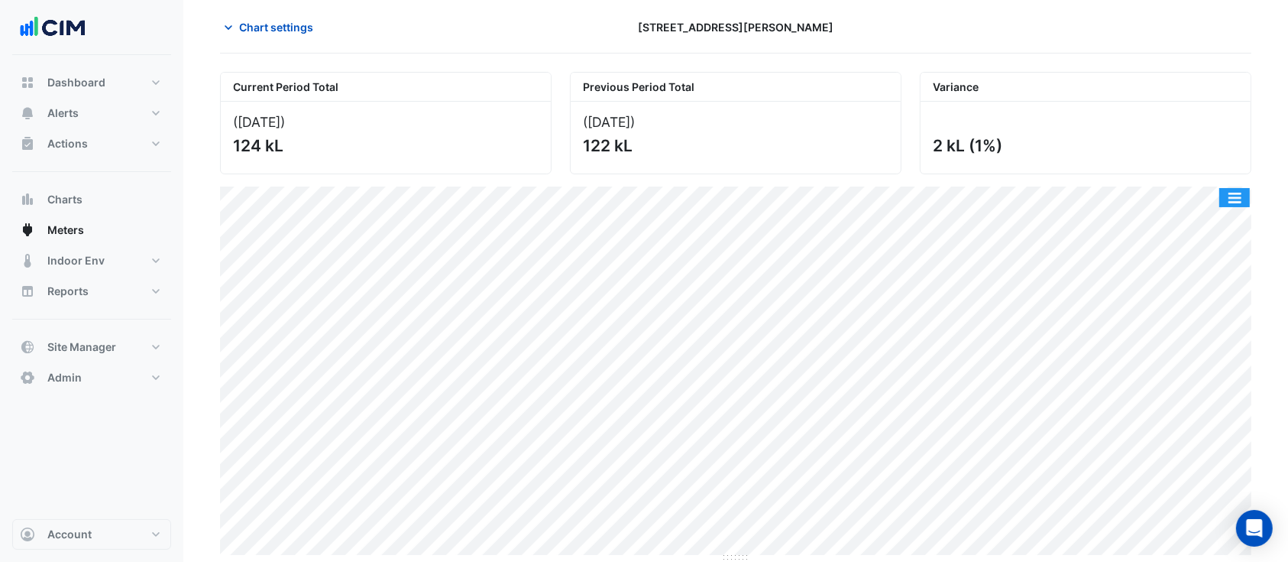
click at [1233, 202] on button "button" at bounding box center [1234, 197] width 31 height 19
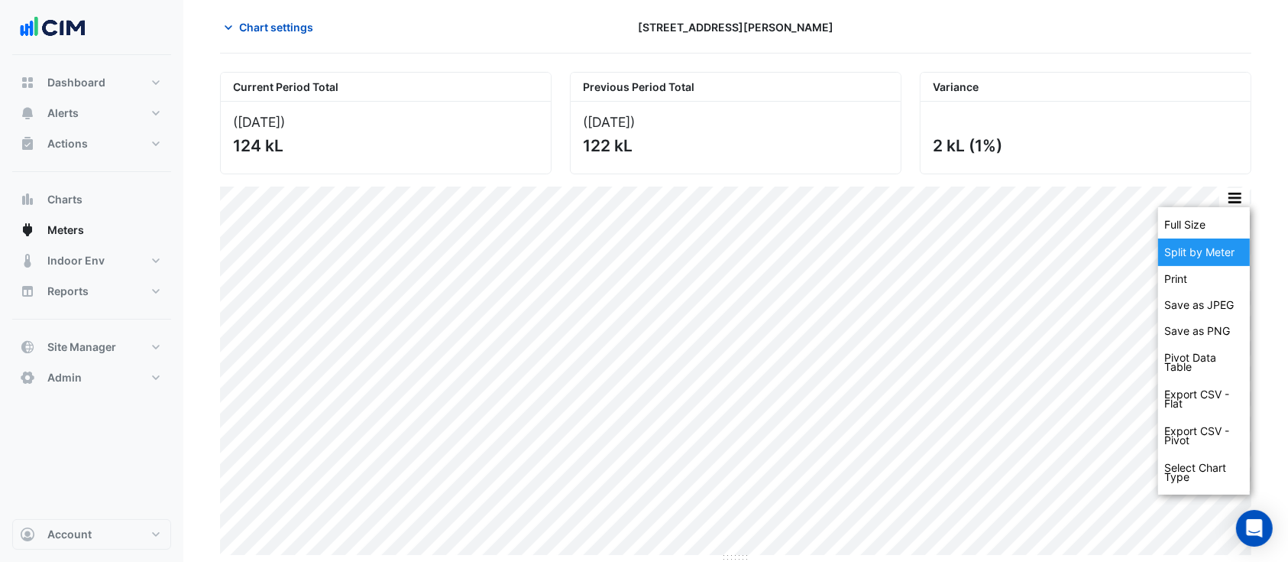
drag, startPoint x: 1231, startPoint y: 215, endPoint x: 1226, endPoint y: 257, distance: 42.4
click at [1226, 257] on div "Full Size Split by Meter Print Save as JPEG Save as PNG Pivot Data Table Export…" at bounding box center [1204, 350] width 92 height 287
click at [1221, 256] on div "Split by Meter" at bounding box center [1204, 252] width 92 height 28
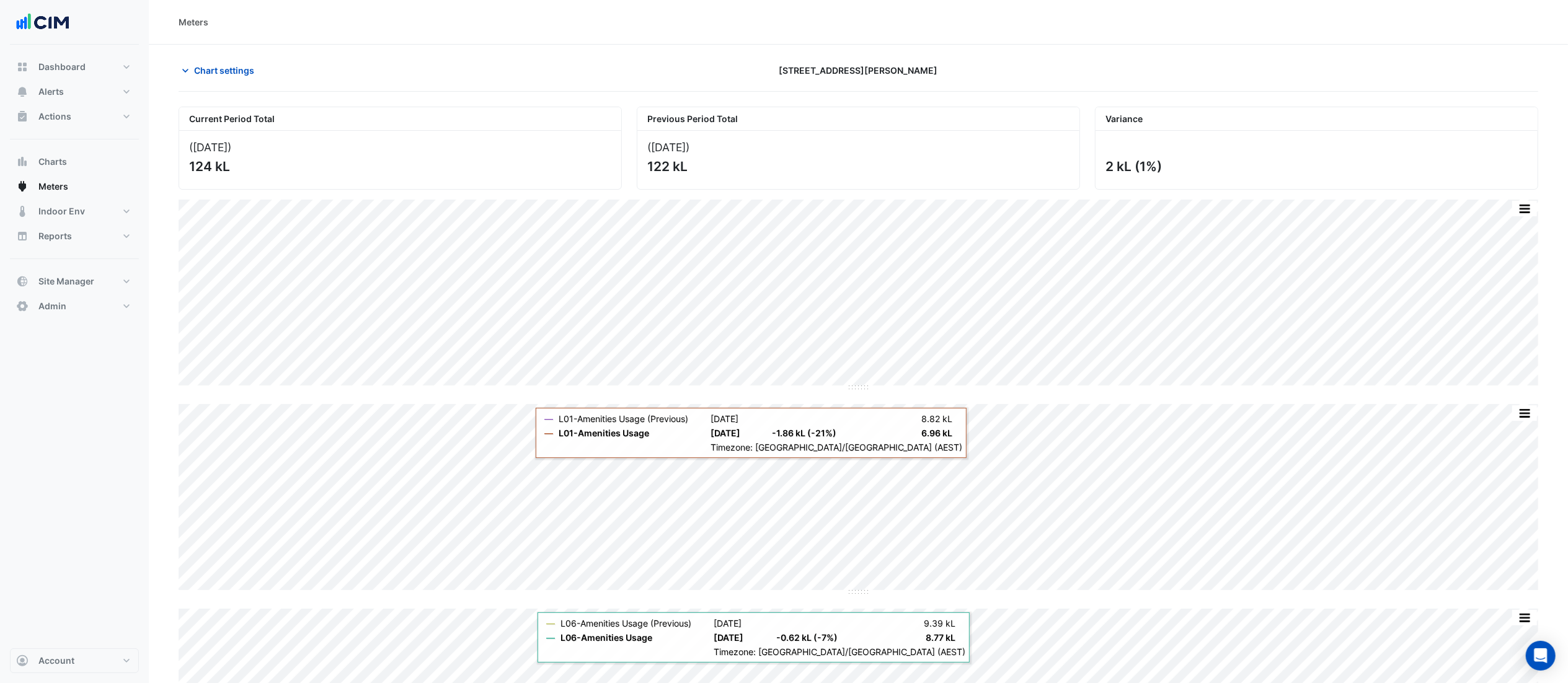
drag, startPoint x: 204, startPoint y: 158, endPoint x: 242, endPoint y: 165, distance: 38.6
click at [242, 165] on div "([DATE] ) 124 kL" at bounding box center [400, 160] width 442 height 58
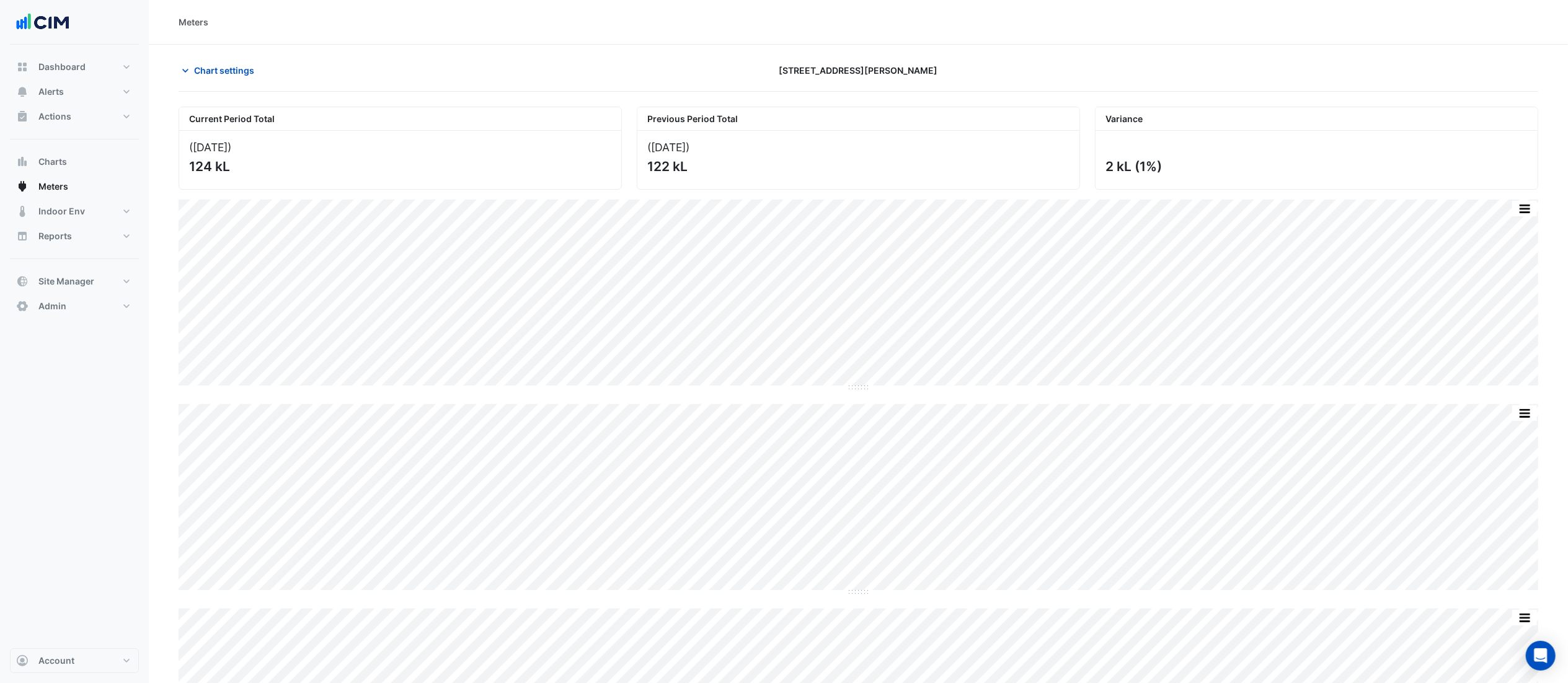
drag, startPoint x: 658, startPoint y: 165, endPoint x: 707, endPoint y: 171, distance: 49.4
click at [707, 171] on div "122 kL" at bounding box center [857, 166] width 420 height 15
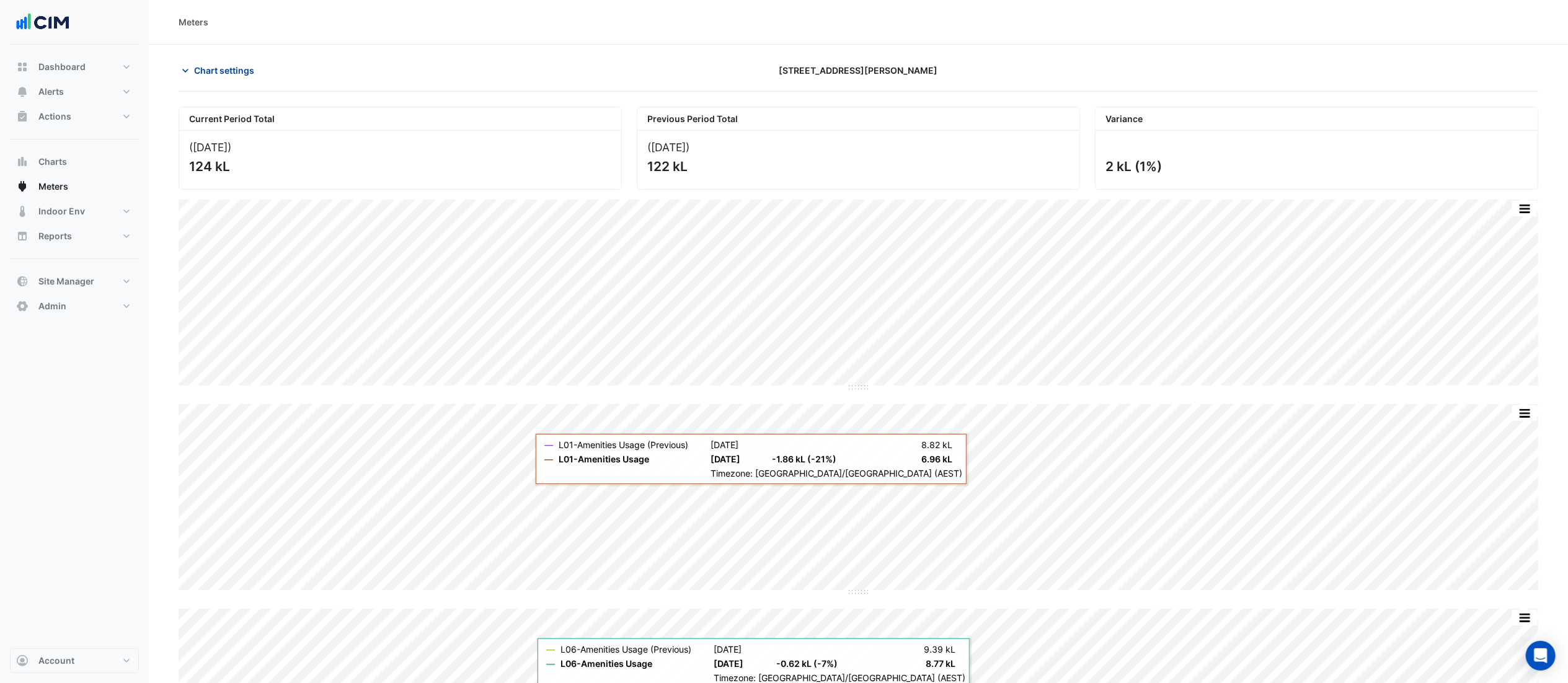
click at [214, 68] on span "Chart settings" at bounding box center [224, 71] width 60 height 13
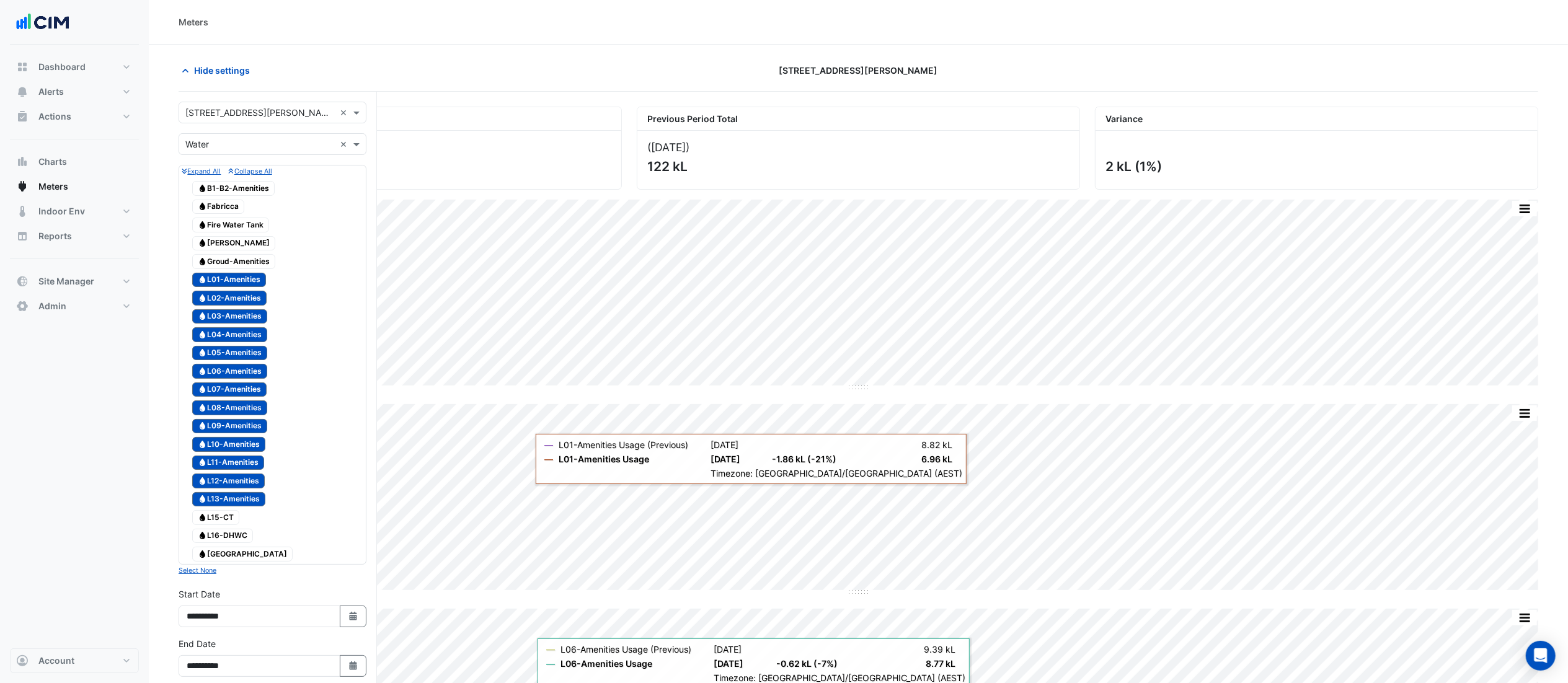
drag, startPoint x: 254, startPoint y: 280, endPoint x: 259, endPoint y: 311, distance: 31.4
click at [256, 281] on span "Water L01-Amenities" at bounding box center [229, 280] width 74 height 15
drag, startPoint x: 259, startPoint y: 311, endPoint x: 261, endPoint y: 324, distance: 13.2
click at [261, 312] on span "Water L03-Amenities" at bounding box center [230, 316] width 75 height 15
drag, startPoint x: 251, startPoint y: 300, endPoint x: 251, endPoint y: 319, distance: 19.0
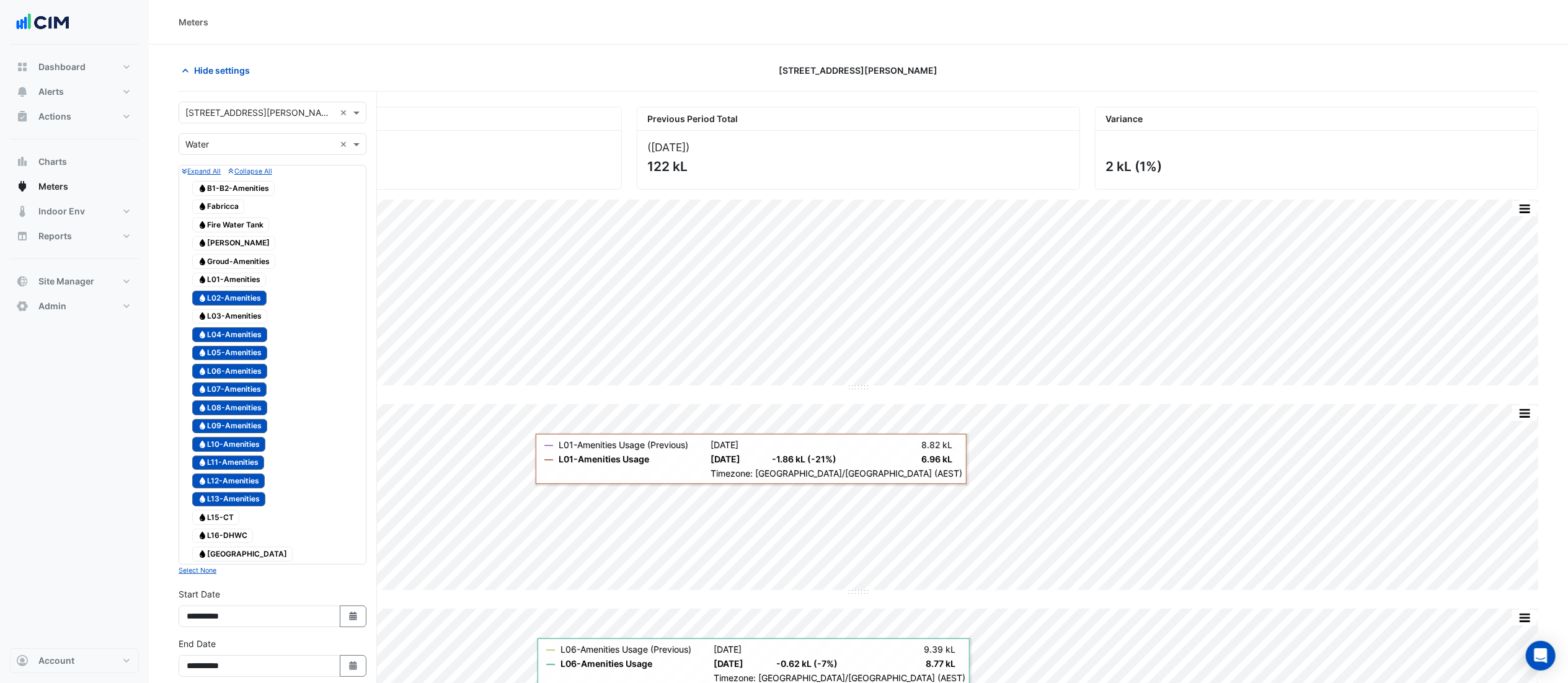
click at [251, 304] on span "Water L02-Amenities" at bounding box center [230, 298] width 75 height 15
click at [251, 319] on span "Water L03-Amenities" at bounding box center [230, 316] width 75 height 15
click at [246, 329] on span "Water L04-Amenities" at bounding box center [230, 334] width 75 height 15
drag, startPoint x: 246, startPoint y: 347, endPoint x: 249, endPoint y: 322, distance: 25.2
click at [246, 343] on div "Water B1-B2-Amenities Water Fabricca Water Fire Water Tank Water [PERSON_NAME] …" at bounding box center [273, 371] width 182 height 385
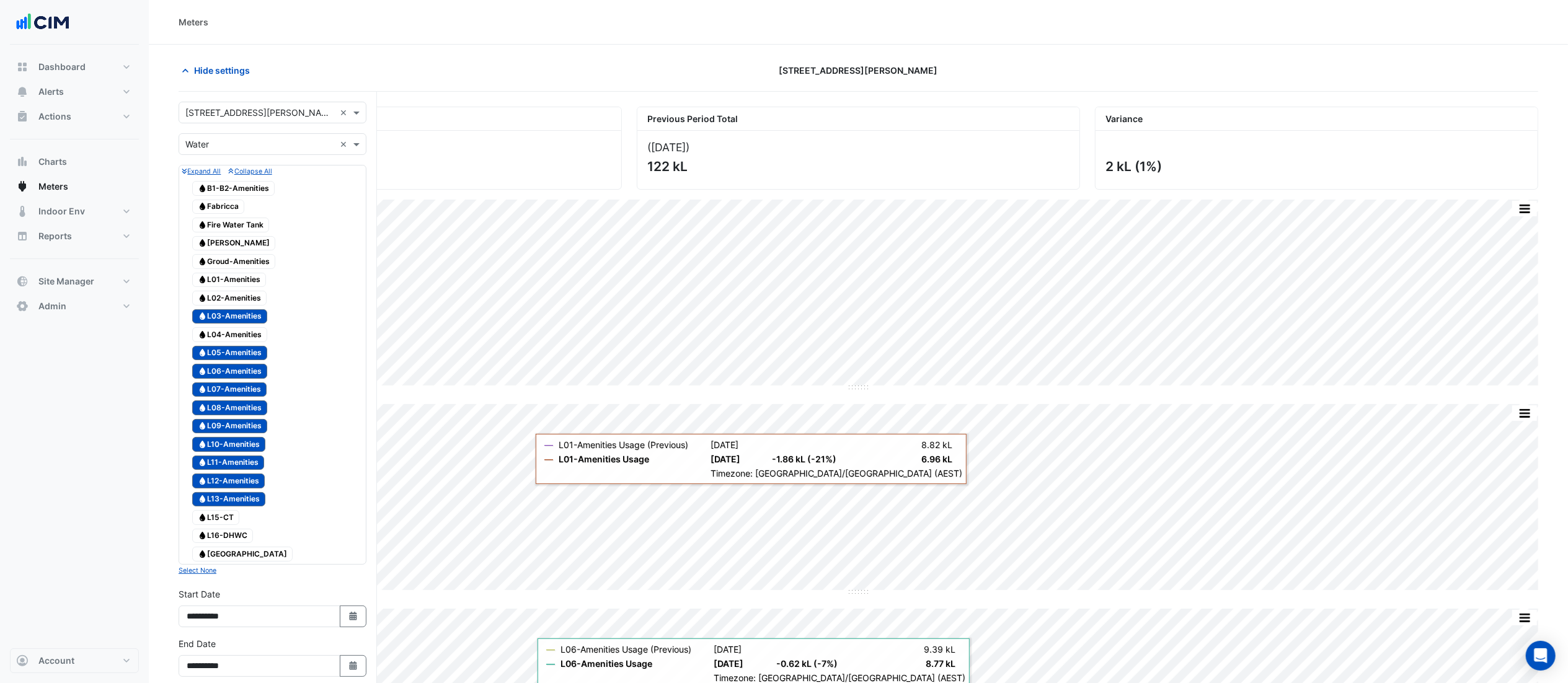
drag, startPoint x: 249, startPoint y: 319, endPoint x: 248, endPoint y: 352, distance: 33.0
click at [249, 322] on span "Water L03-Amenities" at bounding box center [230, 316] width 75 height 15
click at [246, 359] on span "Water L05-Amenities" at bounding box center [230, 353] width 75 height 15
click at [246, 390] on span "Water L07-Amenities" at bounding box center [230, 389] width 75 height 15
click at [249, 399] on div at bounding box center [273, 399] width 182 height 2
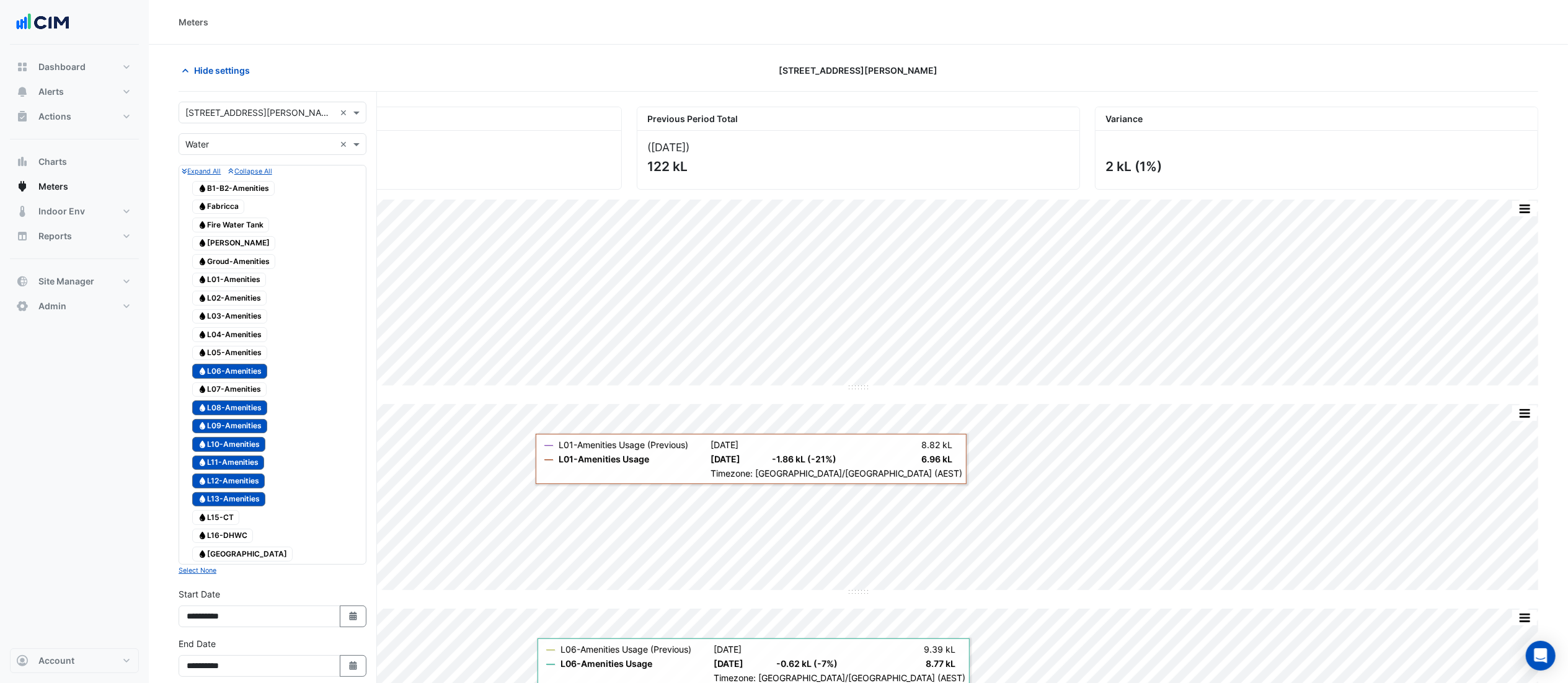
click at [246, 422] on span "Water L09-Amenities" at bounding box center [230, 426] width 75 height 15
click at [218, 455] on span "Water L12-Amenities" at bounding box center [228, 481] width 72 height 15
click at [218, 455] on div "Water L15-CT" at bounding box center [216, 517] width 54 height 17
click at [231, 455] on div "Water L13-Amenities" at bounding box center [229, 499] width 80 height 17
click at [239, 452] on span "Water L10-Amenities" at bounding box center [229, 445] width 73 height 15
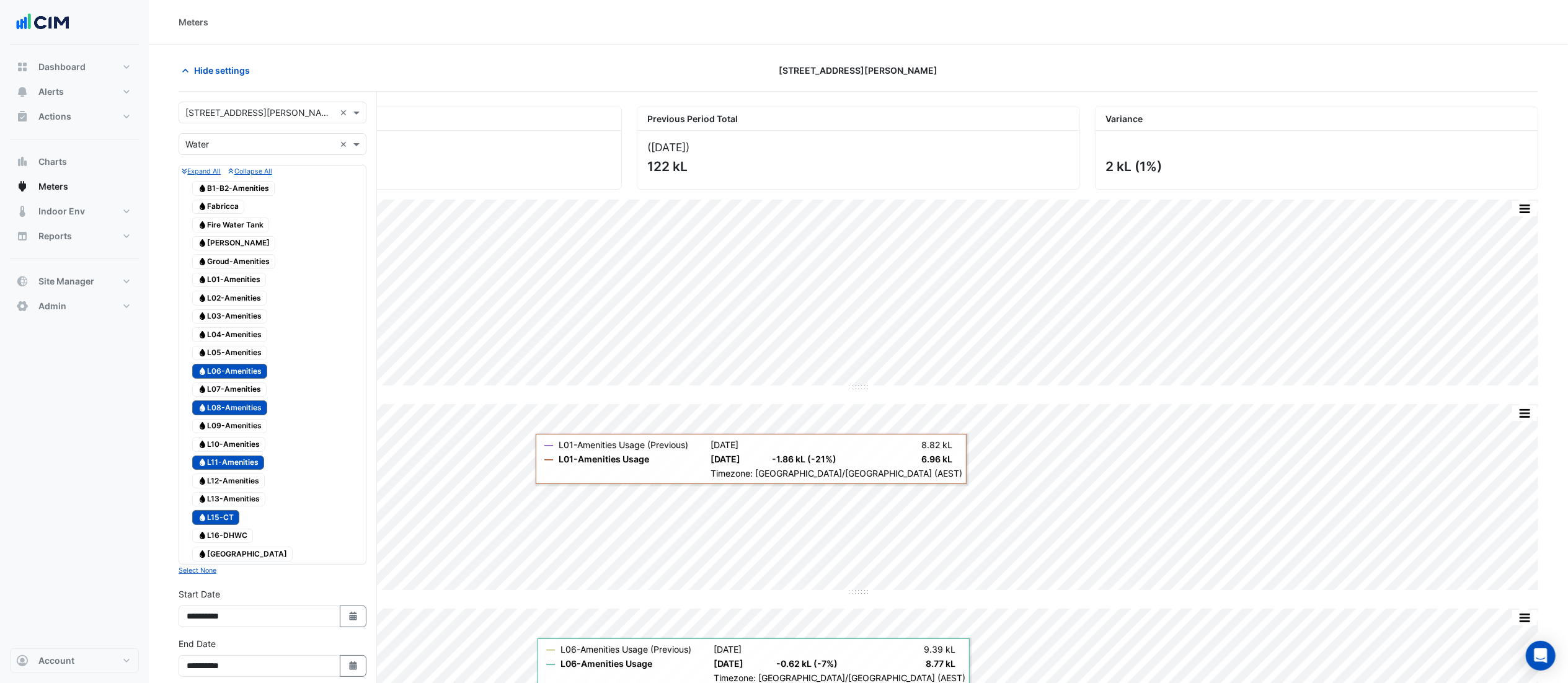
click at [239, 440] on span "Water L10-Amenities" at bounding box center [229, 445] width 73 height 15
click at [240, 414] on span "Water L08-Amenities" at bounding box center [230, 408] width 75 height 15
click at [240, 452] on span "Water L10-Amenities" at bounding box center [229, 445] width 73 height 15
click at [243, 455] on span "Water L11-Amenities" at bounding box center [228, 463] width 72 height 15
drag, startPoint x: 247, startPoint y: 374, endPoint x: 253, endPoint y: 294, distance: 80.2
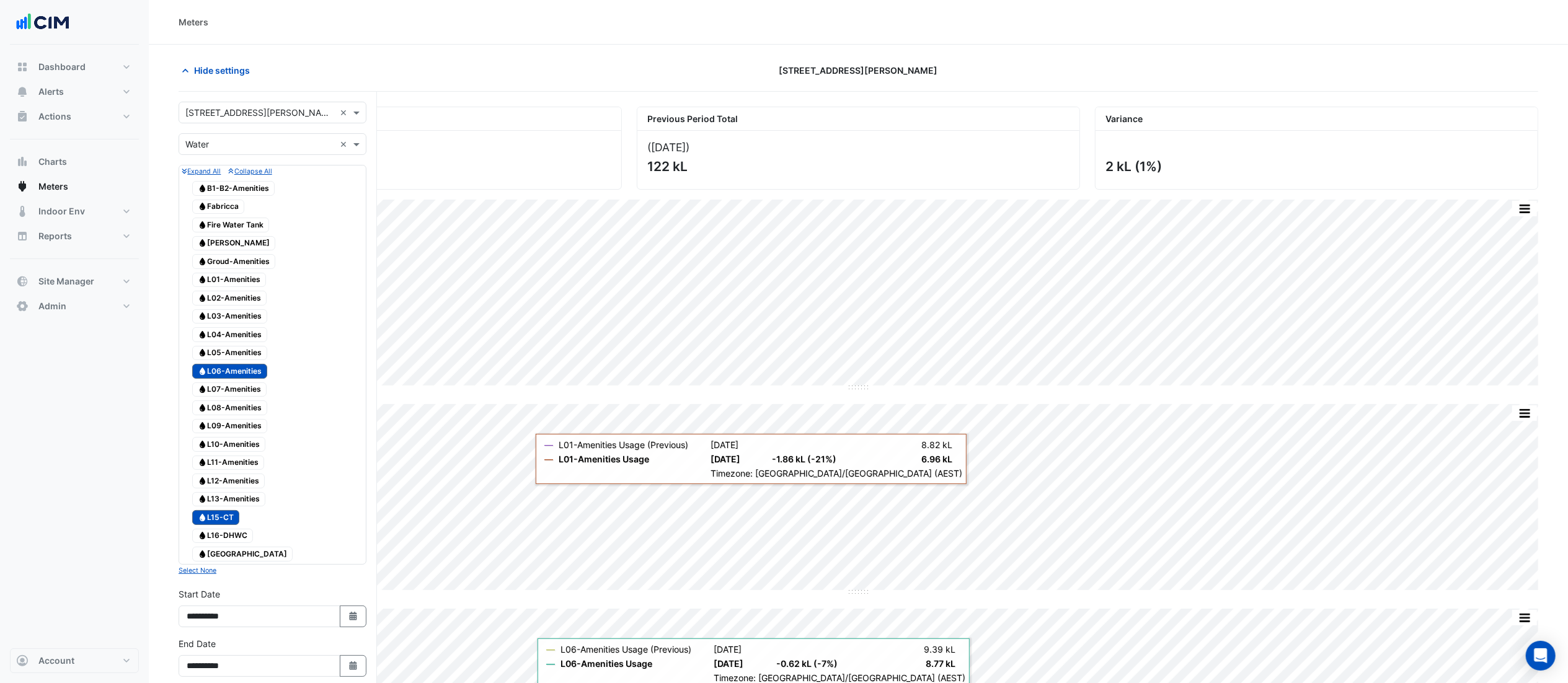
click at [247, 374] on span "Water L06-Amenities" at bounding box center [230, 371] width 75 height 15
click at [254, 261] on span "Water Groud-Amenities" at bounding box center [234, 261] width 83 height 15
click at [228, 192] on span "Water B1-B2-Amenities" at bounding box center [234, 188] width 83 height 15
click at [243, 455] on span "Water L16-DHWC" at bounding box center [222, 536] width 61 height 15
click at [244, 455] on span "Water L16-DHWC" at bounding box center [222, 536] width 61 height 15
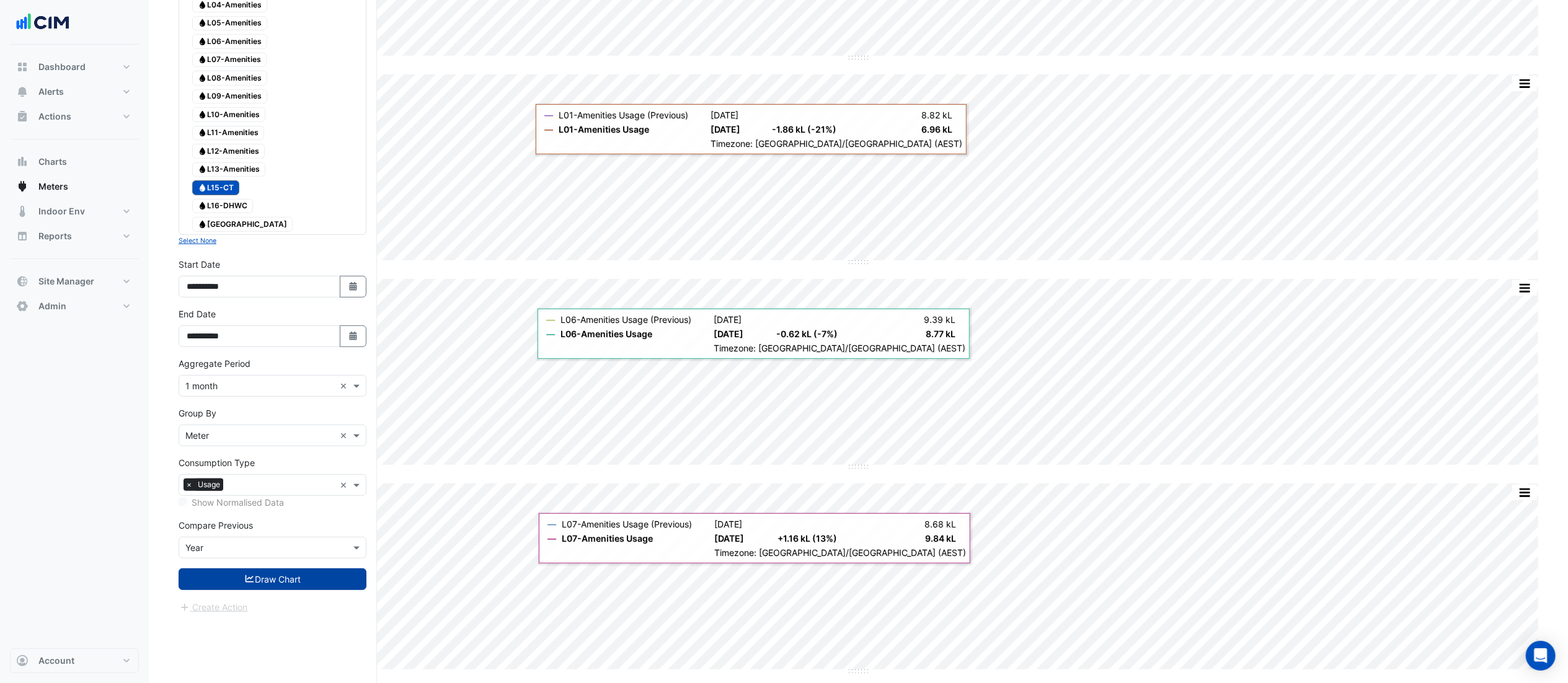
scroll to position [330, 0]
drag, startPoint x: 308, startPoint y: 613, endPoint x: 311, endPoint y: 599, distance: 14.3
click at [310, 455] on div "Create Action" at bounding box center [273, 607] width 188 height 15
click at [315, 455] on button "Draw Chart" at bounding box center [273, 578] width 188 height 22
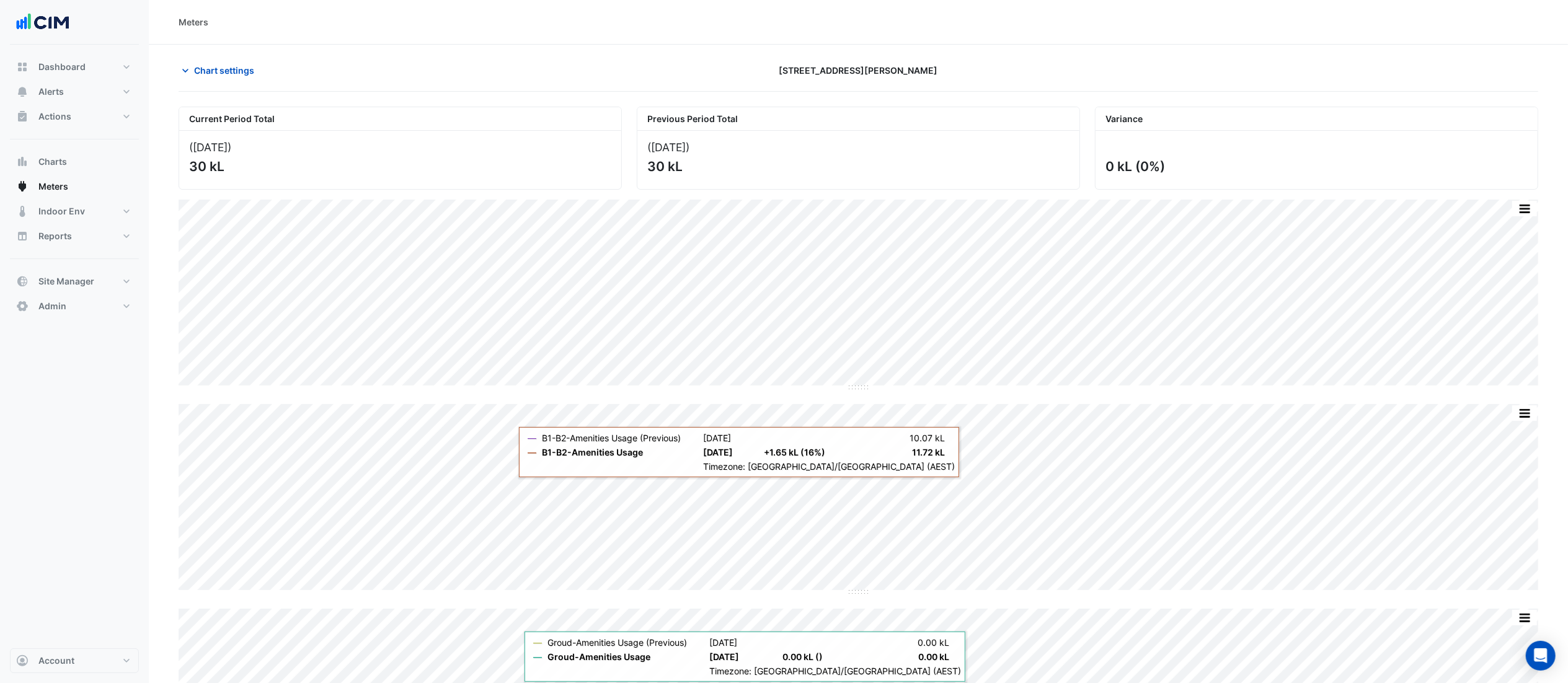
click at [214, 56] on section "Chart settings [STREET_ADDRESS][PERSON_NAME] Current Period Total ([DATE] ) 30 …" at bounding box center [858, 428] width 1419 height 768
click at [249, 85] on div "Chart settings [STREET_ADDRESS][PERSON_NAME]" at bounding box center [859, 75] width 1360 height 32
click at [218, 72] on span "Chart settings" at bounding box center [224, 71] width 60 height 13
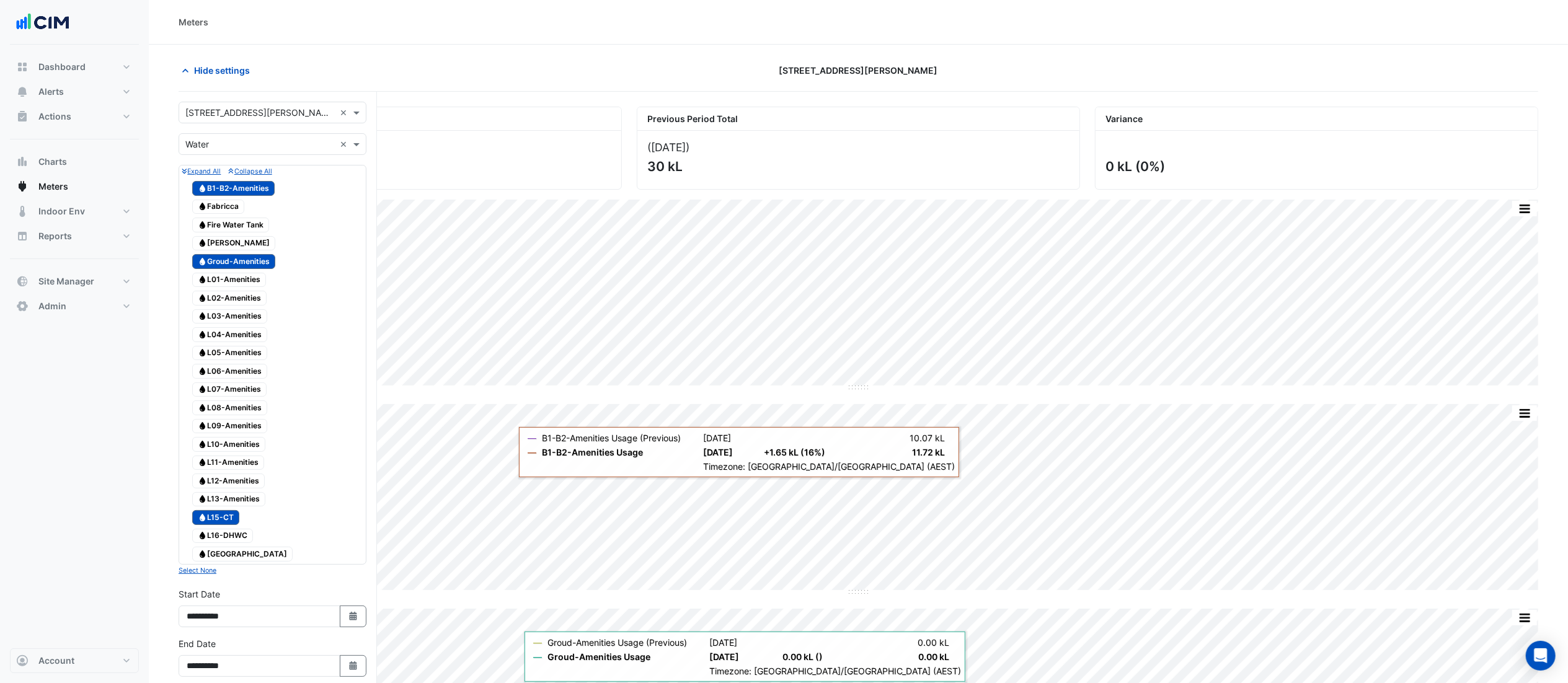
click at [235, 261] on span "Water Groud-Amenities" at bounding box center [234, 261] width 83 height 15
click at [239, 176] on button "Collapse All" at bounding box center [249, 171] width 43 height 11
click at [240, 186] on span "Water B1-B2-Amenities" at bounding box center [234, 188] width 83 height 15
click at [238, 226] on span "Water Fire Water Tank" at bounding box center [230, 225] width 77 height 15
click at [226, 455] on span "Water L15-CT" at bounding box center [216, 518] width 47 height 15
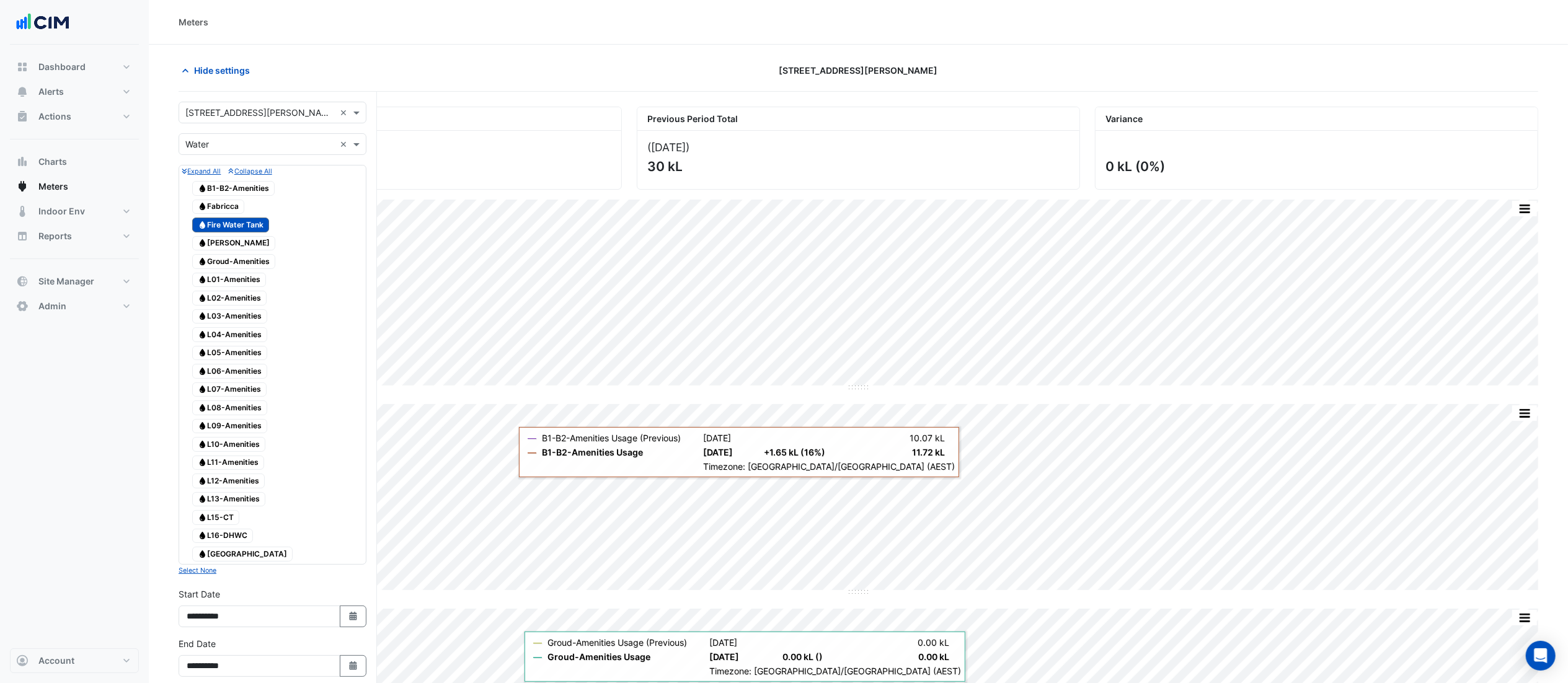
click at [233, 455] on span "Water L16-DHWC" at bounding box center [222, 536] width 61 height 15
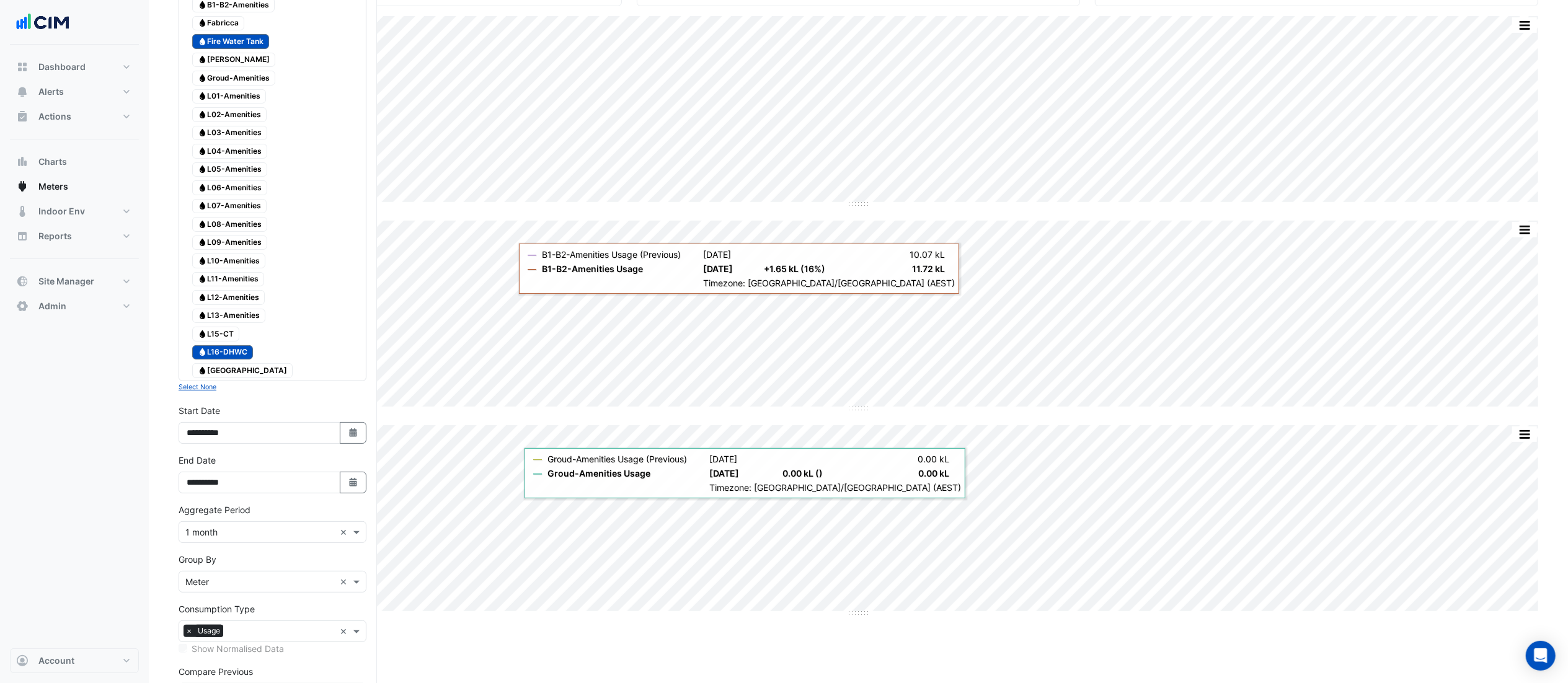
scroll to position [277, 0]
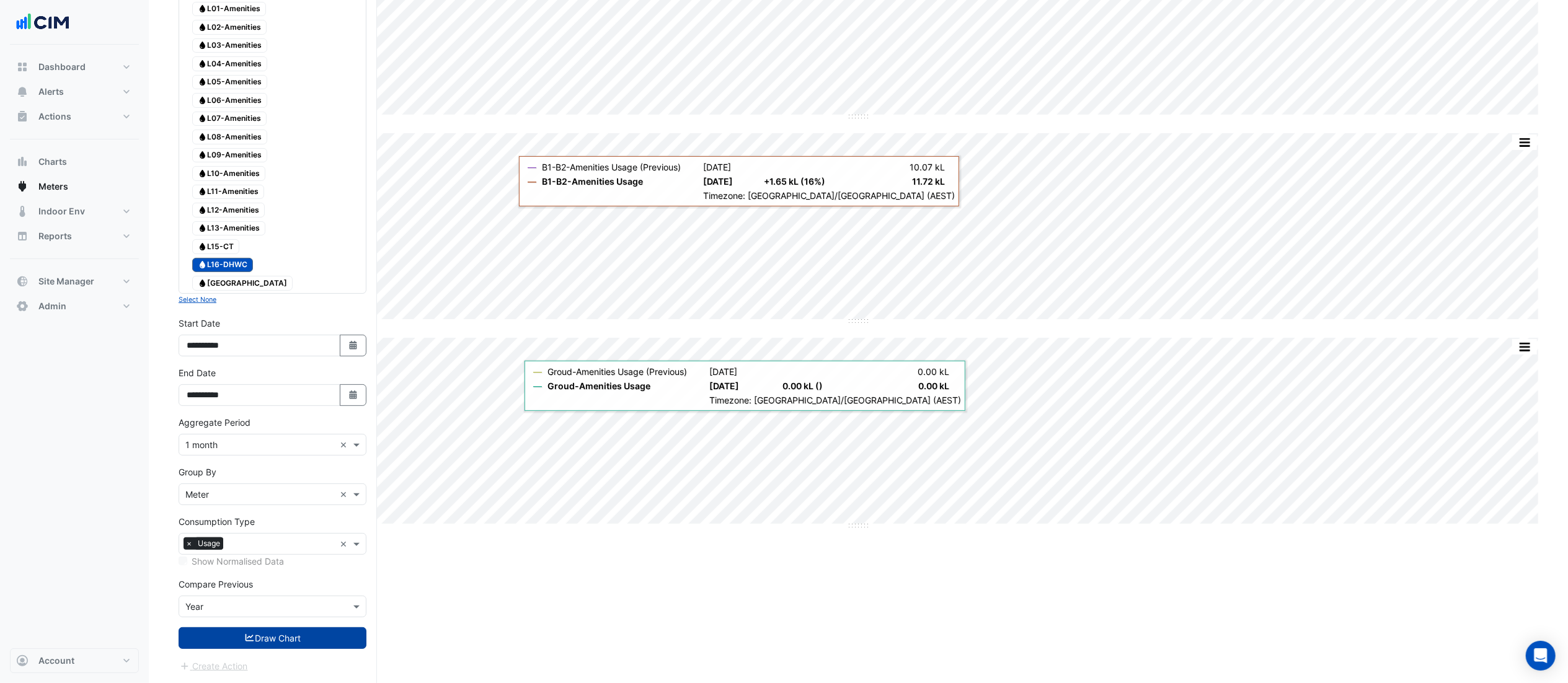
click at [251, 455] on icon "submit" at bounding box center [250, 638] width 11 height 9
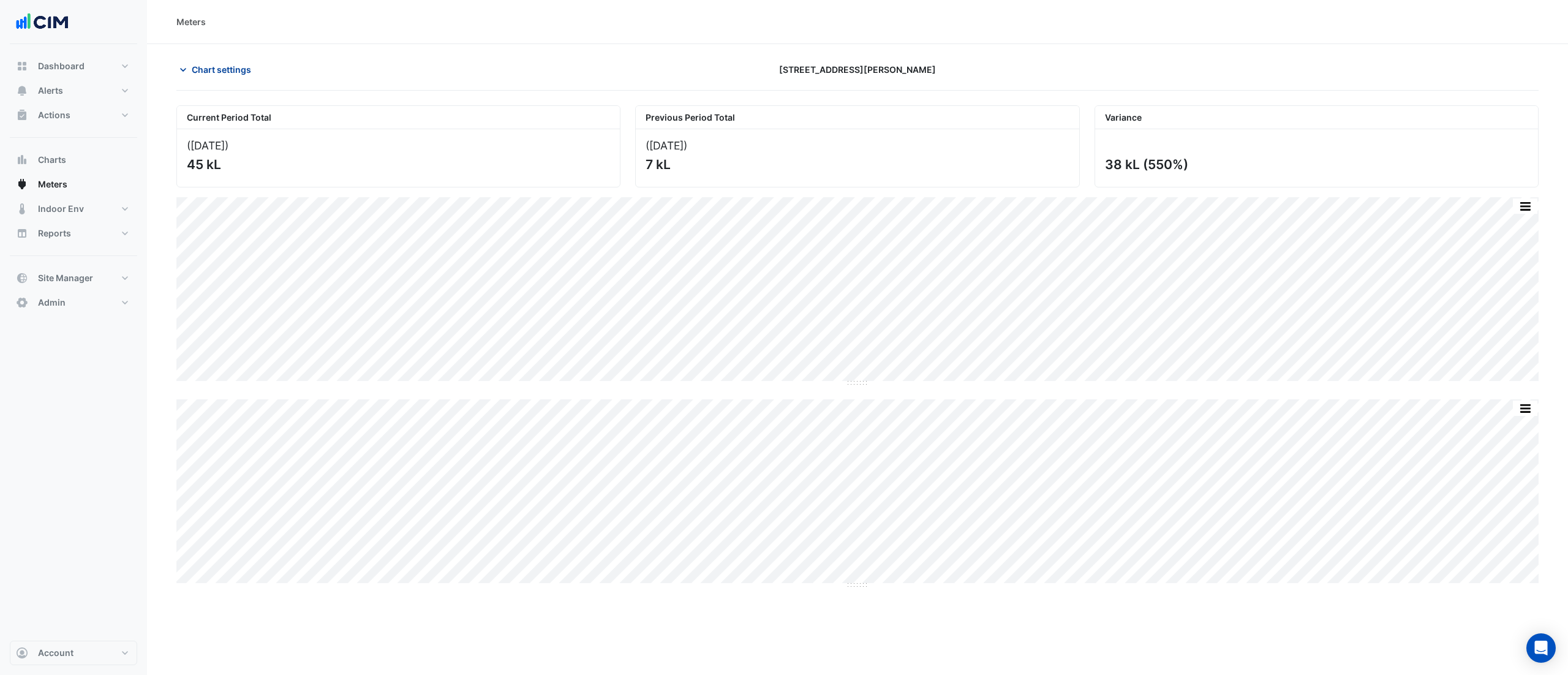
click at [193, 66] on span "Chart settings" at bounding box center [221, 70] width 59 height 13
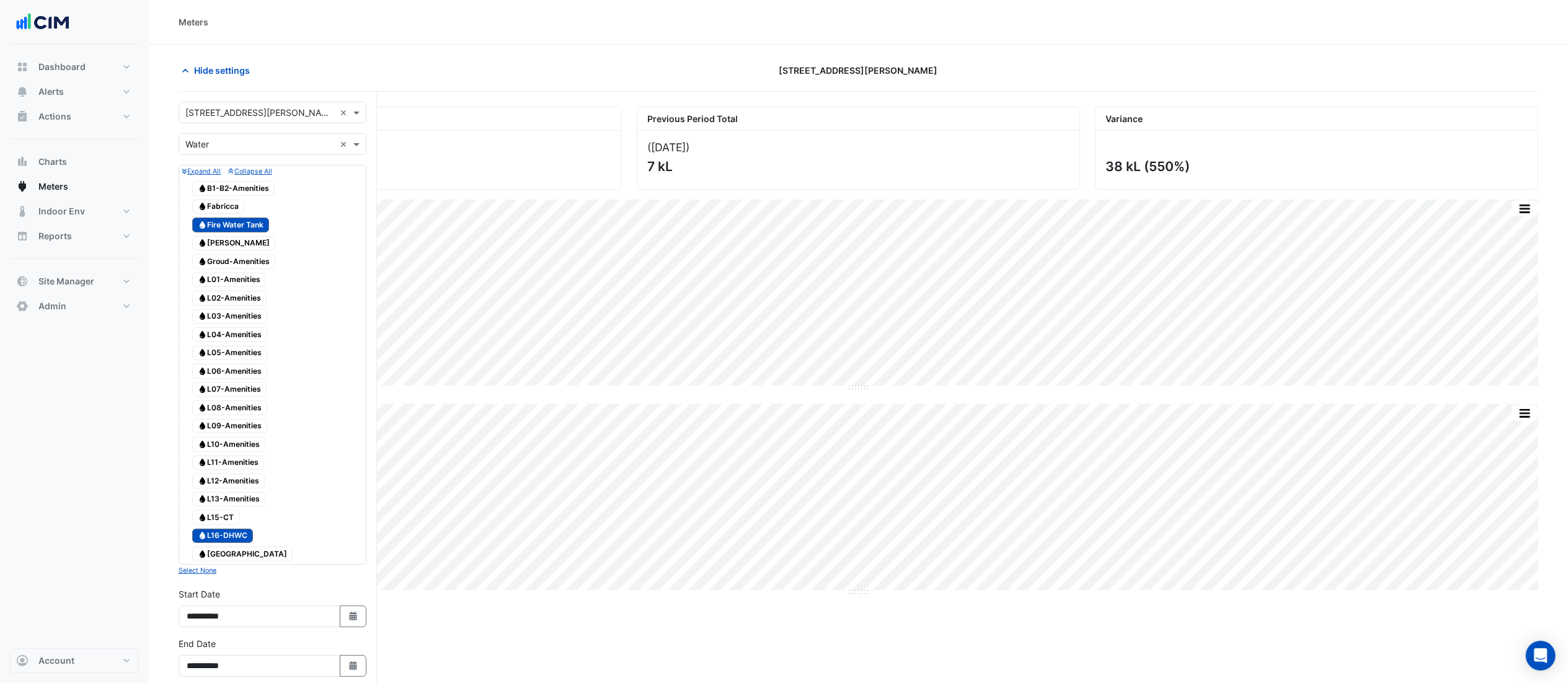
click at [235, 225] on span "Water Fire Water Tank" at bounding box center [230, 225] width 77 height 15
drag, startPoint x: 237, startPoint y: 542, endPoint x: 240, endPoint y: 554, distance: 12.4
click at [237, 455] on span "Water L16-DHWC" at bounding box center [222, 536] width 61 height 15
click at [241, 455] on span "[GEOGRAPHIC_DATA]" at bounding box center [243, 554] width 101 height 15
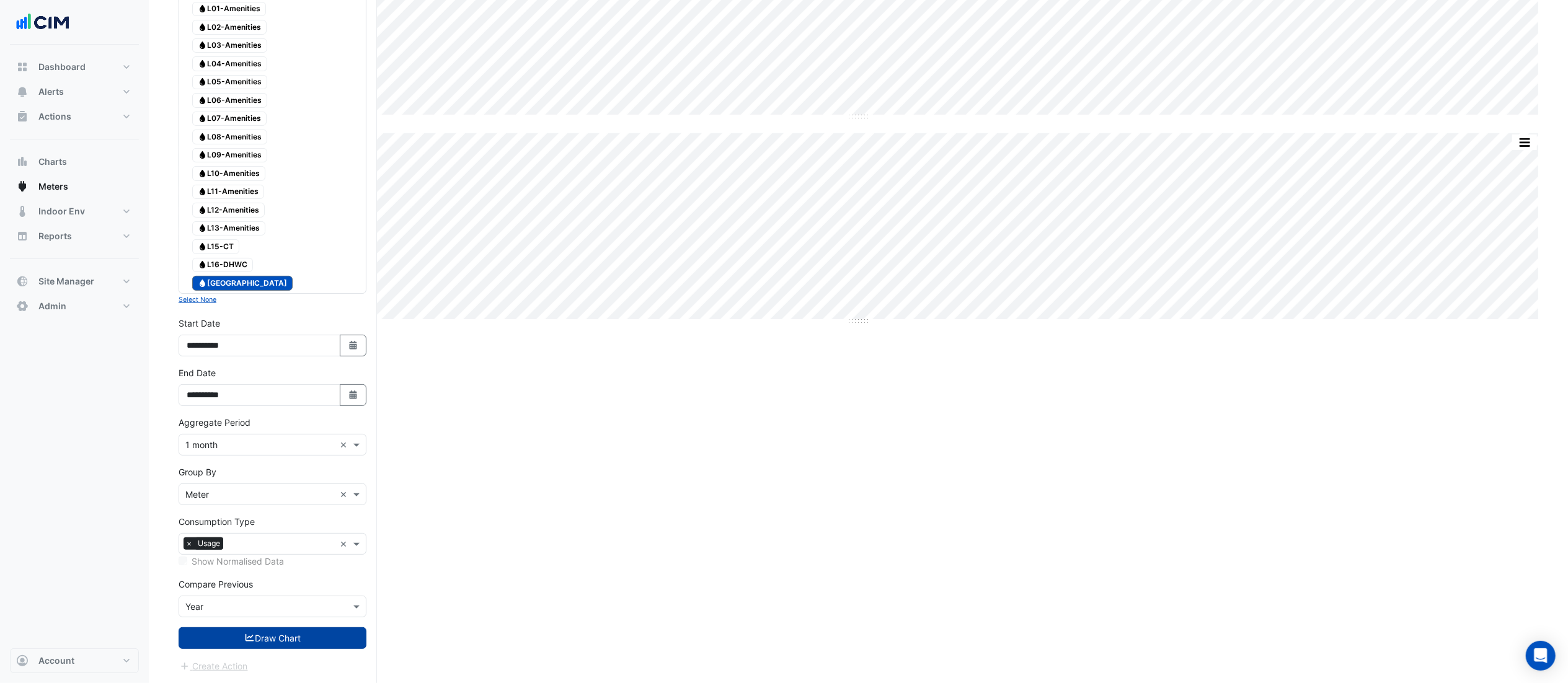
scroll to position [277, 0]
click at [266, 455] on button "Draw Chart" at bounding box center [273, 638] width 188 height 22
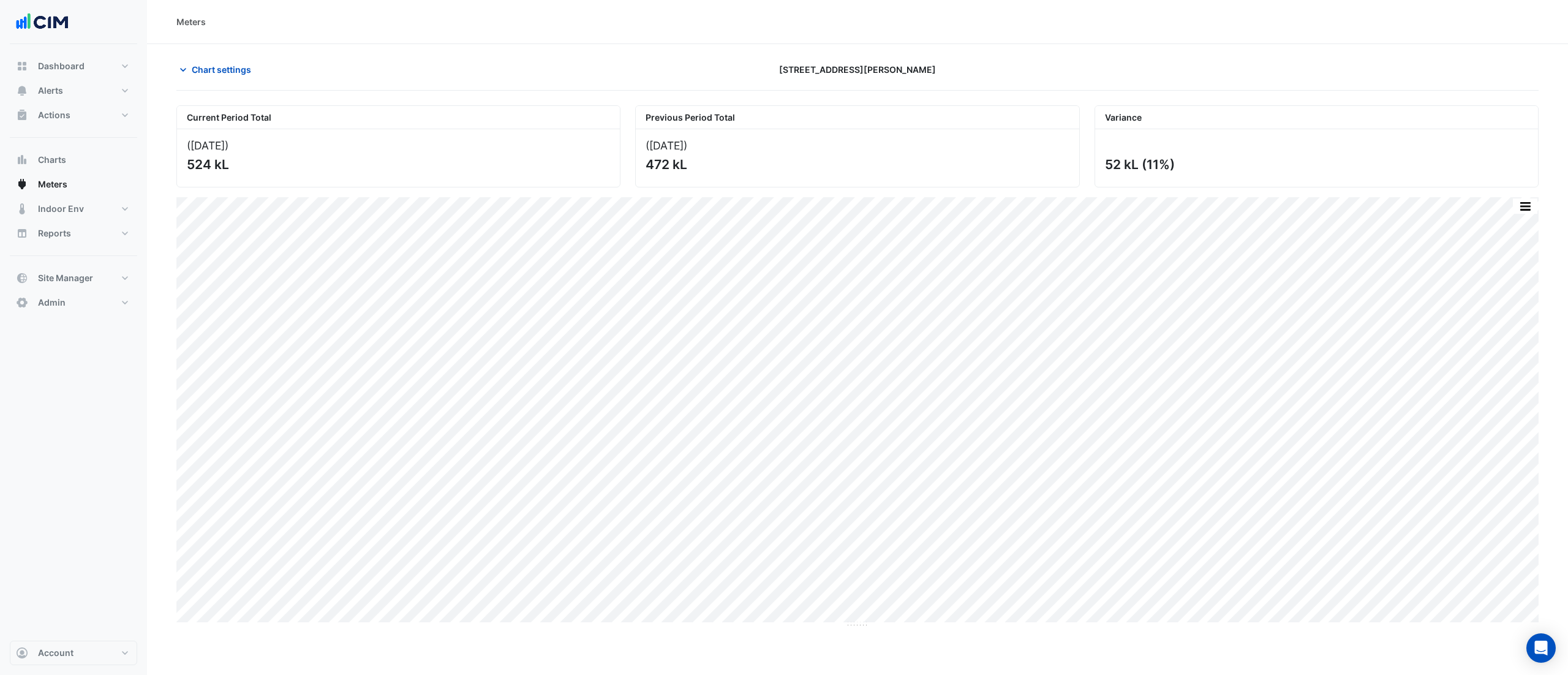
click at [229, 97] on div "Current Period Total ([DATE] ) 524 kL Previous Period Total ([DATE] ) 472 kL [G…" at bounding box center [858, 141] width 1377 height 92
click at [235, 78] on button "Chart settings" at bounding box center [217, 69] width 83 height 22
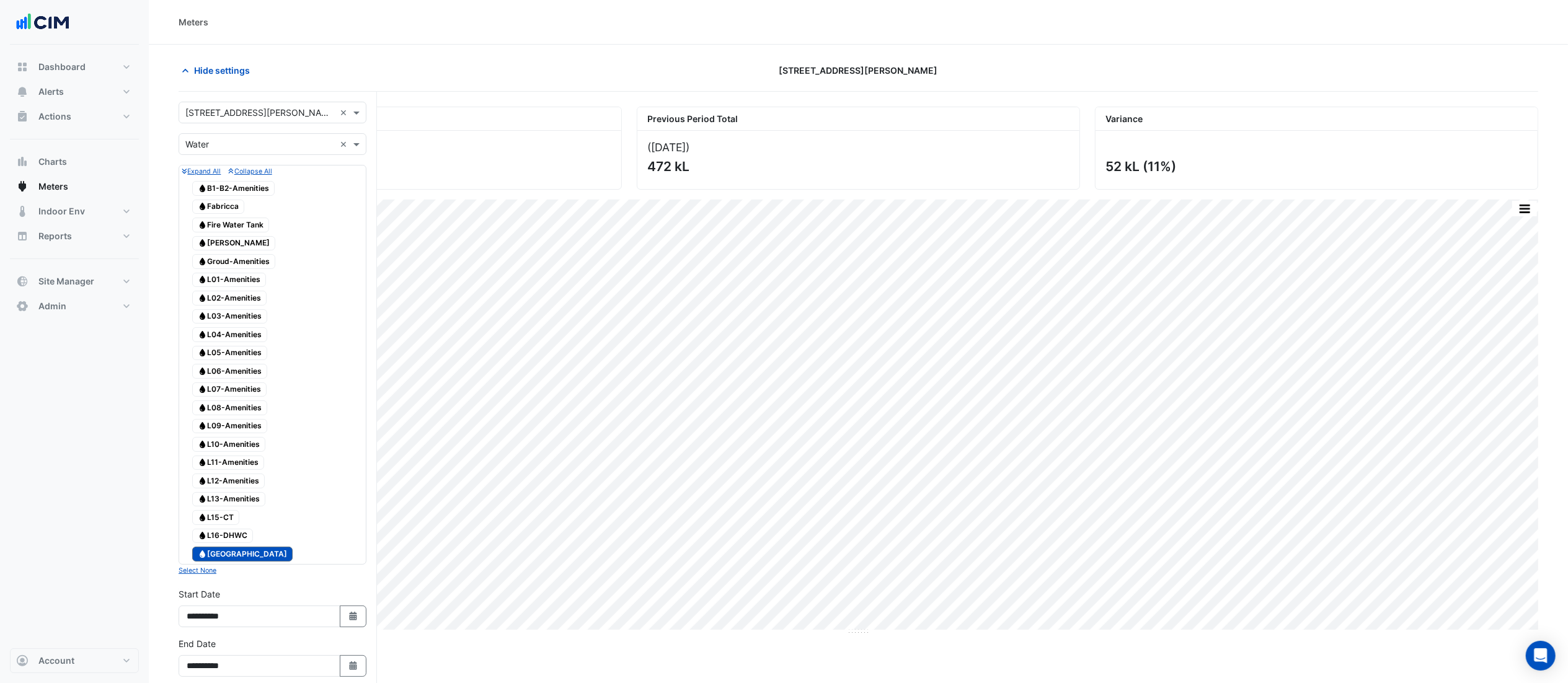
scroll to position [277, 0]
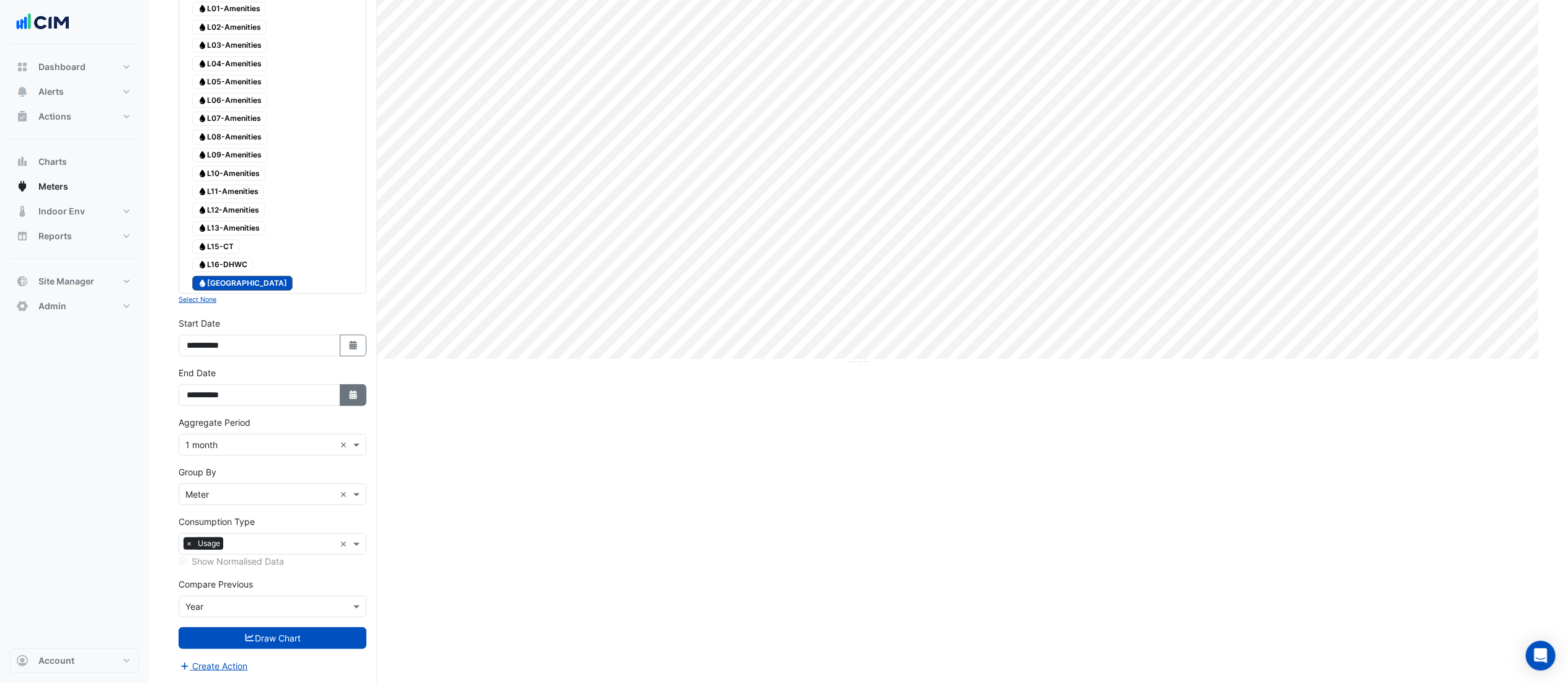
click at [343, 401] on button "Select Date" at bounding box center [354, 395] width 28 height 22
click at [313, 246] on div "S" at bounding box center [318, 256] width 19 height 19
click at [319, 231] on span "Next month" at bounding box center [317, 235] width 9 height 9
select select "*"
click at [259, 356] on div "31" at bounding box center [258, 355] width 19 height 19
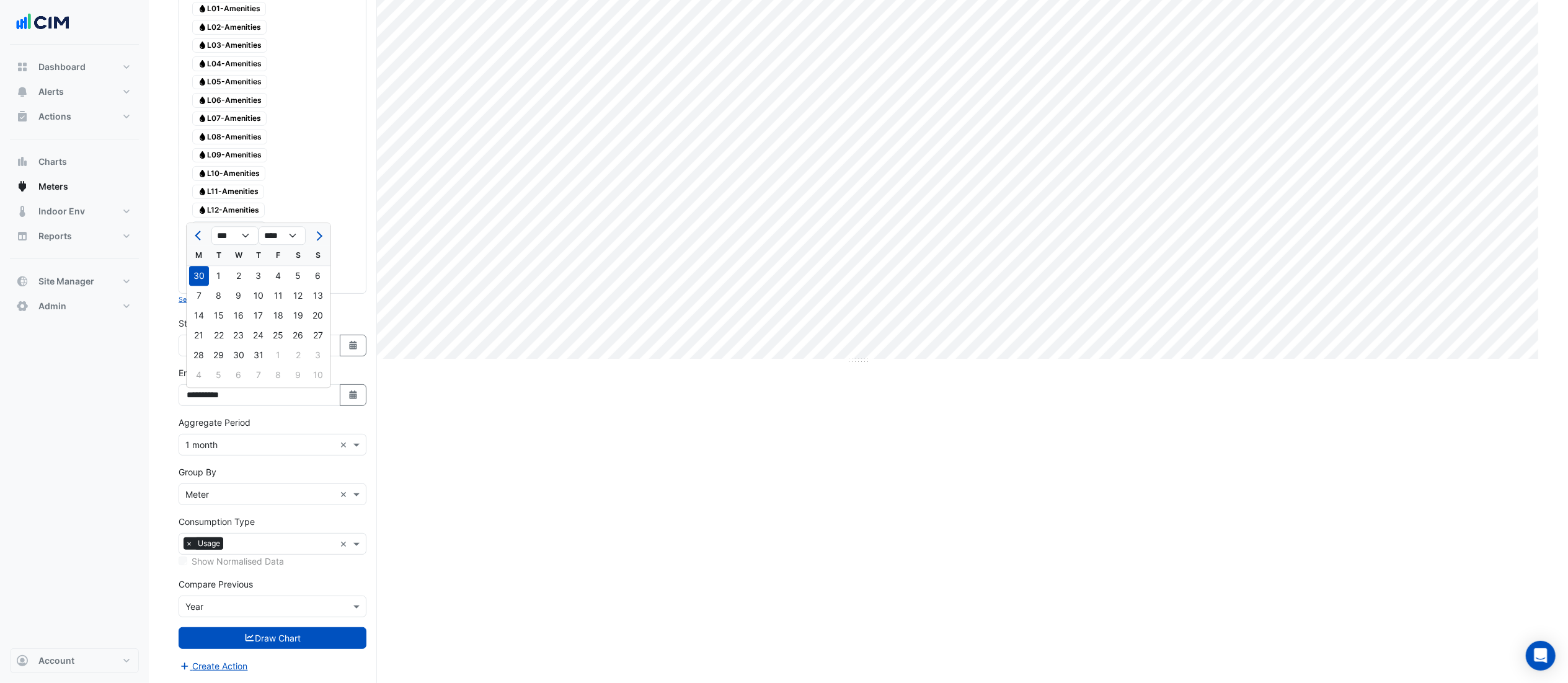
type input "**********"
click at [225, 448] on input "text" at bounding box center [260, 445] width 149 height 13
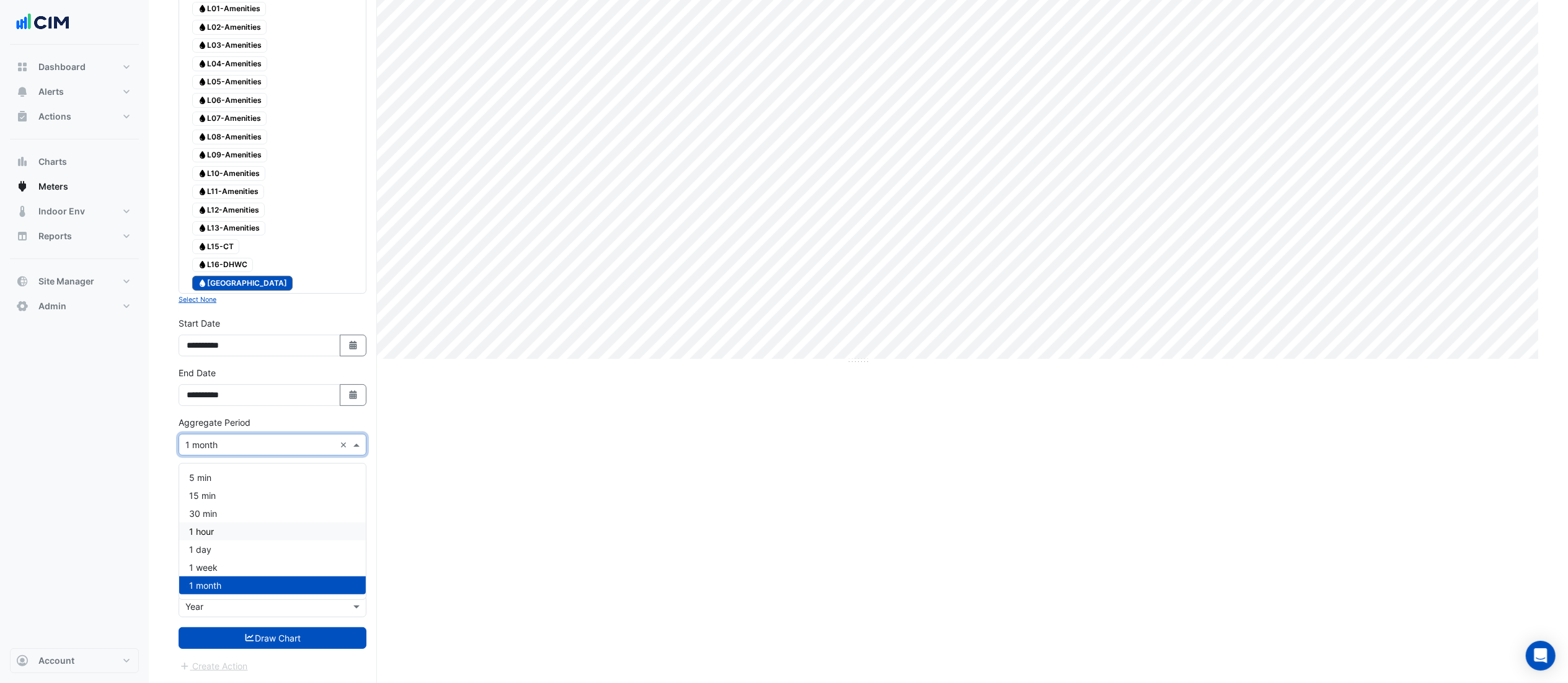
click at [206, 455] on span "1 hour" at bounding box center [201, 531] width 25 height 11
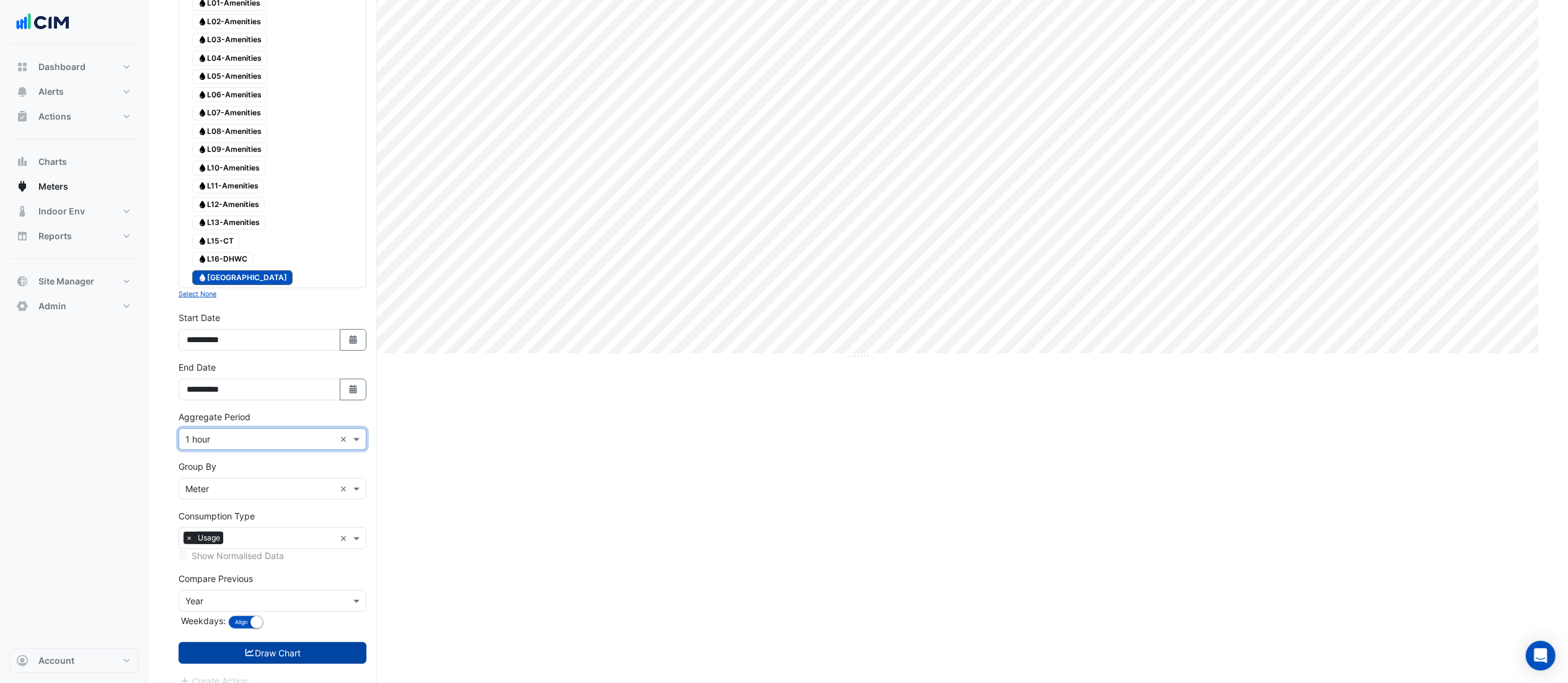
click at [248, 455] on button "Draw Chart" at bounding box center [273, 653] width 188 height 22
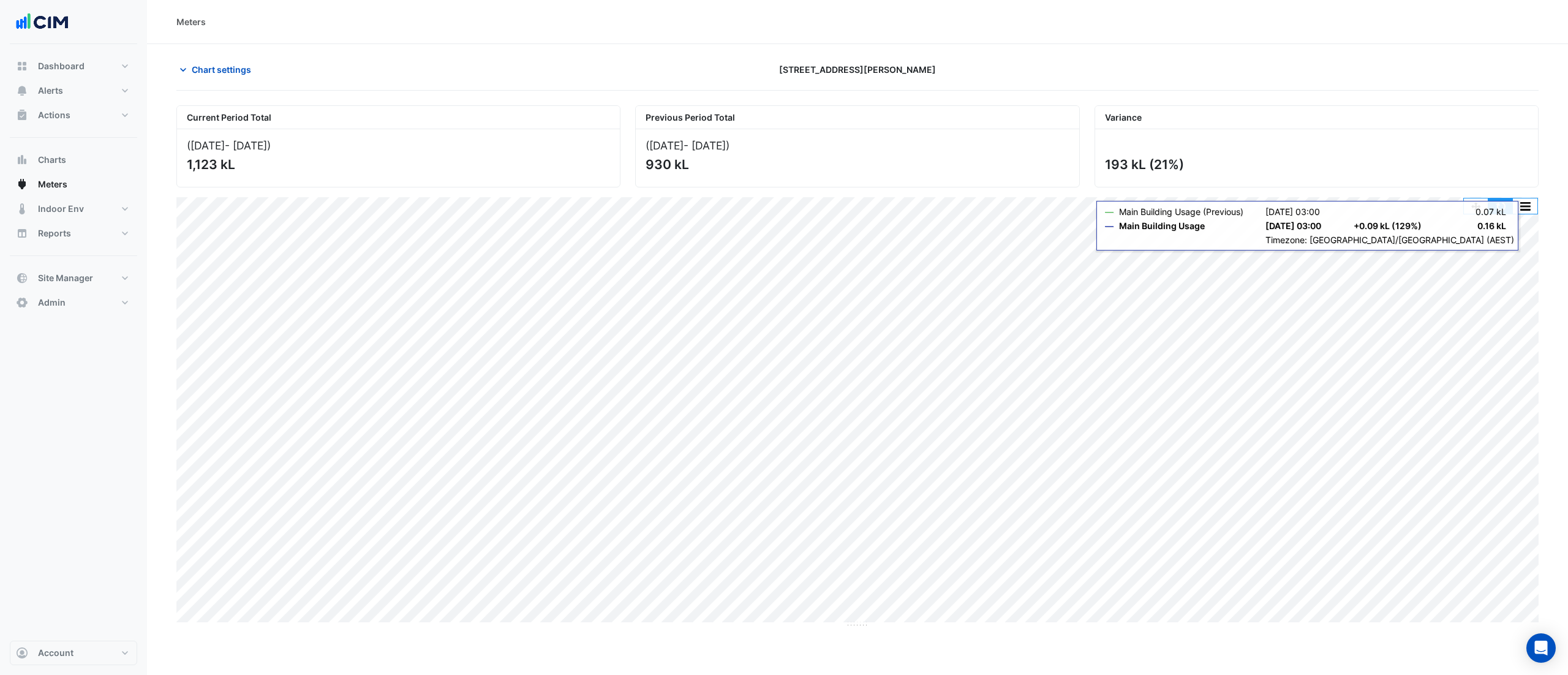
click at [1045, 207] on button "button" at bounding box center [1501, 206] width 25 height 15
click at [1045, 208] on button "button" at bounding box center [1501, 206] width 25 height 15
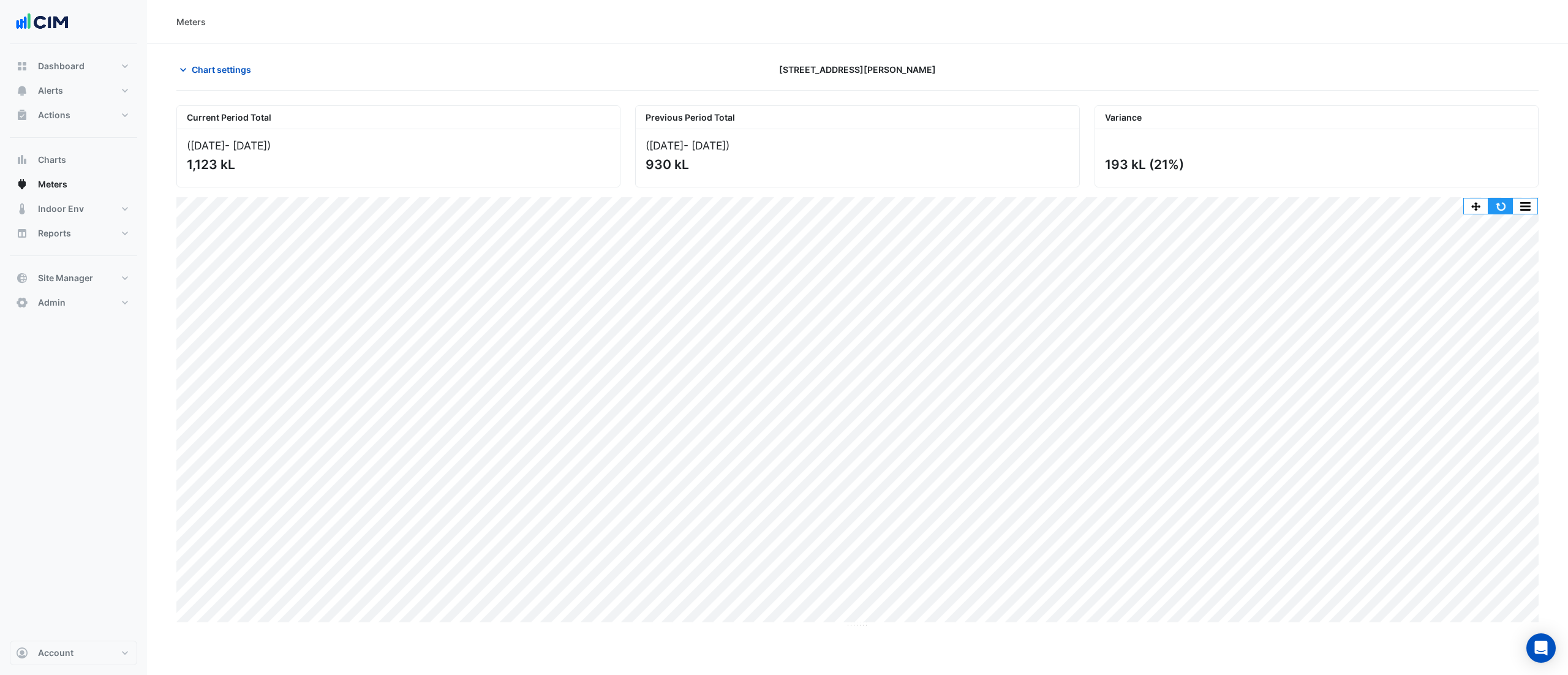
click at [1045, 208] on button "button" at bounding box center [1501, 206] width 25 height 15
click at [1045, 202] on button "button" at bounding box center [1501, 206] width 25 height 15
click at [1045, 450] on section "Chart settings [STREET_ADDRESS][PERSON_NAME] Current Period Total ([DATE] - [DA…" at bounding box center [857, 336] width 1421 height 584
click at [240, 75] on span "Chart settings" at bounding box center [221, 70] width 59 height 13
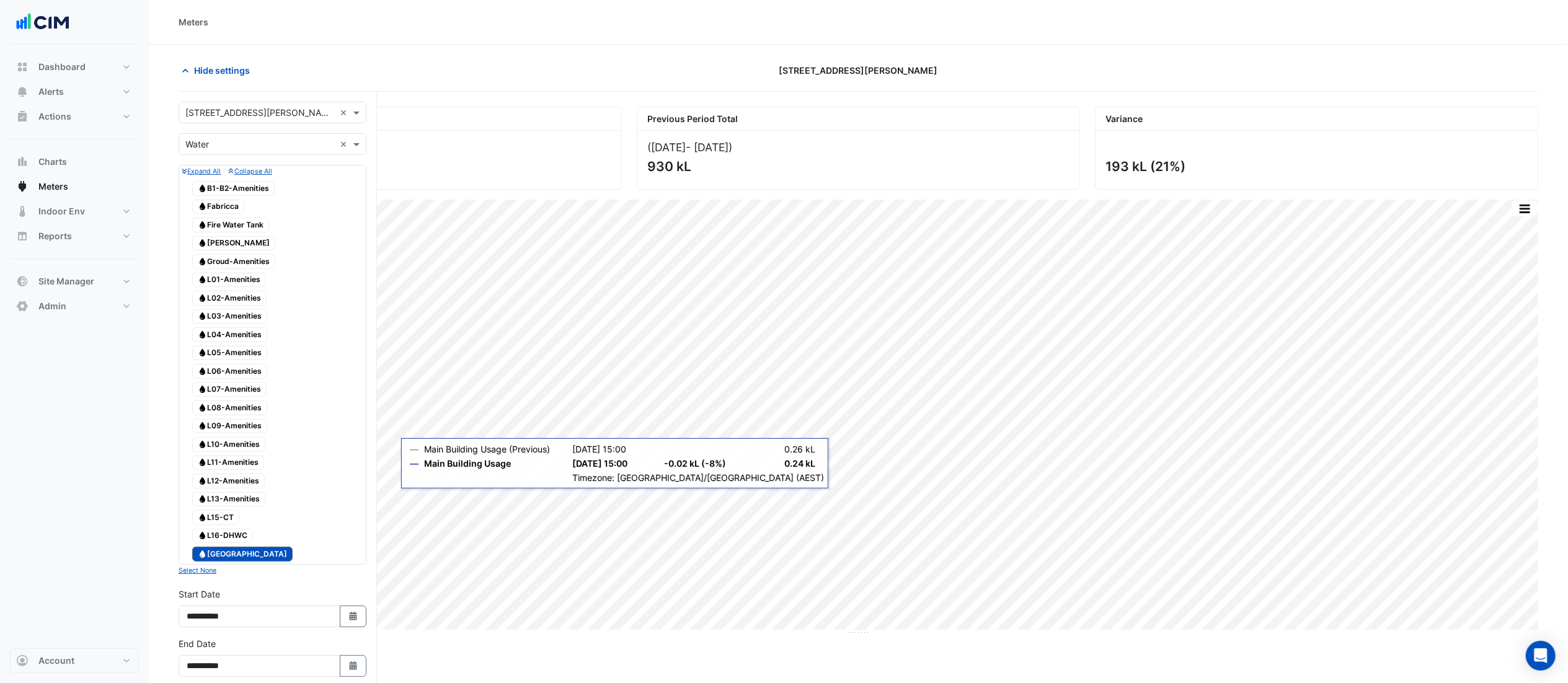
scroll to position [298, 0]
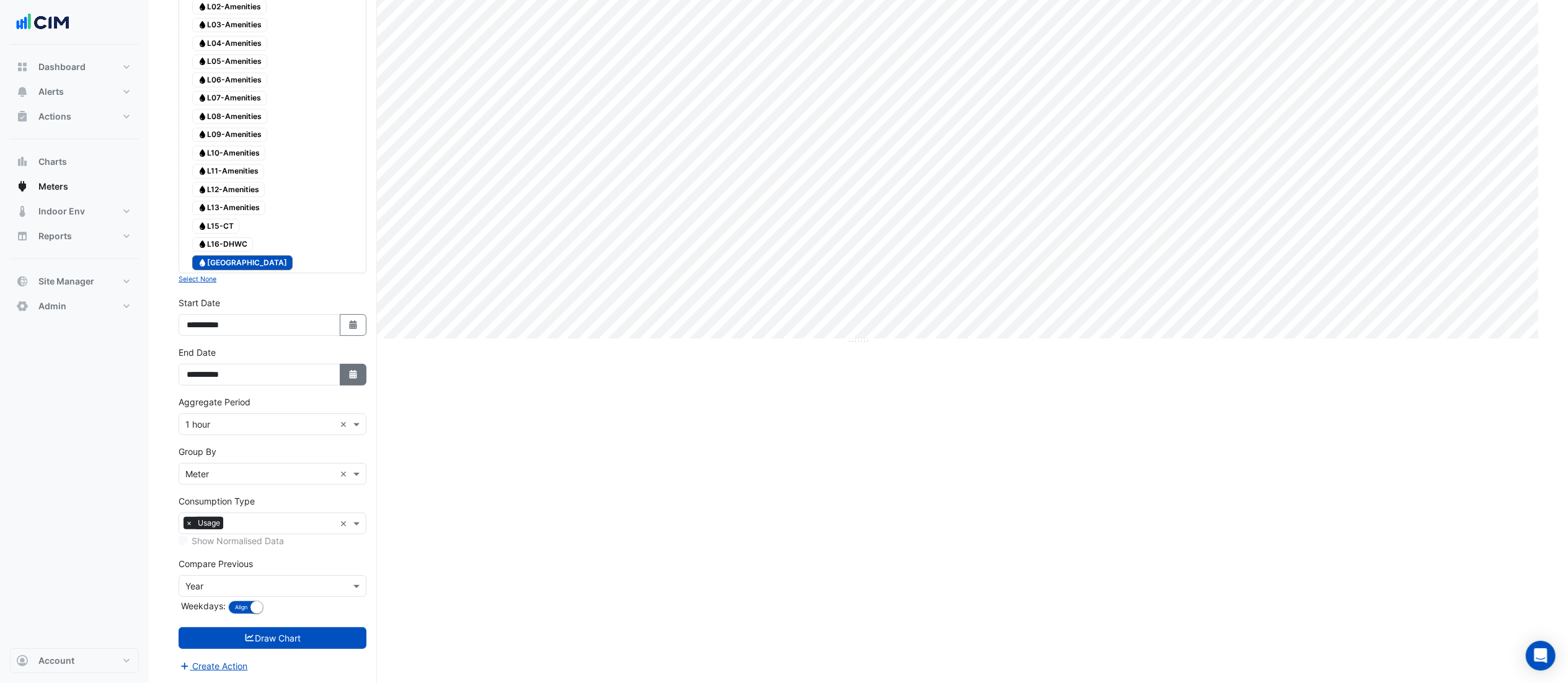
click at [355, 374] on icon "Select Date" at bounding box center [354, 374] width 11 height 9
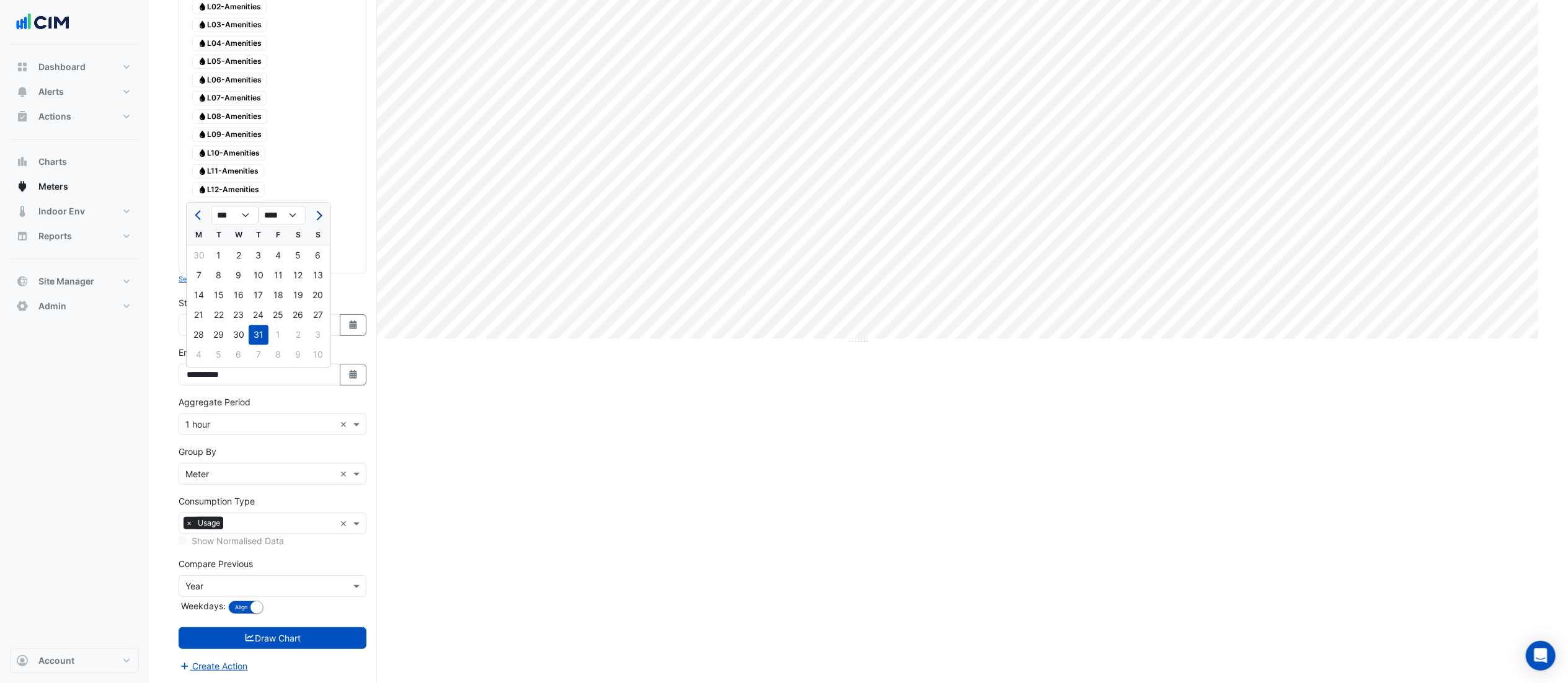
click at [323, 214] on button "Next month" at bounding box center [318, 215] width 15 height 19
select select "*"
click at [321, 326] on div "31" at bounding box center [318, 334] width 19 height 19
type input "**********"
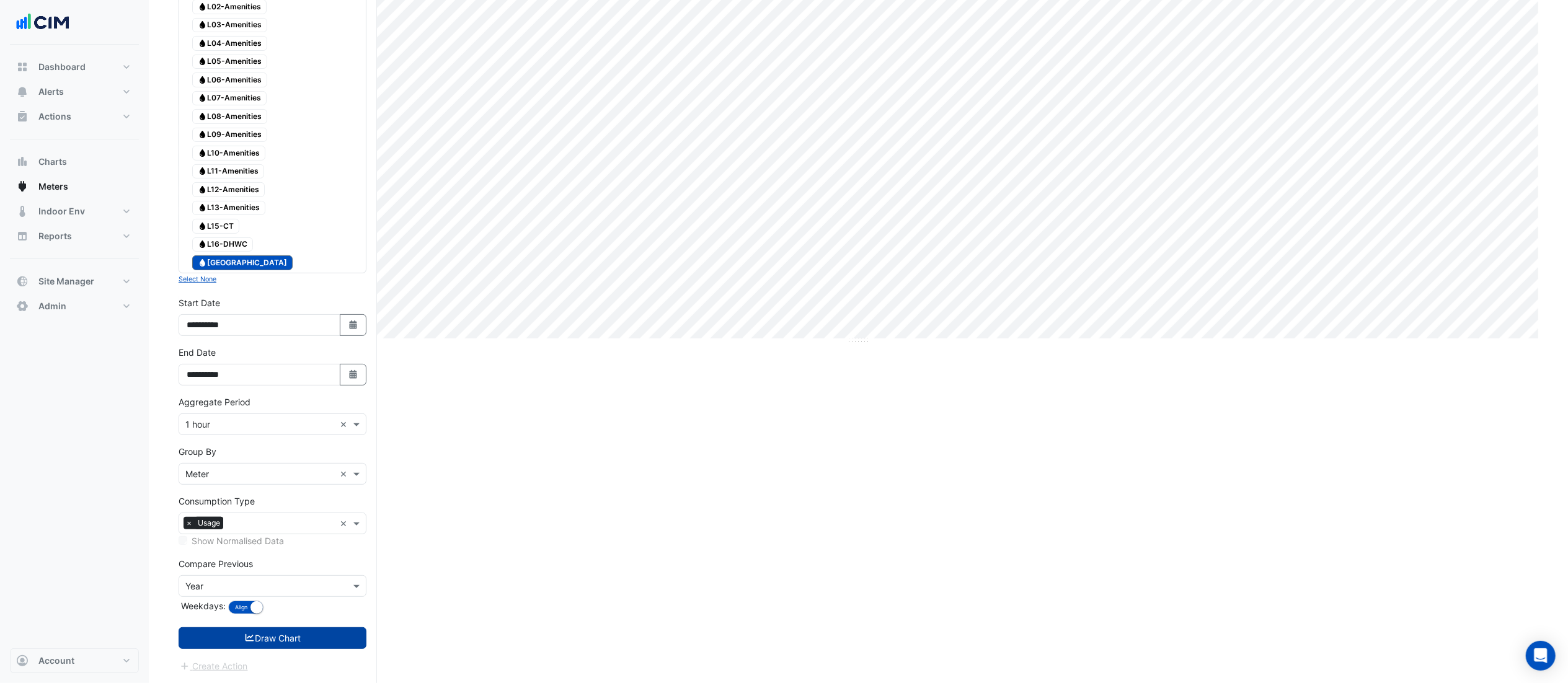
click at [318, 455] on button "Draw Chart" at bounding box center [273, 638] width 188 height 22
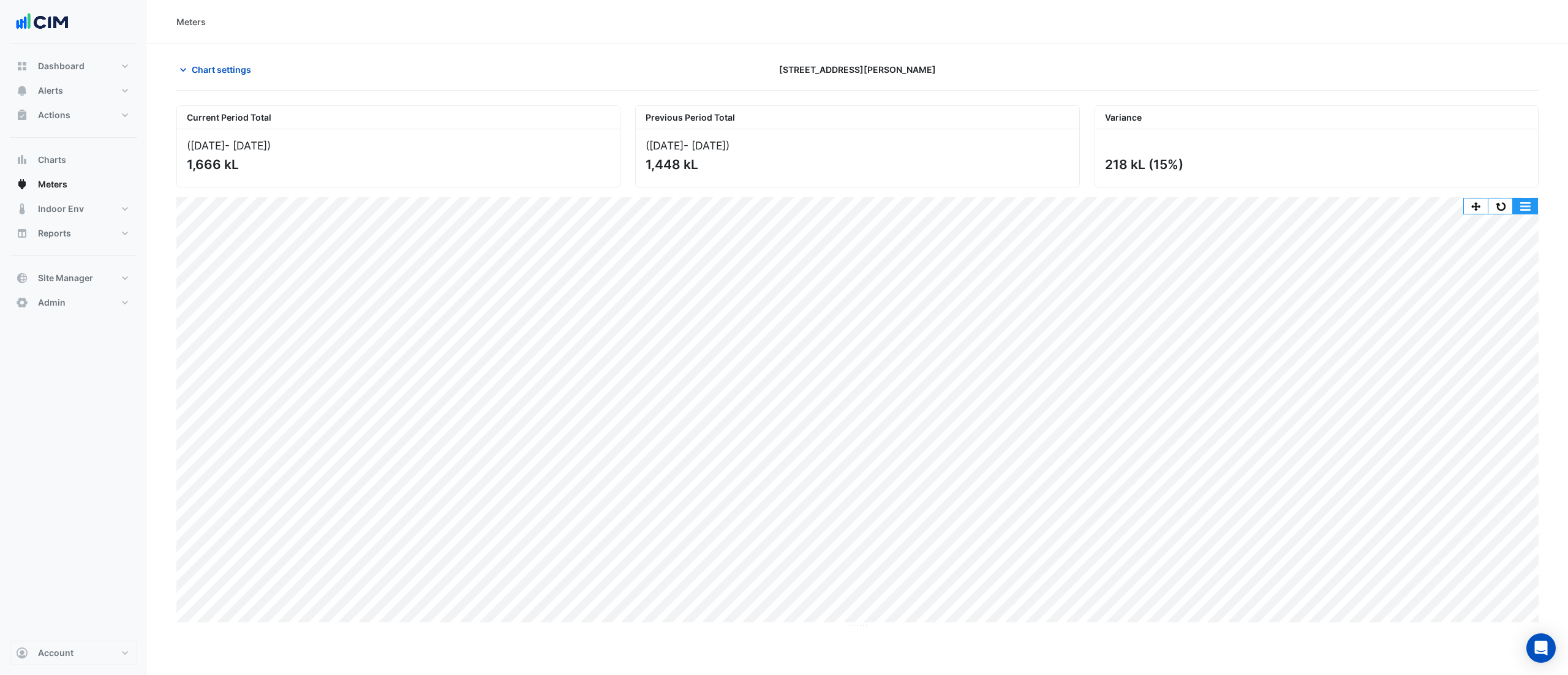
click at [1045, 204] on button "button" at bounding box center [1525, 206] width 25 height 15
click at [1045, 205] on button "button" at bounding box center [1501, 206] width 25 height 15
